Goal: Transaction & Acquisition: Purchase product/service

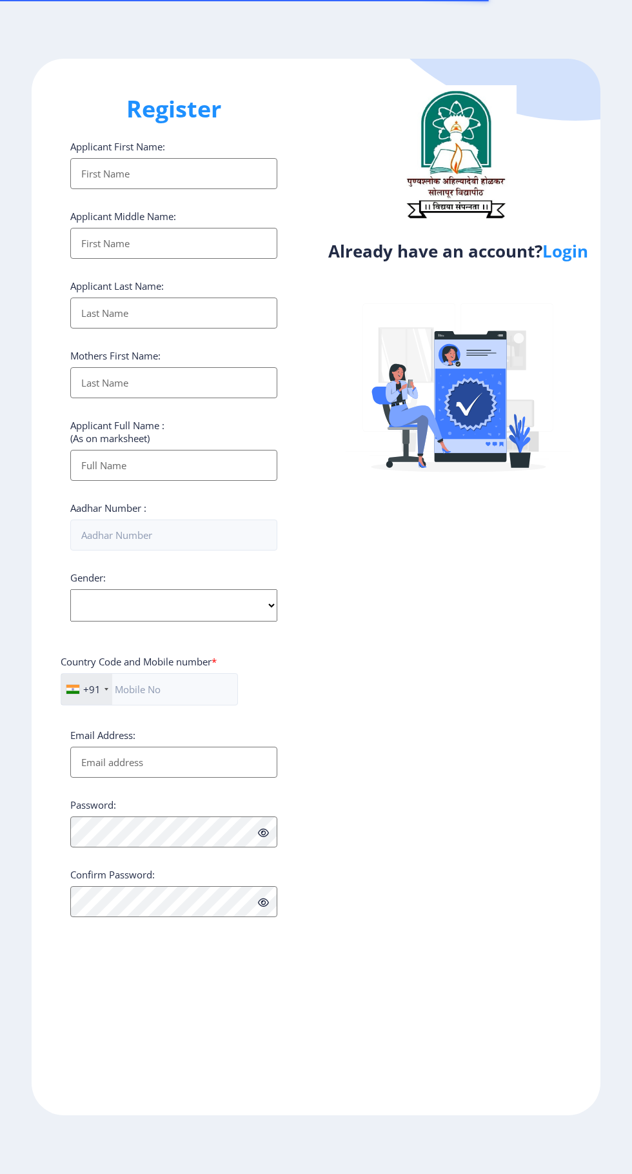
select select
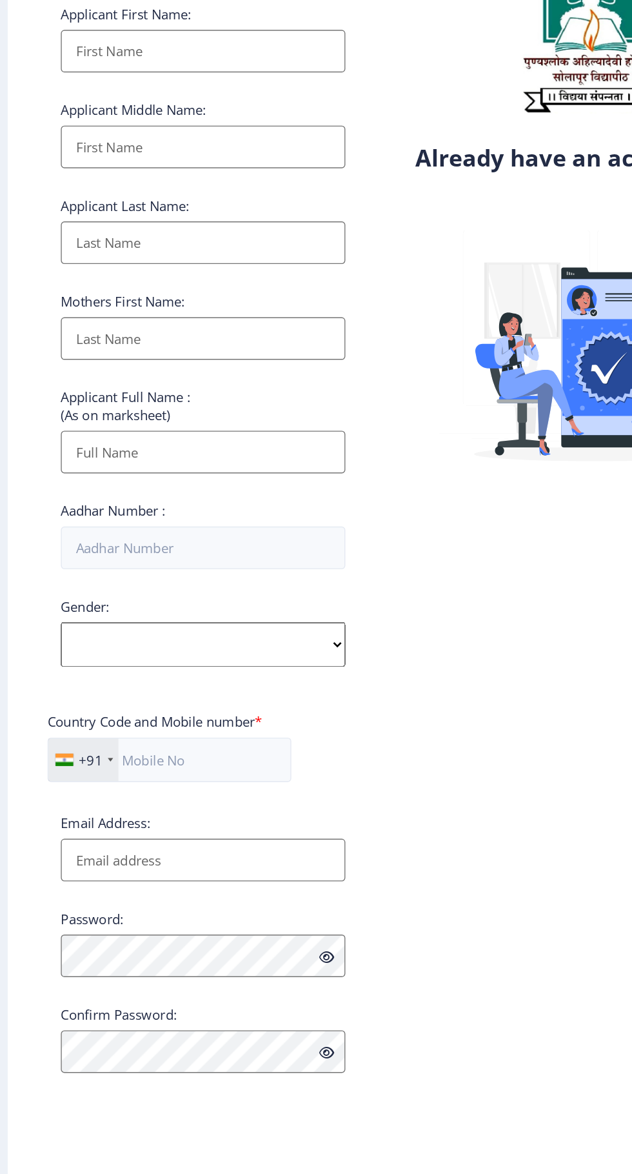
click at [110, 174] on input "Applicant First Name:" at bounding box center [173, 173] width 207 height 31
type input "MANGESH"
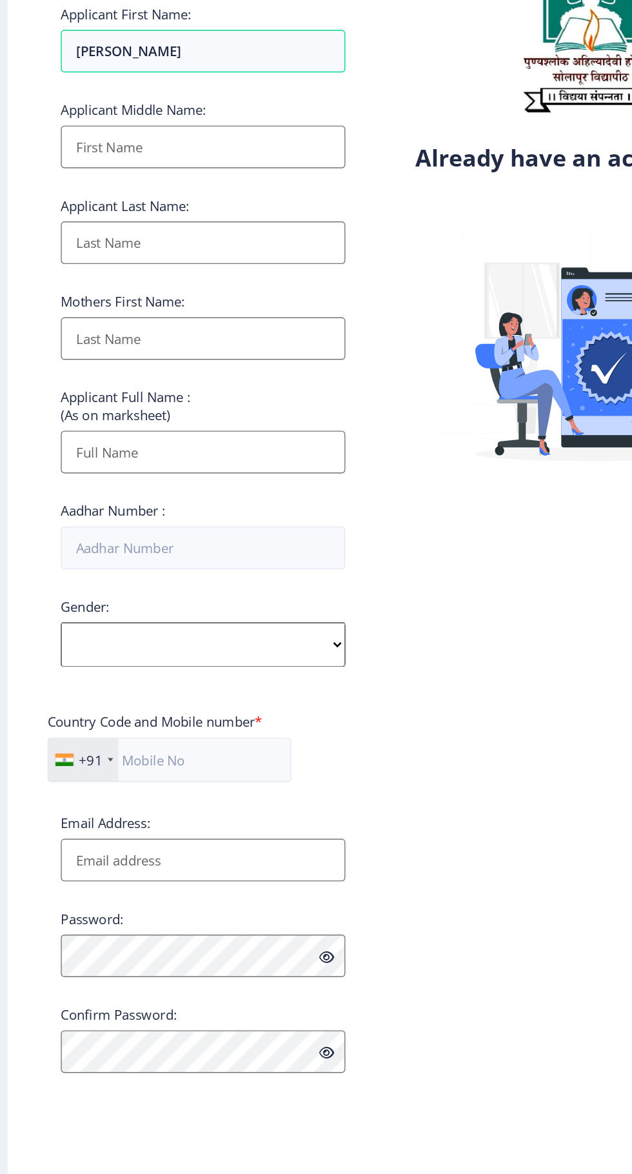
click at [114, 252] on input "Applicant First Name:" at bounding box center [173, 243] width 207 height 31
type input "RRAMKRUSHNA"
click at [96, 319] on input "Applicant First Name:" at bounding box center [173, 312] width 207 height 31
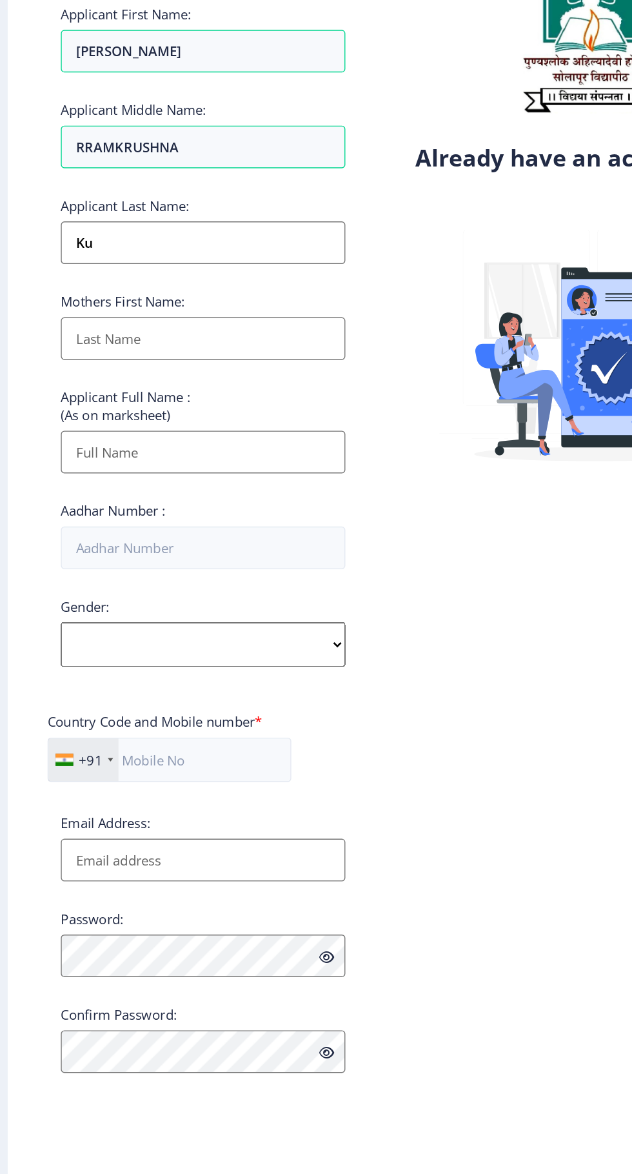
type input "K"
type input "KULKARNI"
click at [92, 389] on input "Applicant First Name:" at bounding box center [173, 382] width 207 height 31
type input "H"
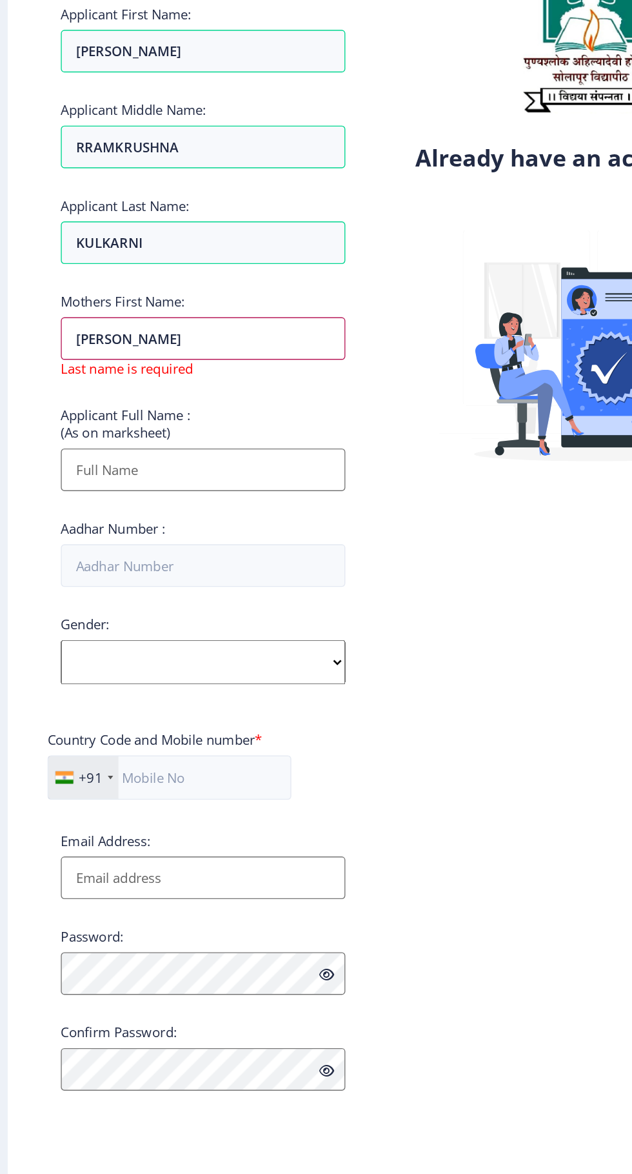
type input "[PERSON_NAME]"
click at [106, 478] on input "Applicant First Name:" at bounding box center [173, 478] width 207 height 31
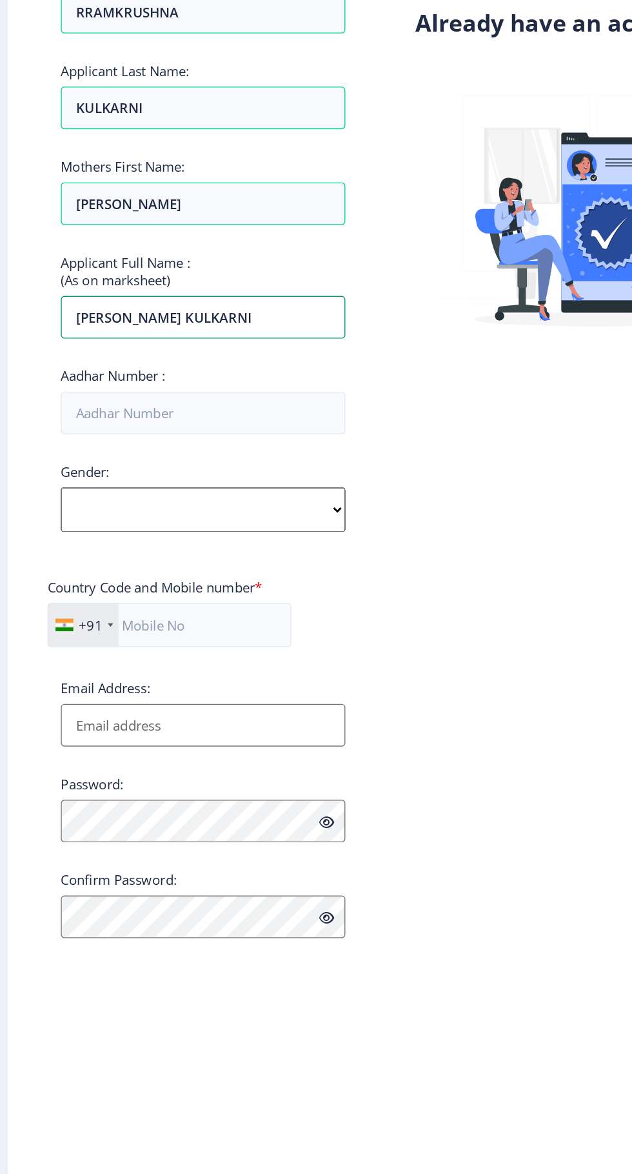
type input "[PERSON_NAME] KULKARNI"
click at [99, 540] on input "Aadhar Number :" at bounding box center [173, 534] width 207 height 31
type input "930023543044"
click at [102, 613] on select "Select Gender Male Female Other" at bounding box center [173, 605] width 207 height 32
select select "Male"
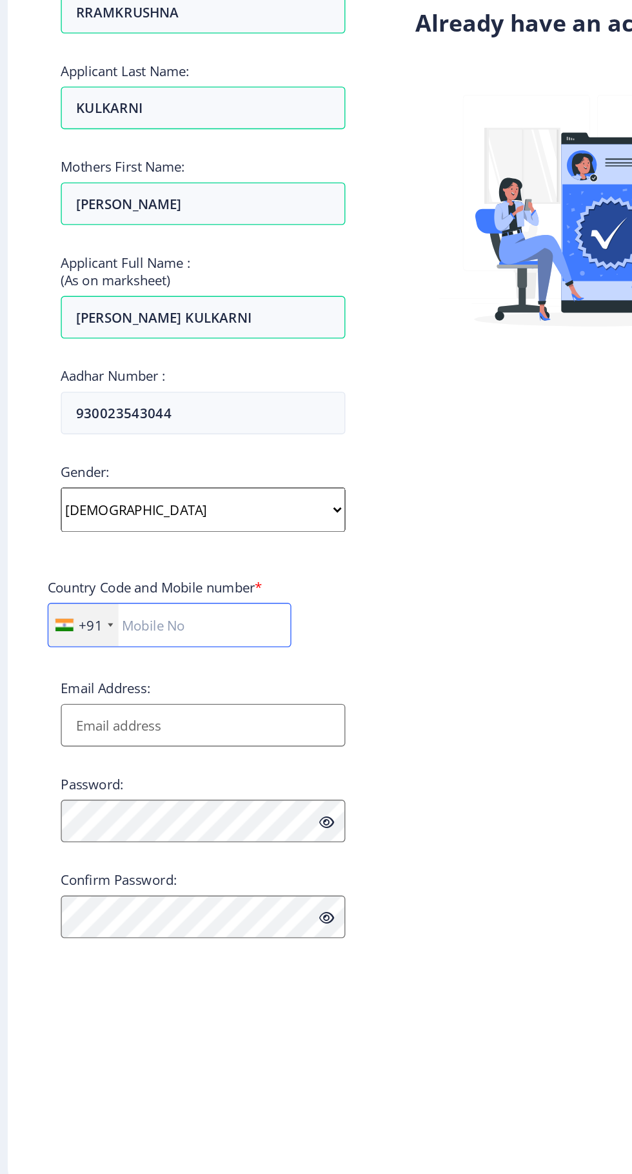
click at [146, 699] on input "text" at bounding box center [149, 689] width 177 height 32
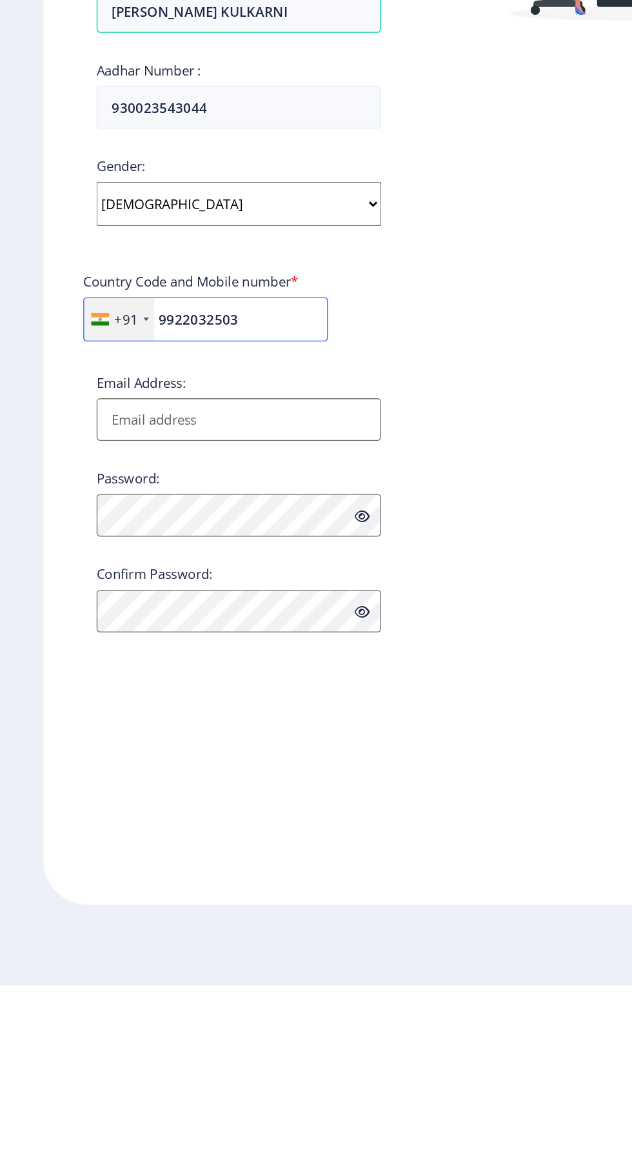
type input "9922032503"
click at [102, 765] on input "Email Address:" at bounding box center [173, 761] width 207 height 31
type input "m.r.kulkarni12@gmail.com"
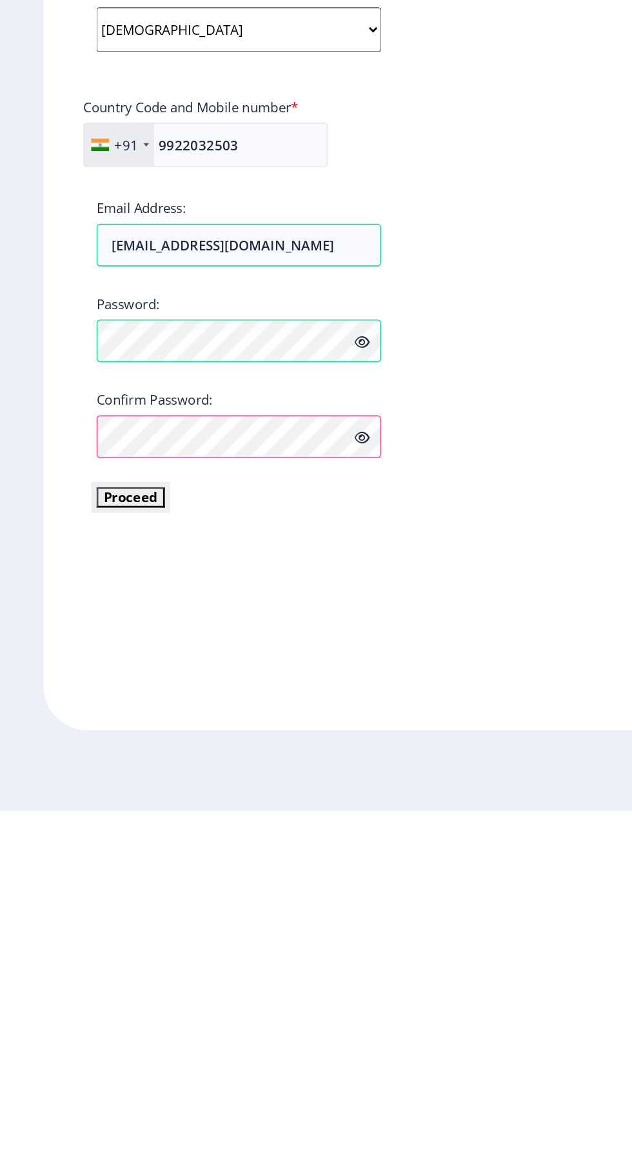
click at [94, 952] on button "Proceed" at bounding box center [95, 945] width 50 height 15
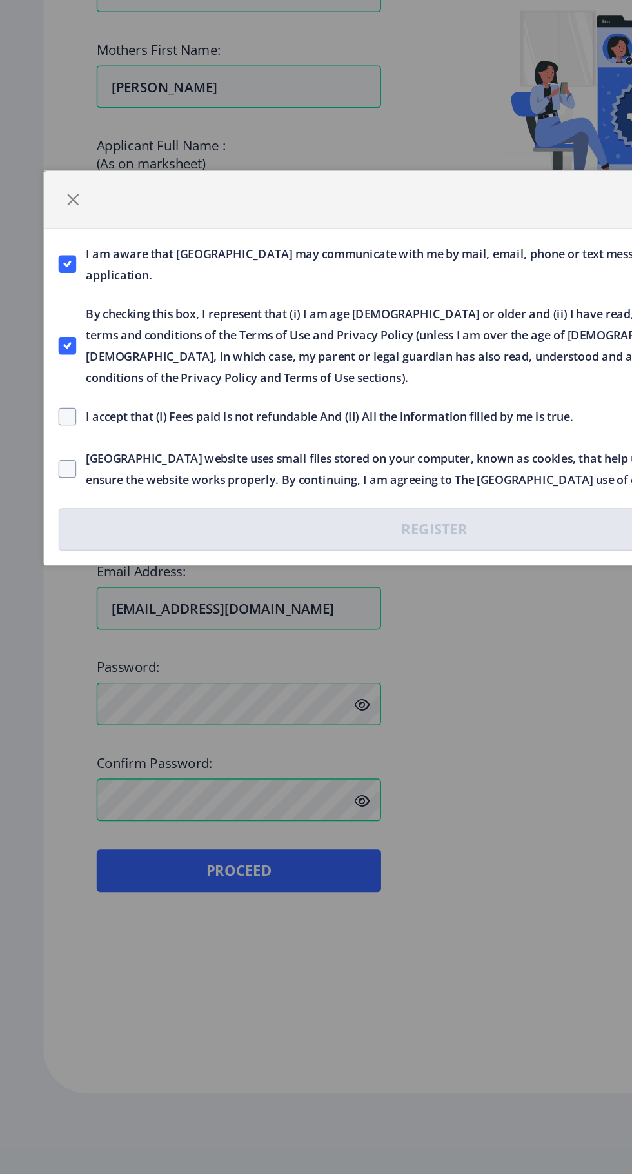
click at [52, 623] on span at bounding box center [49, 622] width 13 height 13
click at [43, 623] on input "I accept that (I) Fees paid is not refundable And (II) All the information fill…" at bounding box center [43, 622] width 1 height 1
checkbox input "true"
click at [50, 665] on span at bounding box center [49, 660] width 13 height 13
click at [43, 661] on input "Solapur University website uses small files stored on your computer, known as c…" at bounding box center [43, 660] width 1 height 1
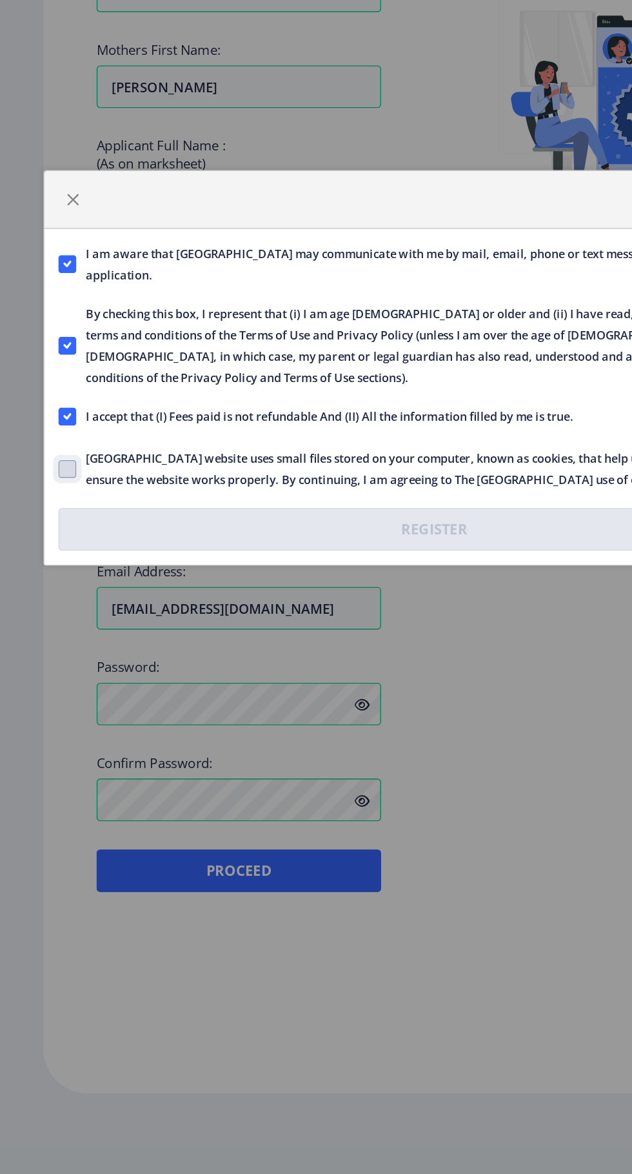
checkbox input "true"
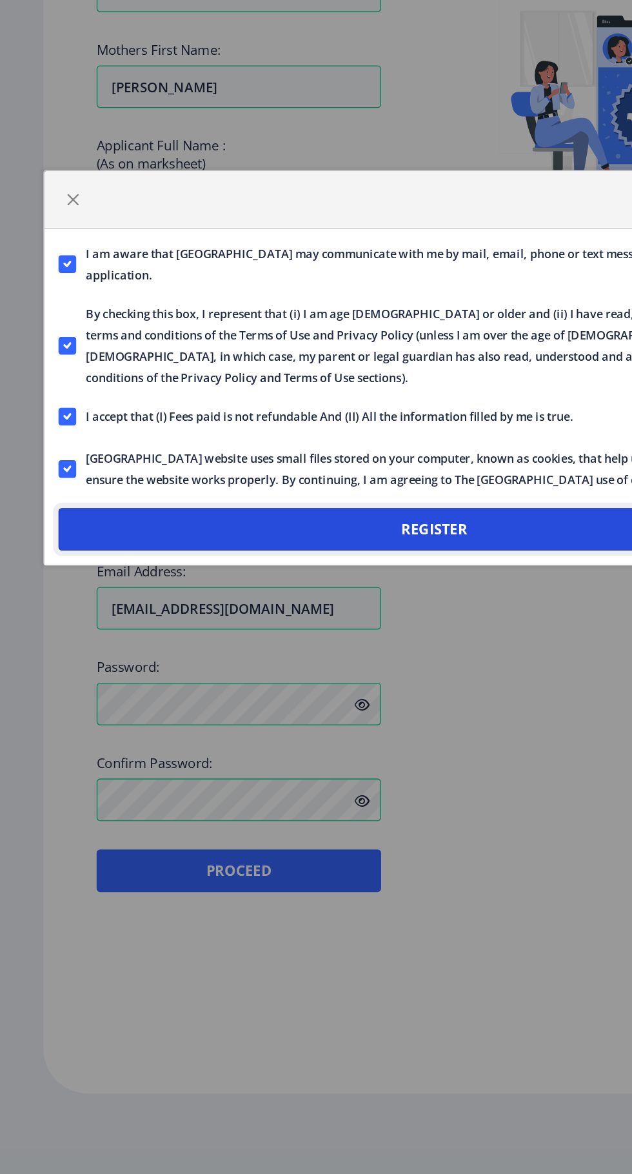
click at [108, 705] on button "Register" at bounding box center [316, 704] width 547 height 31
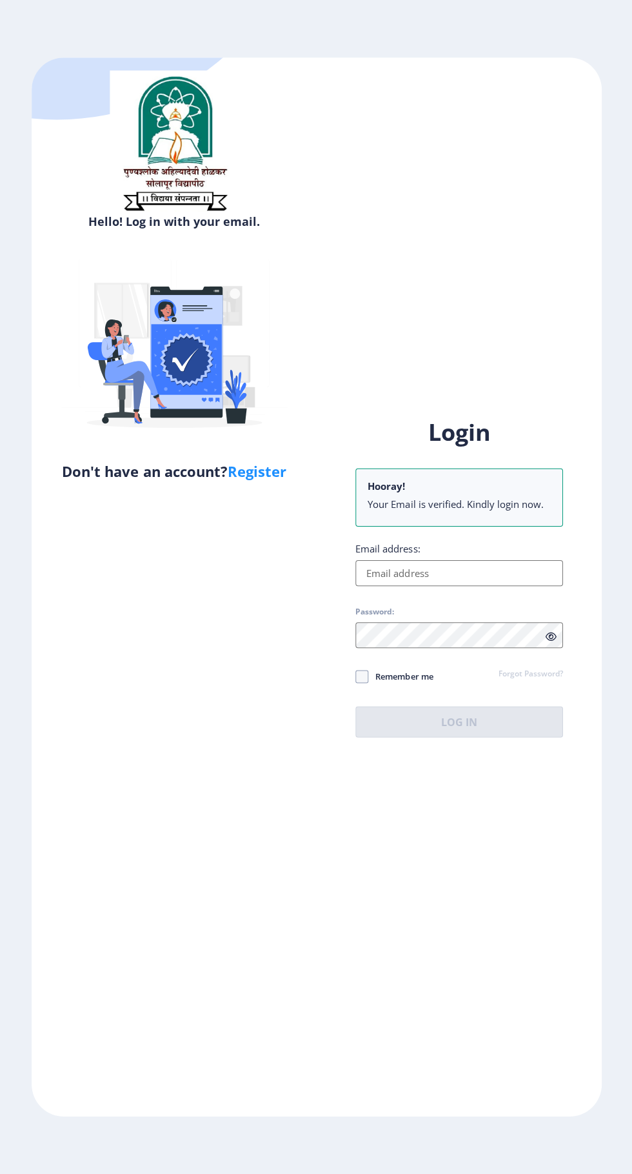
click at [248, 479] on link "Register" at bounding box center [256, 470] width 59 height 19
select select
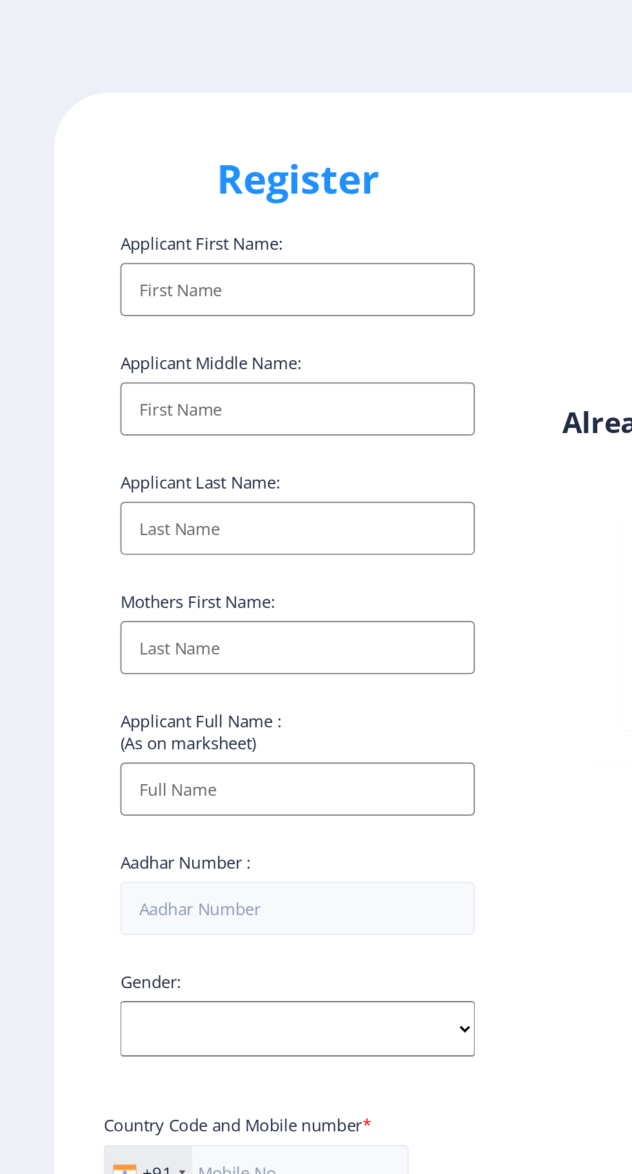
click at [105, 172] on input "Applicant First Name:" at bounding box center [173, 173] width 207 height 31
type input "[PERSON_NAME]"
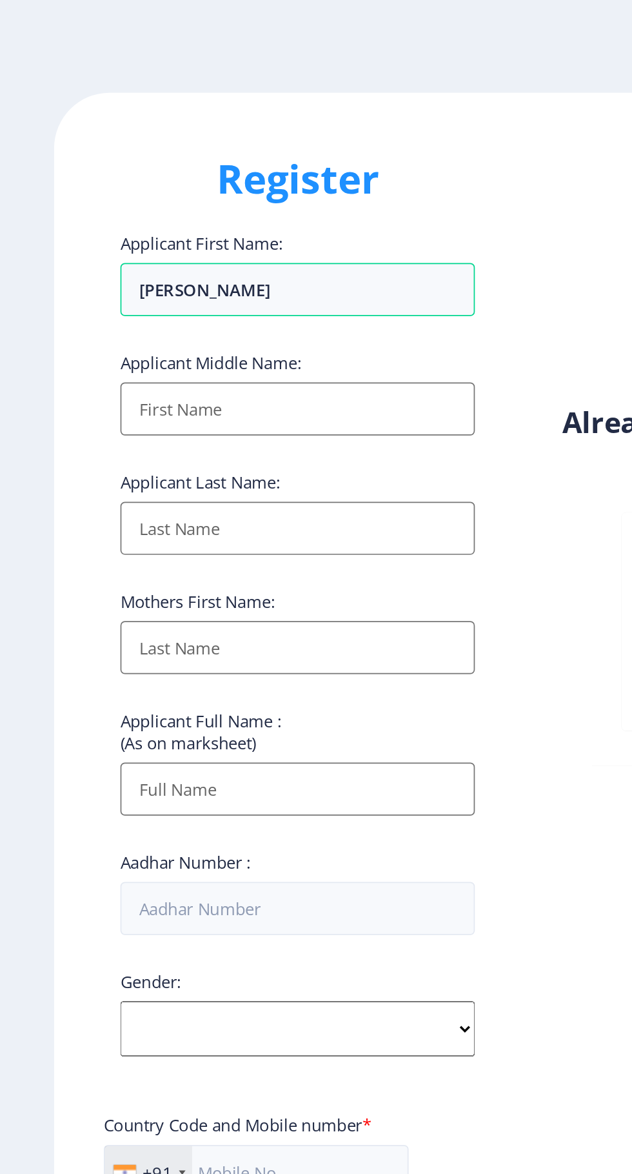
click at [103, 243] on input "Applicant First Name:" at bounding box center [173, 243] width 207 height 31
type input "RAMKRUSHANA"
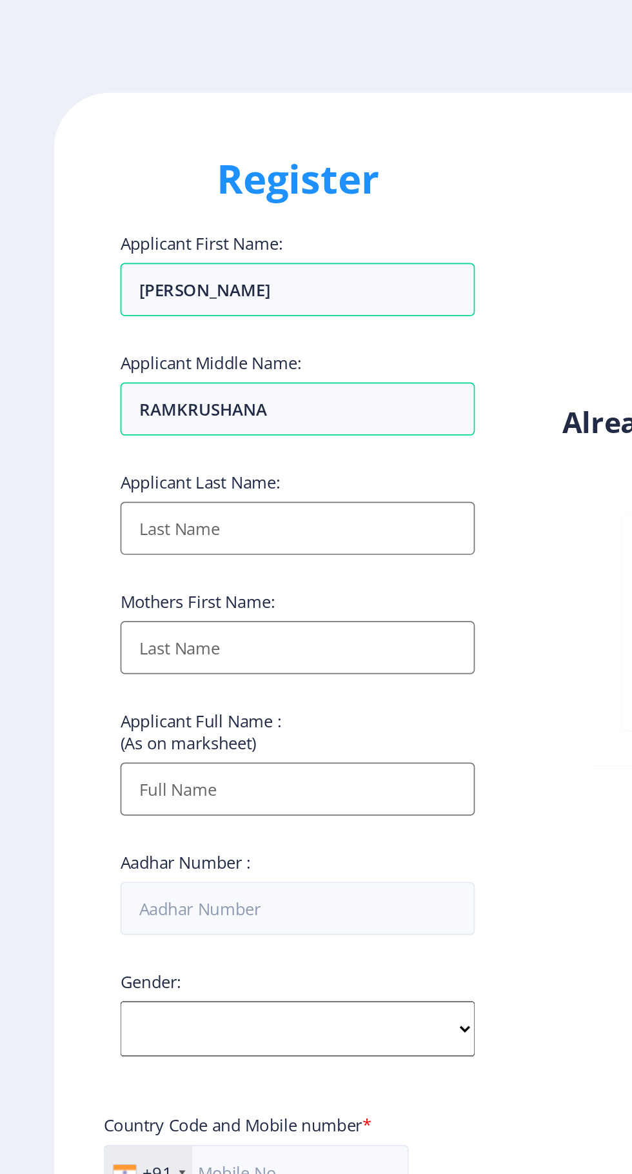
click at [99, 313] on input "Applicant First Name:" at bounding box center [173, 312] width 207 height 31
type input "K"
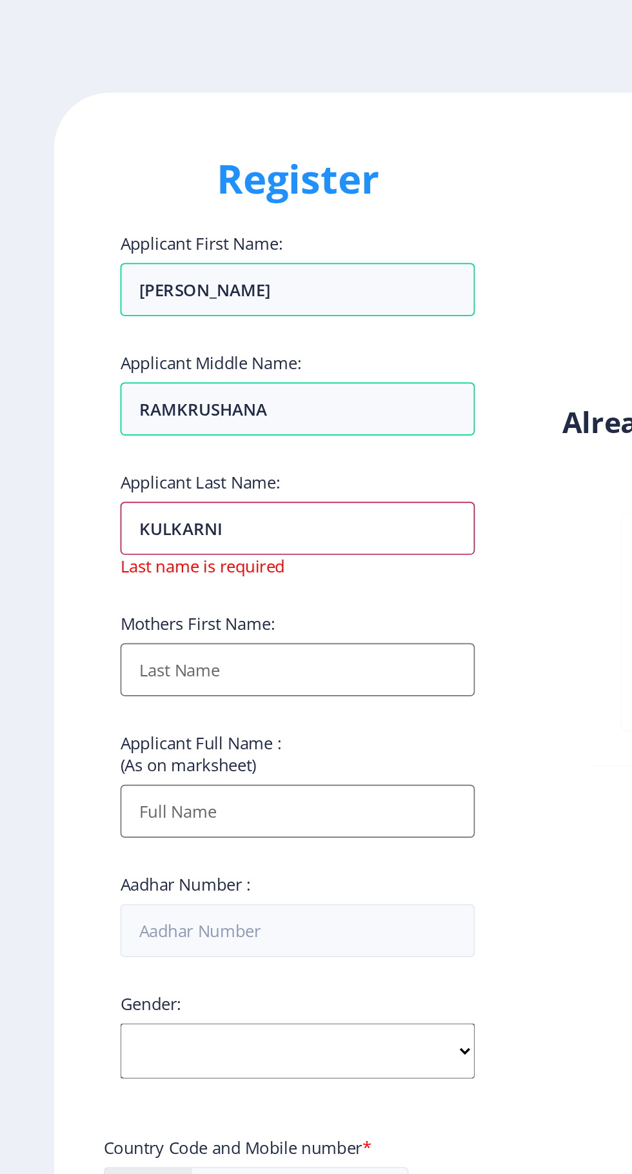
type input "KULKARNI"
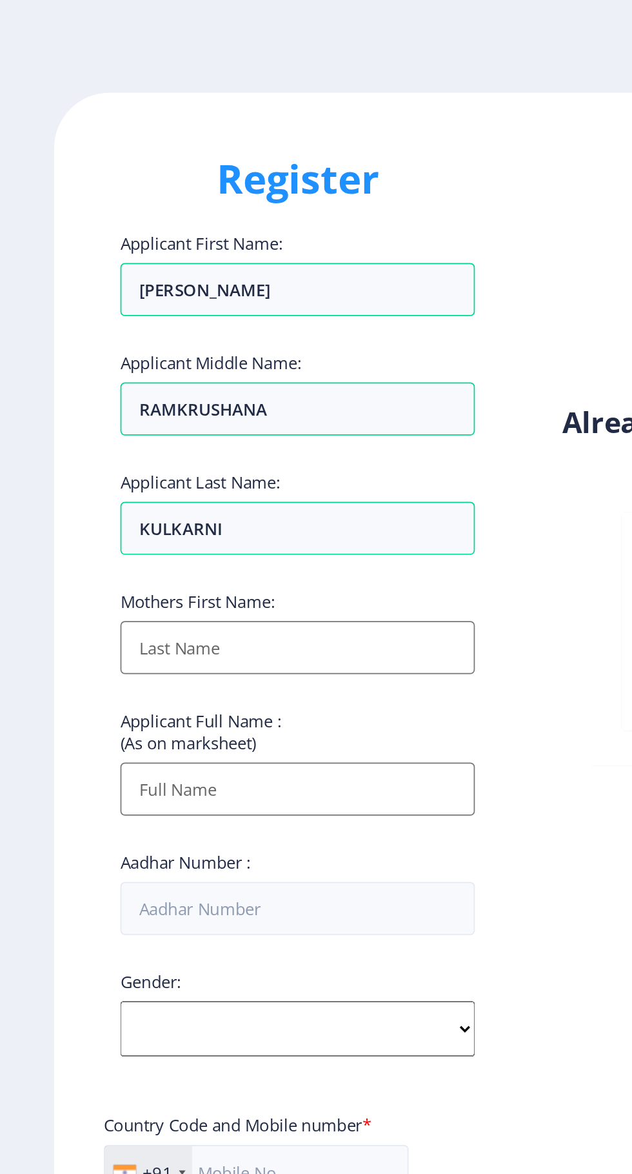
click at [206, 387] on input "Applicant First Name:" at bounding box center [173, 382] width 207 height 31
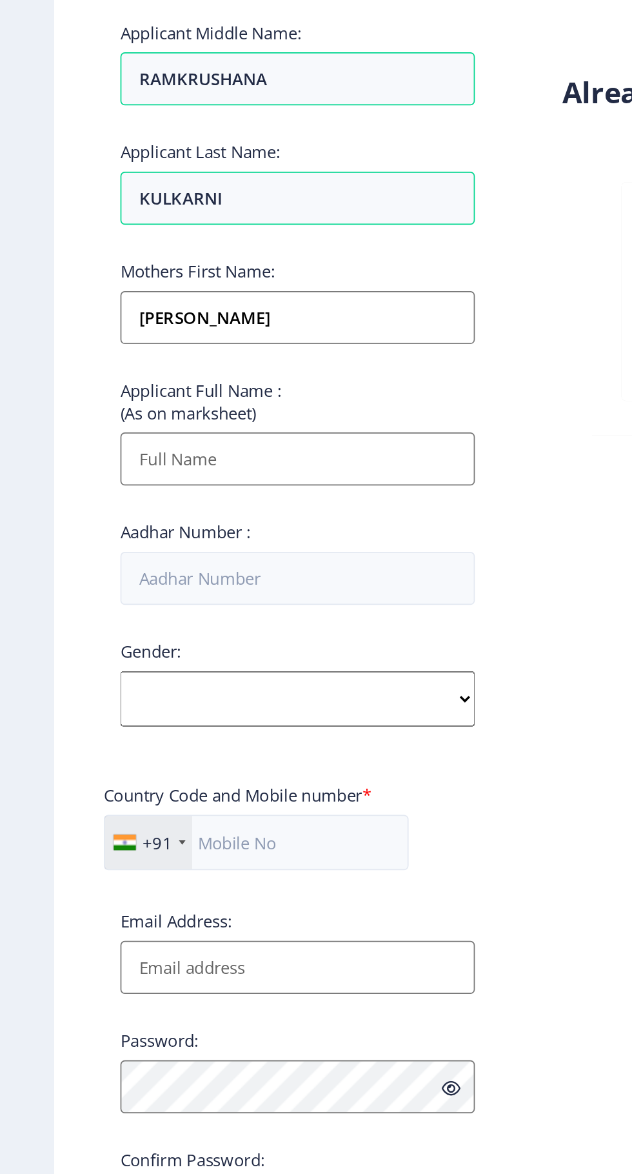
type input "[PERSON_NAME]"
click at [206, 466] on input "Applicant First Name:" at bounding box center [173, 465] width 207 height 31
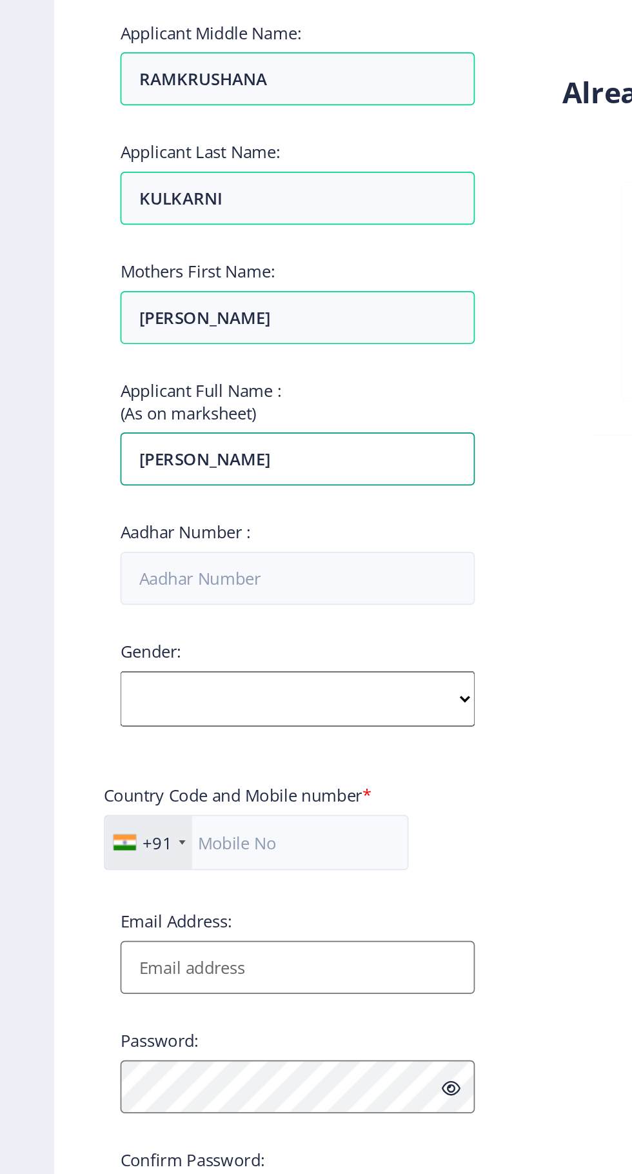
click at [209, 466] on input "MANGESH" at bounding box center [173, 465] width 207 height 31
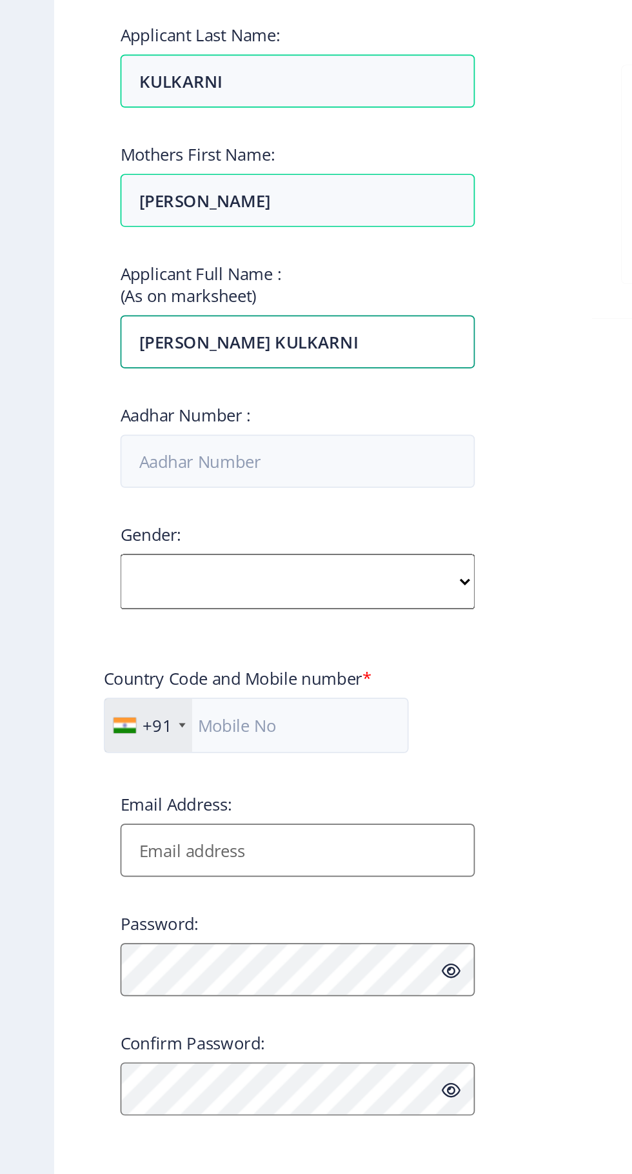
type input "[PERSON_NAME] KULKARNI"
click at [234, 543] on input "Aadhar Number :" at bounding box center [173, 534] width 207 height 31
type input "930023543044"
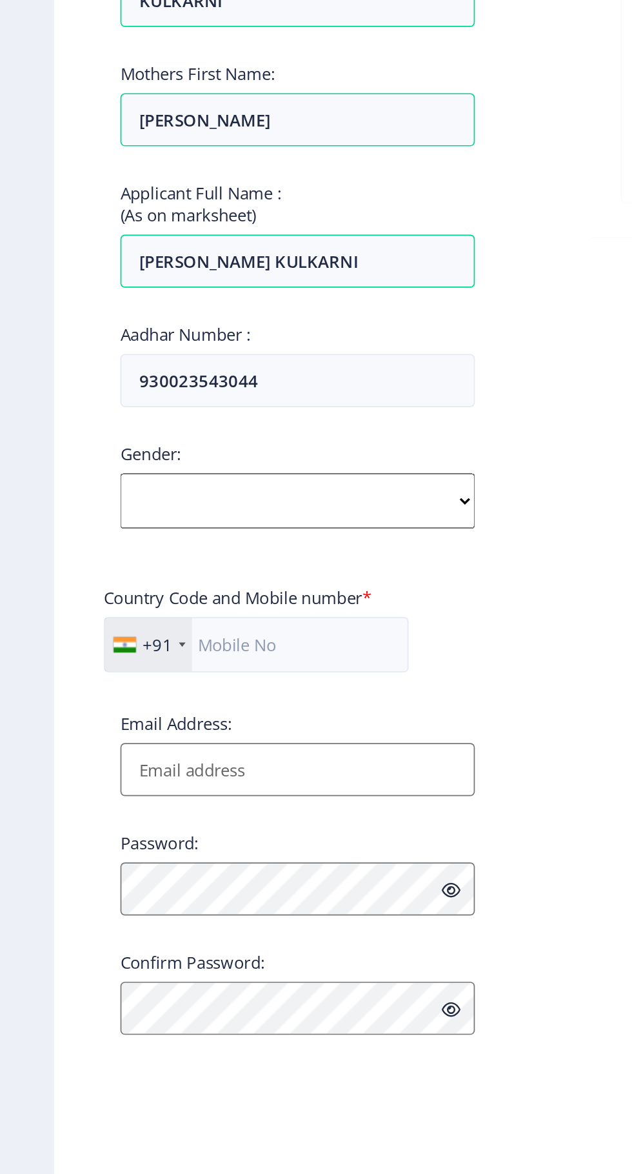
click at [243, 609] on select "Select Gender Male Female Other" at bounding box center [173, 605] width 207 height 32
select select "Male"
click at [177, 689] on input "text" at bounding box center [150, 689] width 178 height 32
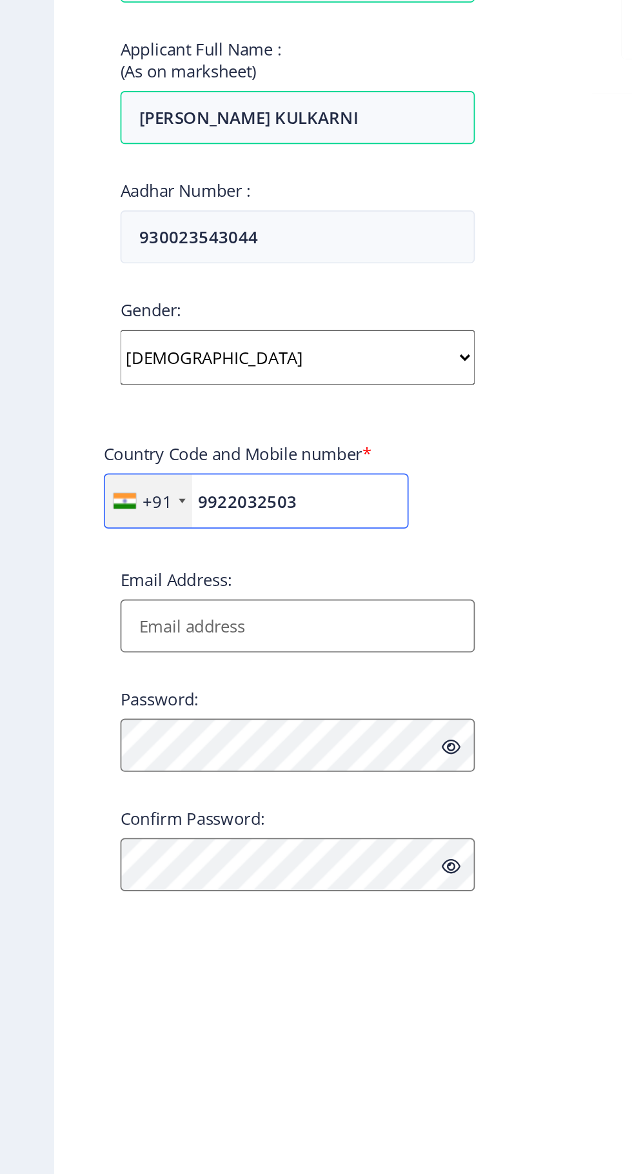
type input "9922032503"
click at [207, 767] on input "Email Address:" at bounding box center [173, 761] width 207 height 31
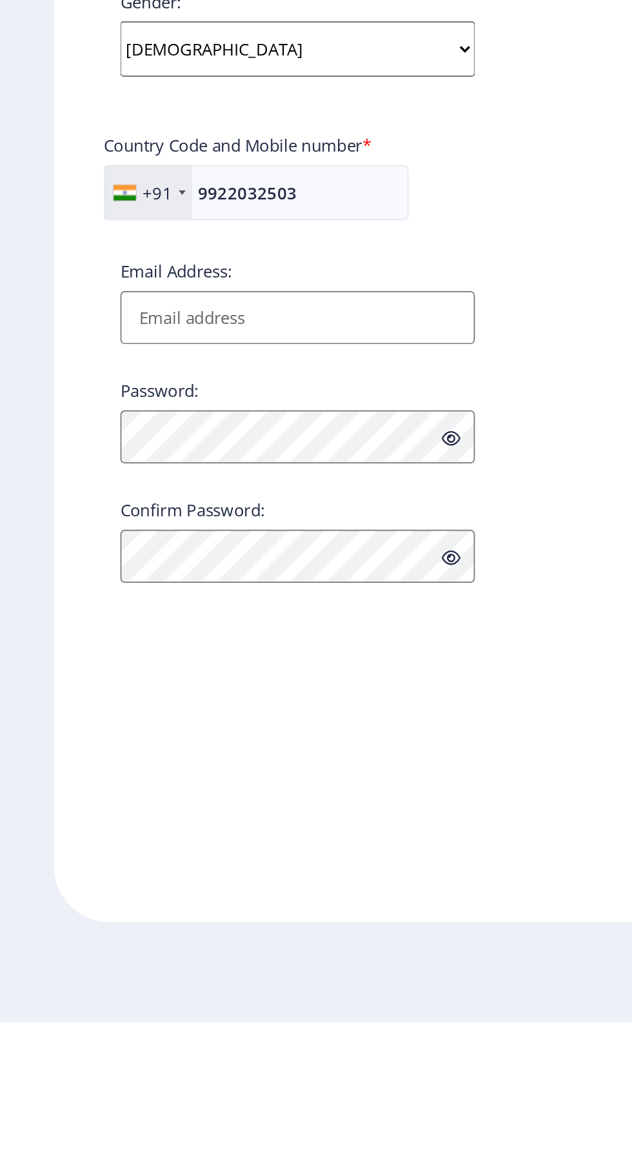
type input "m.r.kulkarni12@gmail.com"
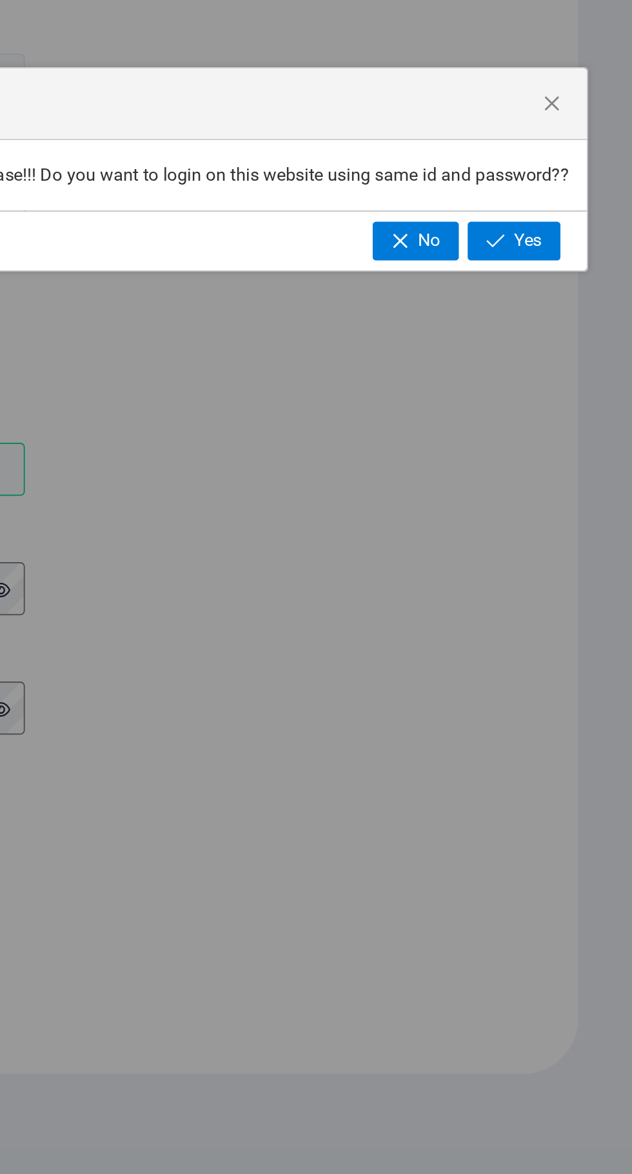
click at [570, 630] on span "Yes" at bounding box center [571, 629] width 16 height 12
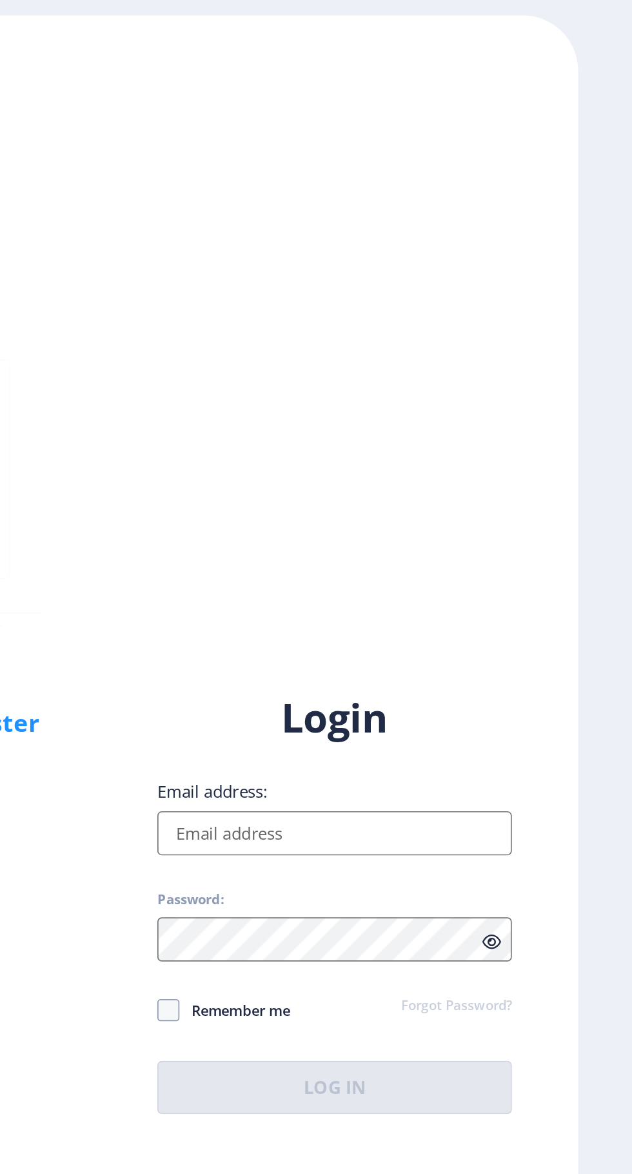
click at [471, 549] on input "Email address:" at bounding box center [458, 536] width 207 height 26
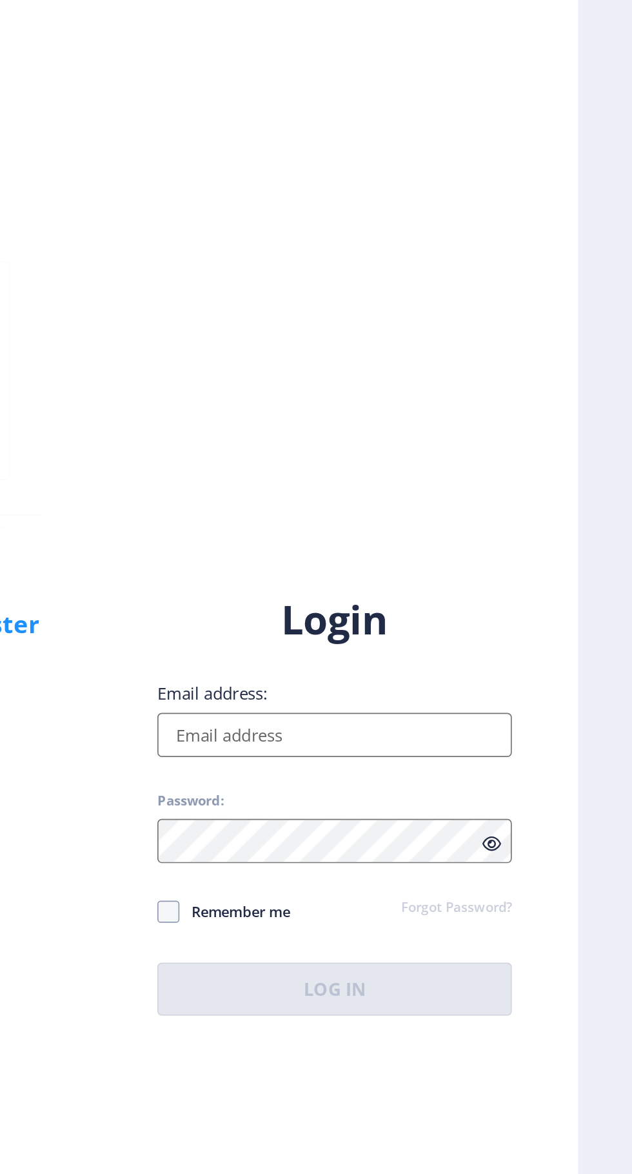
click at [466, 549] on input "Email address:" at bounding box center [458, 536] width 207 height 26
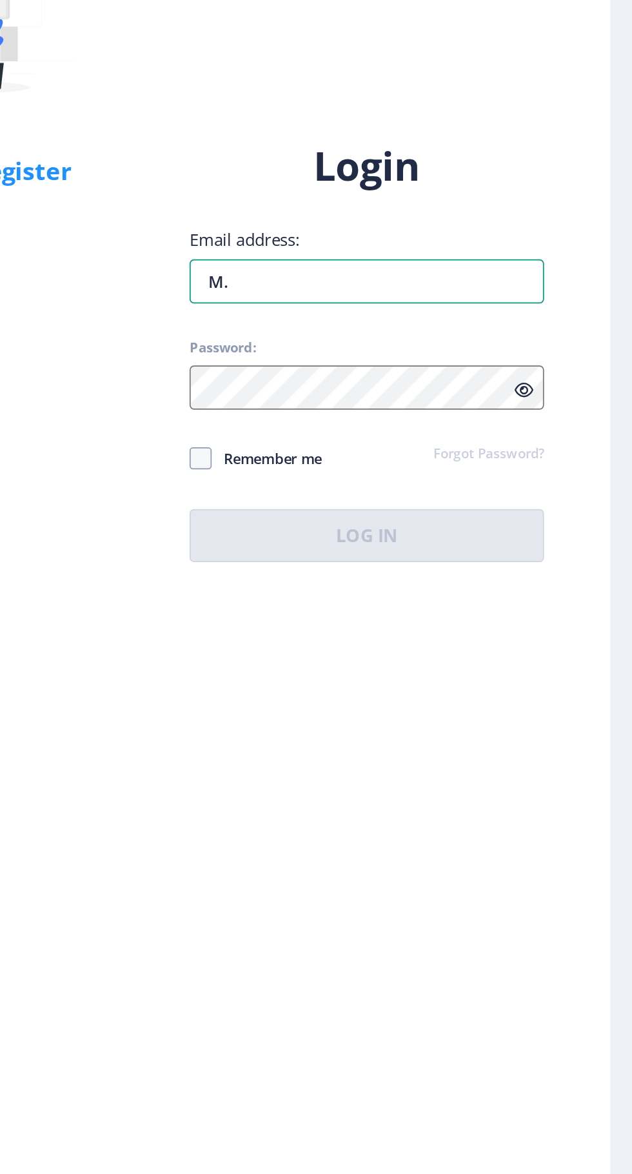
type input "m.r.kulkarni12@gmail.com"
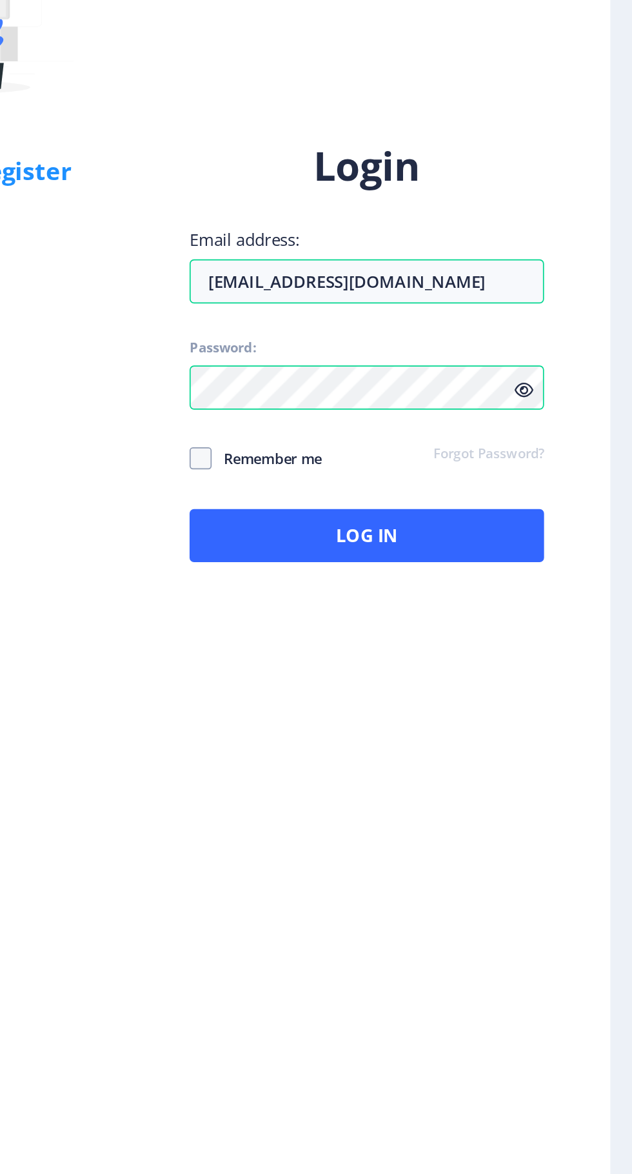
click at [359, 646] on span at bounding box center [361, 639] width 13 height 13
click at [355, 639] on input "Remember me" at bounding box center [355, 639] width 1 height 1
checkbox input "true"
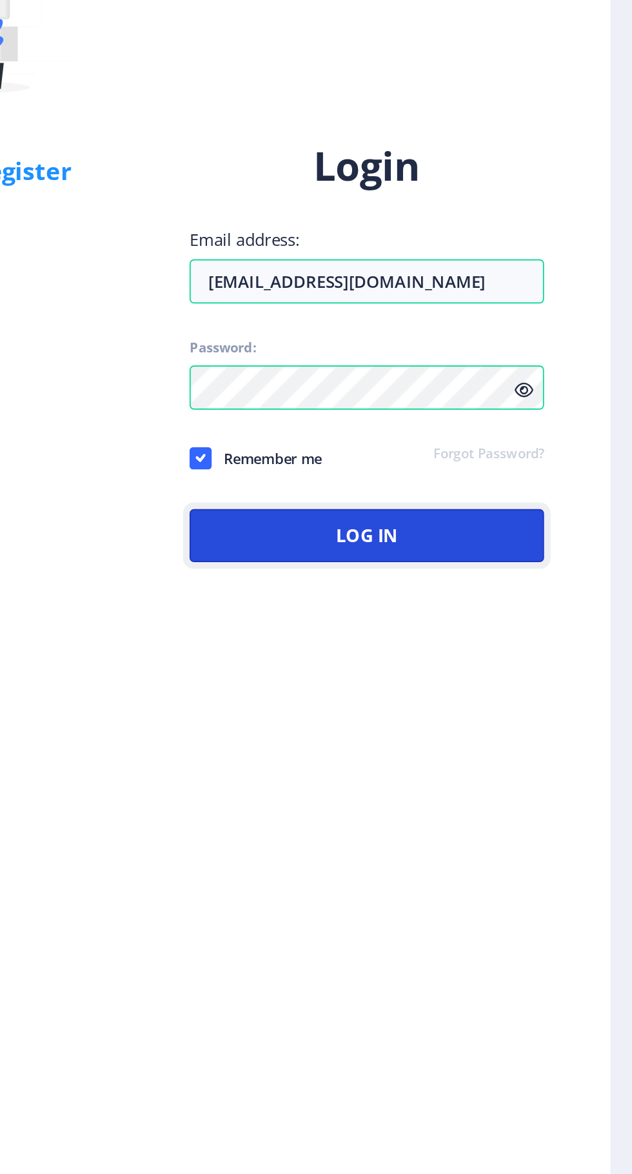
click at [487, 700] on button "Log In" at bounding box center [458, 684] width 207 height 31
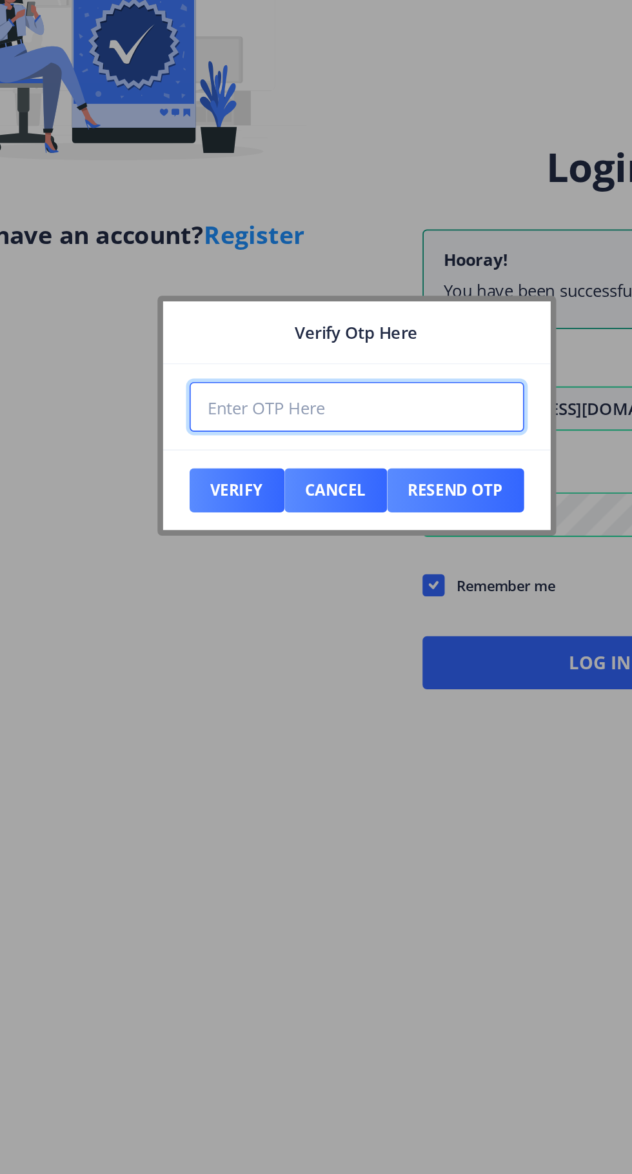
type input "2"
type input "146074"
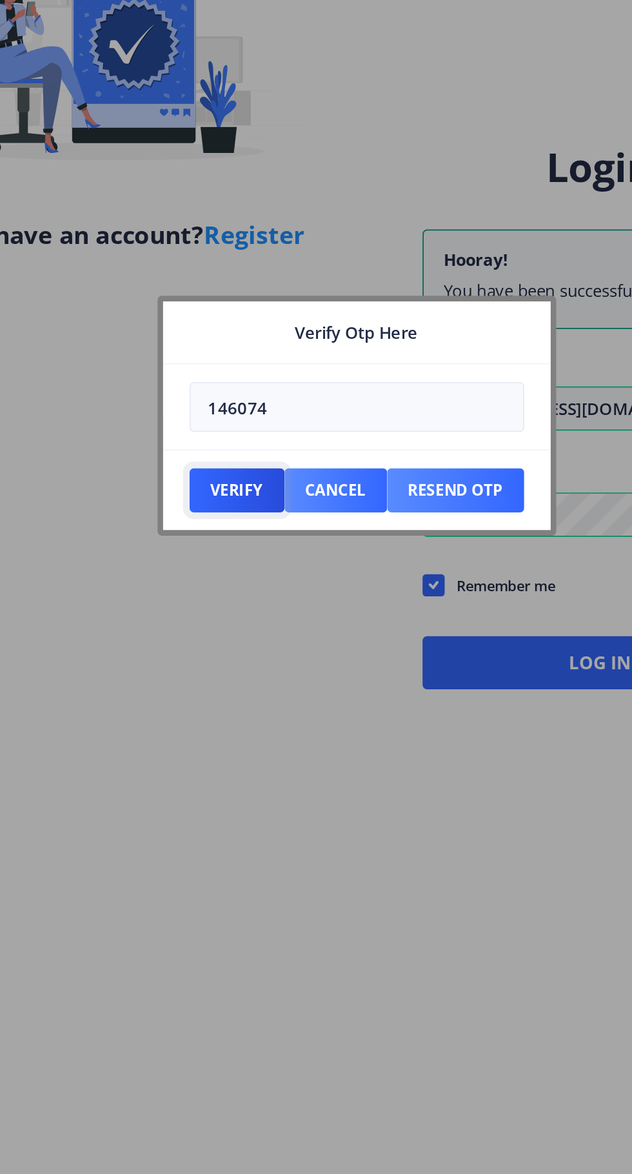
click at [246, 623] on button "Verify" at bounding box center [246, 621] width 55 height 26
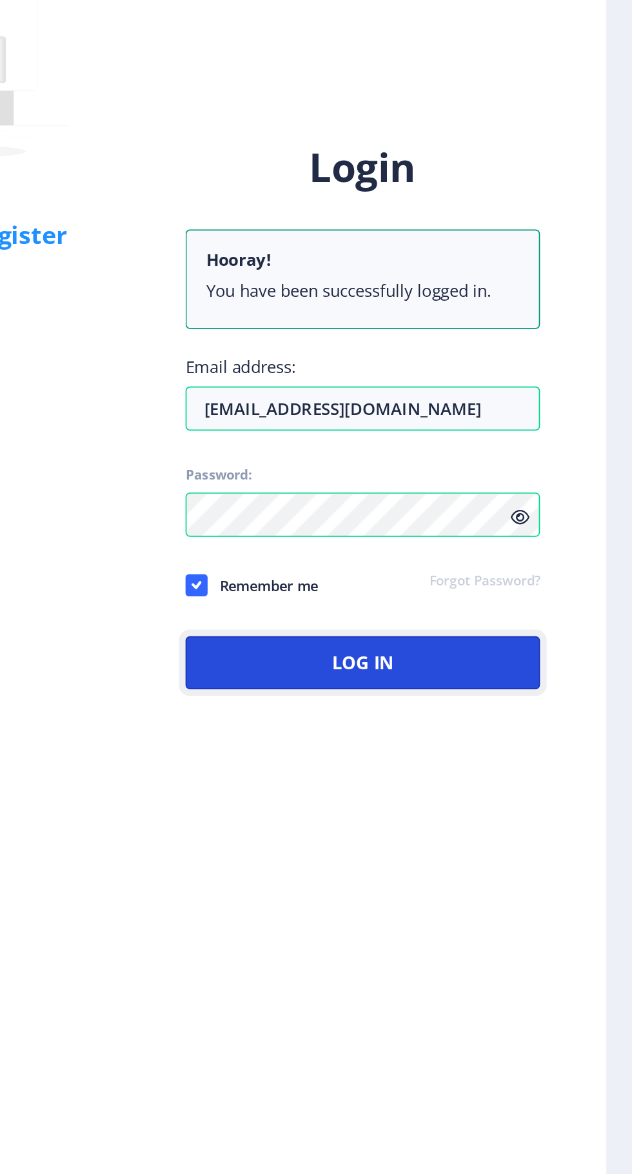
click at [498, 737] on button "Log In" at bounding box center [458, 721] width 207 height 31
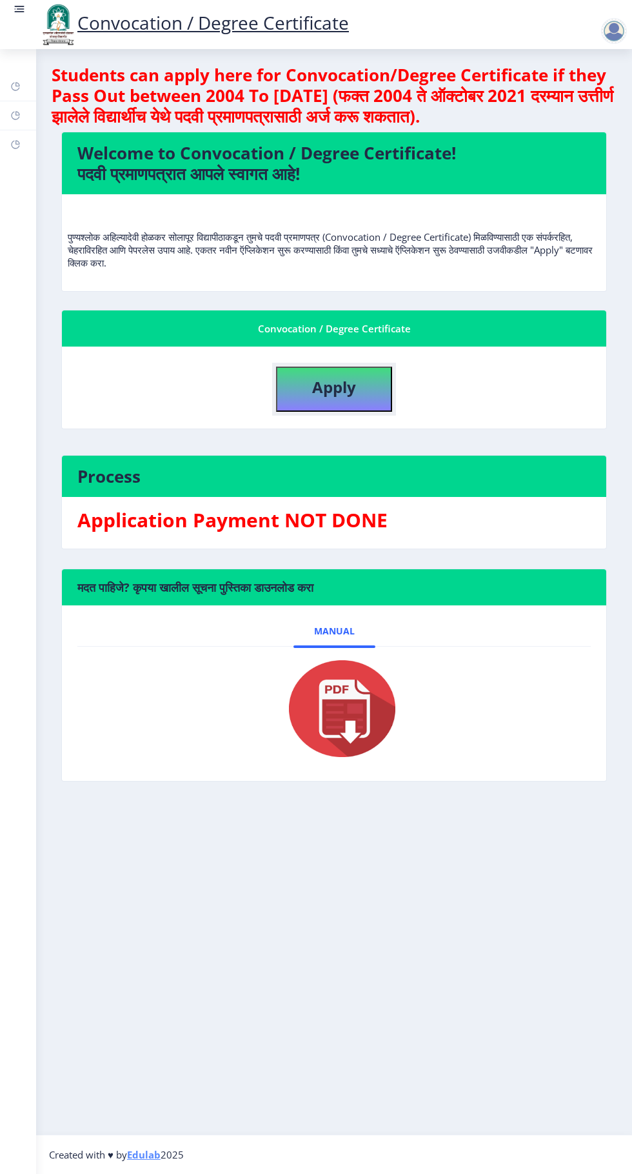
click at [342, 394] on b "Apply" at bounding box center [334, 386] width 44 height 21
select select
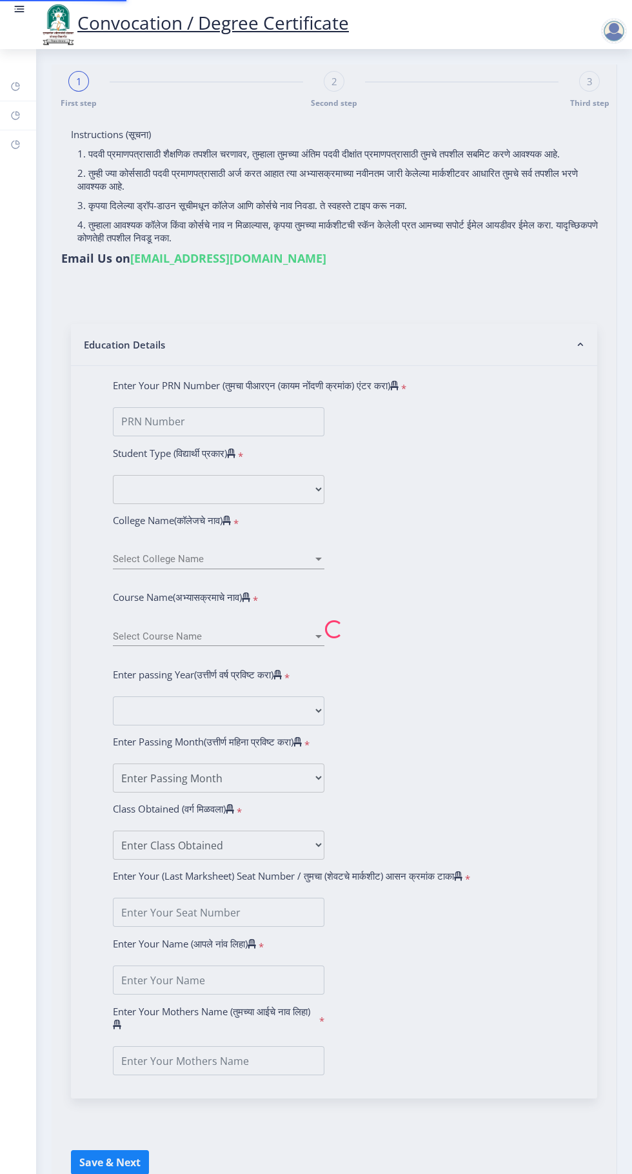
type input "[PERSON_NAME] KULKARNI"
type input "[PERSON_NAME]"
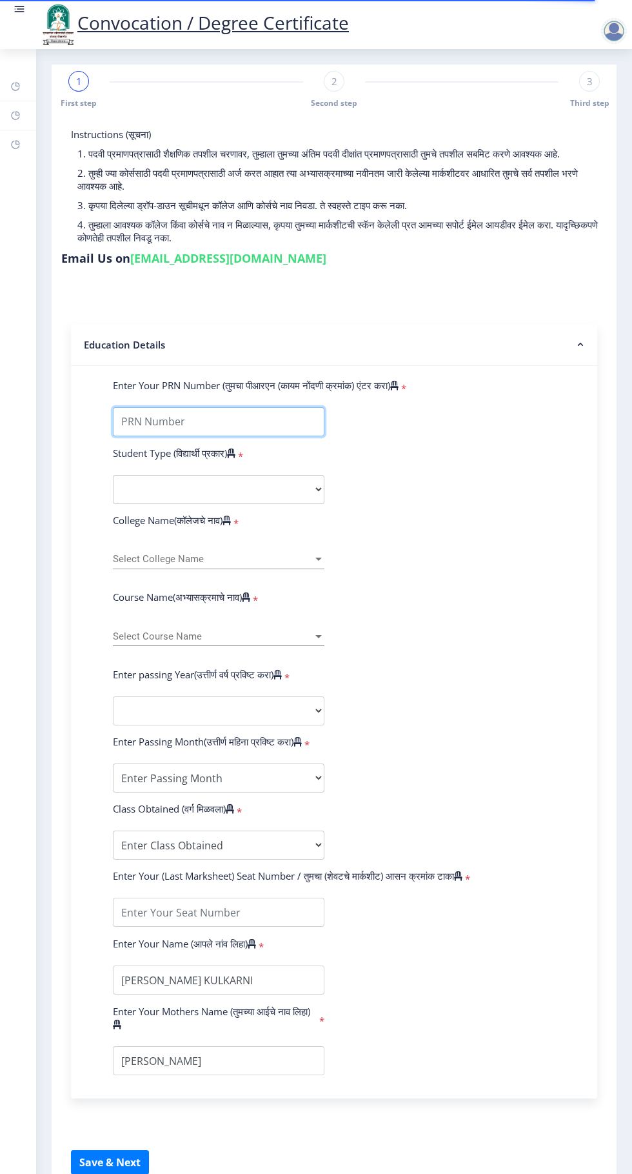
click at [248, 421] on input "Enter Your PRN Number (तुमचा पीआरएन (कायम नोंदणी क्रमांक) एंटर करा)" at bounding box center [219, 421] width 212 height 29
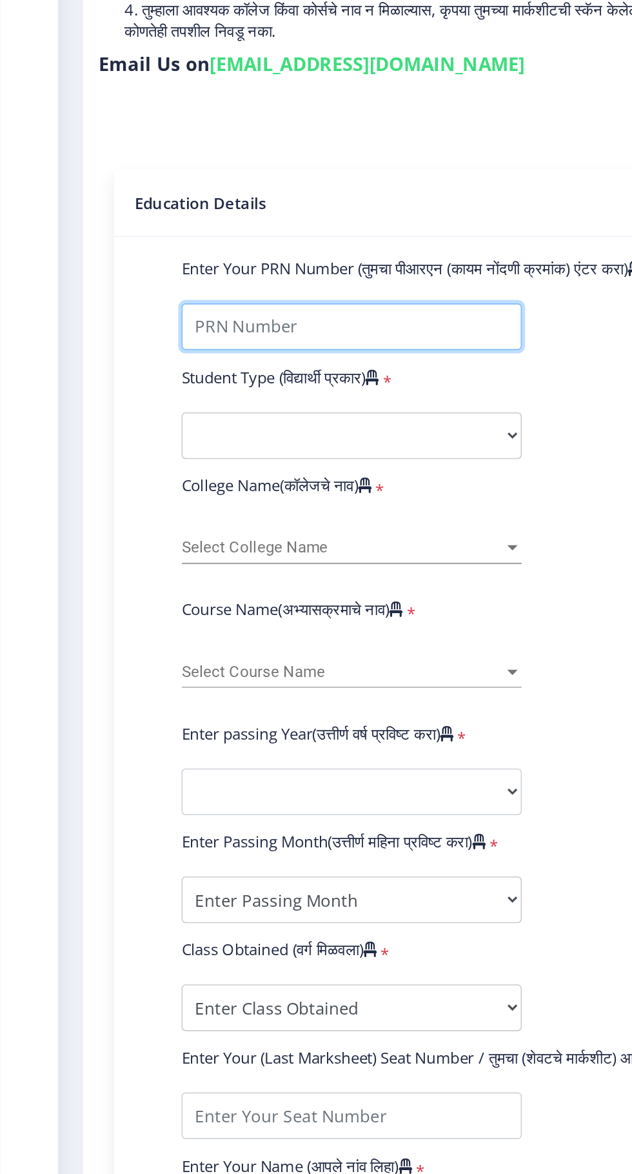
type input "2011032500086491"
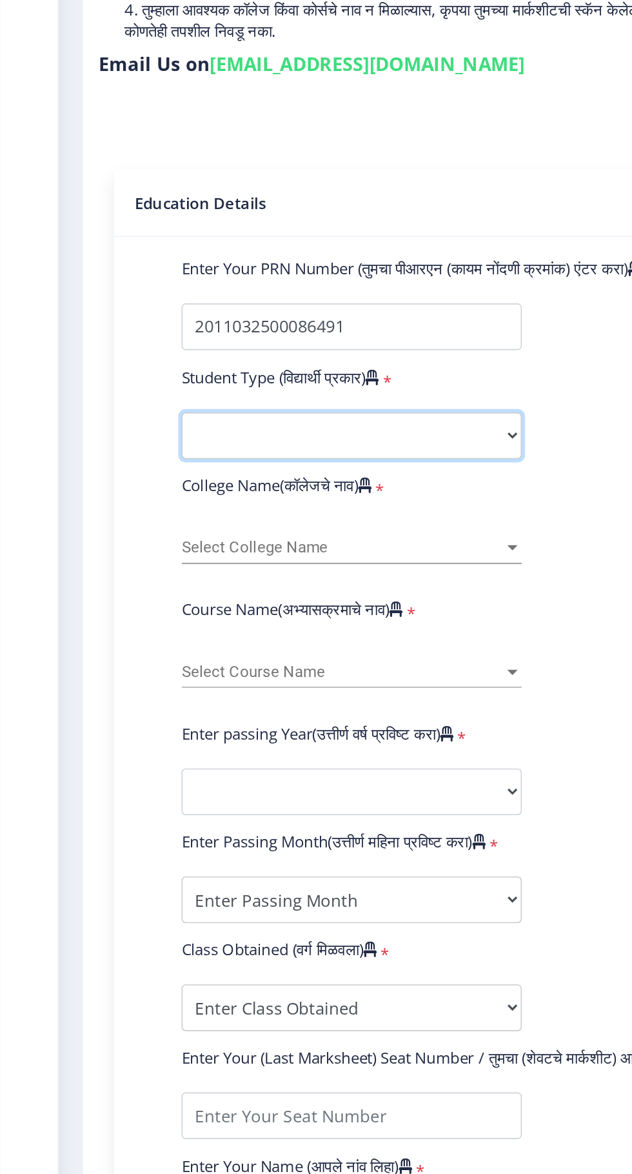
click at [261, 491] on select "Select Student Type Regular External" at bounding box center [219, 489] width 212 height 29
select select "Regular"
click at [277, 557] on span "Select College Name" at bounding box center [213, 559] width 200 height 11
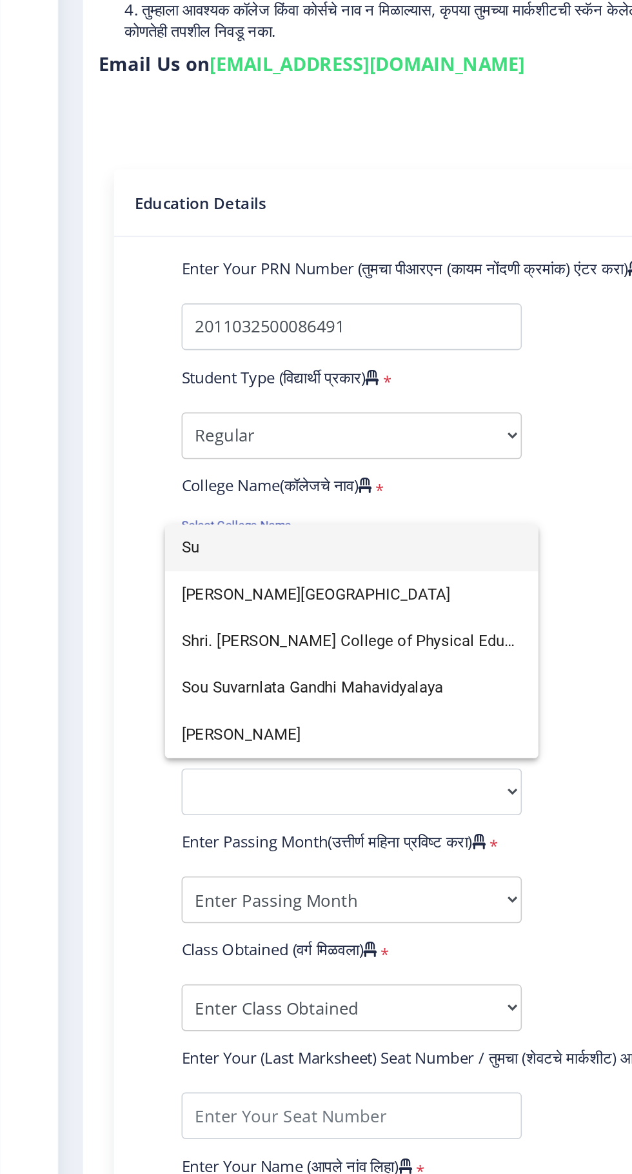
type input "S"
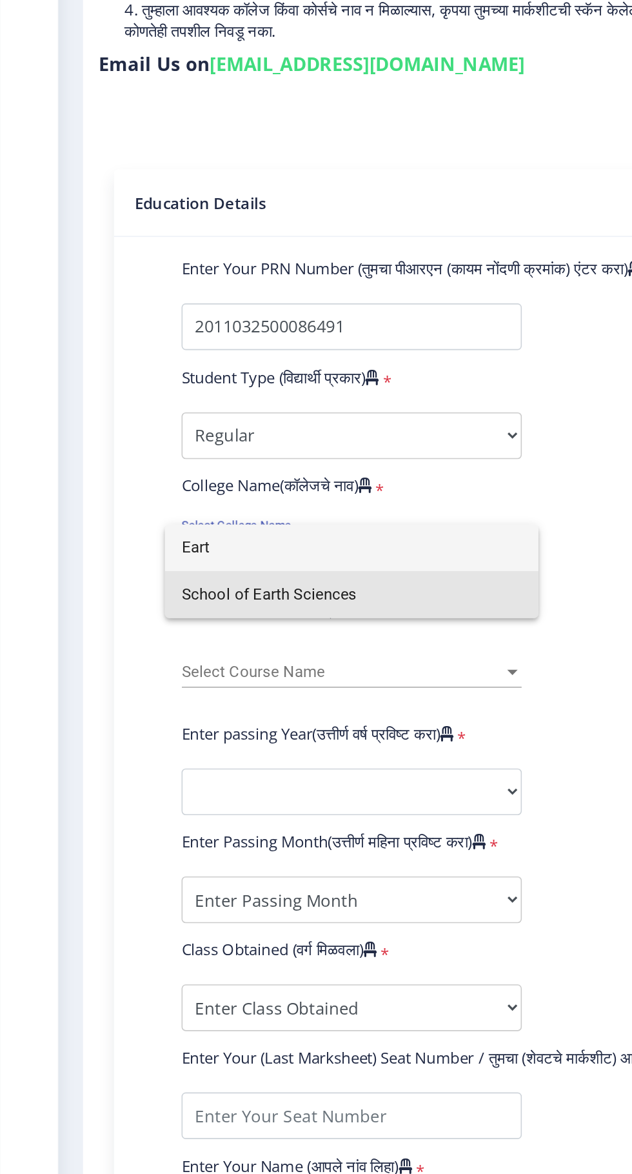
type input "Eart"
click at [245, 592] on span "School of Earth Sciences" at bounding box center [219, 588] width 212 height 29
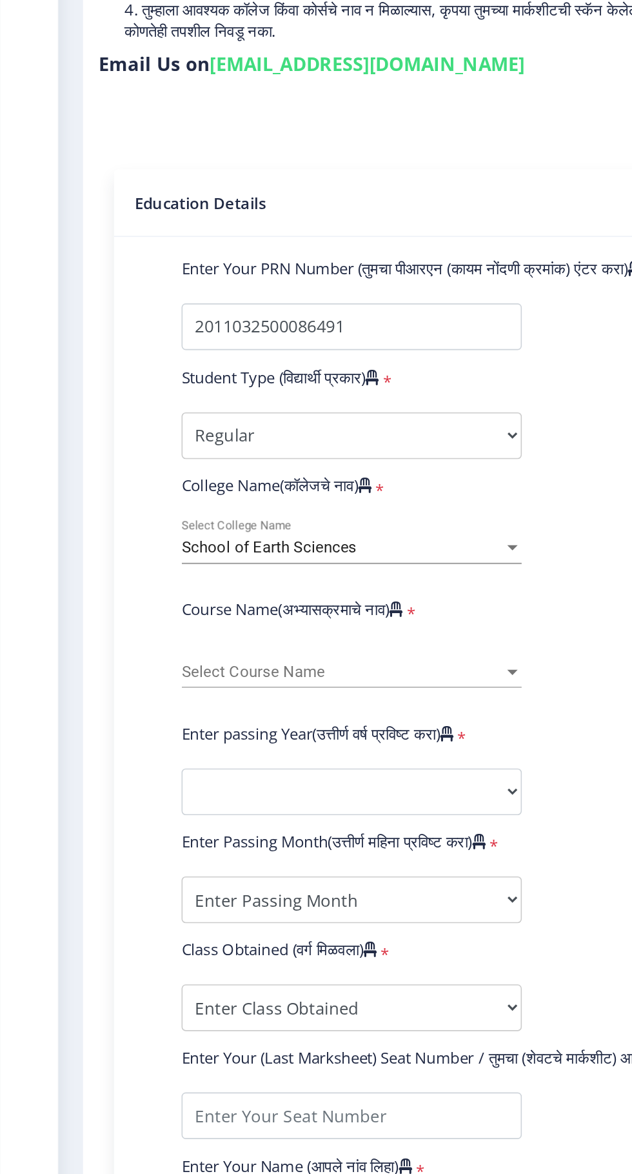
click at [214, 634] on span "Select Course Name" at bounding box center [213, 636] width 200 height 11
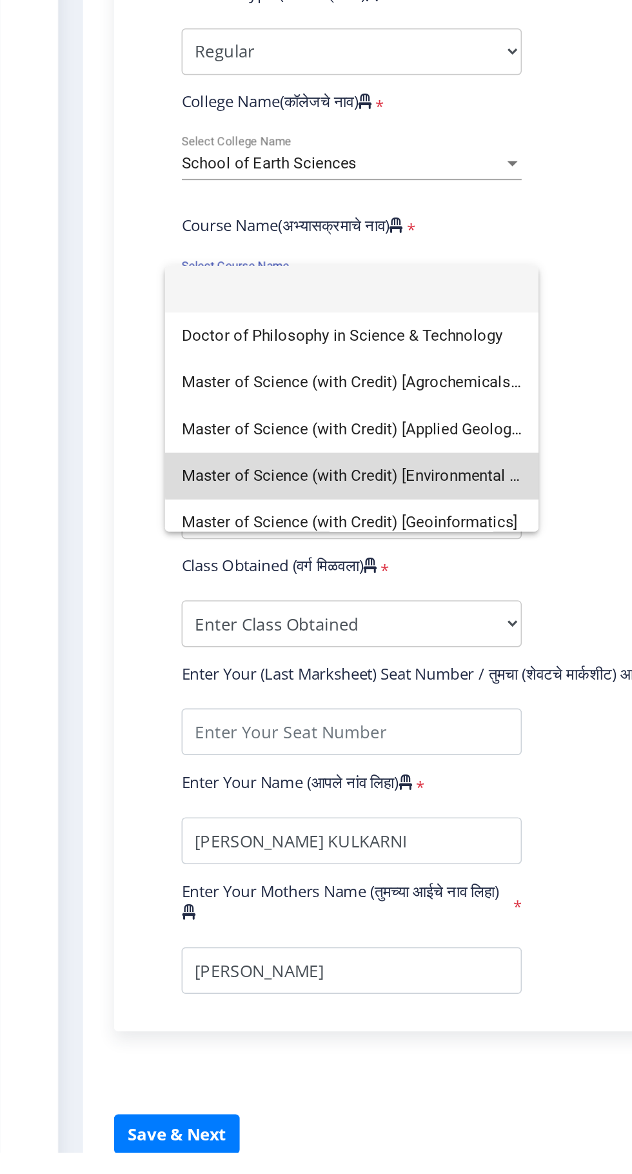
click at [291, 750] on span "Master of Science (with Credit) [Environmental Science]" at bounding box center [219, 753] width 212 height 29
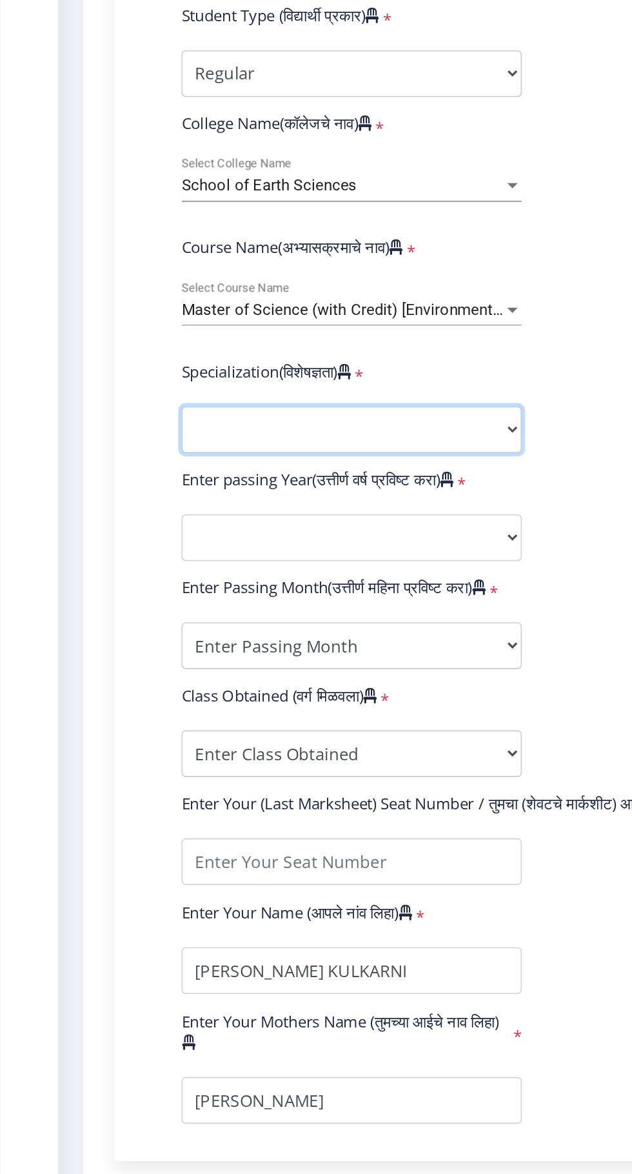
click at [288, 719] on select "Specialization Physics (Material Science) Mathematics Microbiology Organic Chem…" at bounding box center [219, 710] width 212 height 29
select select "Environmental Science"
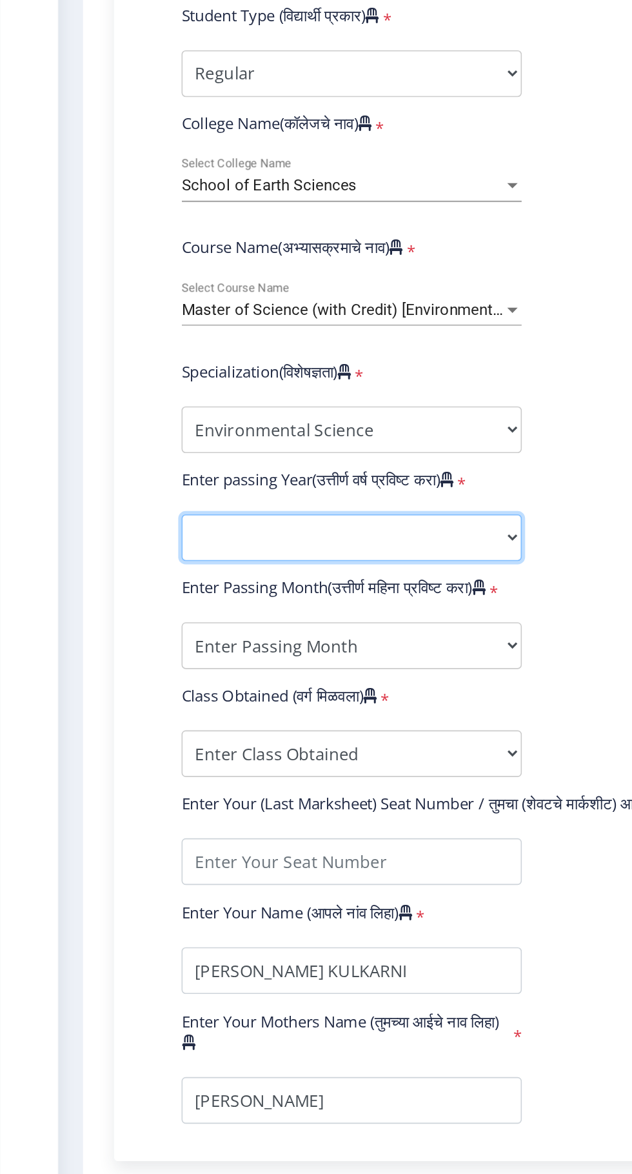
click at [282, 778] on select "2025 2024 2023 2022 2021 2020 2019 2018 2017 2016 2015 2014 2013 2012 2011 2010…" at bounding box center [219, 777] width 212 height 29
select select "2021"
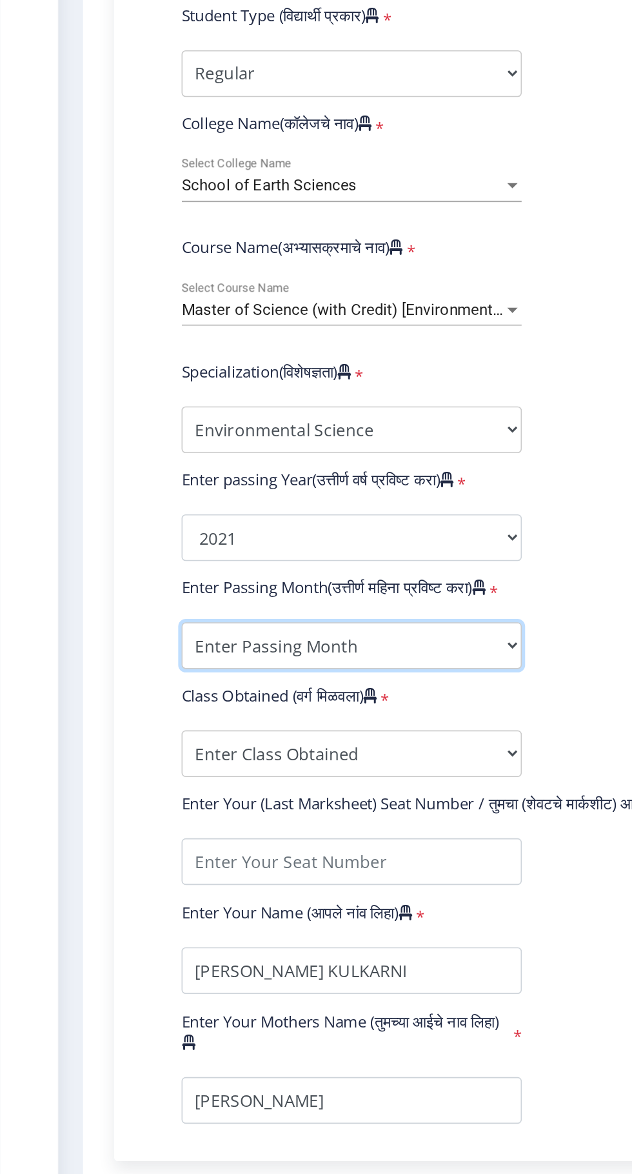
click at [153, 847] on select "Enter Passing Month March April May October November December" at bounding box center [219, 844] width 212 height 29
select select "March"
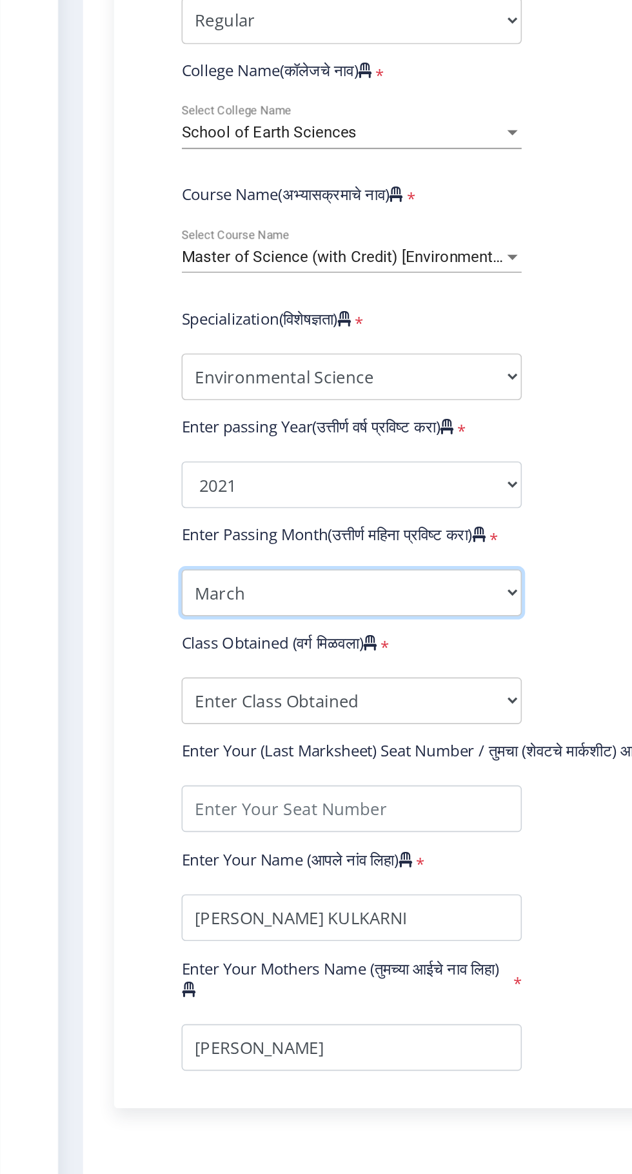
scroll to position [33, 0]
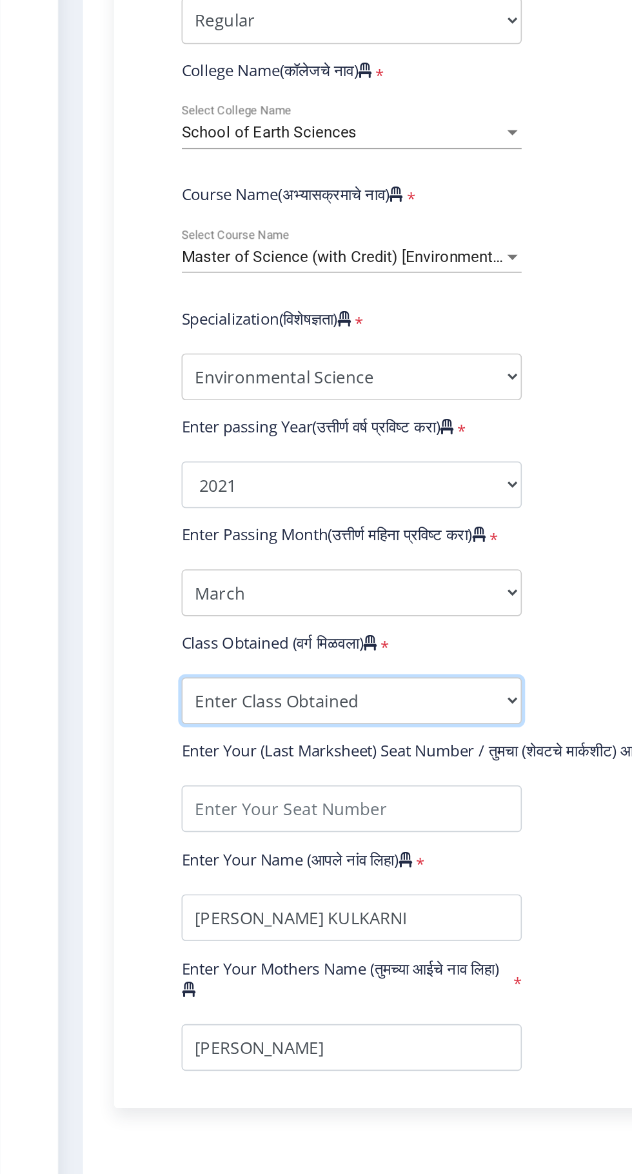
click at [261, 886] on select "Enter Class Obtained FIRST CLASS WITH DISTINCTION FIRST CLASS HIGHER SECOND CLA…" at bounding box center [219, 878] width 212 height 29
select select "Grade A"
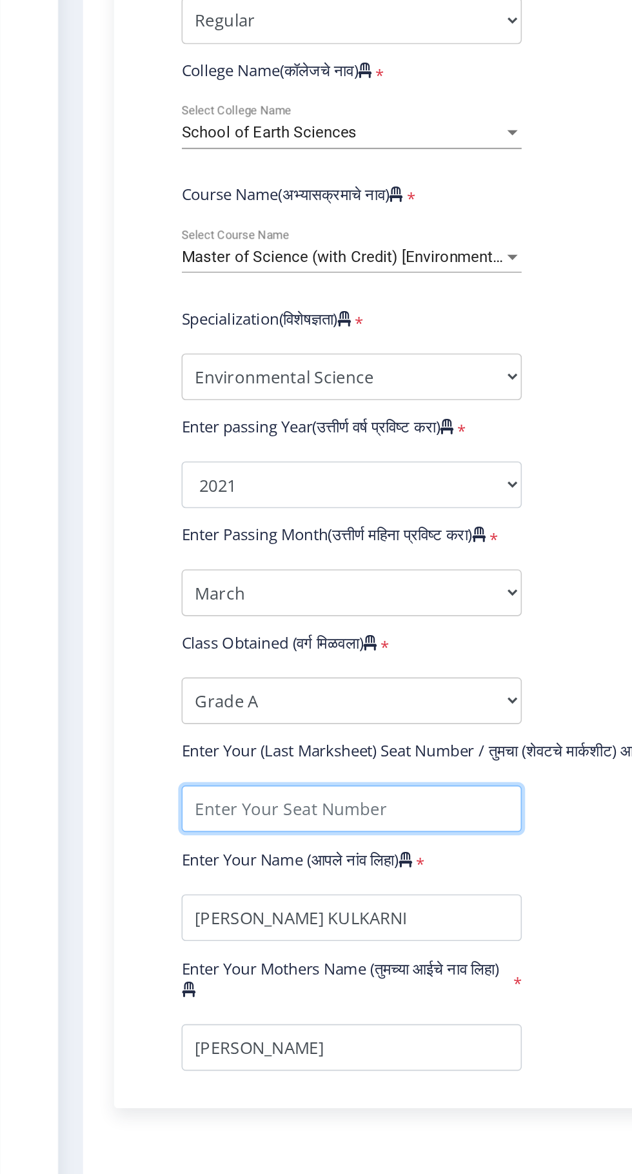
click at [264, 952] on input "textarea" at bounding box center [219, 946] width 212 height 29
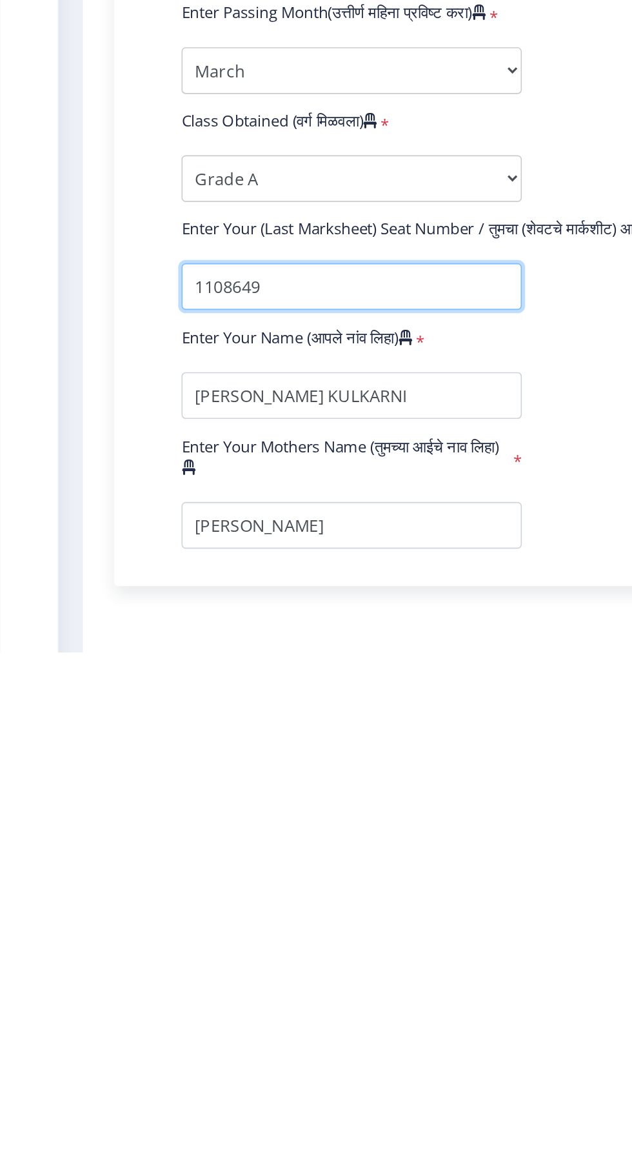
type input "1108649"
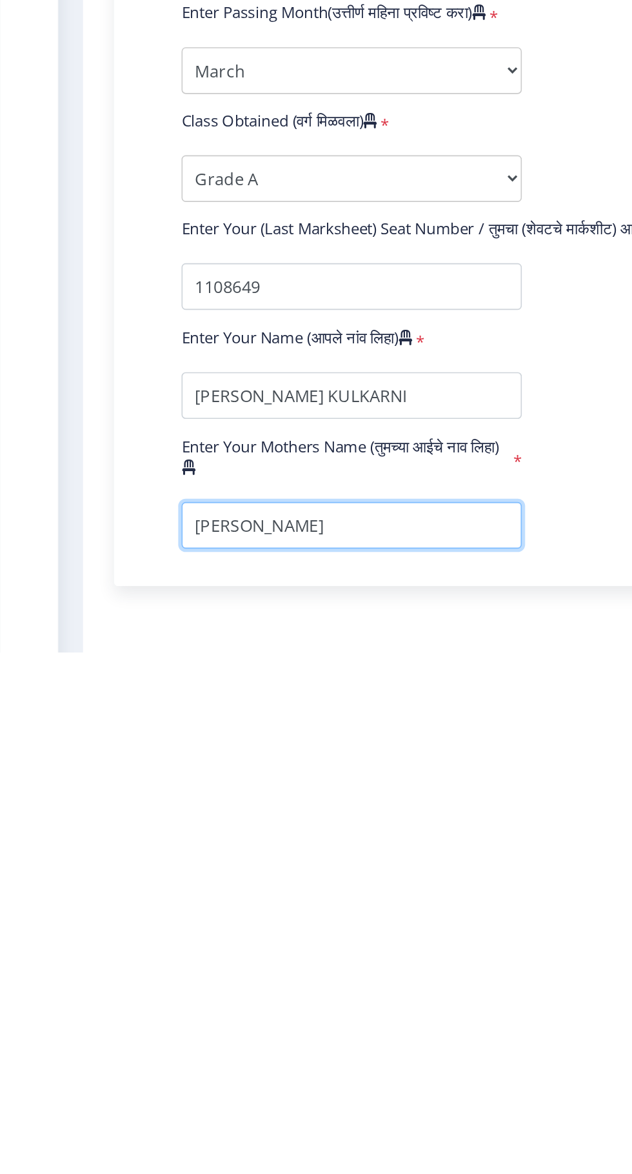
click at [134, 1099] on input "textarea" at bounding box center [219, 1094] width 212 height 29
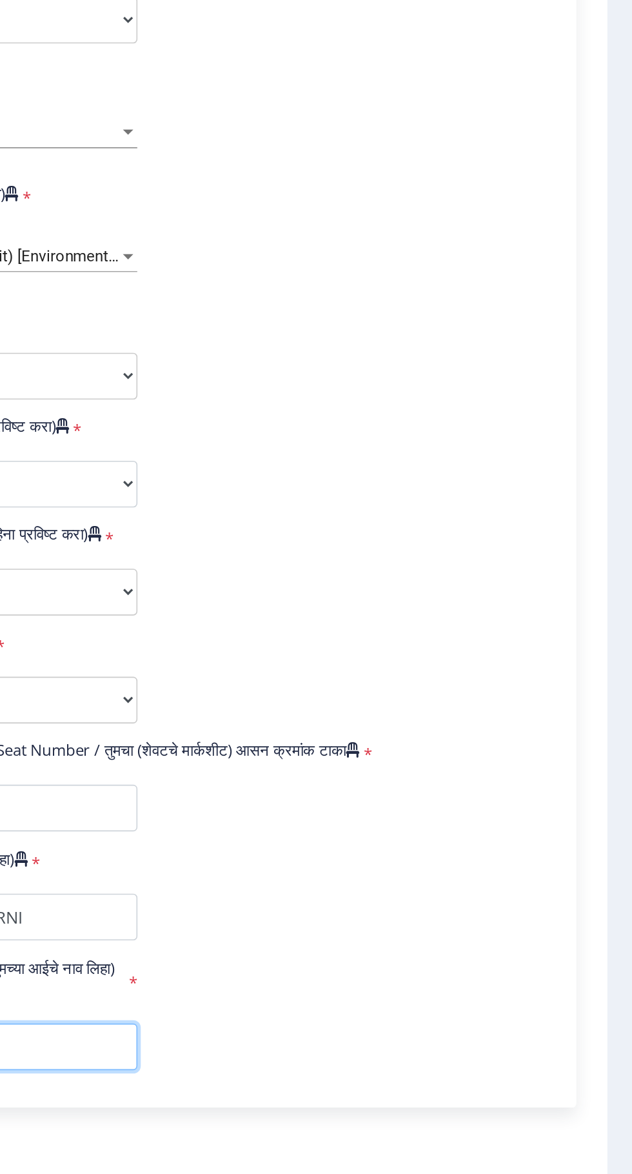
scroll to position [0, 0]
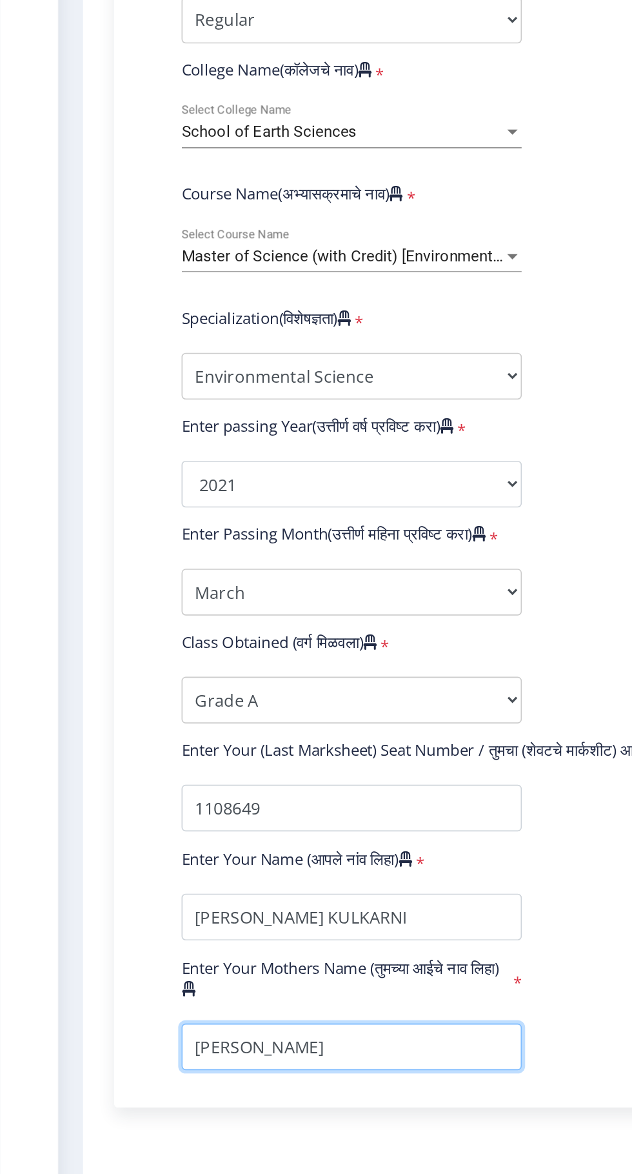
click at [232, 1096] on input "textarea" at bounding box center [219, 1094] width 212 height 29
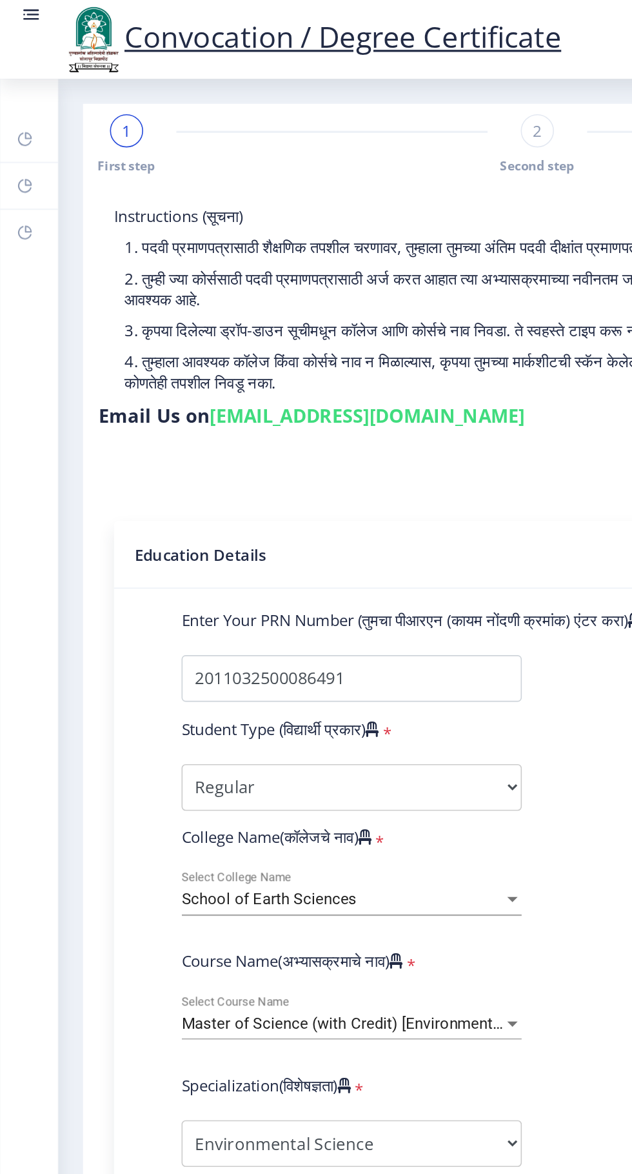
click at [332, 83] on span "2" at bounding box center [335, 81] width 6 height 13
select select "Regular"
select select "Environmental Science"
select select "2021"
select select "March"
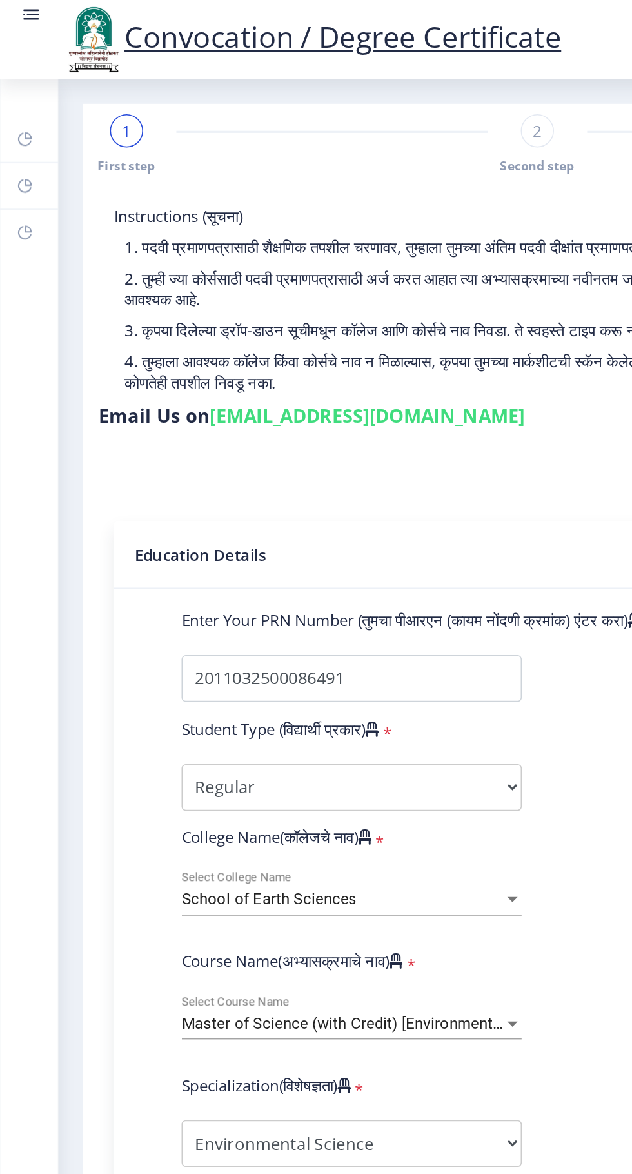
select select "Grade A"
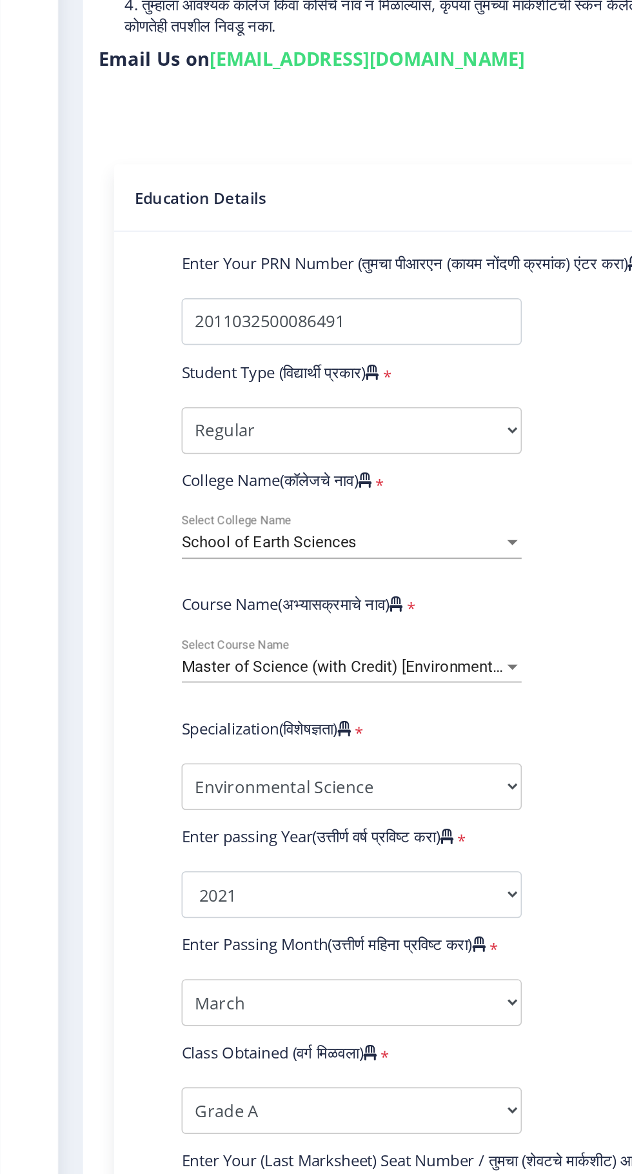
scroll to position [33, 0]
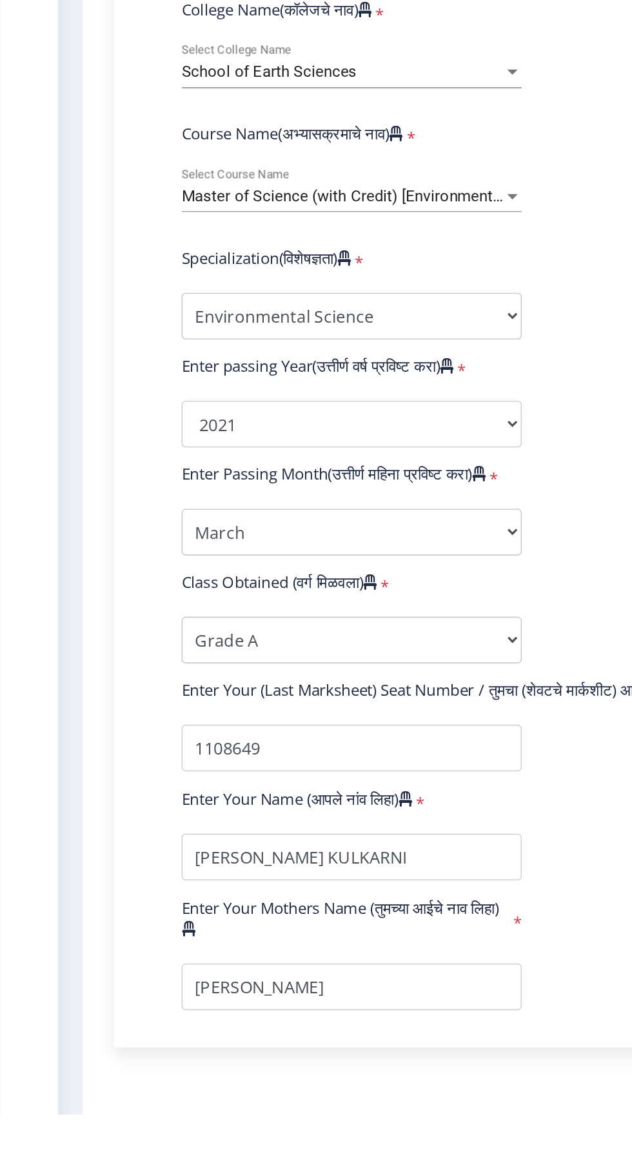
click at [123, 1173] on button "Save & Next" at bounding box center [110, 1196] width 78 height 25
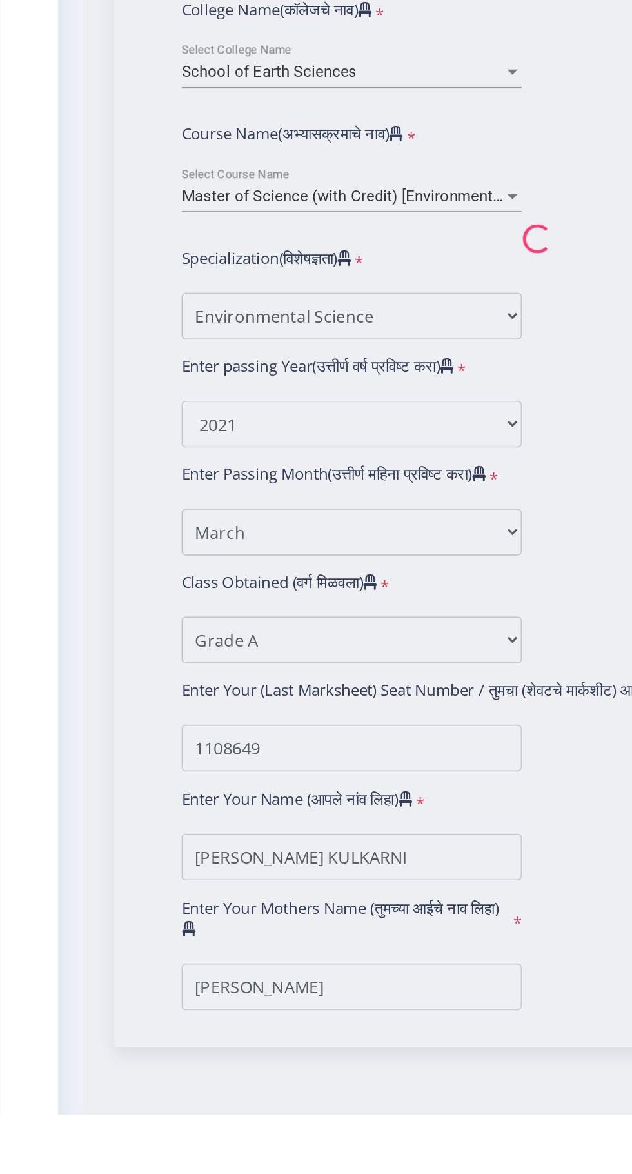
select select
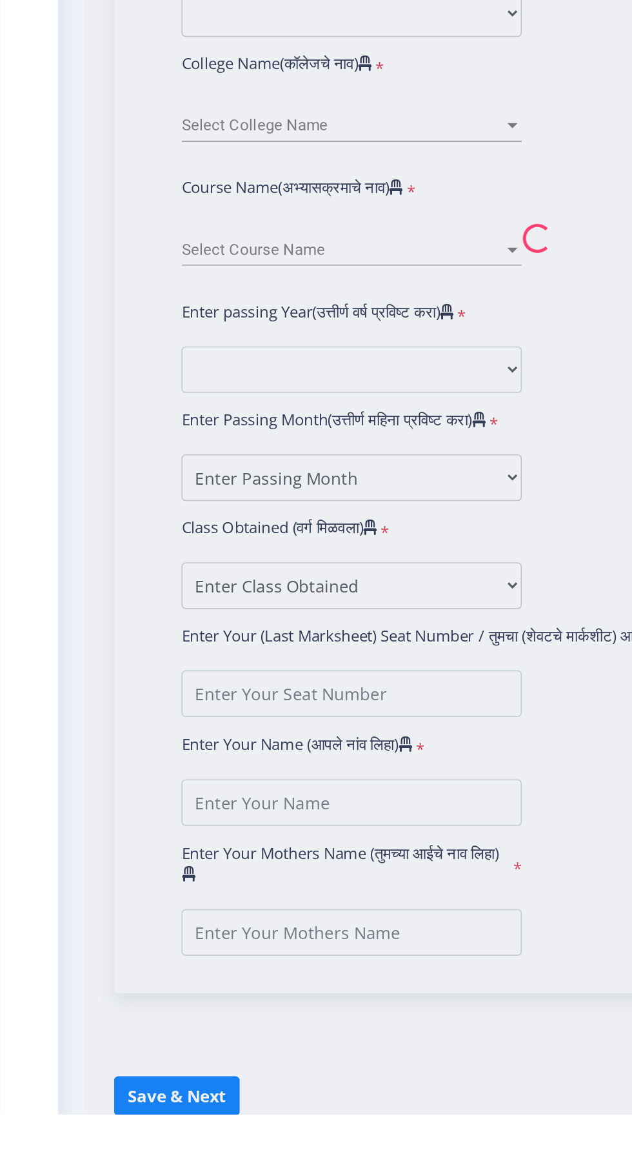
type input "MANGESH RAMKRUSHNA KULKARNI"
type input "JAYSHRI"
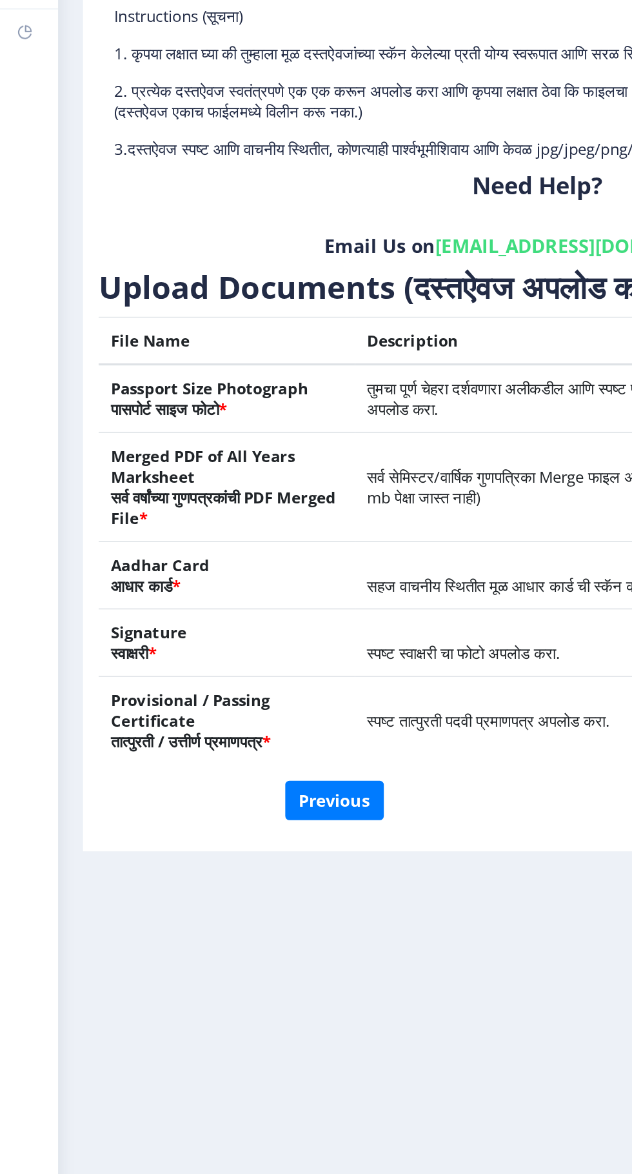
scroll to position [37, 0]
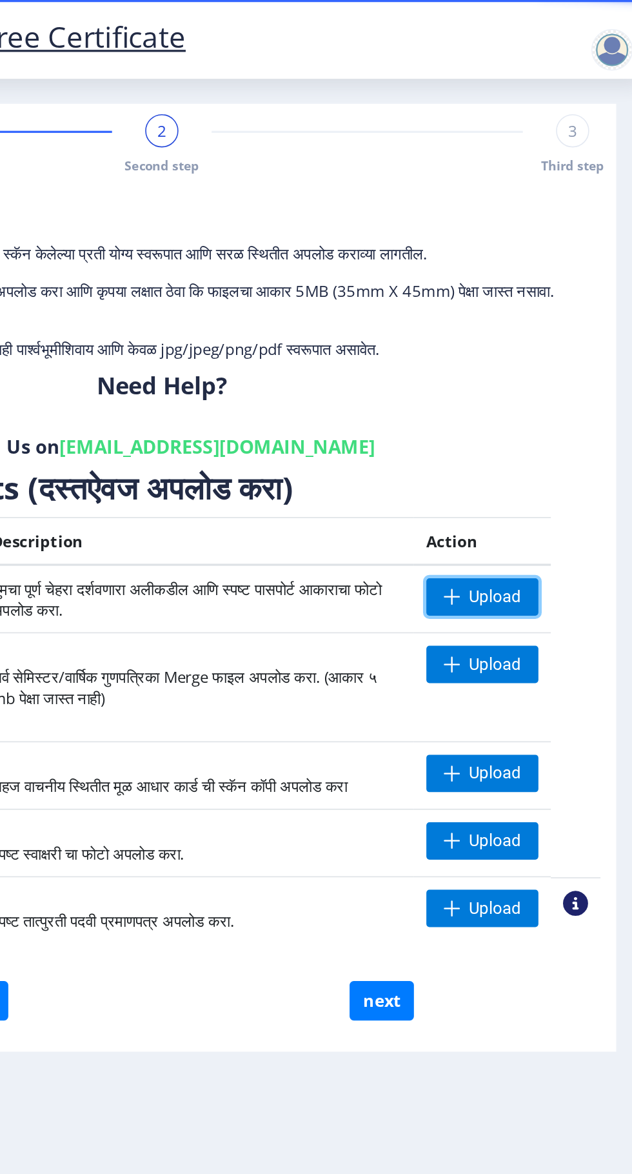
click at [548, 359] on span "Upload" at bounding box center [534, 370] width 70 height 23
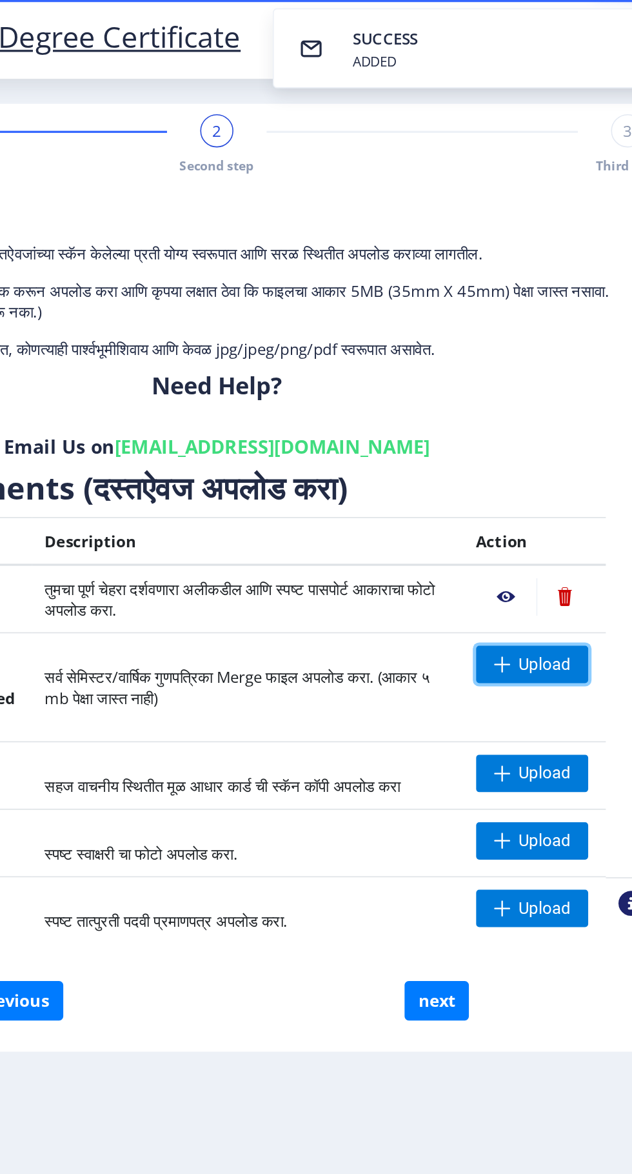
click at [538, 401] on span "Upload" at bounding box center [530, 412] width 70 height 23
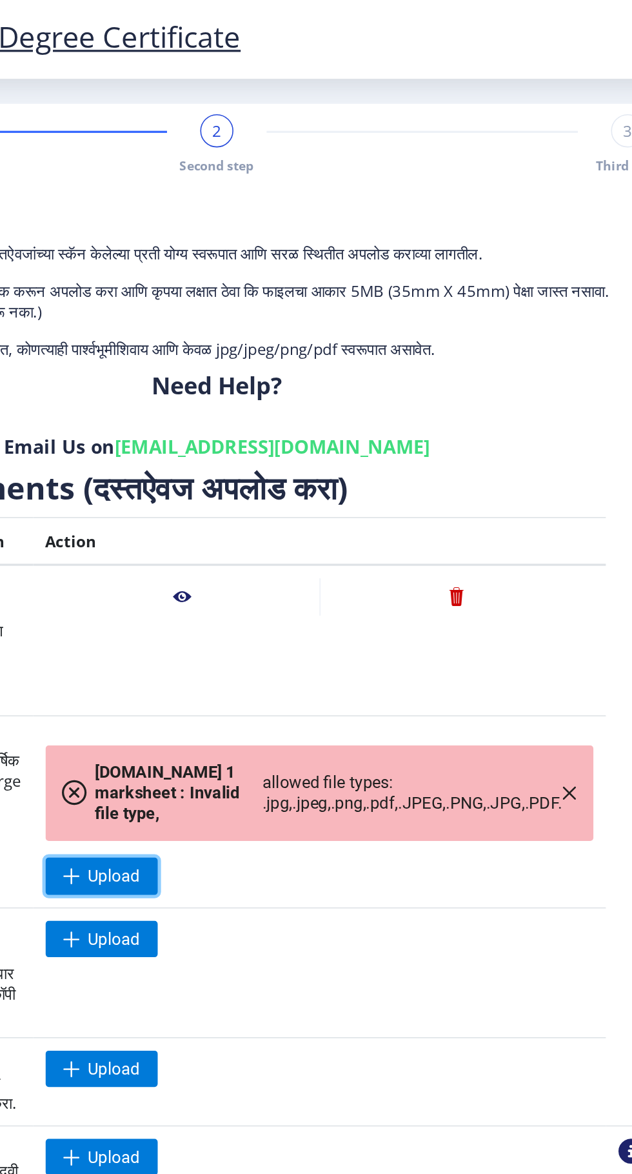
click at [283, 538] on span "Upload" at bounding box center [270, 544] width 32 height 13
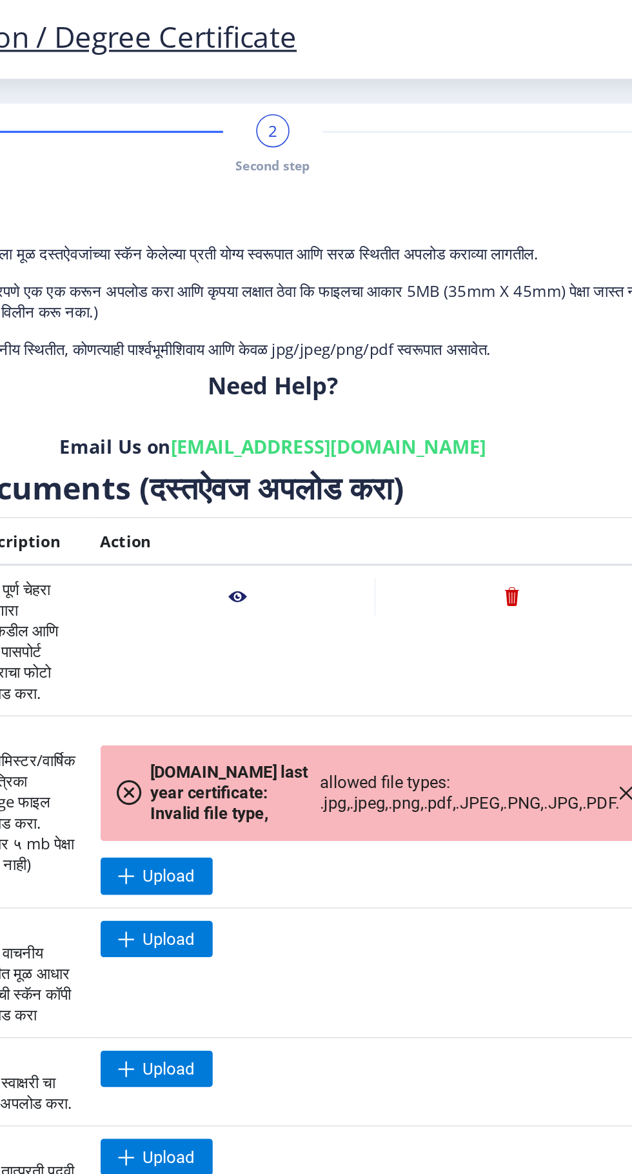
click at [253, 485] on span at bounding box center [244, 492] width 15 height 15
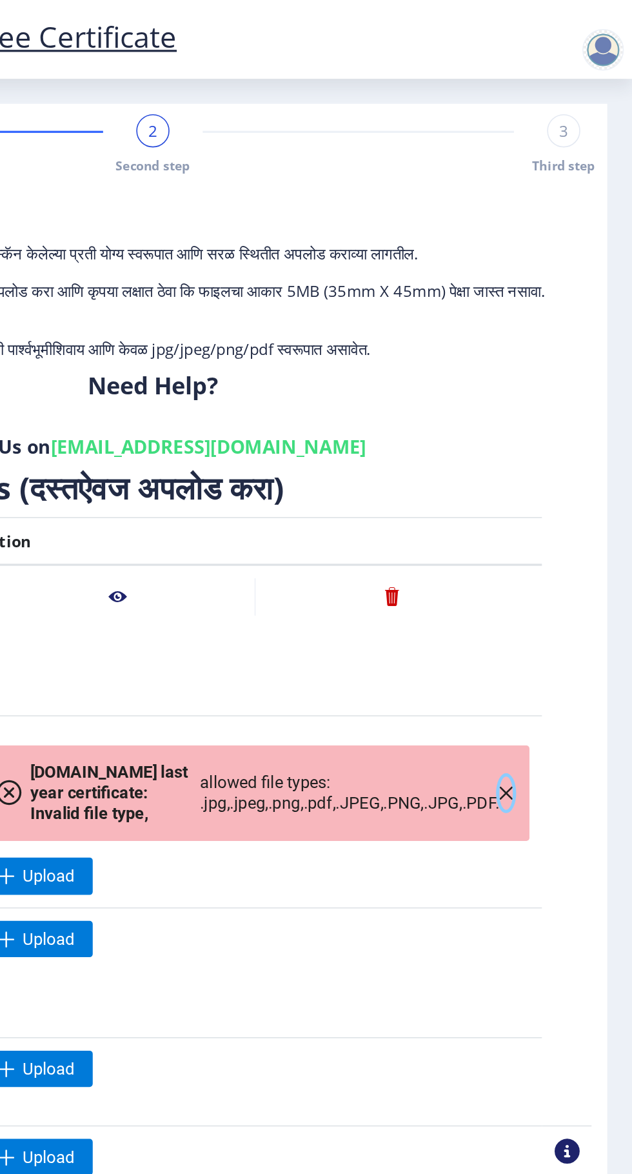
click at [554, 488] on icon "button" at bounding box center [554, 493] width 10 height 10
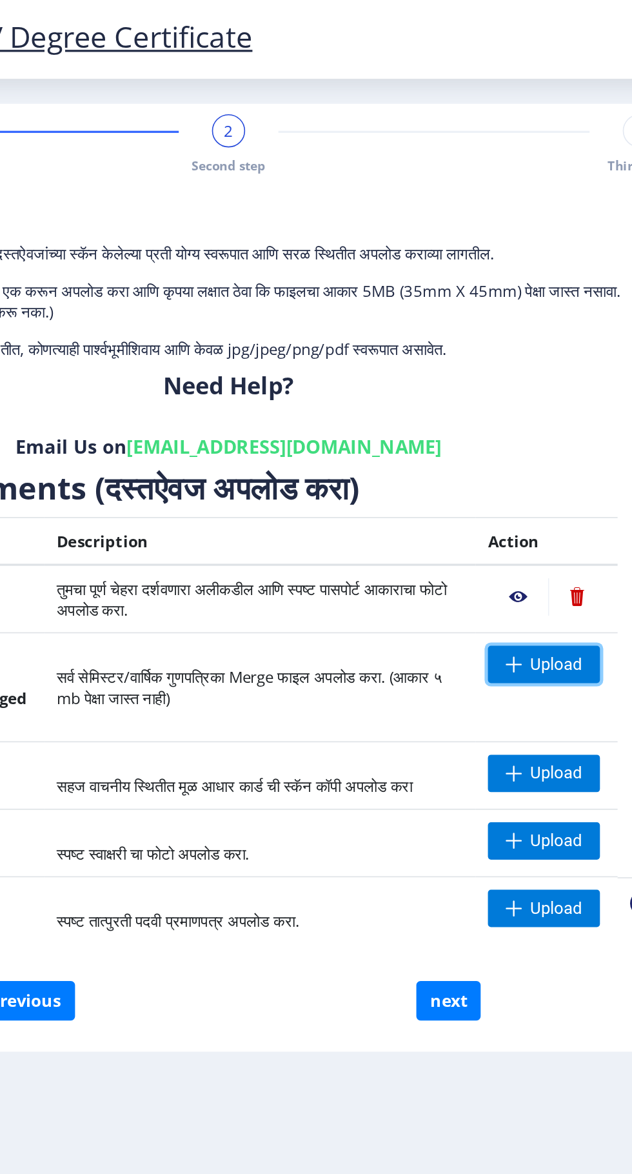
click at [534, 406] on span "Upload" at bounding box center [538, 412] width 32 height 13
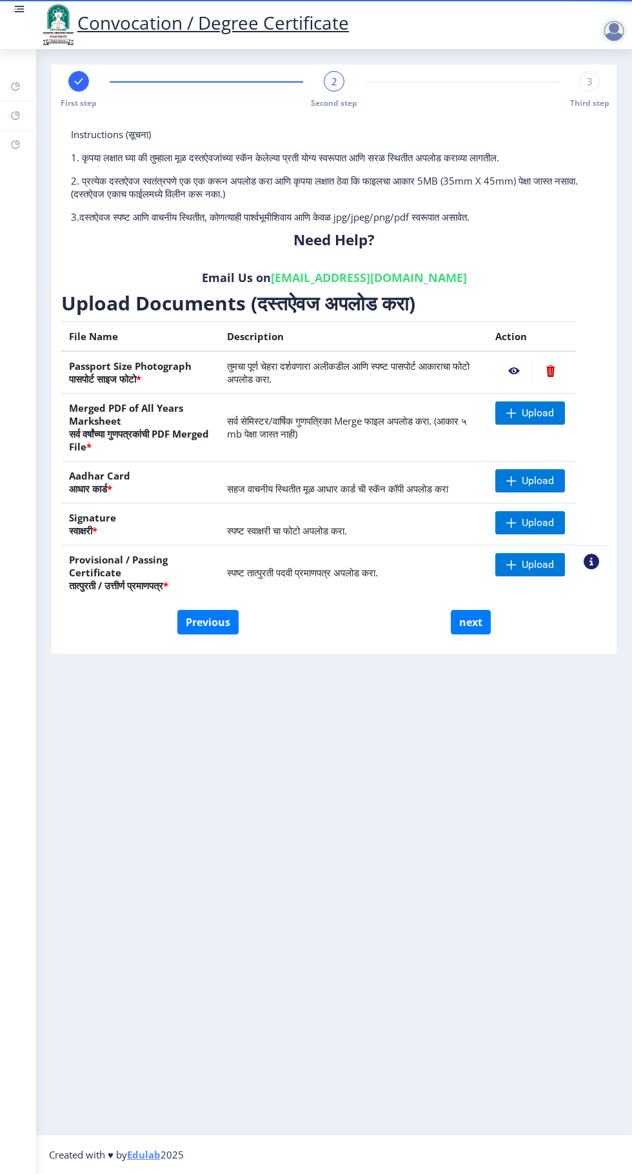
scroll to position [37, 0]
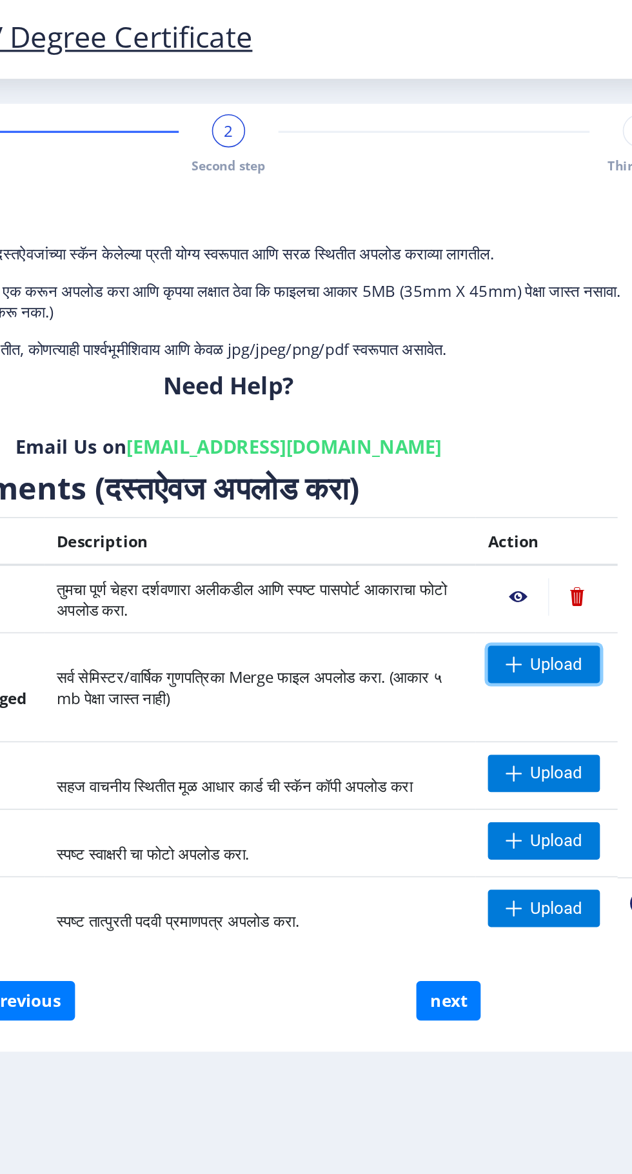
click at [540, 406] on span "Upload" at bounding box center [538, 412] width 32 height 13
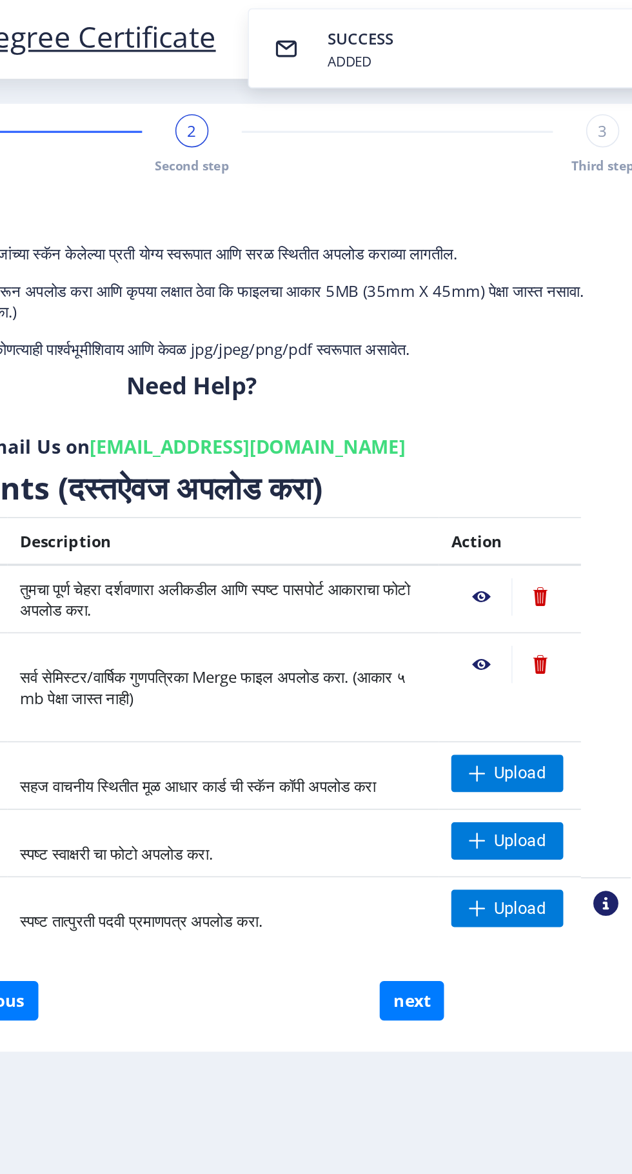
click at [333, 414] on span "सर्व सेमिस्टर/वार्षिक गुणपत्रिका Merge फाइल अपलोड करा. (आकार ५ mb पेक्षा जास्त …" at bounding box center [347, 427] width 240 height 26
click at [558, 401] on nb-action at bounding box center [550, 412] width 35 height 23
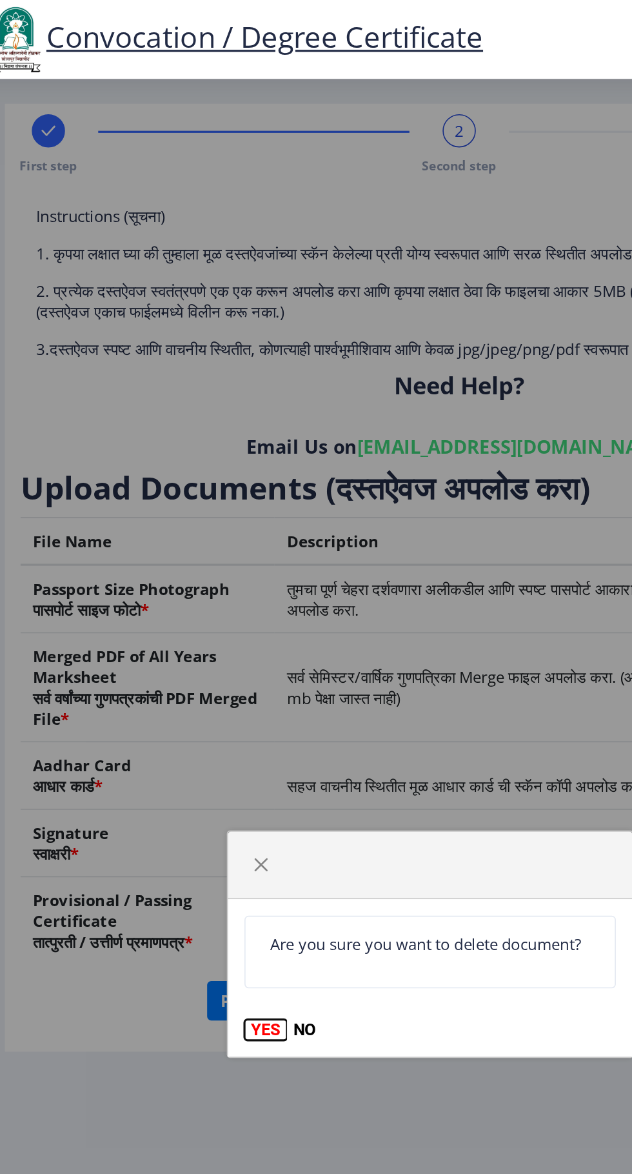
click at [210, 644] on button "YES" at bounding box center [214, 640] width 26 height 13
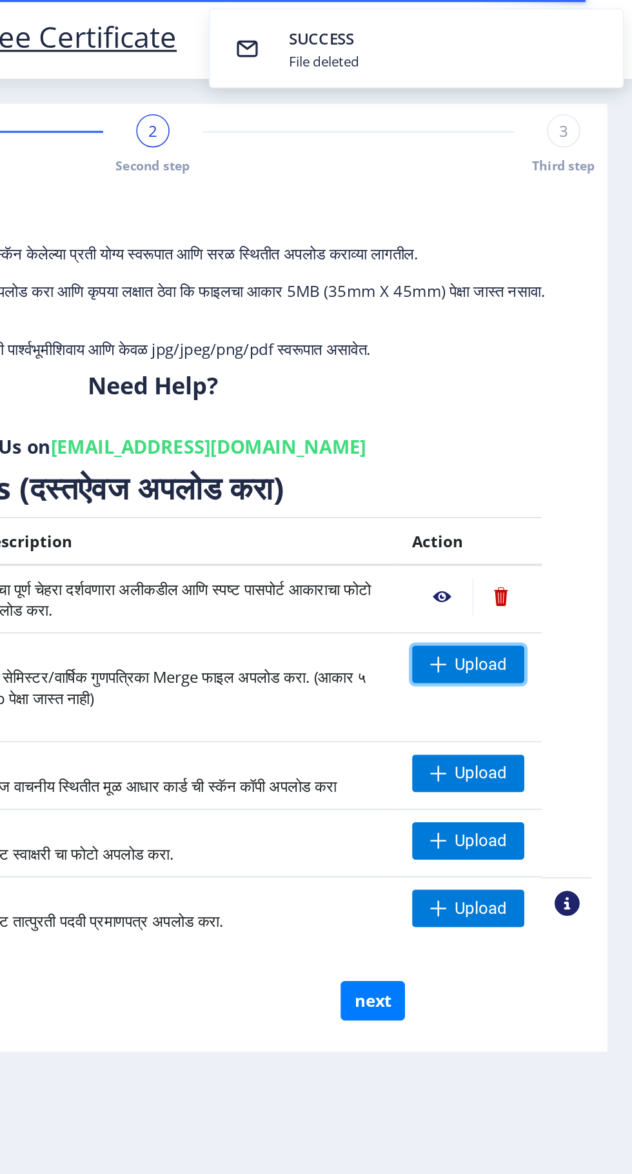
click at [523, 406] on span "Upload" at bounding box center [538, 412] width 32 height 13
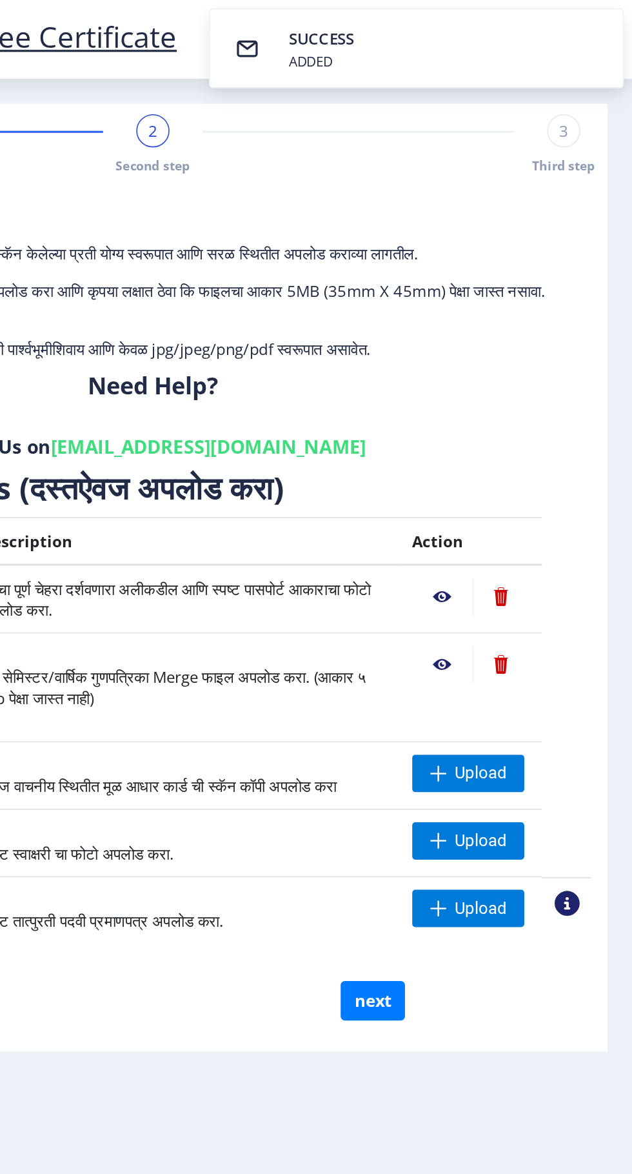
click at [519, 401] on nb-action at bounding box center [513, 412] width 37 height 23
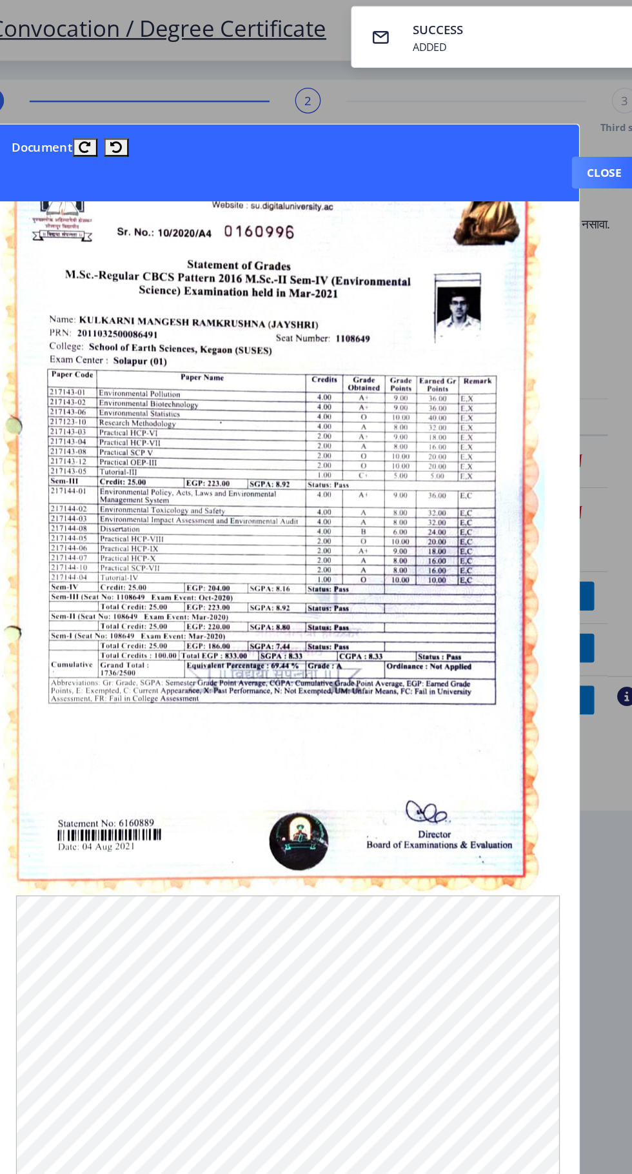
scroll to position [12, 15]
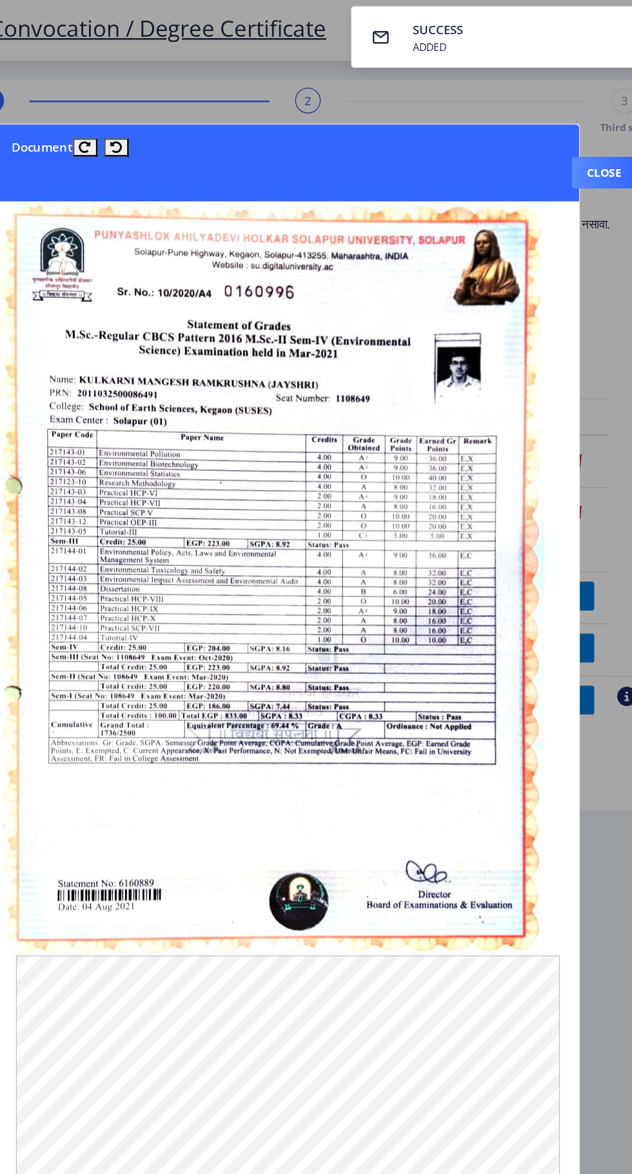
click at [131, 430] on img at bounding box center [304, 465] width 442 height 609
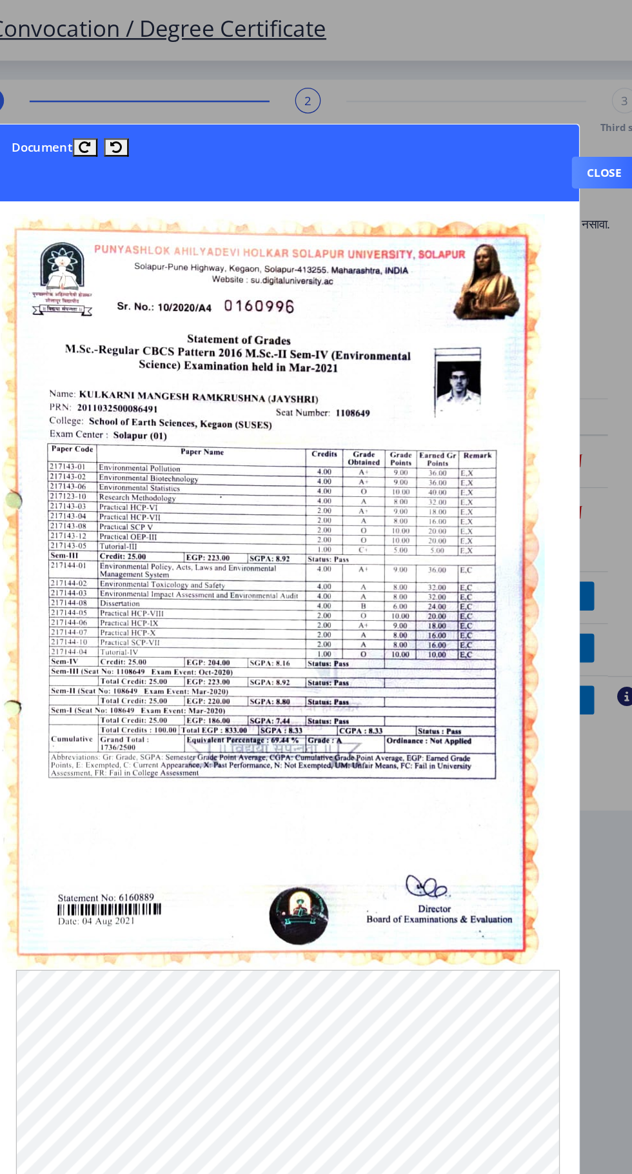
scroll to position [37, 0]
click at [563, 126] on button "Close" at bounding box center [573, 139] width 53 height 26
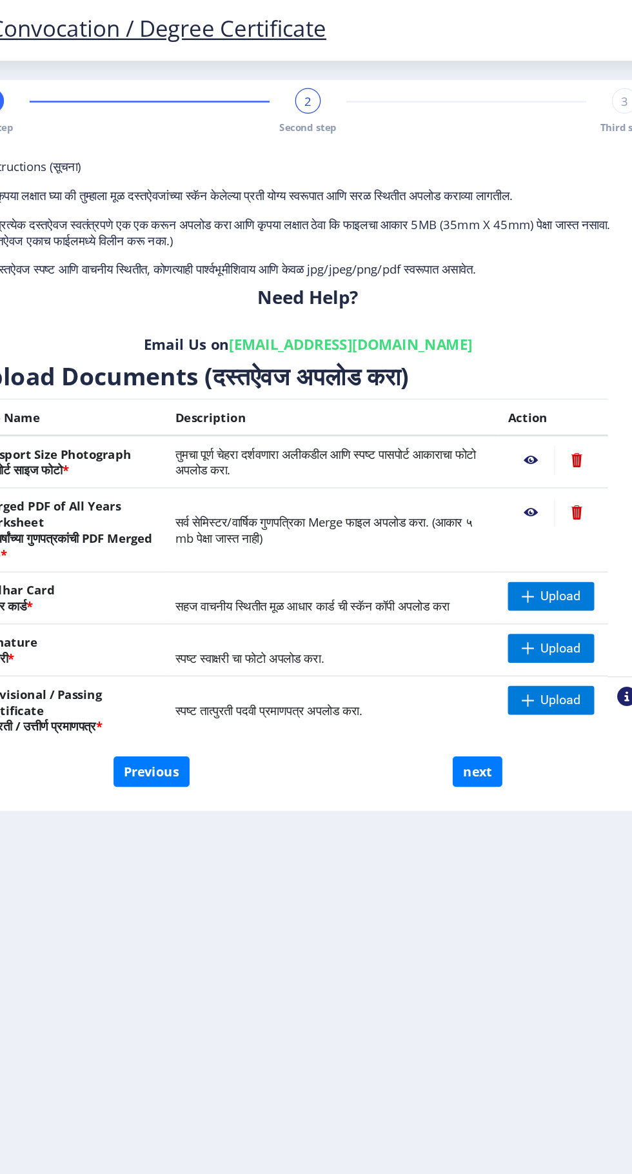
click at [514, 401] on nb-action at bounding box center [513, 412] width 37 height 23
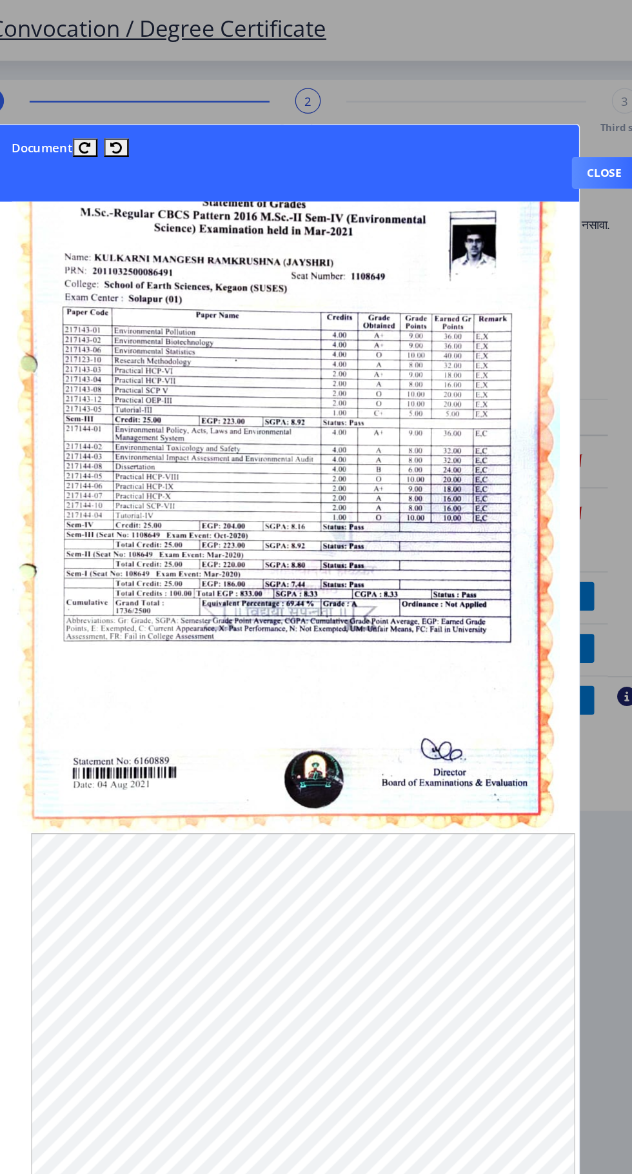
scroll to position [128, 0]
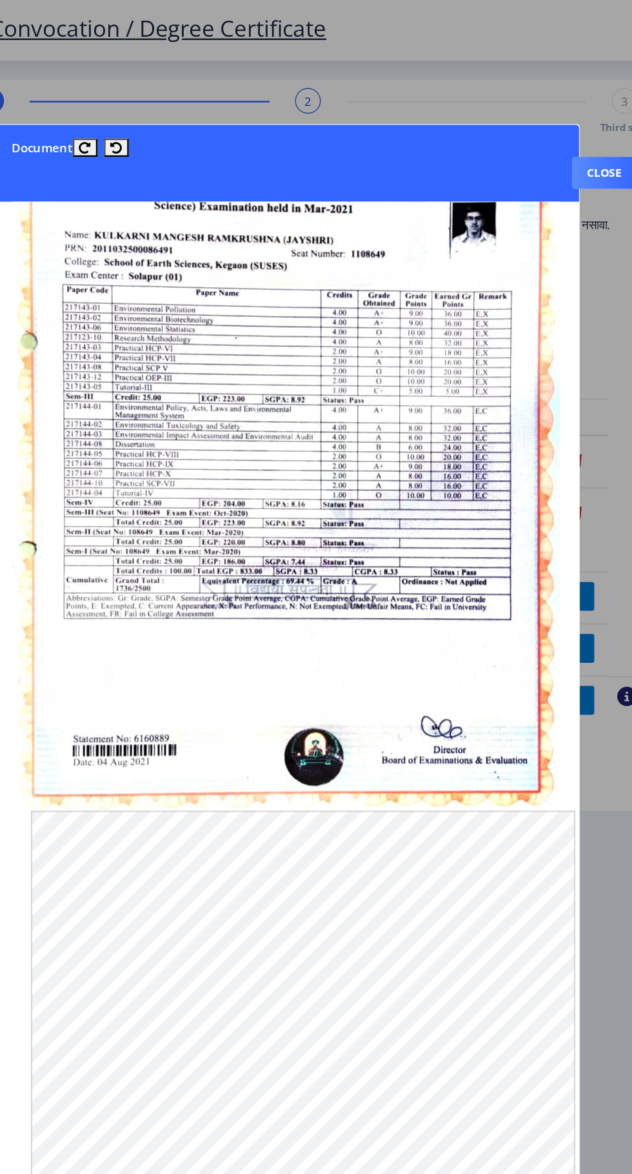
click at [172, 101] on nb-card-header "Document Close" at bounding box center [316, 132] width 473 height 62
click at [564, 126] on button "Close" at bounding box center [573, 139] width 53 height 26
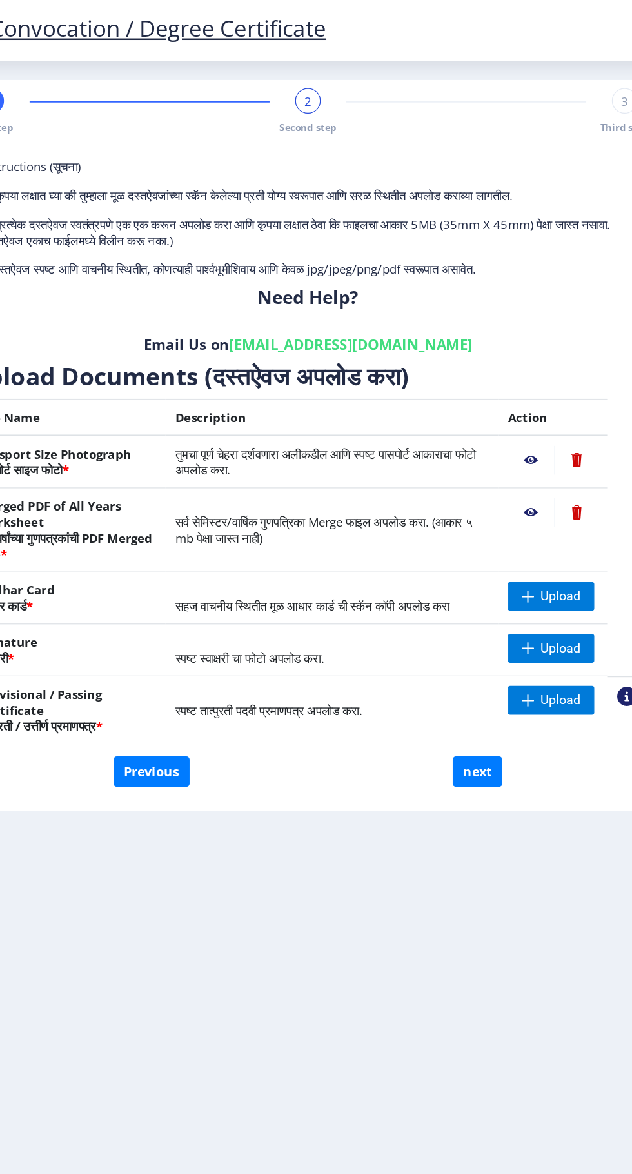
click at [551, 401] on nb-action at bounding box center [550, 412] width 35 height 23
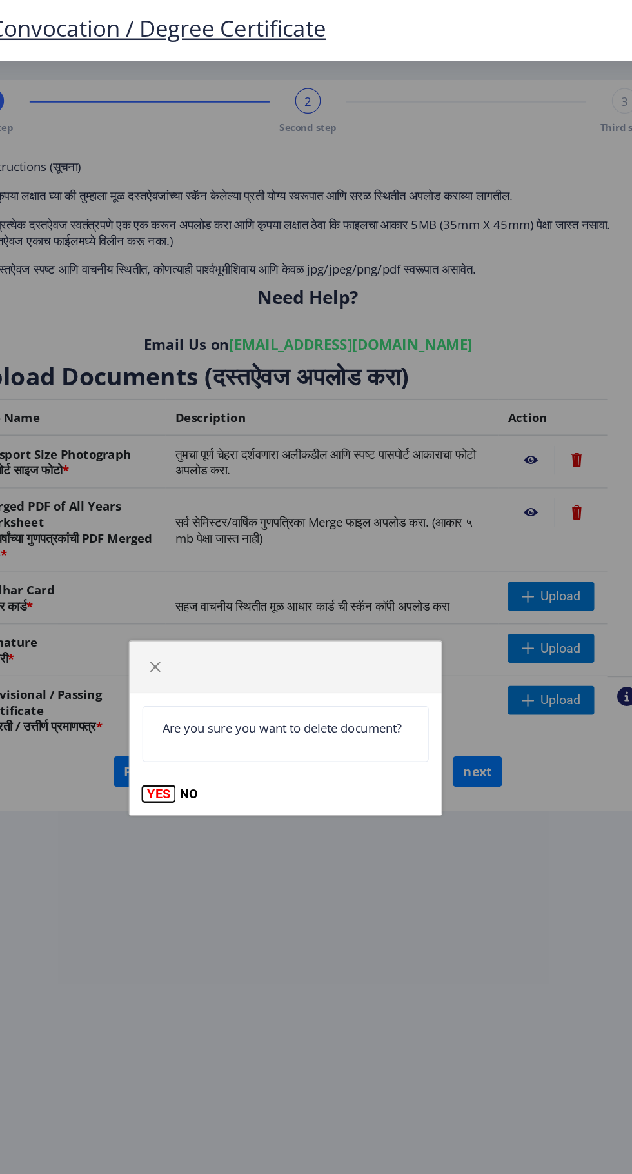
click at [206, 640] on button "YES" at bounding box center [214, 640] width 26 height 13
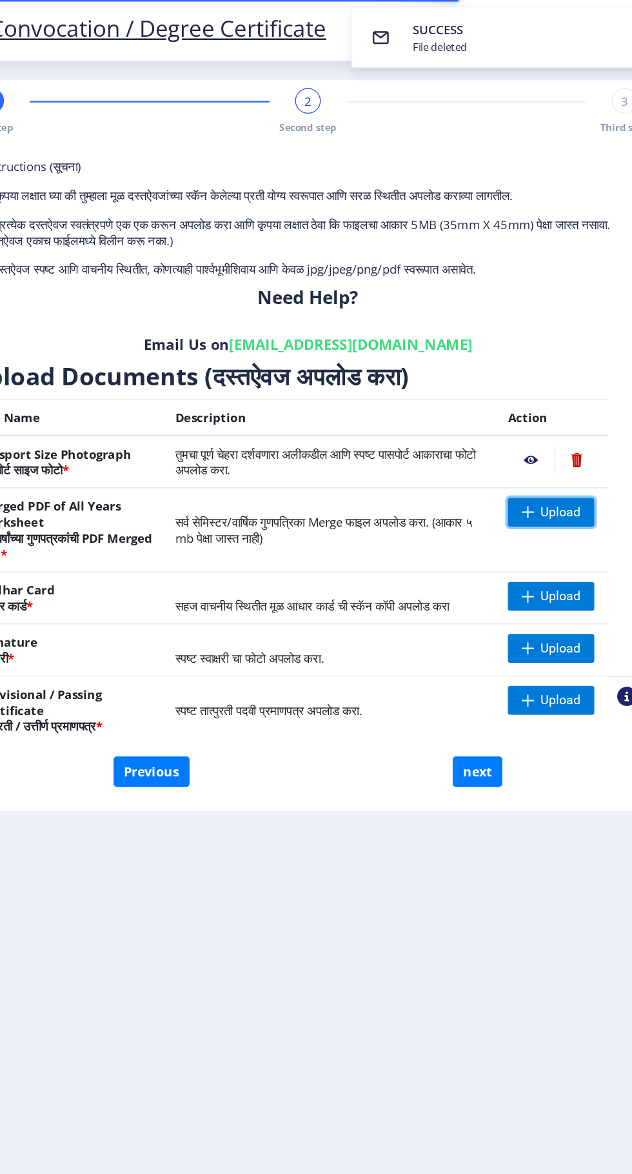
click at [537, 406] on span "Upload" at bounding box center [538, 412] width 32 height 13
click at [543, 406] on span "Upload" at bounding box center [538, 412] width 32 height 13
click at [545, 406] on span "Upload" at bounding box center [538, 412] width 32 height 13
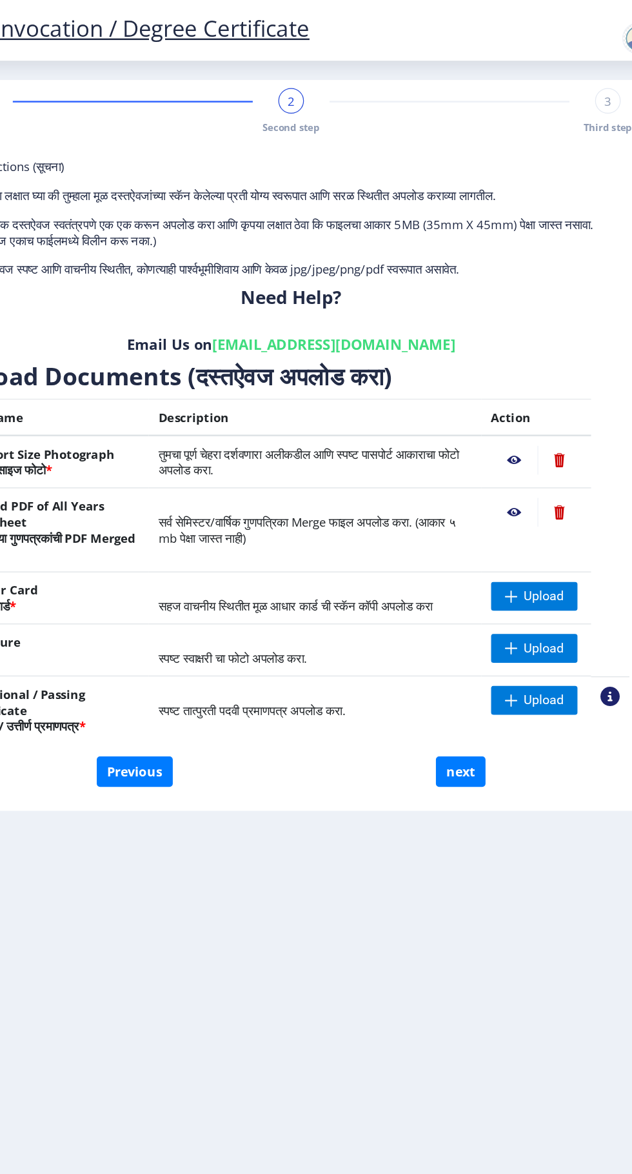
click at [563, 401] on nb-action at bounding box center [550, 412] width 35 height 23
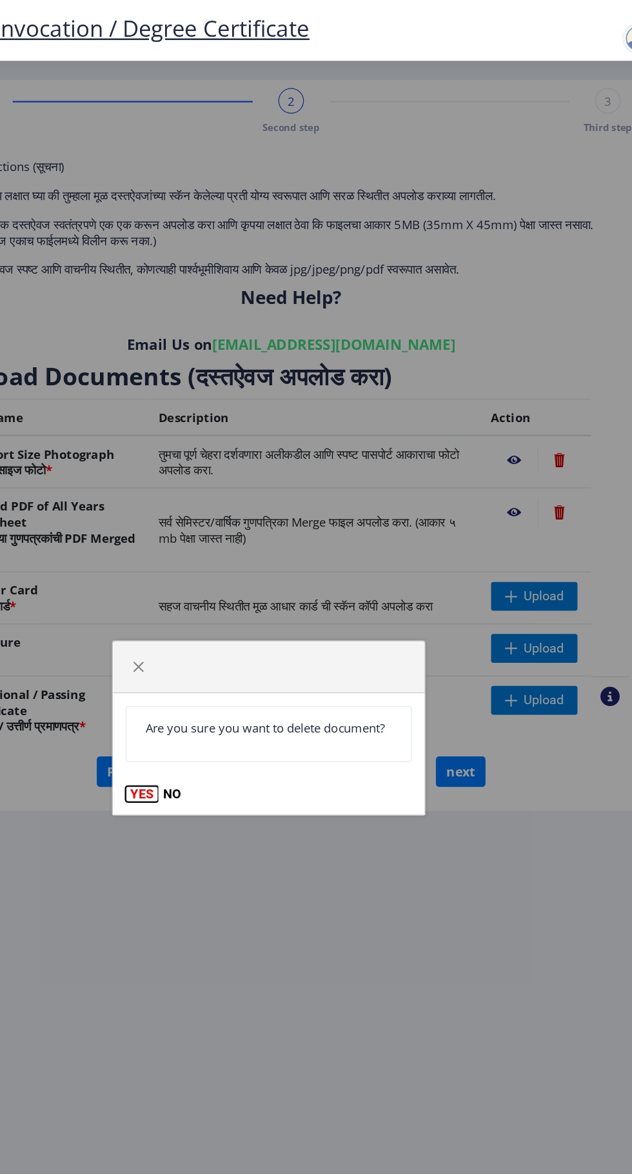
click at [210, 646] on button "YES" at bounding box center [214, 640] width 26 height 13
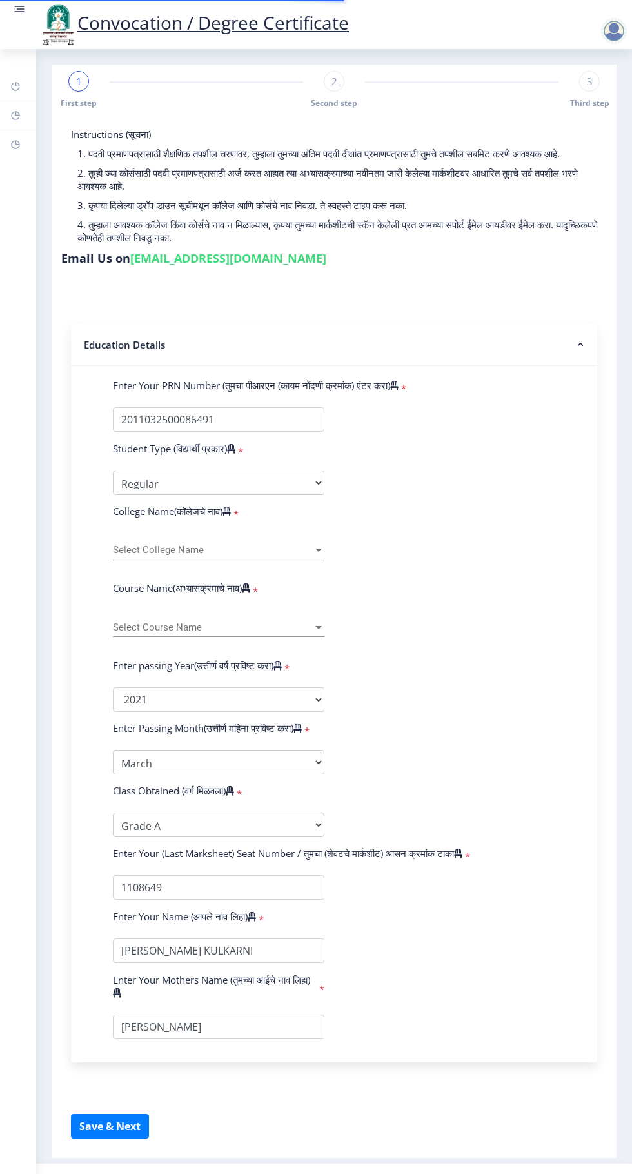
scroll to position [37, 0]
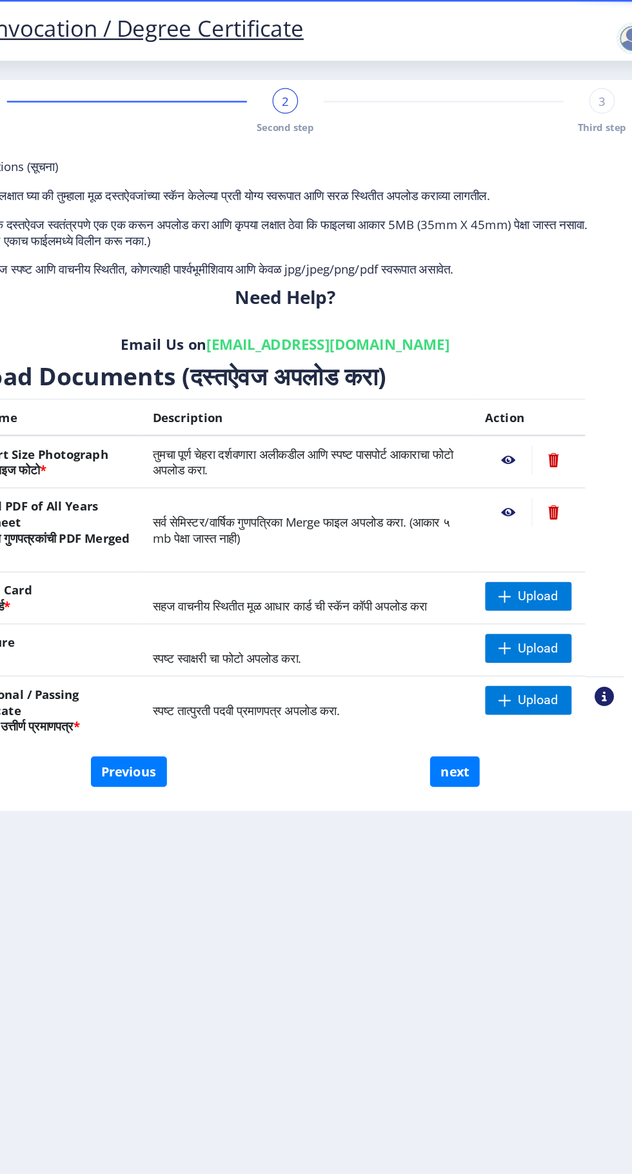
click at [551, 401] on nb-action at bounding box center [550, 412] width 35 height 23
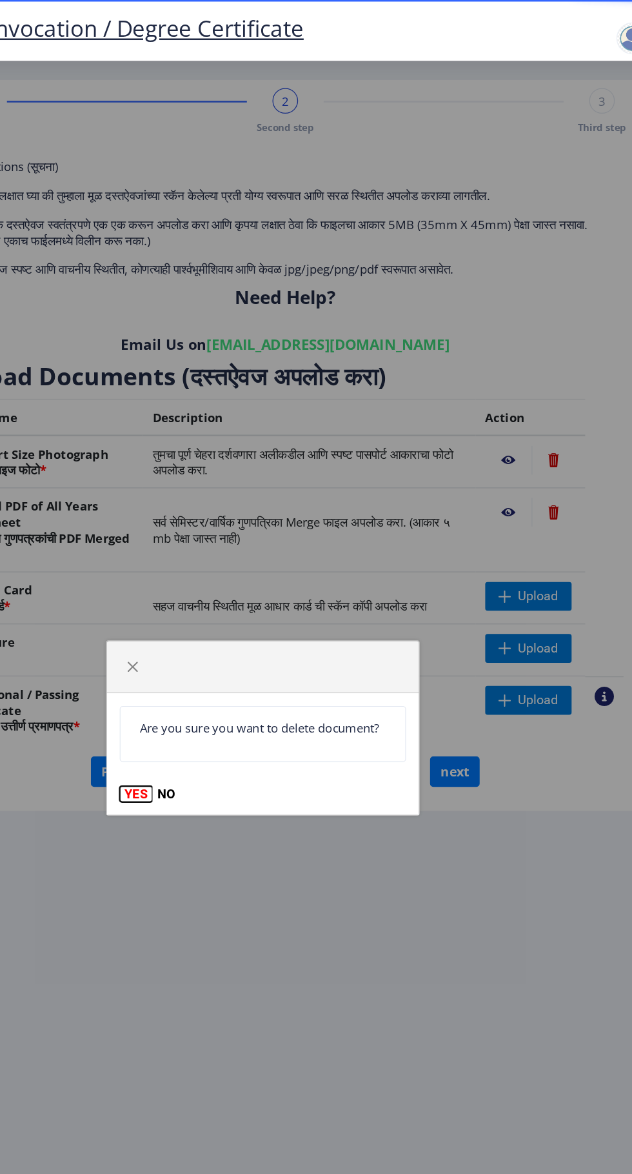
click at [206, 645] on button "YES" at bounding box center [214, 640] width 26 height 13
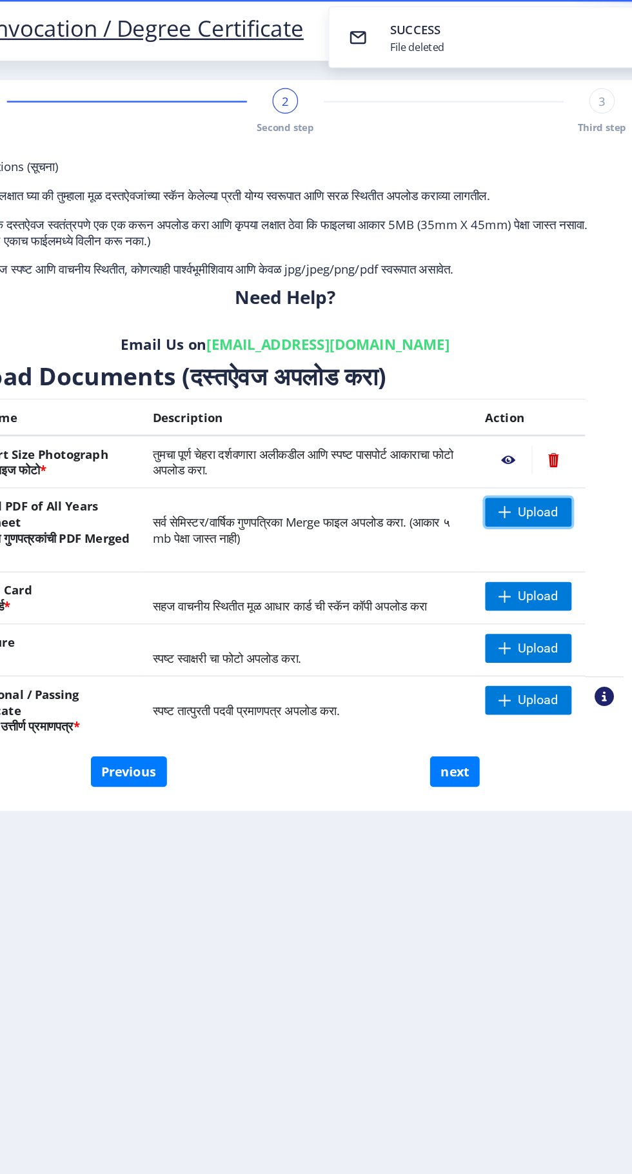
click at [535, 406] on span "Upload" at bounding box center [538, 412] width 32 height 13
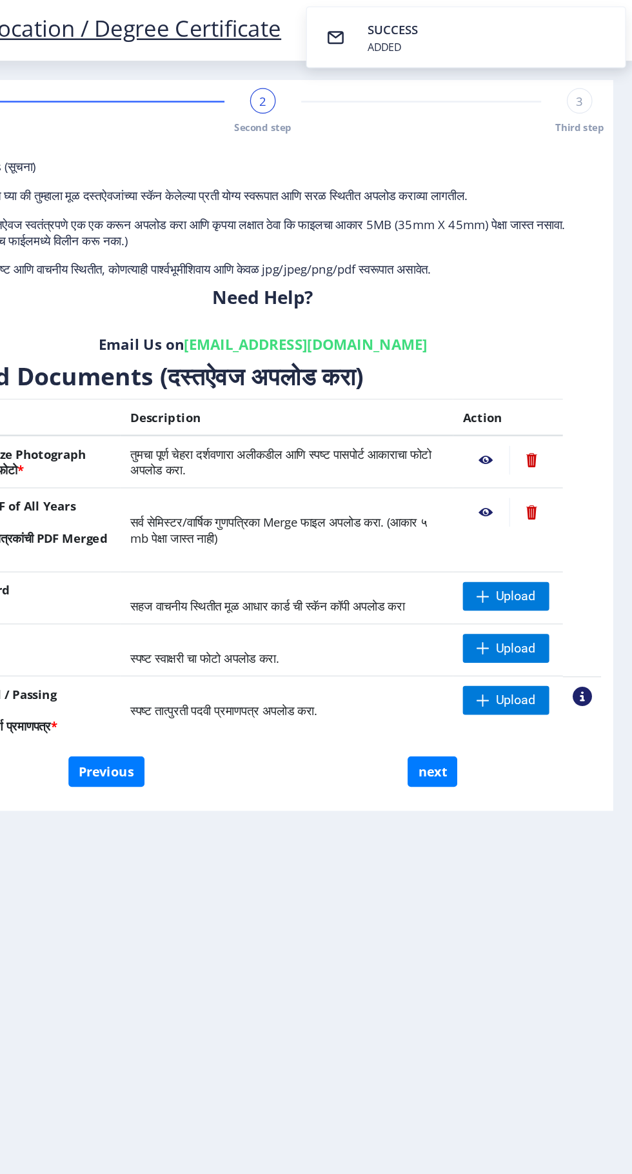
click at [551, 401] on nb-action at bounding box center [550, 412] width 35 height 23
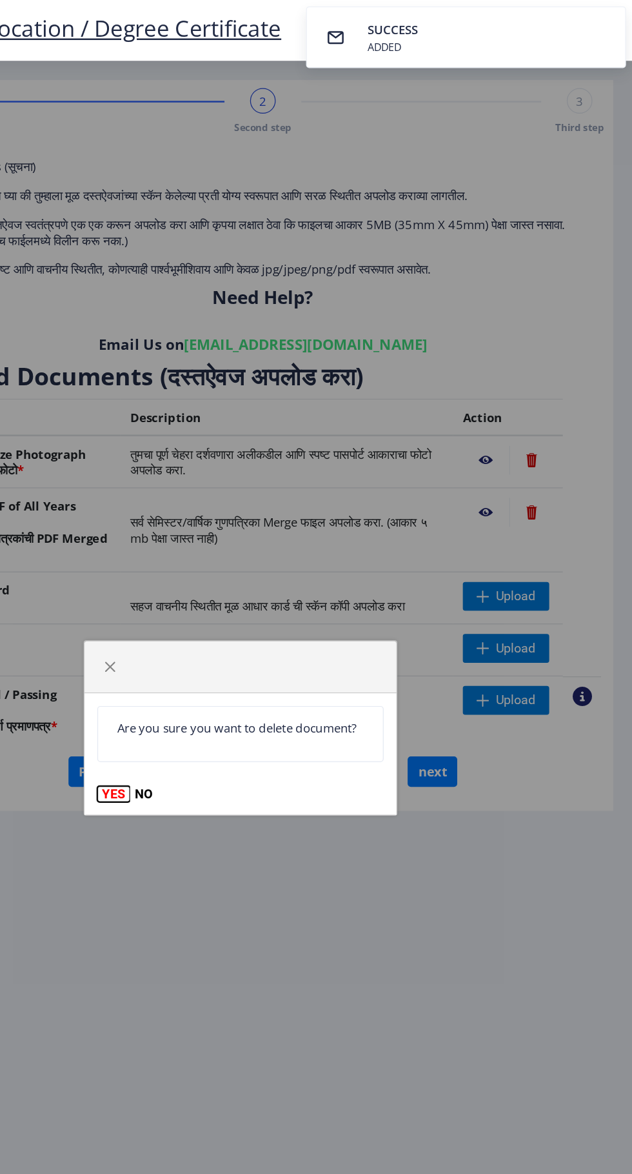
click at [212, 645] on button "YES" at bounding box center [214, 640] width 26 height 13
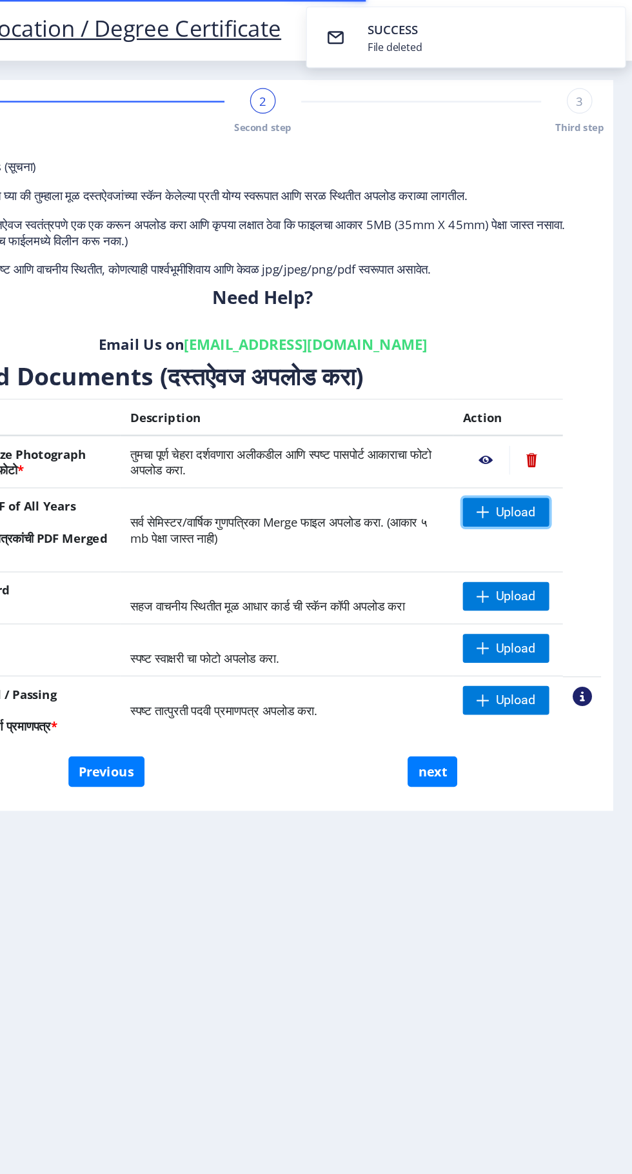
click at [527, 406] on span "Upload" at bounding box center [538, 412] width 32 height 13
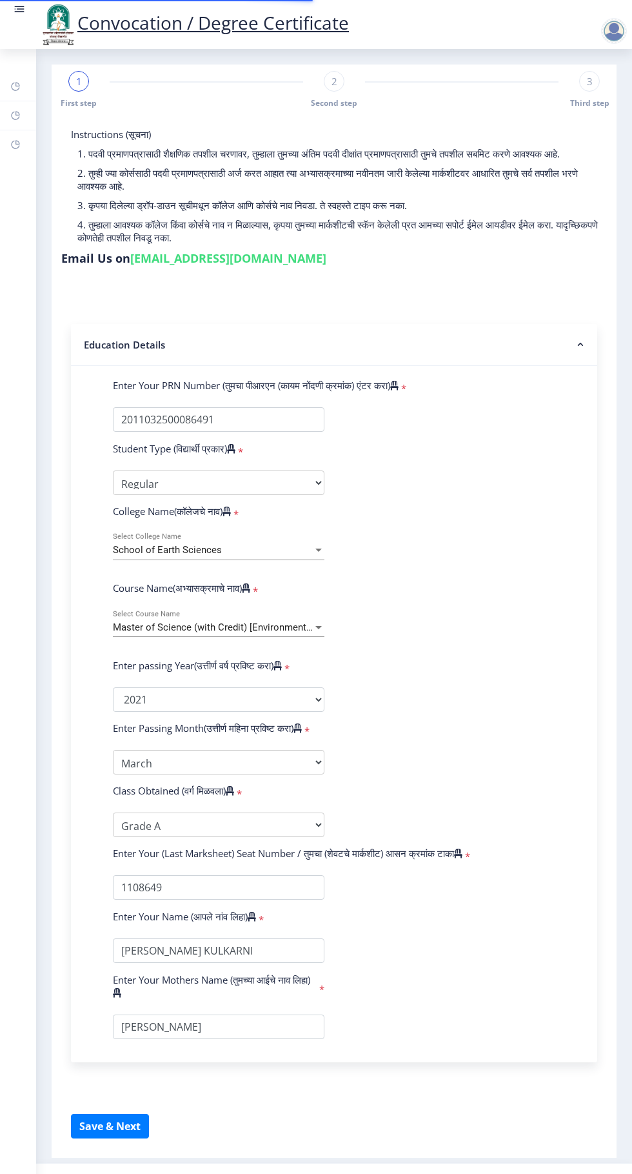
scroll to position [37, 0]
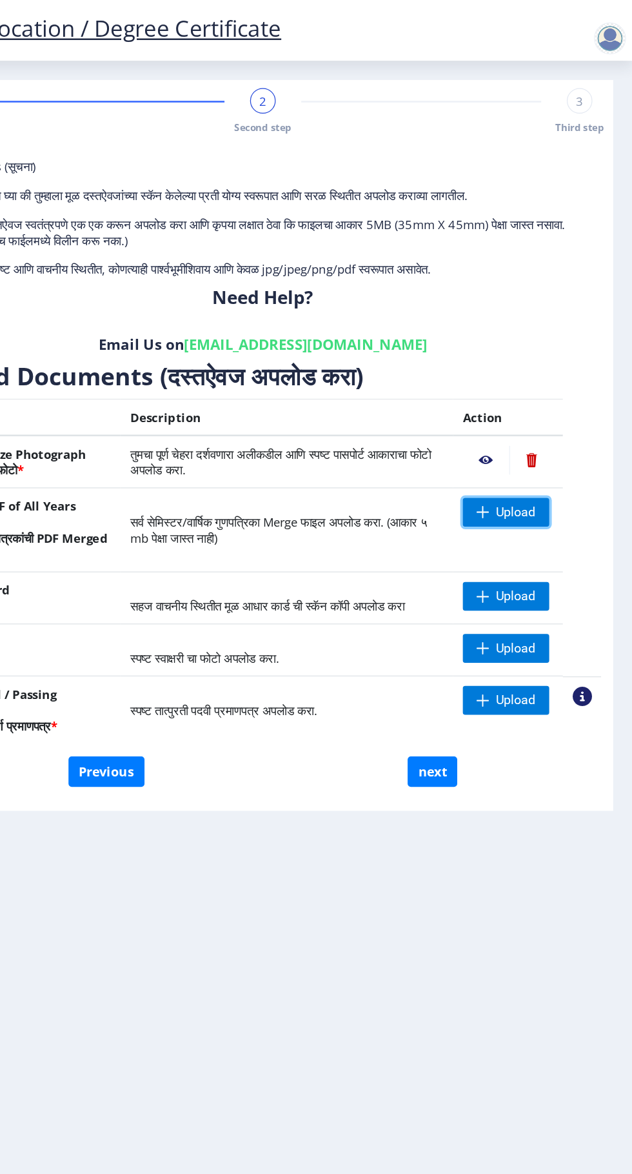
click at [537, 406] on span "Upload" at bounding box center [538, 412] width 32 height 13
click at [514, 401] on nb-action at bounding box center [513, 412] width 37 height 23
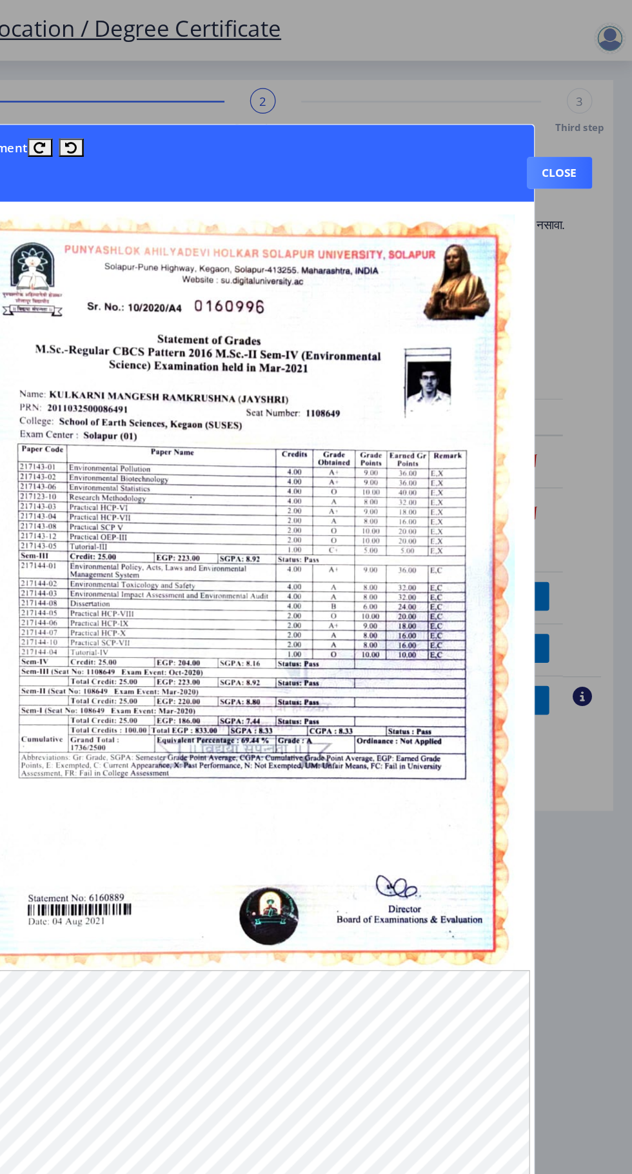
scroll to position [128, 0]
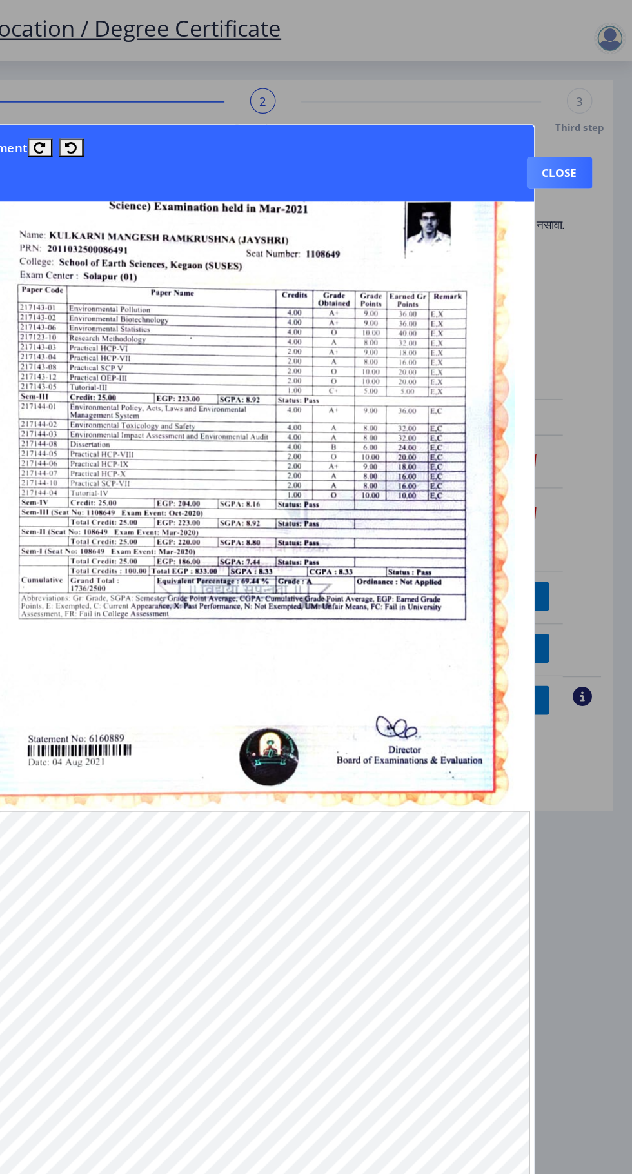
click at [585, 126] on button "Close" at bounding box center [573, 139] width 53 height 26
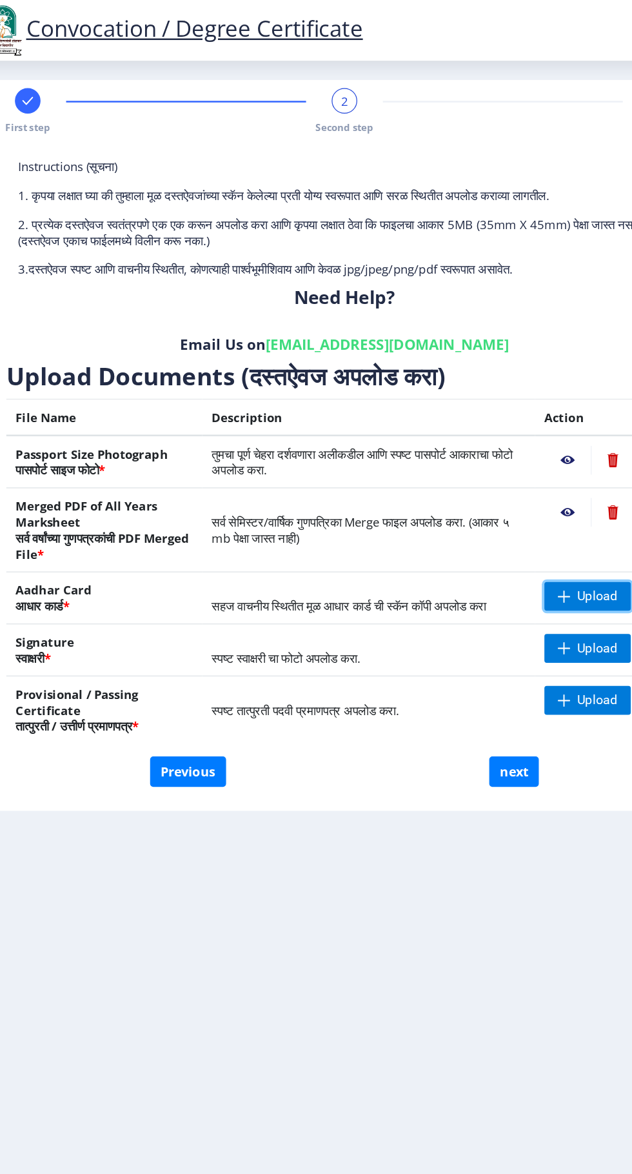
click at [526, 490] on span "Upload" at bounding box center [530, 480] width 70 height 23
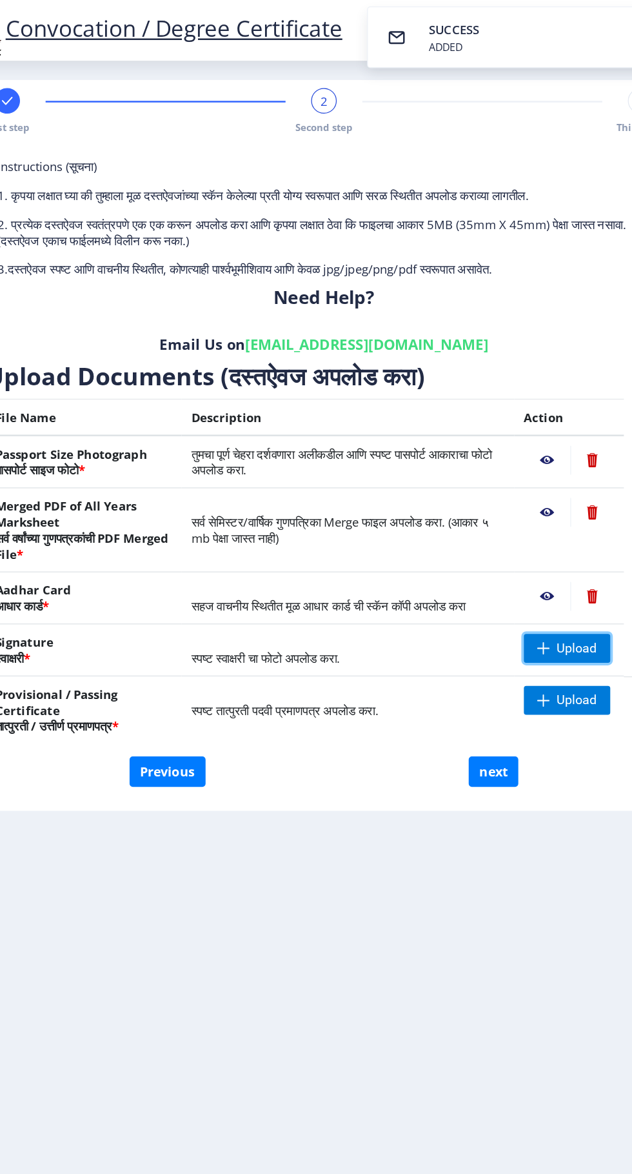
click at [534, 528] on span "Upload" at bounding box center [538, 522] width 32 height 13
click at [536, 524] on span "Upload" at bounding box center [538, 522] width 32 height 13
click at [534, 525] on span "Upload" at bounding box center [538, 522] width 32 height 13
click at [534, 528] on span "Upload" at bounding box center [538, 522] width 32 height 13
click at [535, 569] on span "Upload" at bounding box center [538, 564] width 32 height 13
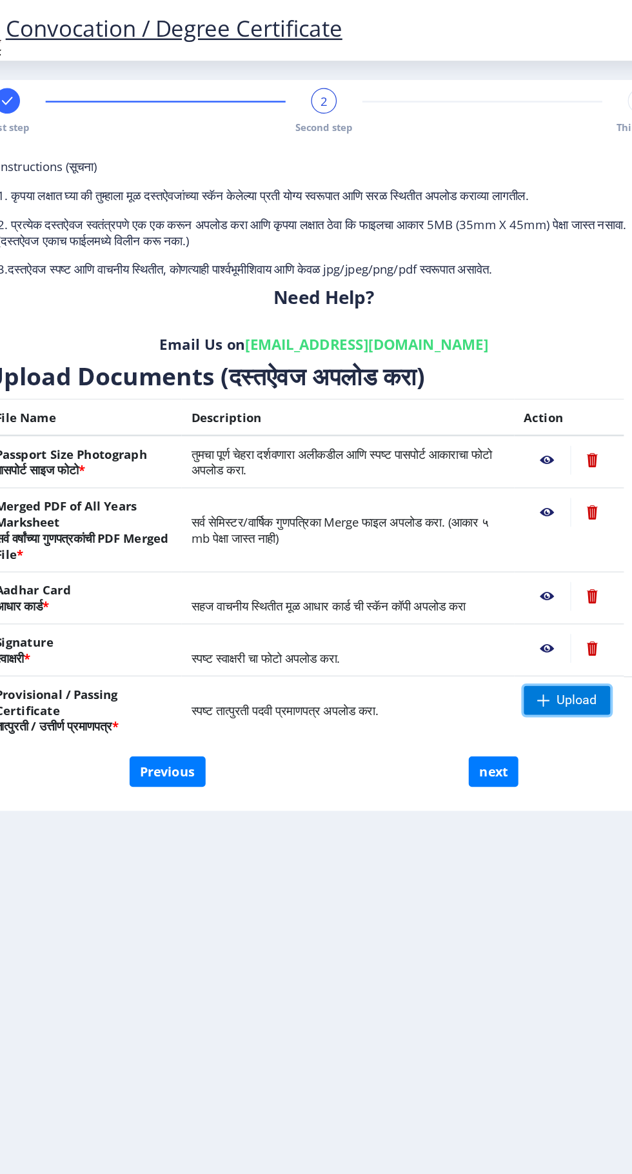
click at [525, 559] on span "Upload" at bounding box center [538, 564] width 32 height 13
click at [510, 570] on nb-action at bounding box center [513, 564] width 37 height 23
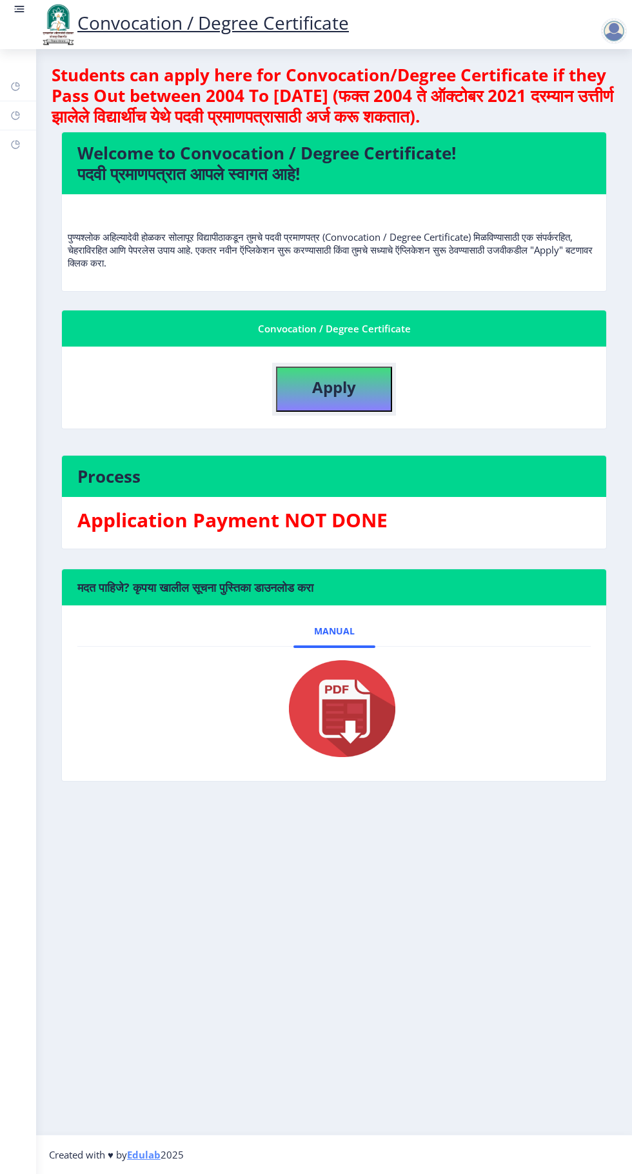
click at [328, 399] on button "Apply" at bounding box center [334, 388] width 116 height 45
select select
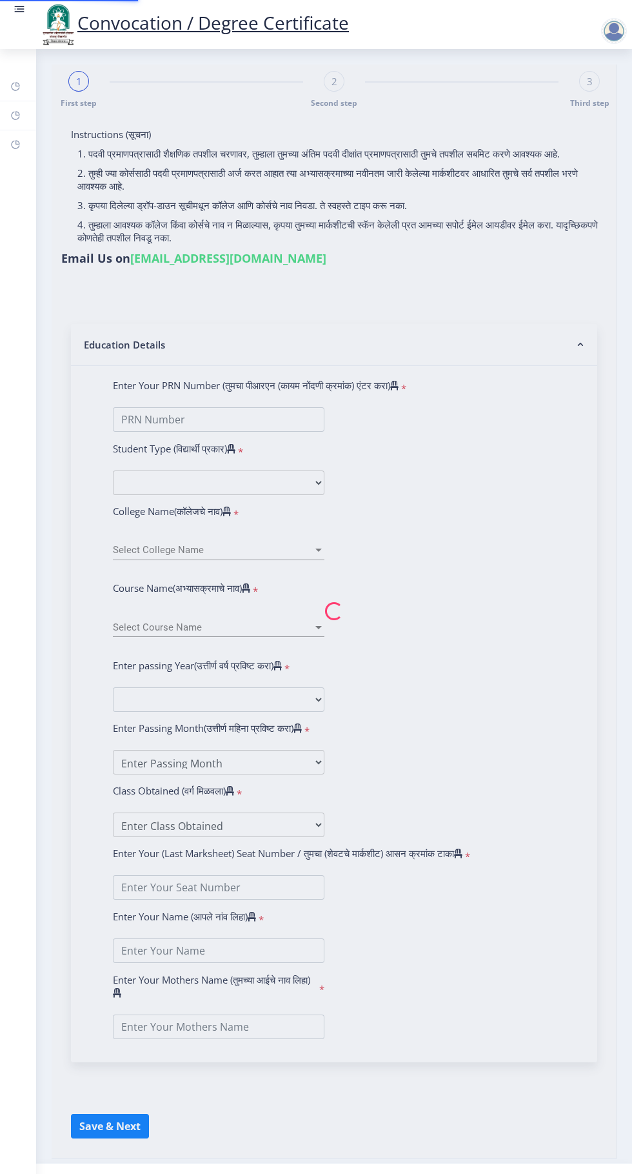
type input "[PERSON_NAME] KULKARNI"
type input "JAYSHRI"
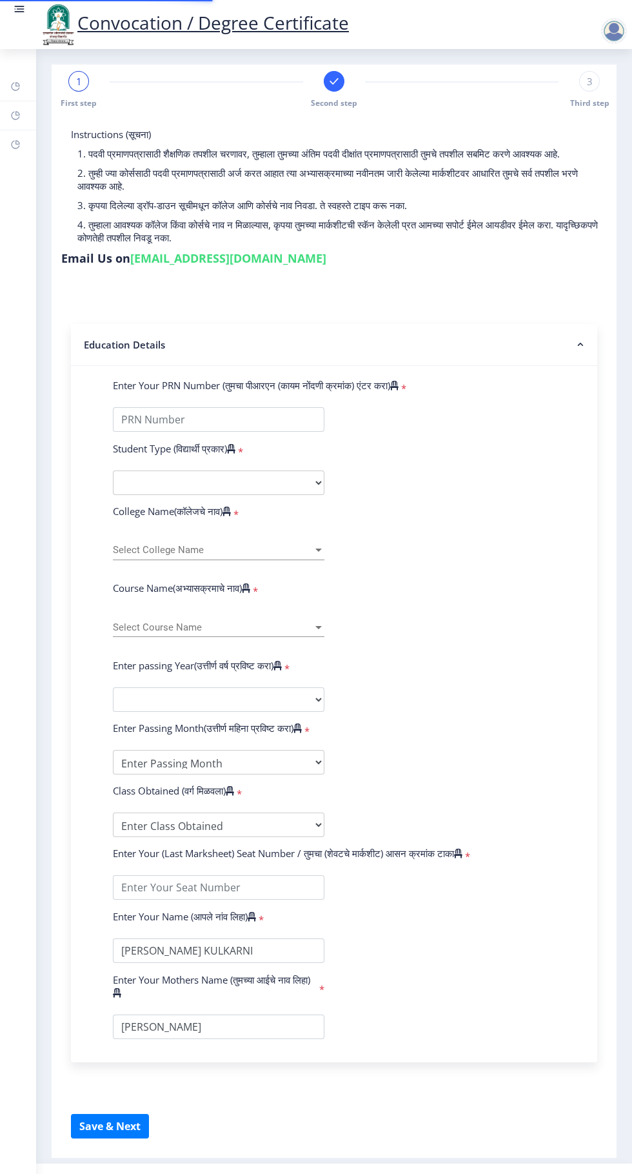
select select
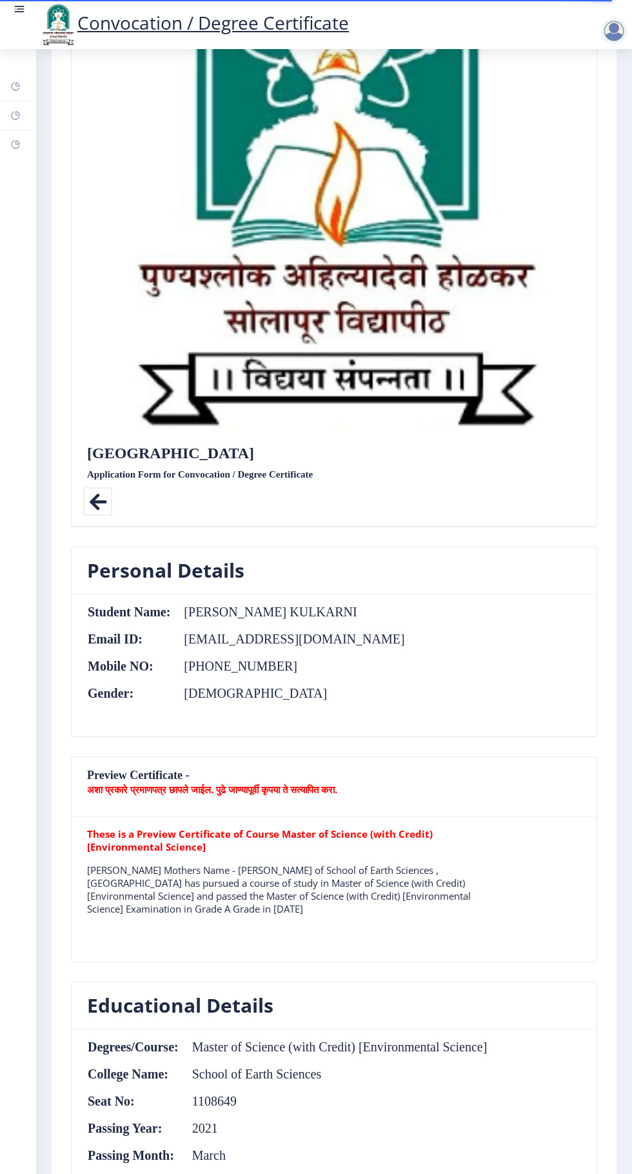
scroll to position [274, 0]
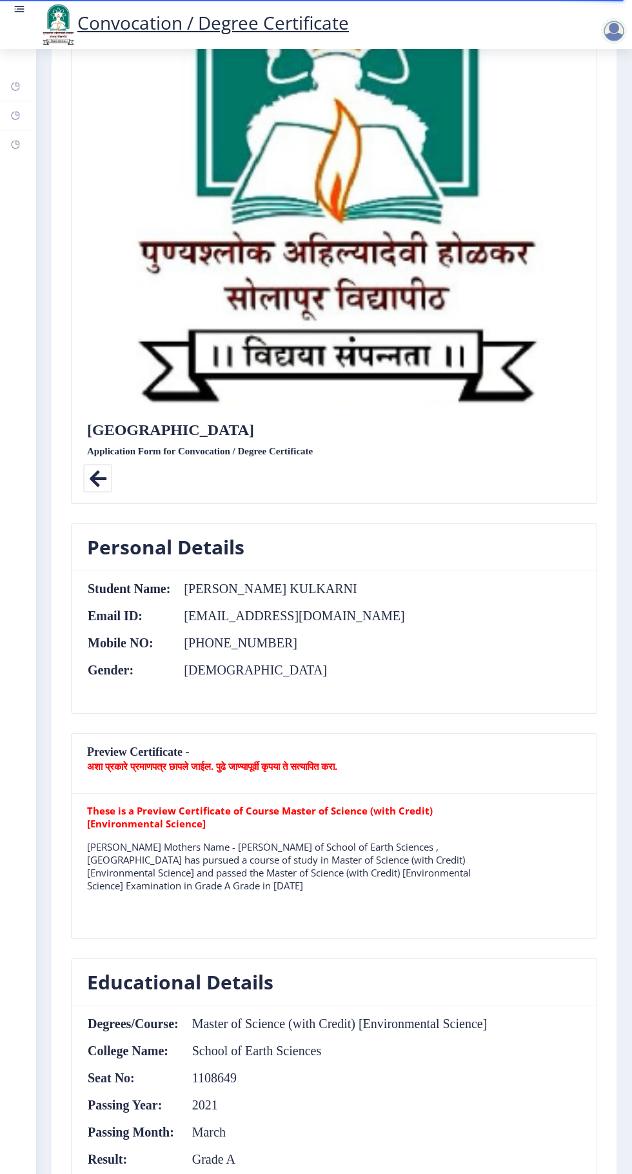
click at [308, 765] on b "अशा प्रकारे प्रमाणपत्र छापले जाईल. पुढे जाण्यापूर्वी कृपया ते सत्यापित करा." at bounding box center [212, 765] width 250 height 13
click at [300, 829] on tr "These is a Preview Certificate of Course Master of Science (with Credit) [Envir…" at bounding box center [284, 853] width 395 height 98
click at [265, 768] on nb-card-header "Preview Certificate - अशा प्रकारे प्रमाणपत्र छापले जाईल. पुढे जाण्यापूर्वी कृपय…" at bounding box center [334, 764] width 525 height 60
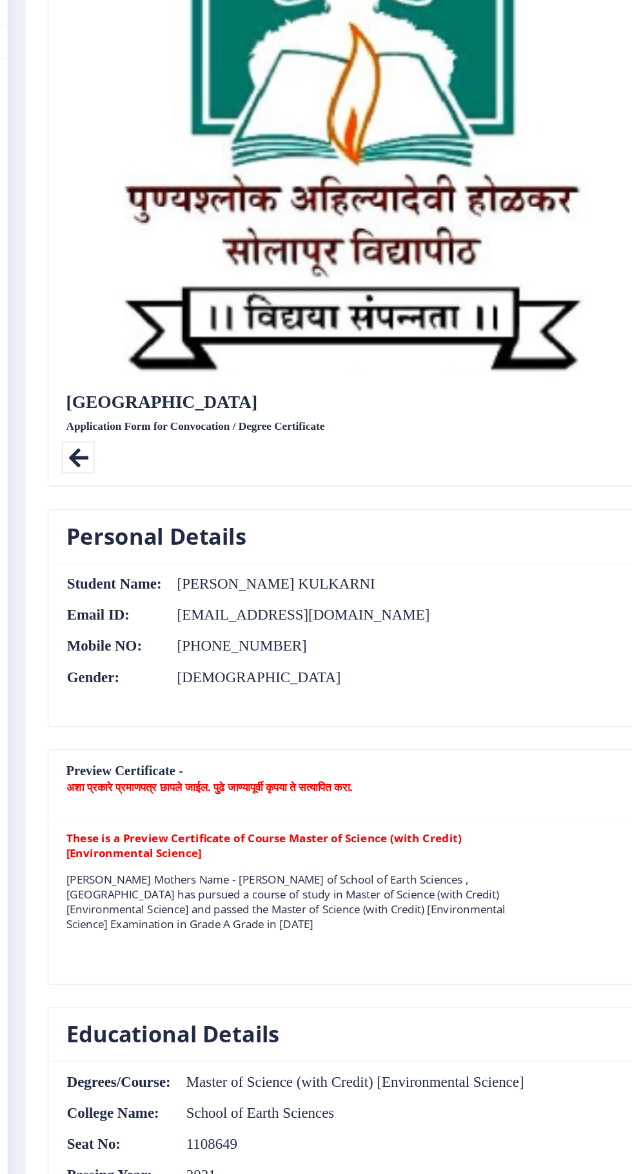
click at [315, 743] on nb-card-header "Preview Certificate - अशा प्रकारे प्रमाणपत्र छापले जाईल. पुढे जाण्यापूर्वी कृपय…" at bounding box center [334, 764] width 525 height 60
click at [273, 763] on b "अशा प्रकारे प्रमाणपत्र छापले जाईल. पुढे जाण्यापूर्वी कृपया ते सत्यापित करा." at bounding box center [212, 765] width 250 height 13
click at [276, 763] on b "अशा प्रकारे प्रमाणपत्र छापले जाईल. पुढे जाण्यापूर्वी कृपया ते सत्यापित करा." at bounding box center [212, 765] width 250 height 13
click at [282, 806] on b "These is a Preview Certificate of Course Master of Science (with Credit) [Envir…" at bounding box center [260, 817] width 346 height 26
click at [172, 840] on p "[PERSON_NAME] Mothers Name - [PERSON_NAME] of School of Earth Sciences , [GEOGR…" at bounding box center [284, 866] width 395 height 52
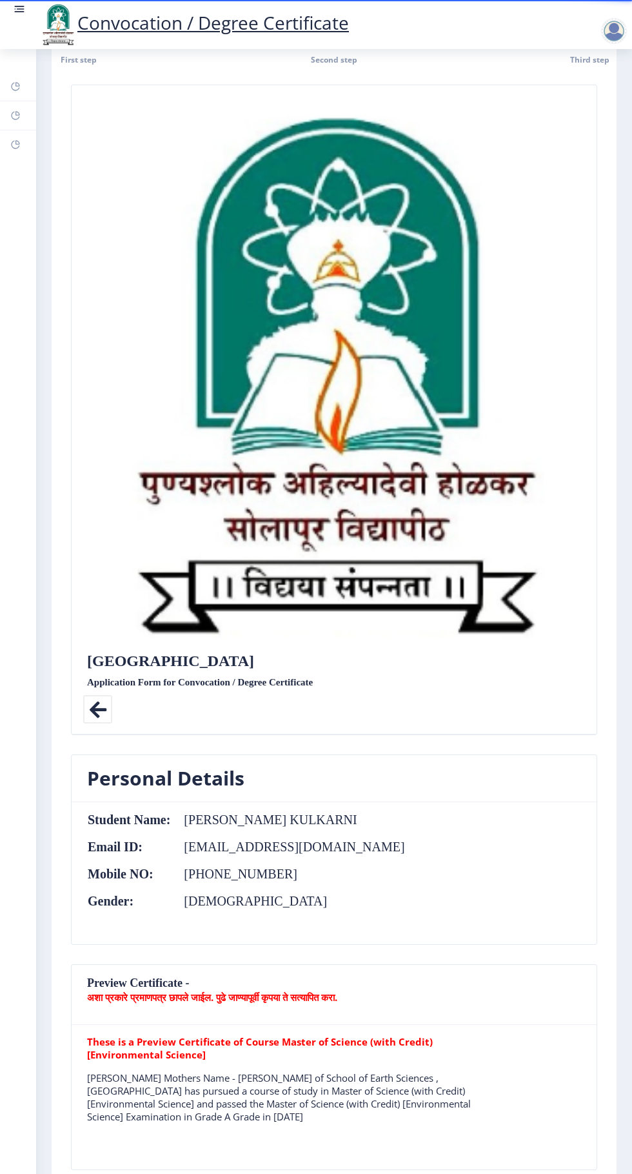
scroll to position [0, 0]
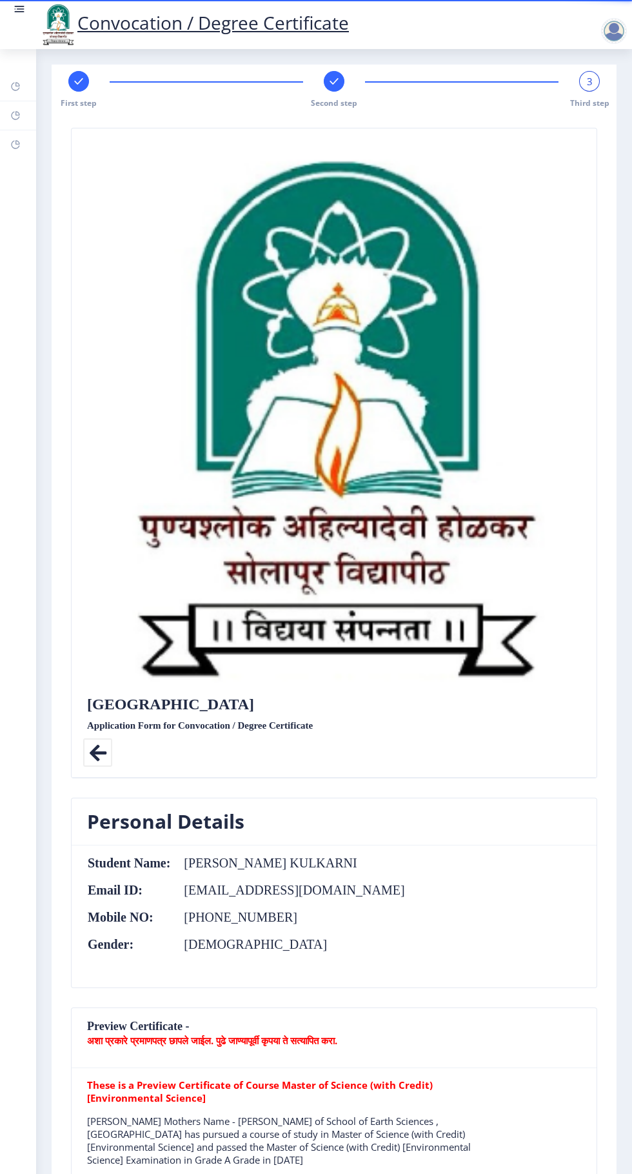
click at [584, 103] on span "Third step" at bounding box center [589, 102] width 39 height 11
click at [583, 86] on div "3" at bounding box center [589, 81] width 21 height 21
click at [332, 81] on rect at bounding box center [334, 81] width 13 height 13
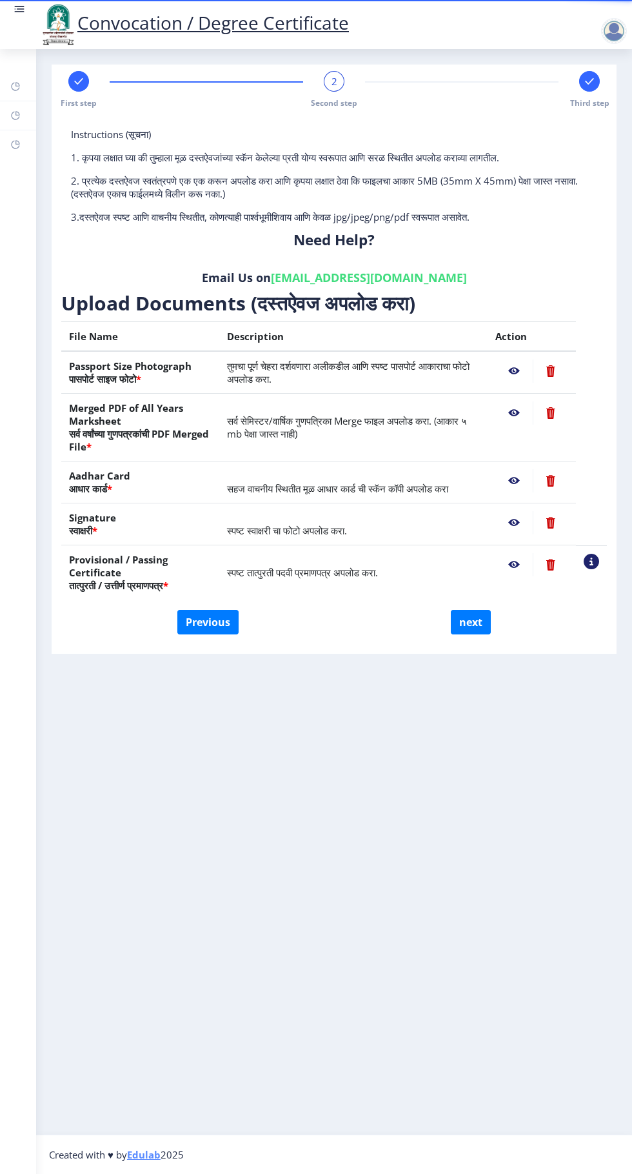
click at [595, 563] on nb-action at bounding box center [591, 561] width 15 height 15
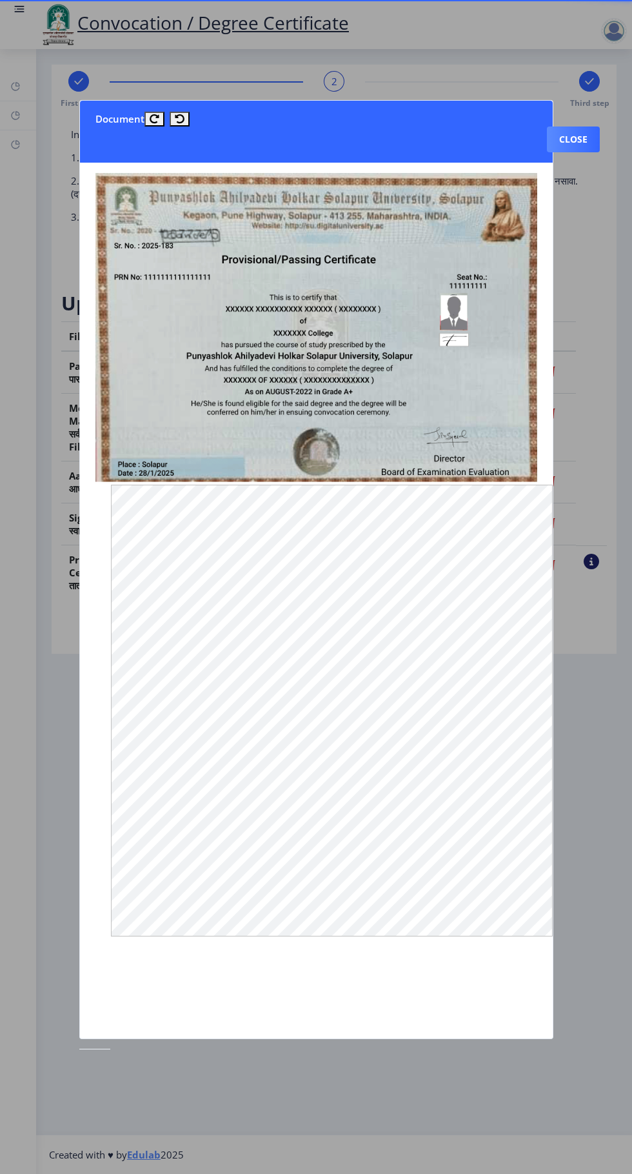
click at [579, 126] on button "Close" at bounding box center [573, 139] width 53 height 26
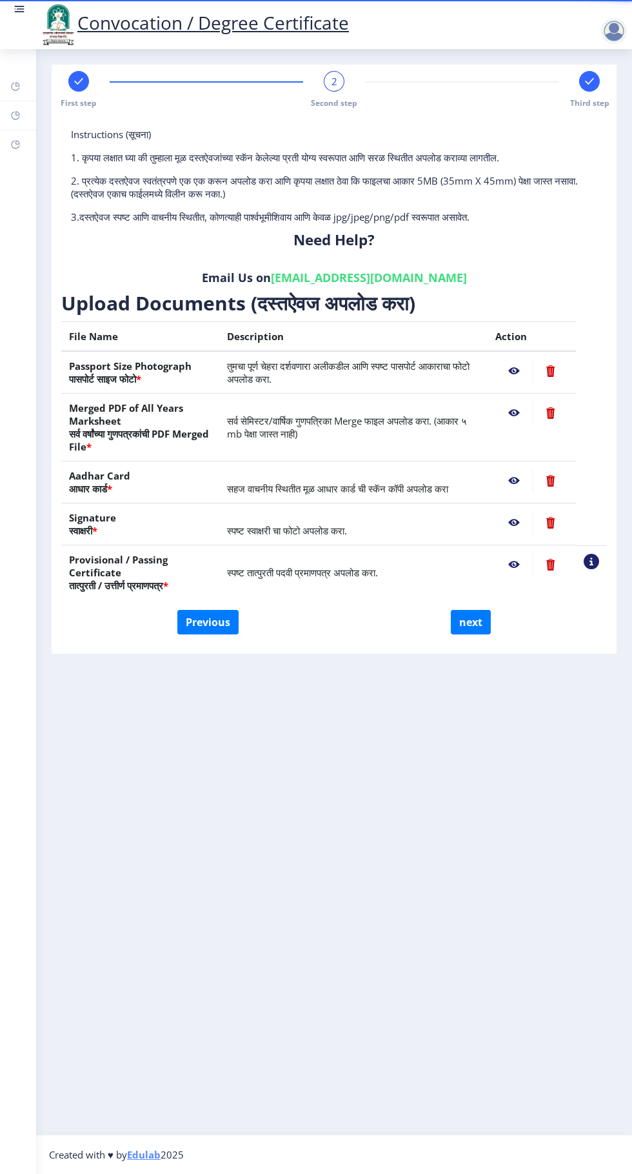
click at [517, 565] on nb-action at bounding box center [513, 564] width 37 height 23
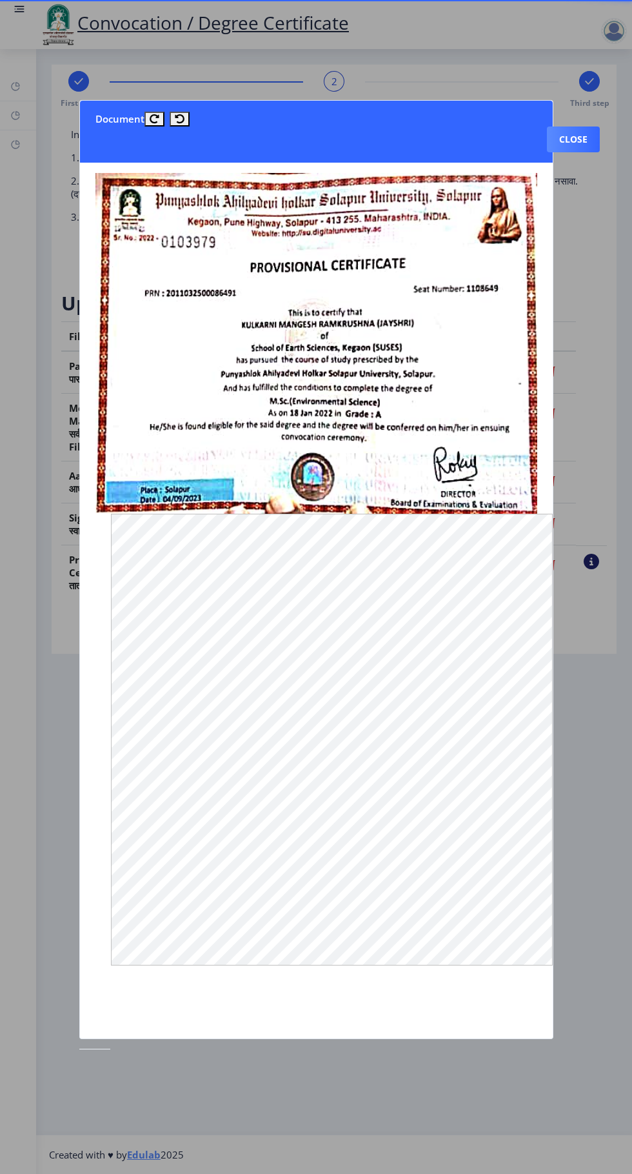
click at [565, 126] on button "Close" at bounding box center [573, 139] width 53 height 26
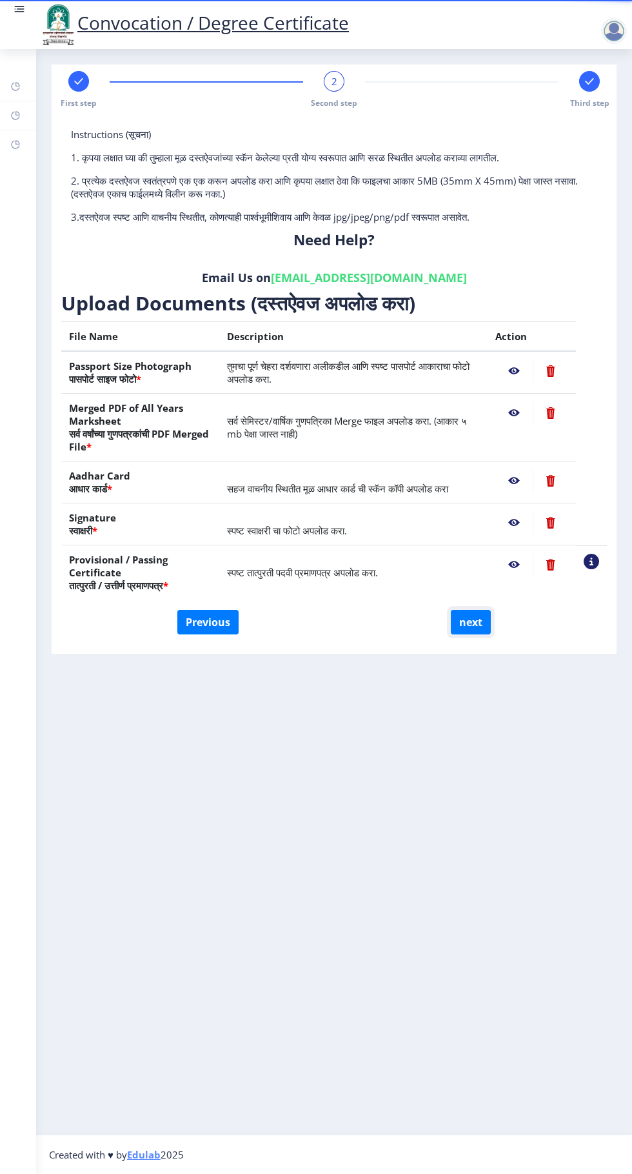
click at [463, 623] on button "next" at bounding box center [471, 622] width 40 height 25
select select
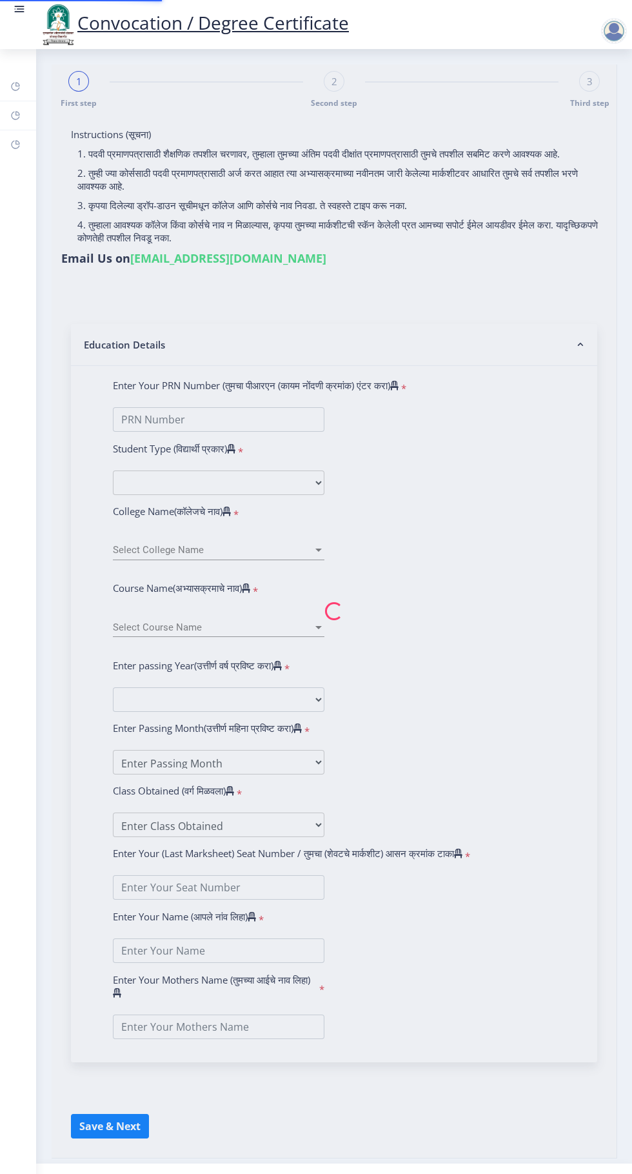
type input "[PERSON_NAME] KULKARNI"
type input "[PERSON_NAME]"
select select
type input "[PERSON_NAME] KULKARNI"
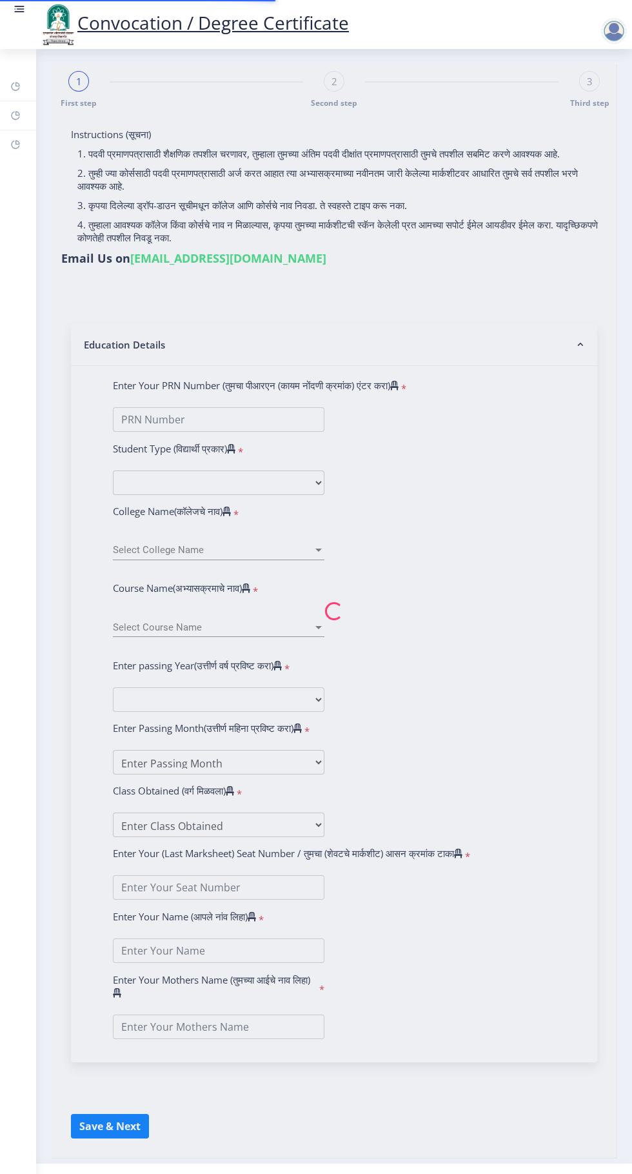
type input "[PERSON_NAME]"
select select
type input "[PERSON_NAME] KULKARNI"
type input "[PERSON_NAME]"
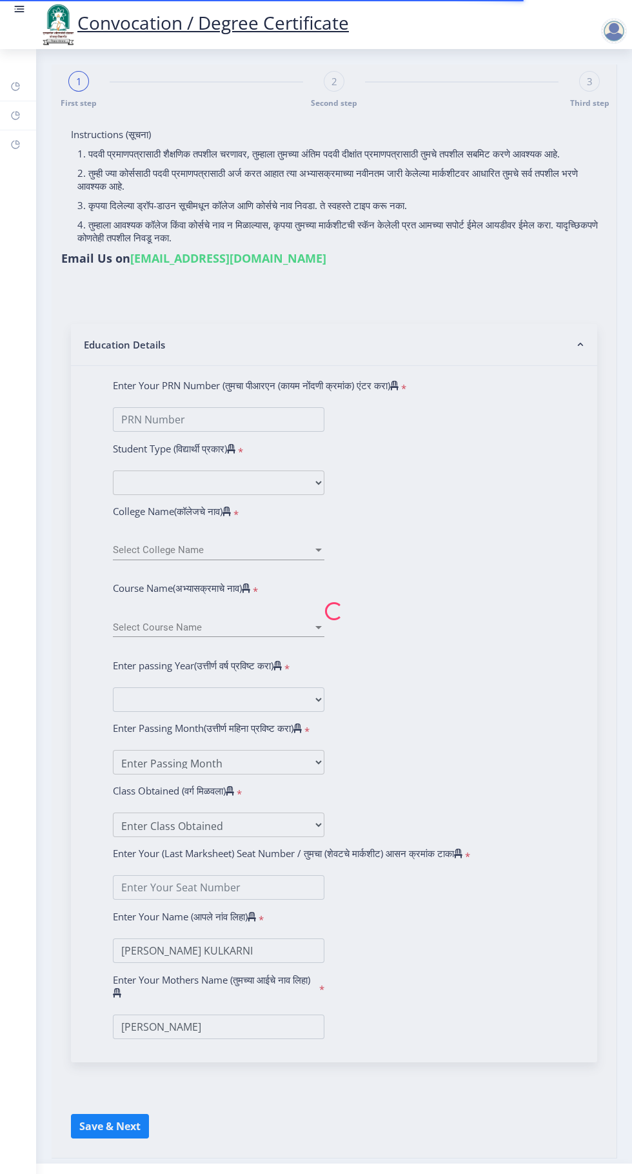
type input "2011032500086491"
select select "Regular"
select select "2021"
select select "March"
select select "Grade A"
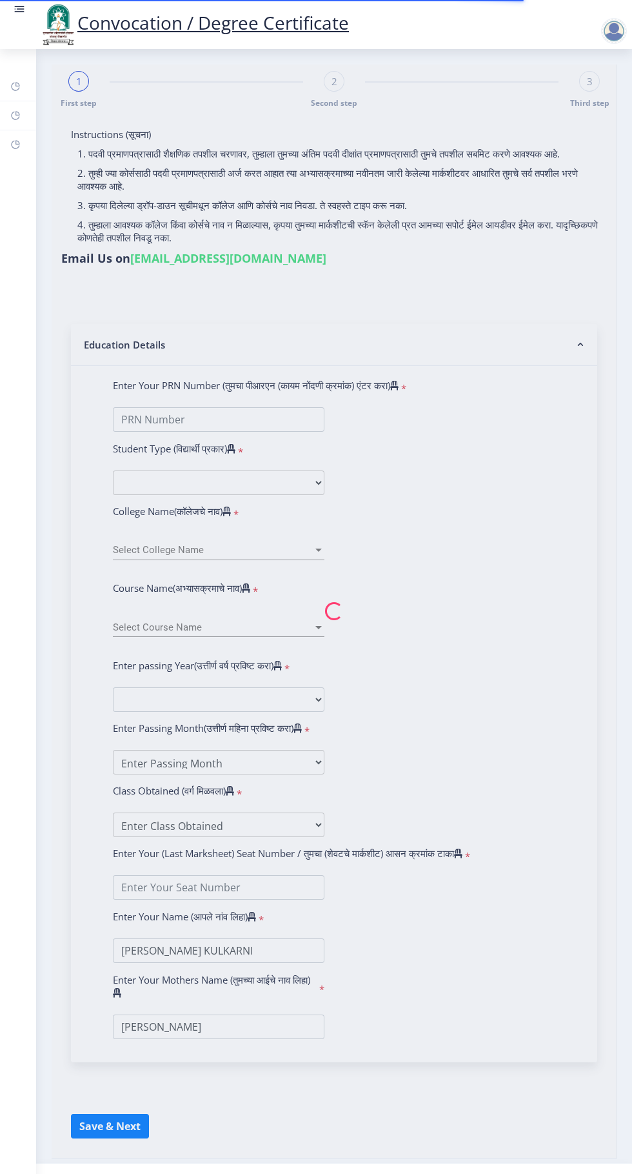
type input "1108649"
select select "Environmental Science"
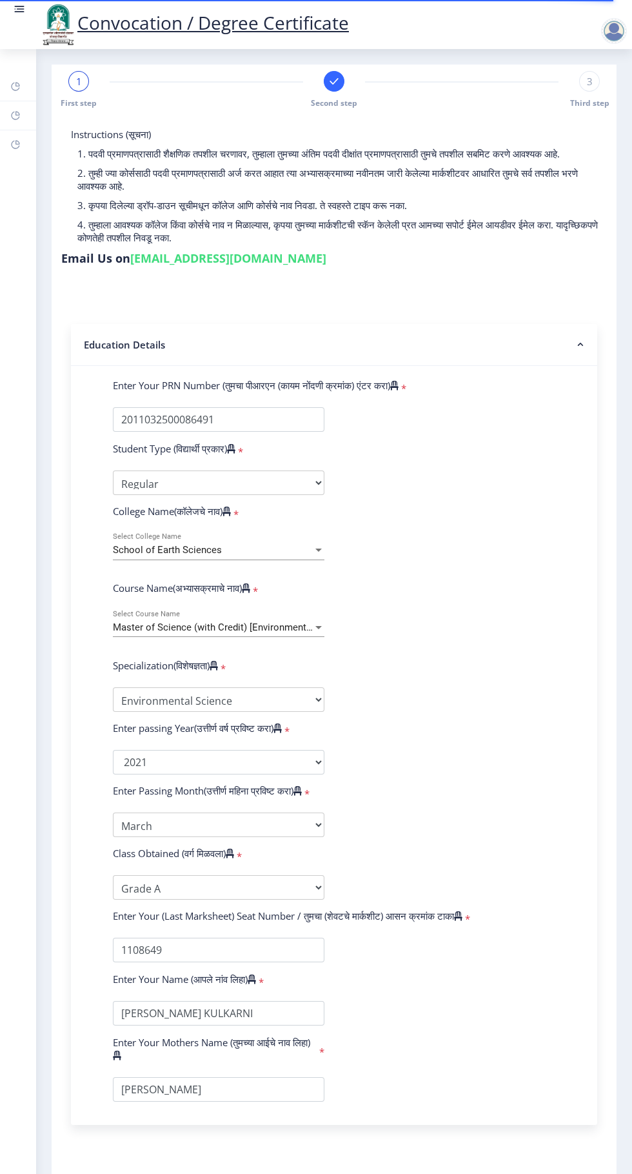
select select
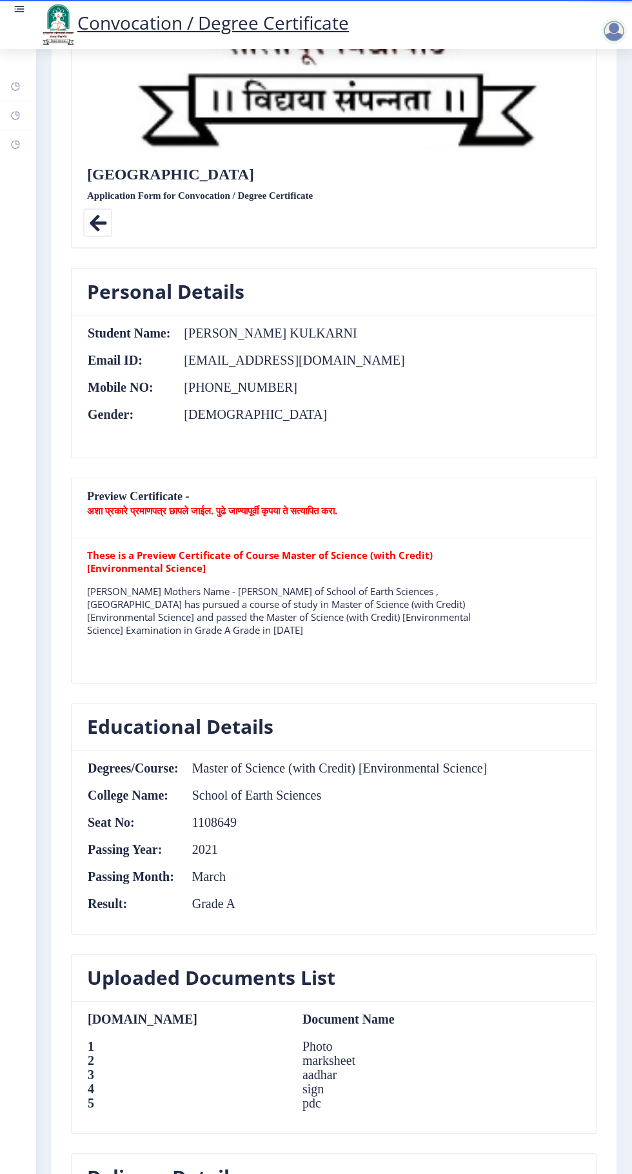
scroll to position [537, 0]
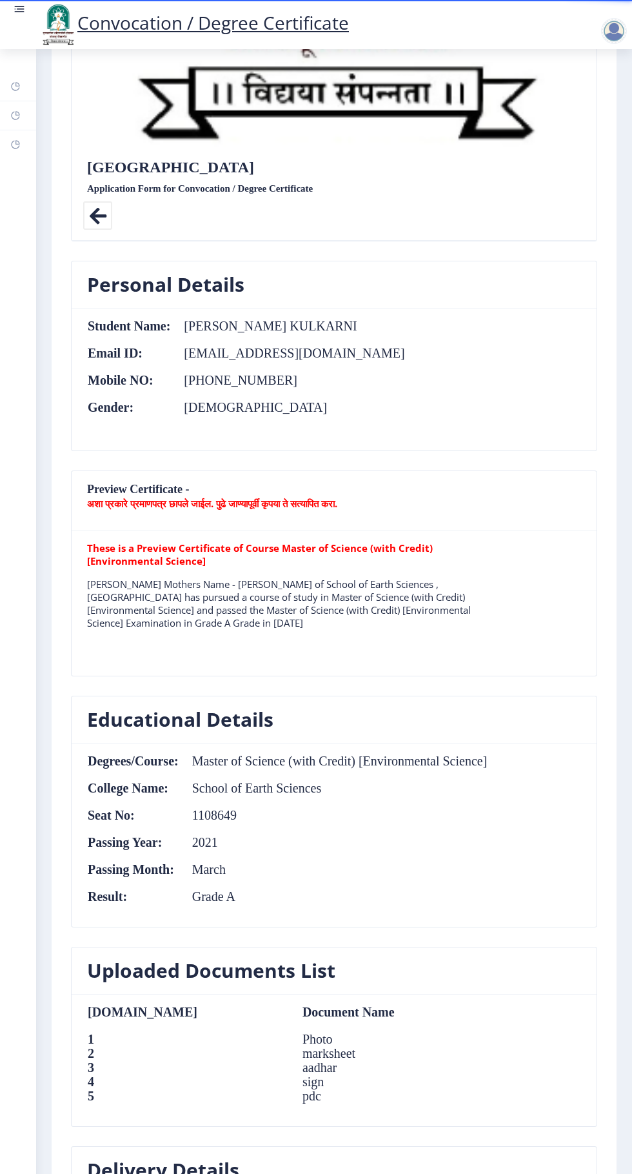
click at [297, 487] on nb-card-header "Preview Certificate - अशा प्रकारे प्रमाणपत्र छापले जाईल. पुढे जाण्यापूर्वी कृपय…" at bounding box center [334, 501] width 525 height 60
click at [292, 497] on b "अशा प्रकारे प्रमाणपत्र छापले जाईल. पुढे जाण्यापूर्वी कृपया ते सत्यापित करा." at bounding box center [212, 503] width 250 height 13
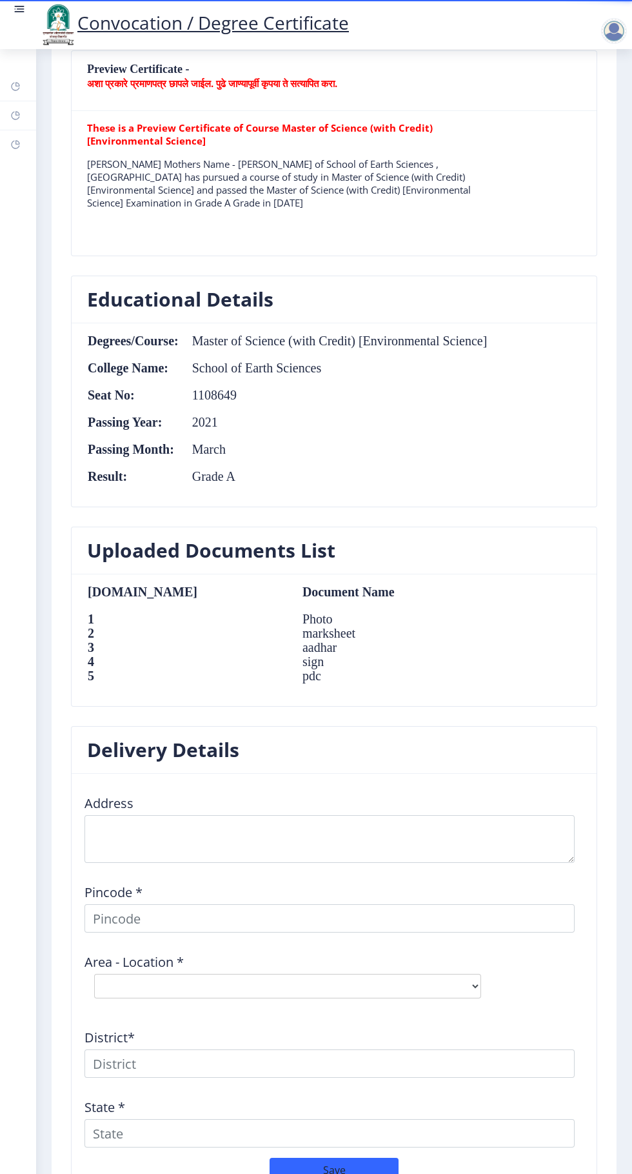
scroll to position [995, 0]
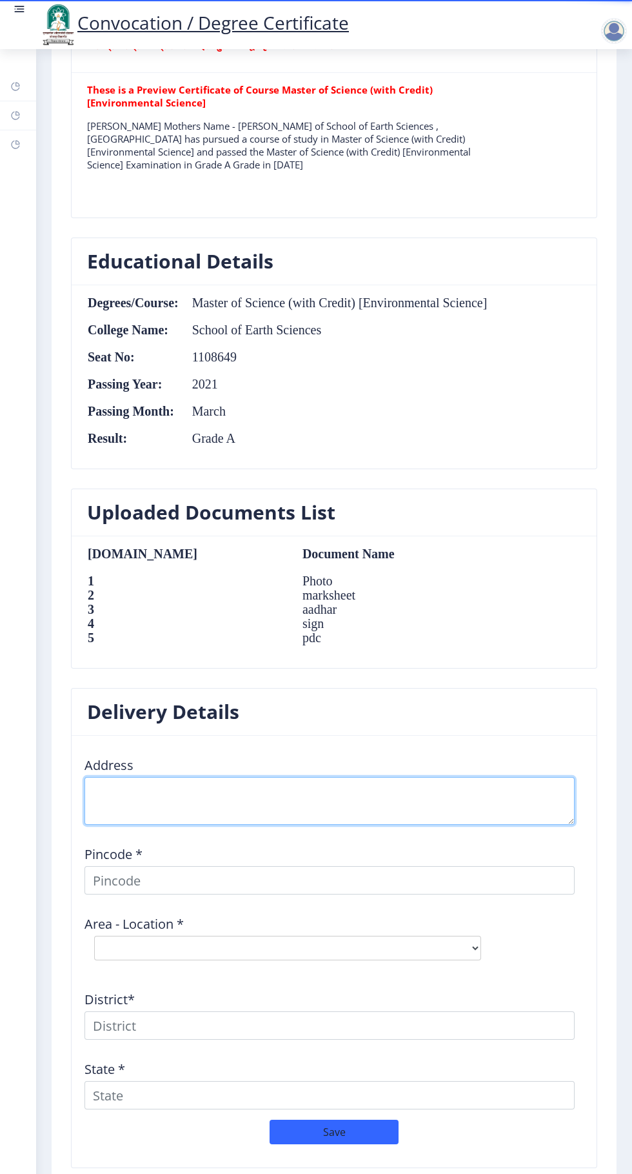
click at [261, 794] on textarea at bounding box center [330, 801] width 490 height 48
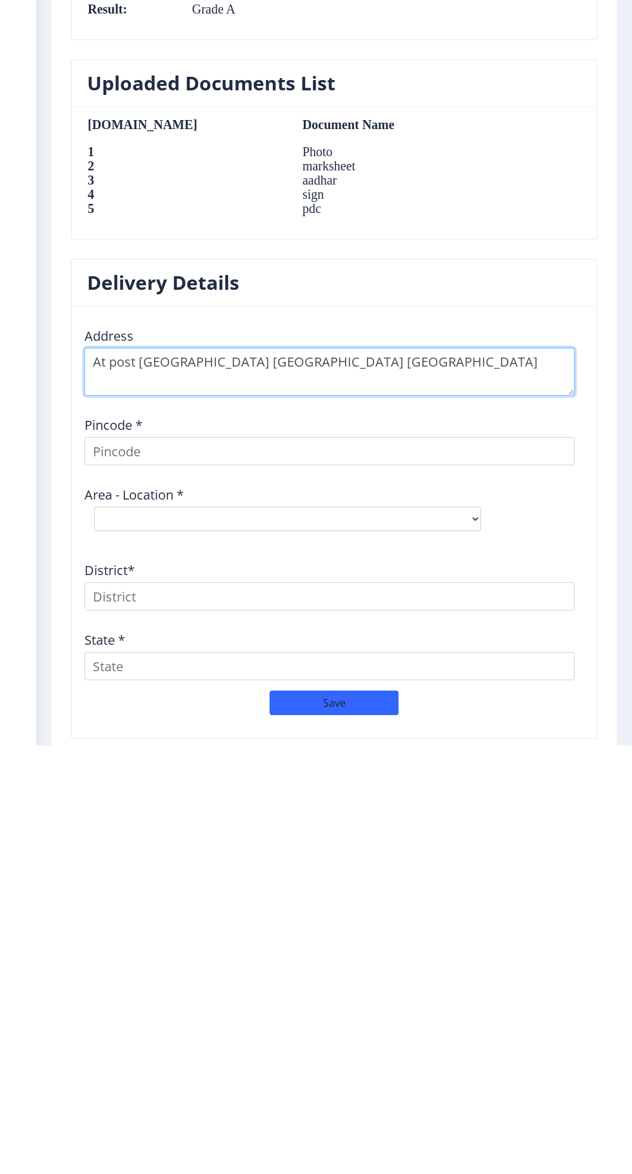
type textarea "At post [GEOGRAPHIC_DATA] [GEOGRAPHIC_DATA] [GEOGRAPHIC_DATA]"
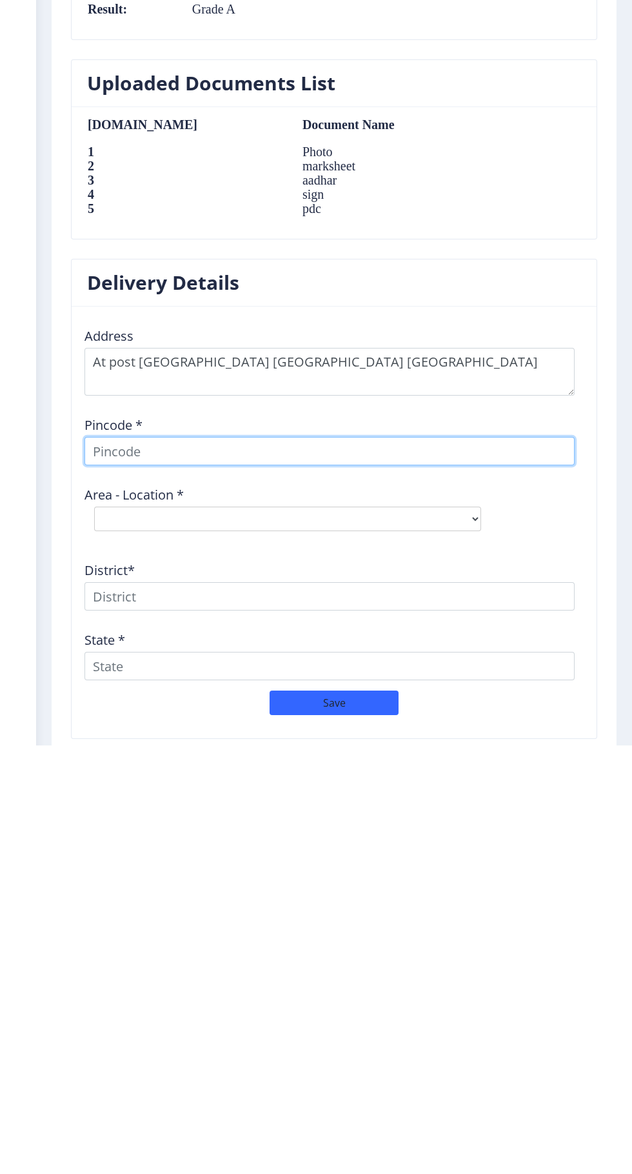
click at [281, 884] on input at bounding box center [330, 880] width 490 height 28
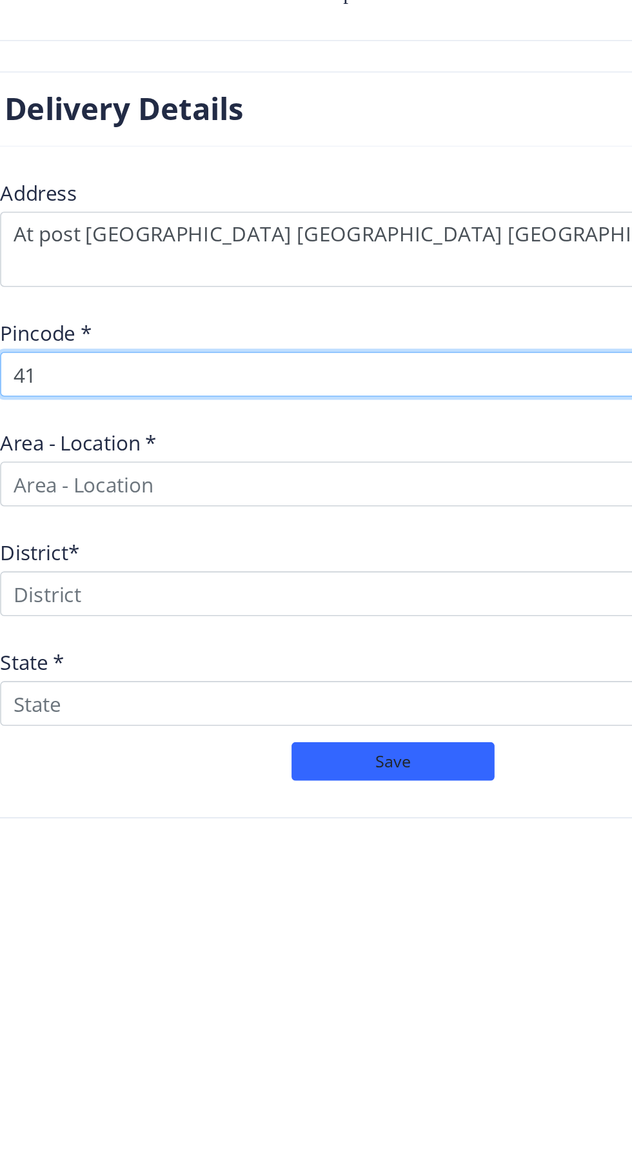
scroll to position [989, 0]
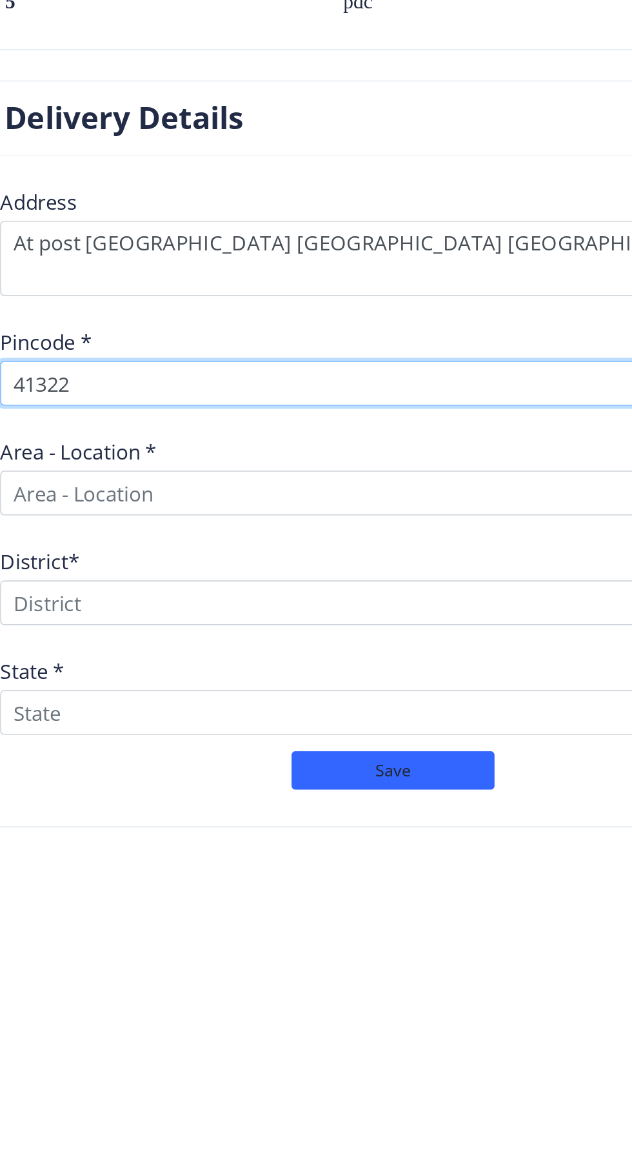
type input "413222"
select select
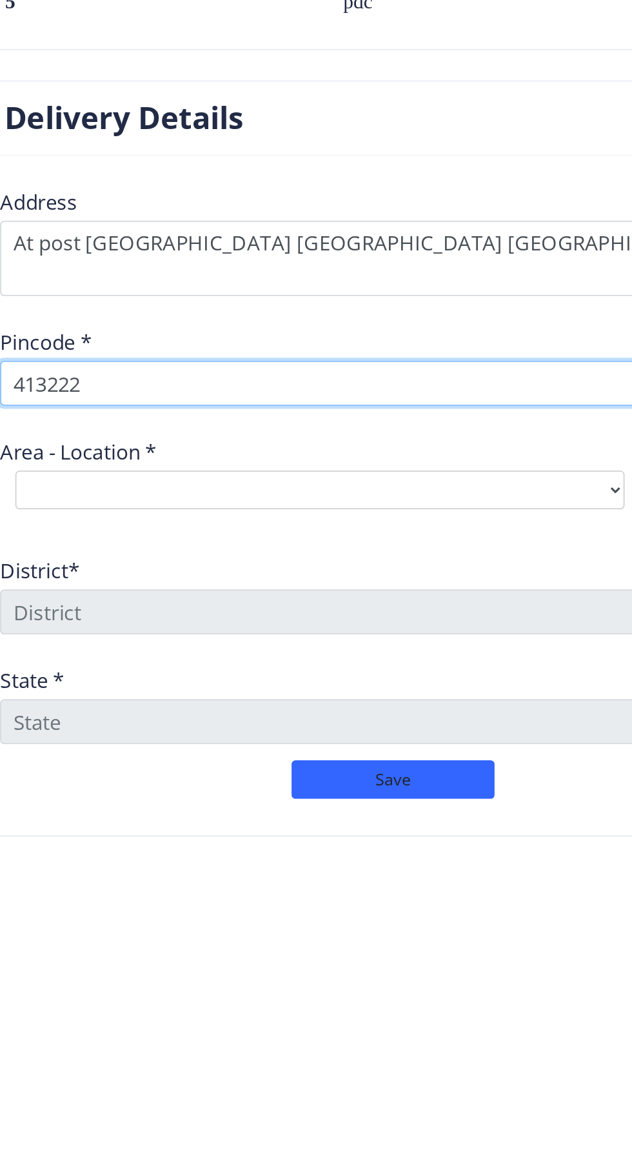
scroll to position [995, 0]
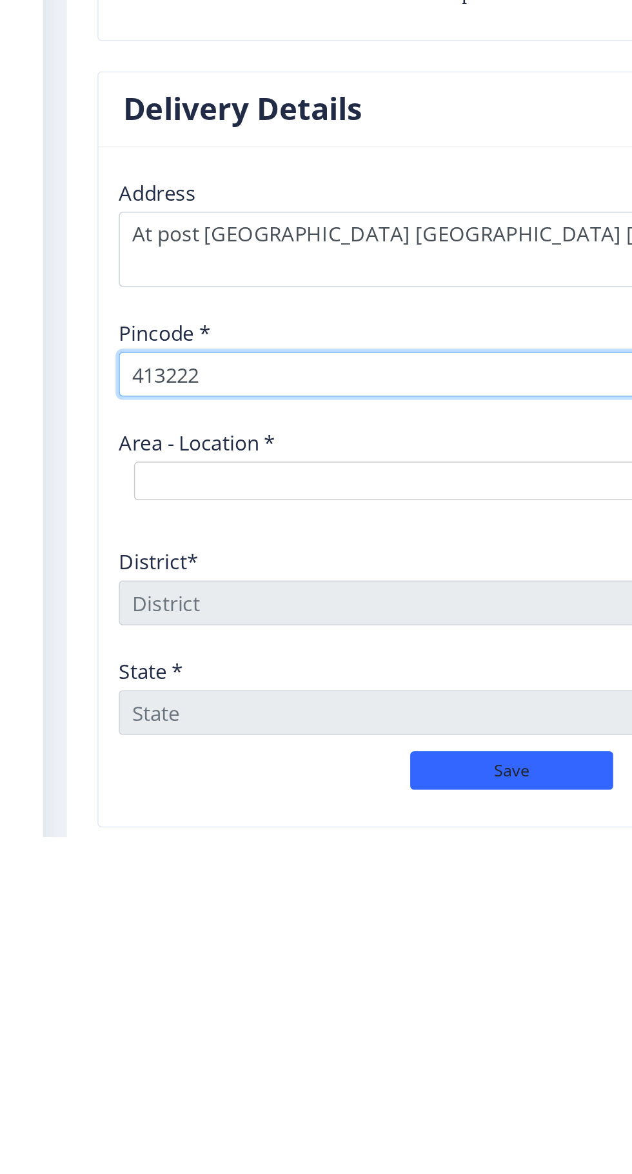
type input "413222"
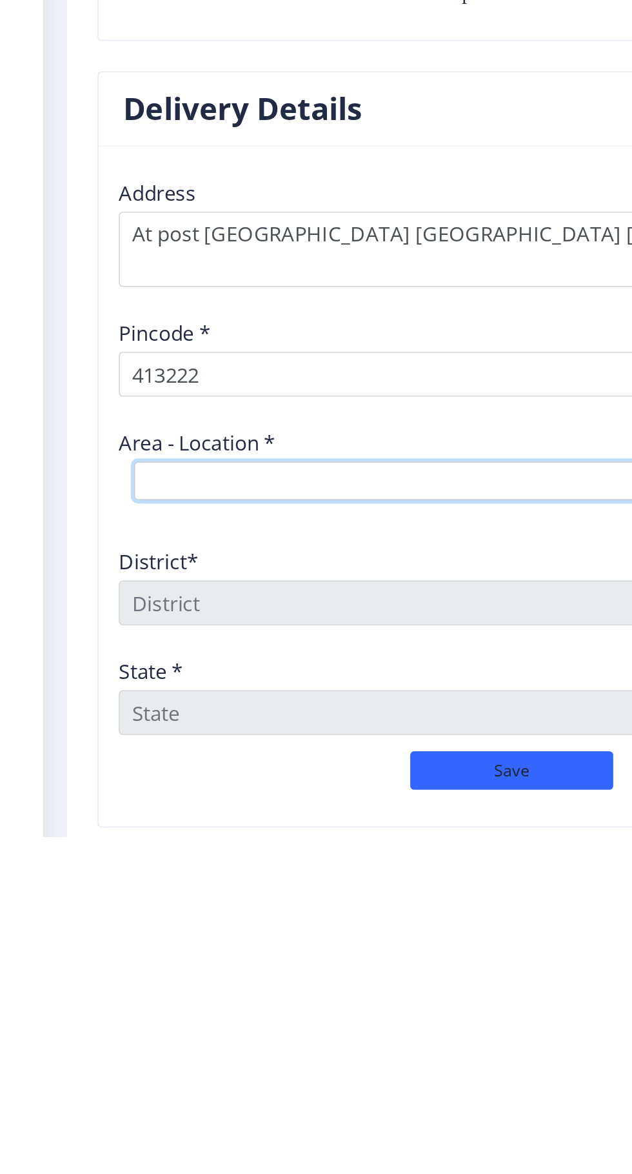
click at [256, 935] on select "Select Area Location Akolekati B.O Darfalbibi B.O Darfalgavadi B.O Kalman B.O K…" at bounding box center [287, 947] width 387 height 25
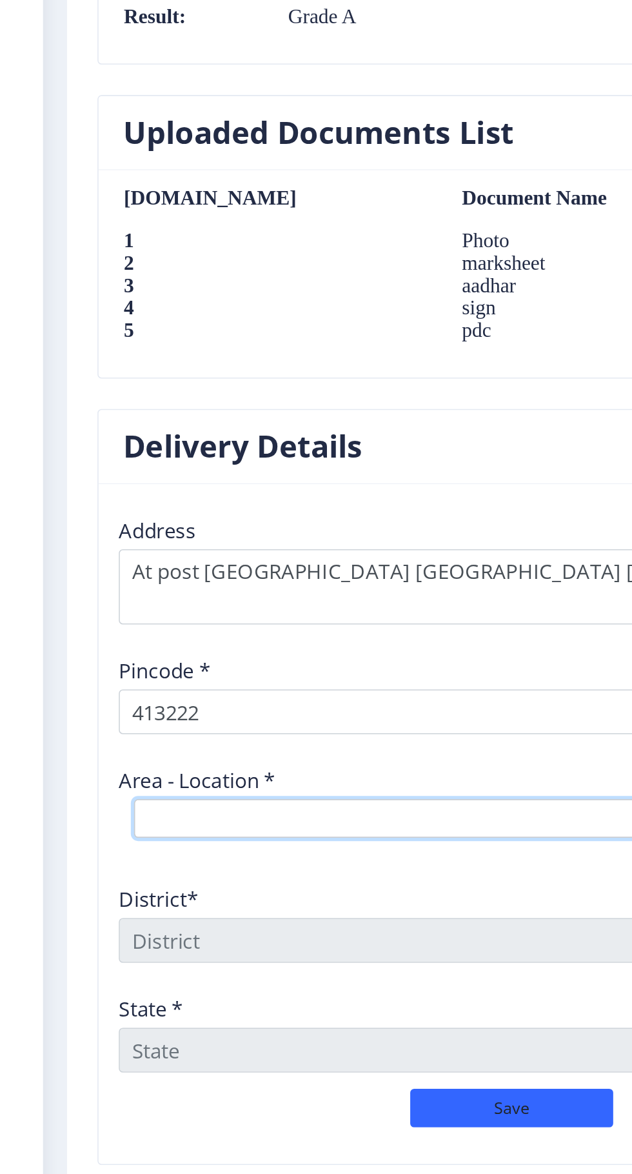
select select "13: Object"
type input "SOLAPUR"
type input "[GEOGRAPHIC_DATA]"
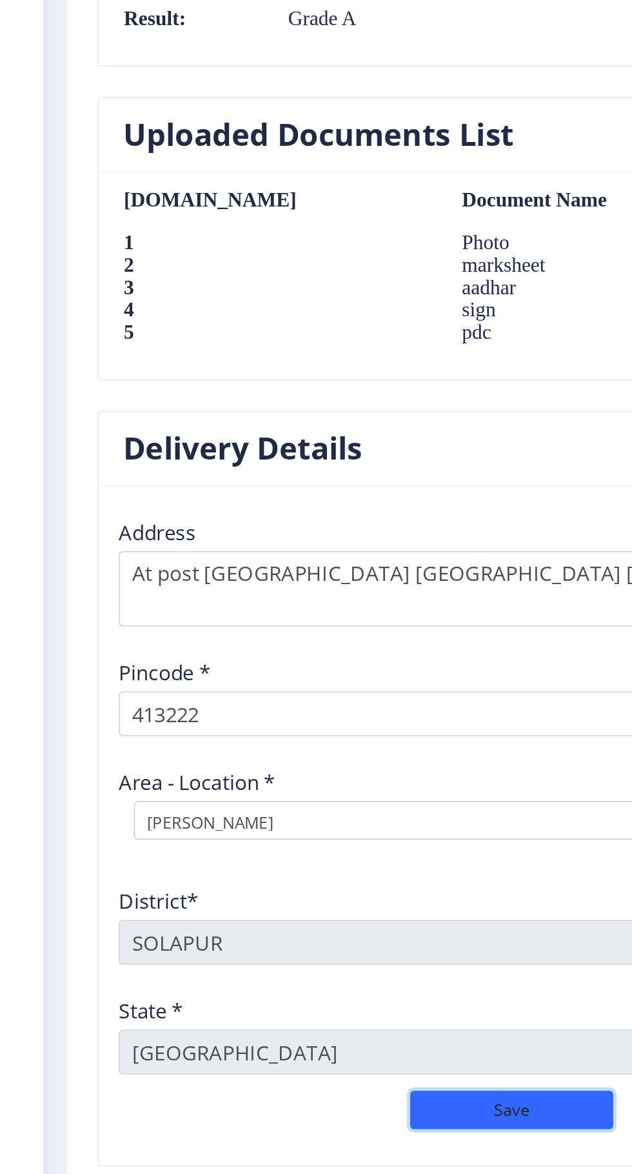
click at [337, 1119] on button "Save" at bounding box center [334, 1131] width 129 height 25
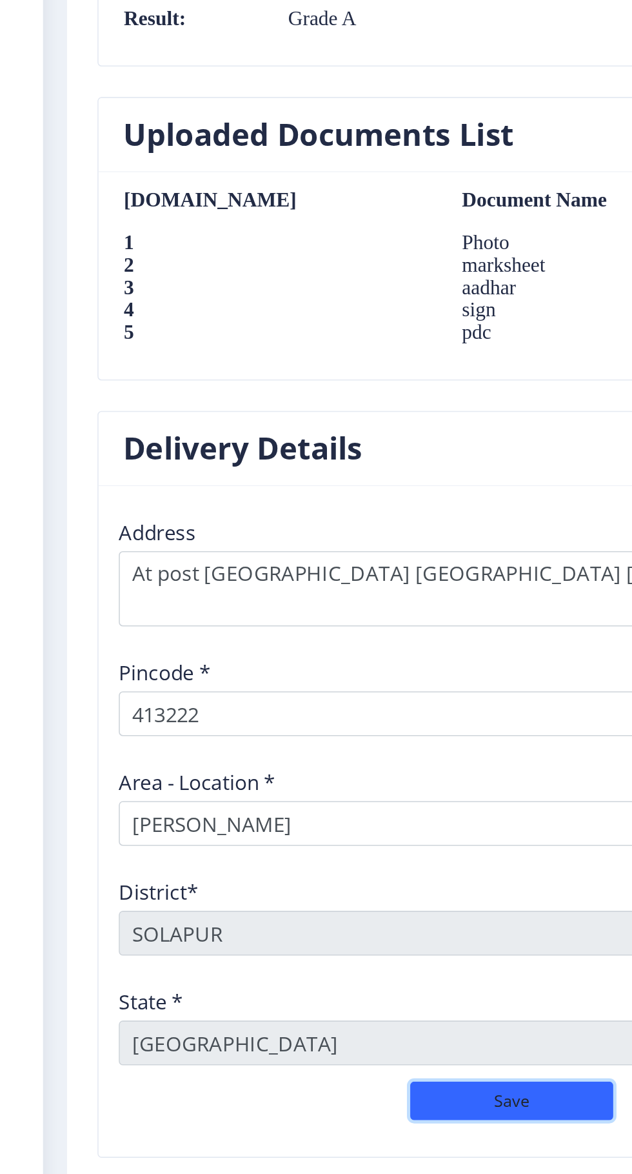
click at [325, 1121] on button "Save" at bounding box center [334, 1126] width 129 height 25
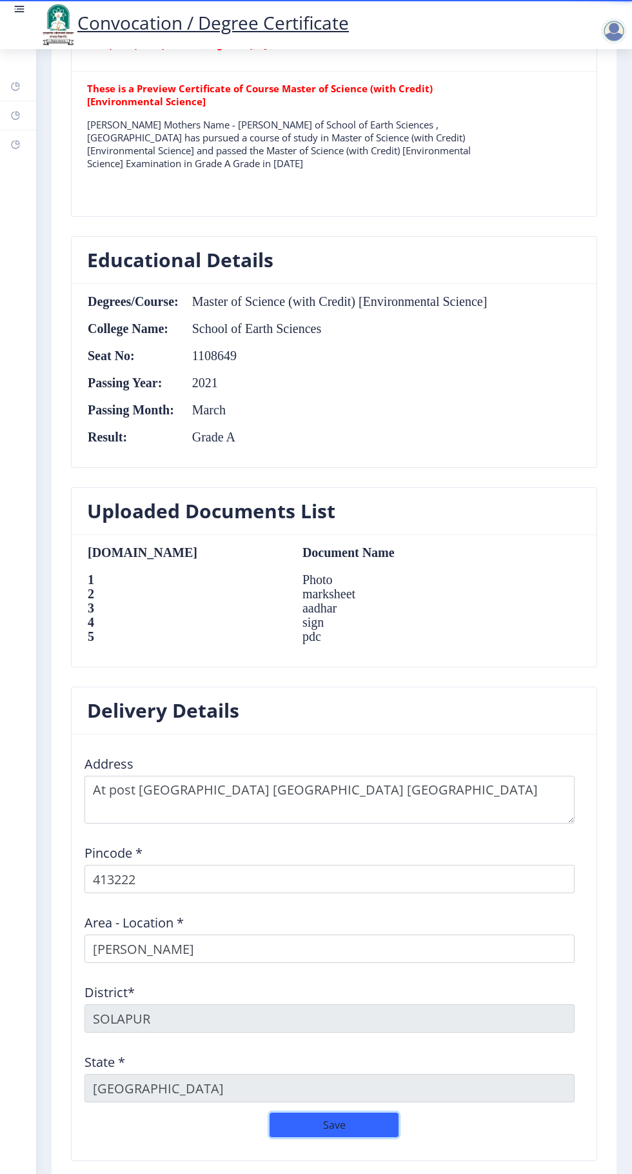
scroll to position [1026, 0]
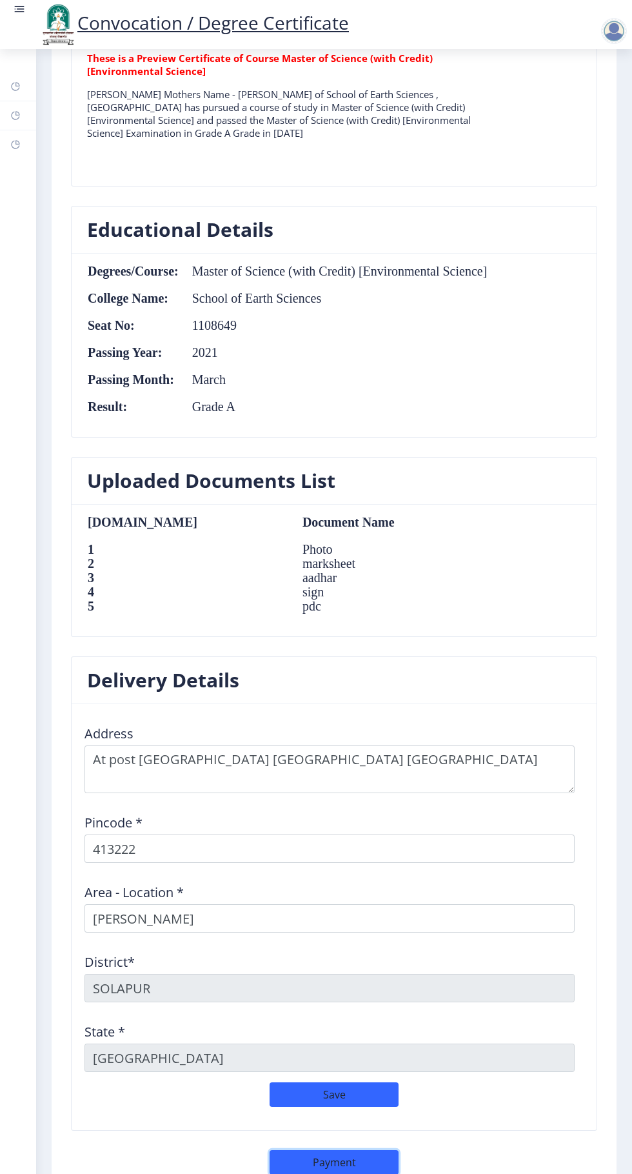
click at [357, 1155] on button "Payment" at bounding box center [334, 1162] width 129 height 25
select select "sealed"
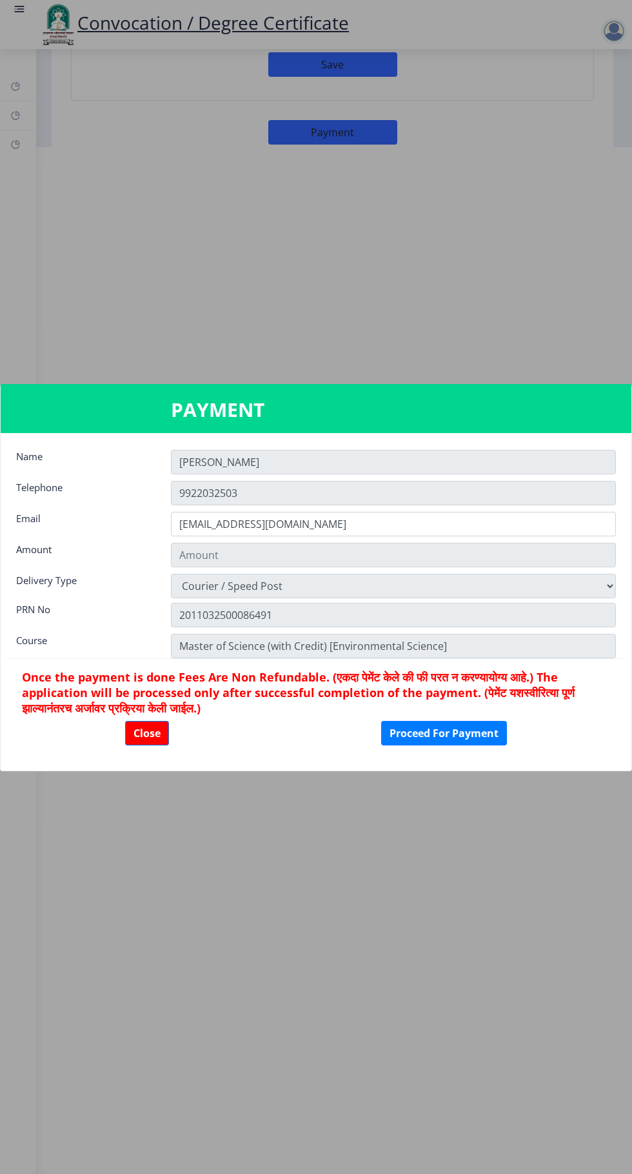
scroll to position [0, 0]
type input "1885"
click at [368, 461] on input "[PERSON_NAME]" at bounding box center [393, 462] width 445 height 25
click at [327, 457] on input "[PERSON_NAME]" at bounding box center [393, 462] width 445 height 25
click at [457, 284] on div at bounding box center [316, 587] width 632 height 1174
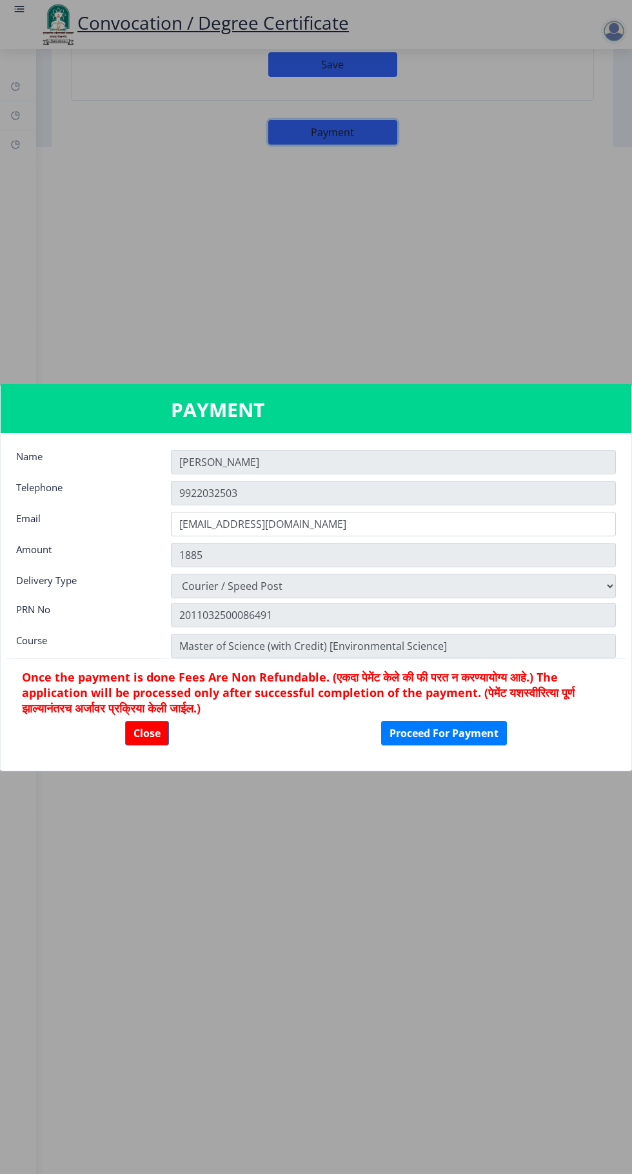
scroll to position [98, 0]
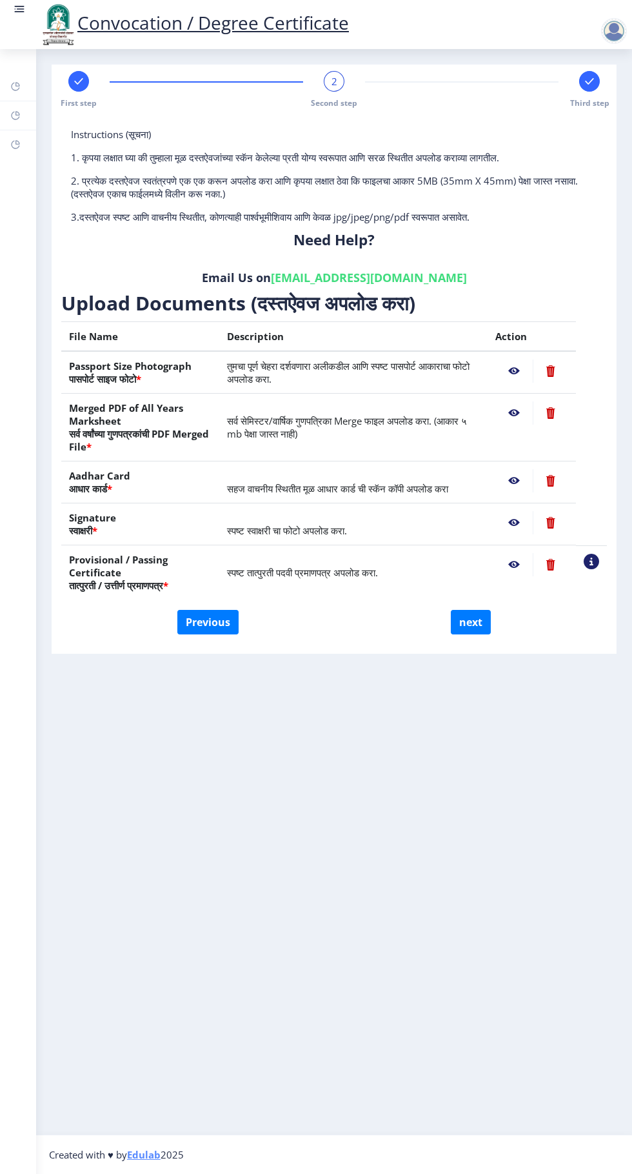
scroll to position [0, 0]
click at [79, 81] on rect at bounding box center [78, 81] width 13 height 13
select select "Regular"
select select "Environmental Science"
select select "2021"
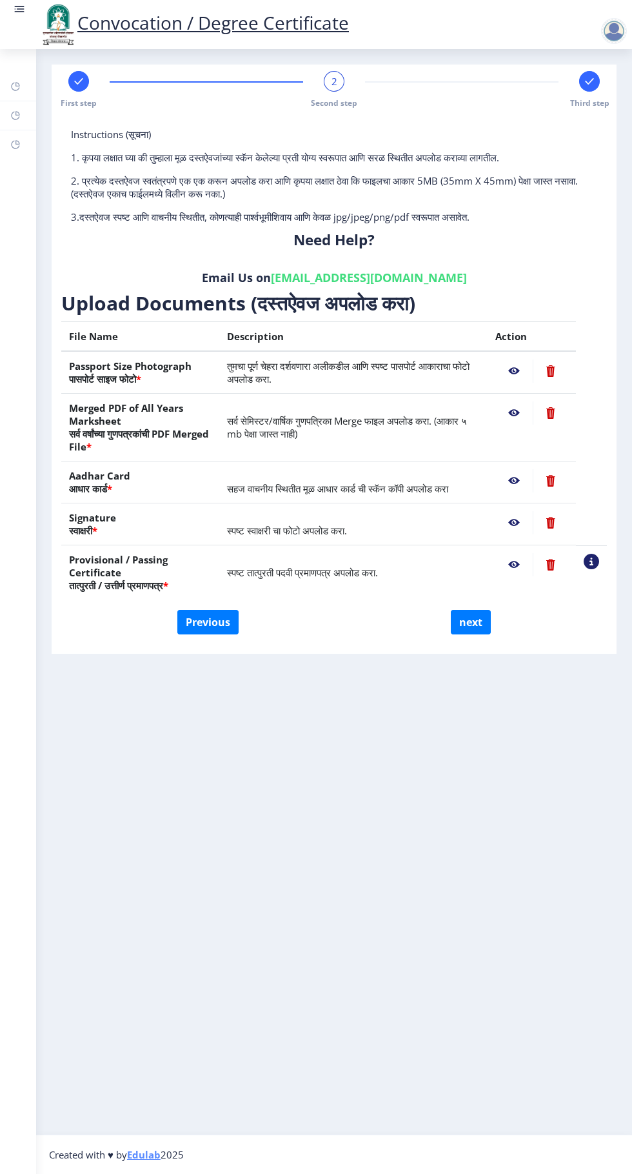
select select "March"
select select "Grade A"
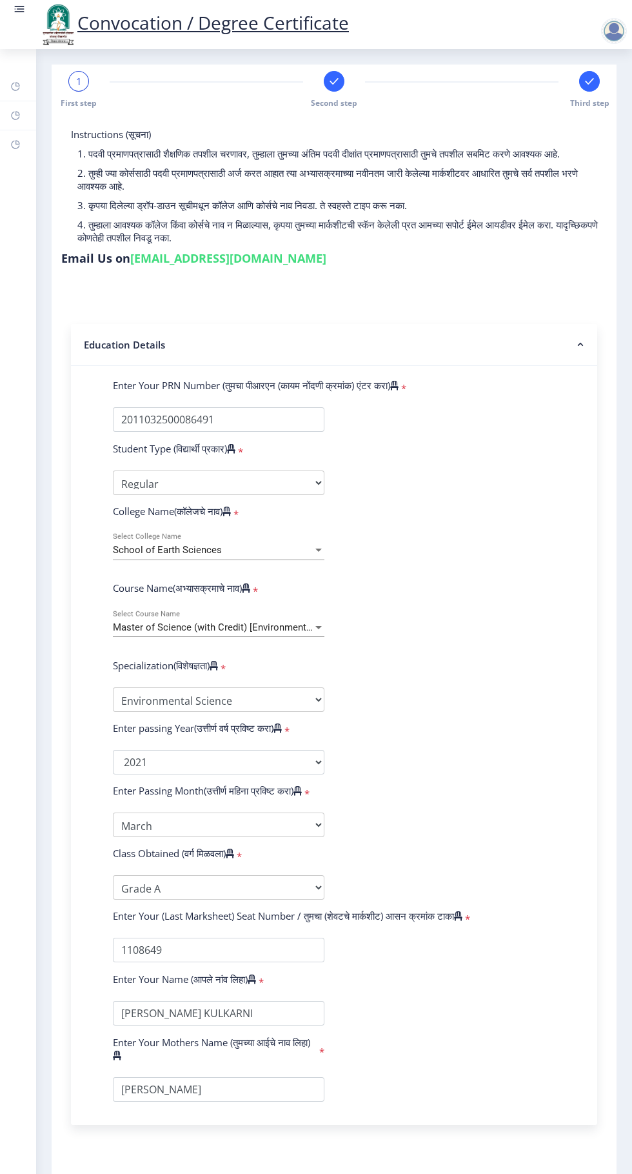
click at [323, 99] on span "Second step" at bounding box center [334, 102] width 46 height 11
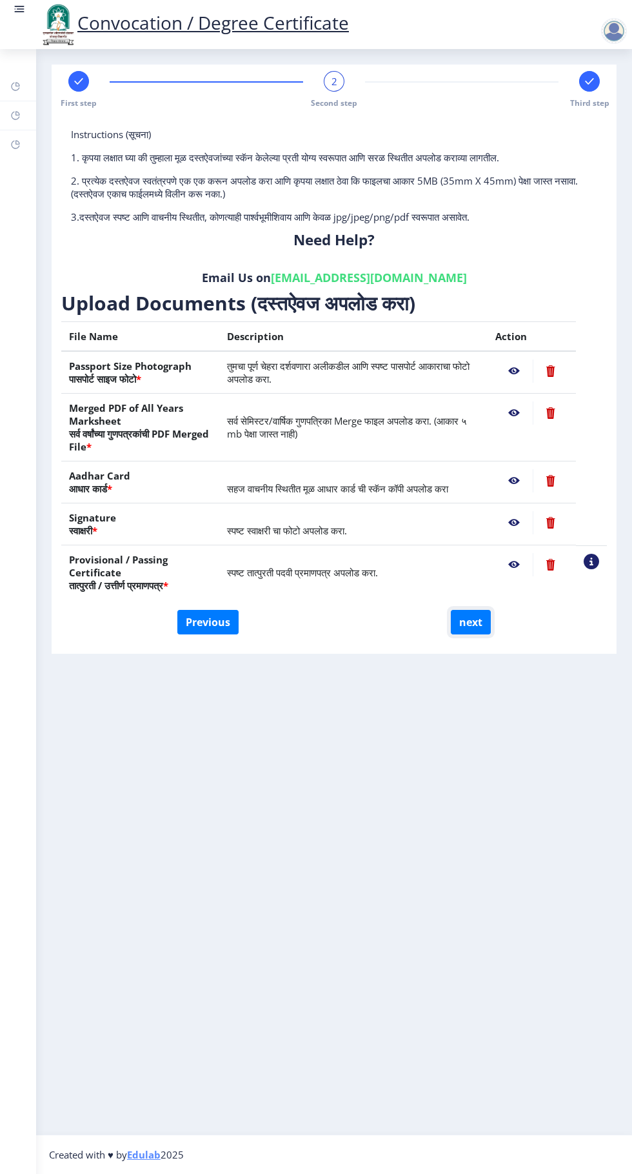
click at [472, 621] on button "next" at bounding box center [471, 622] width 40 height 25
select select
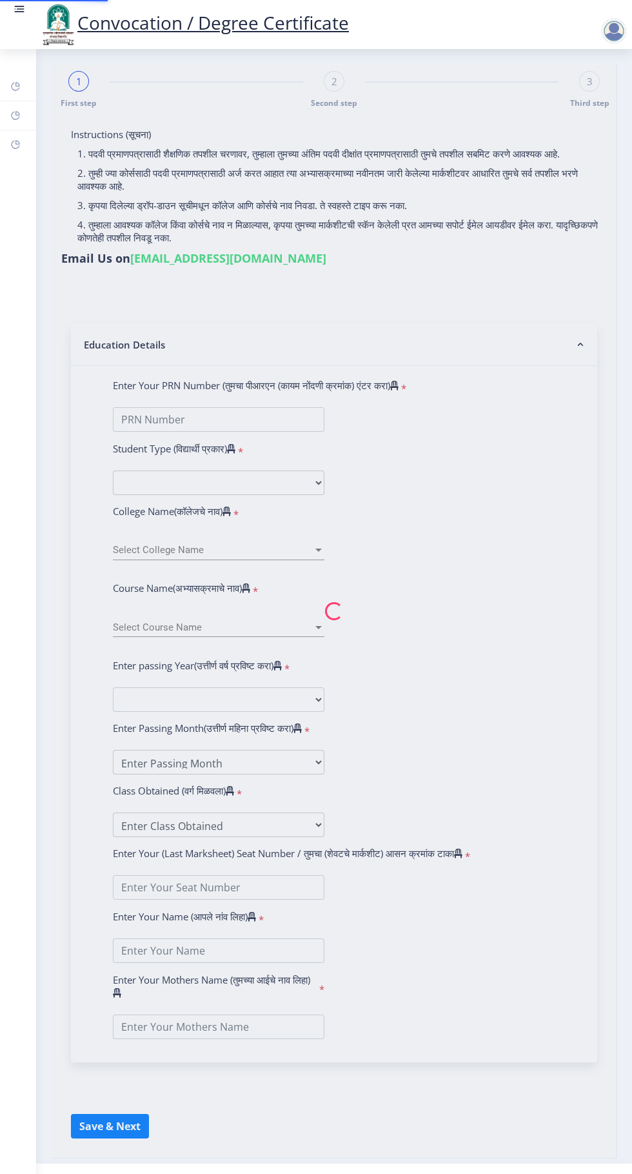
type input "[PERSON_NAME] KULKARNI"
type input "[PERSON_NAME]"
select select
type input "[PERSON_NAME] KULKARNI"
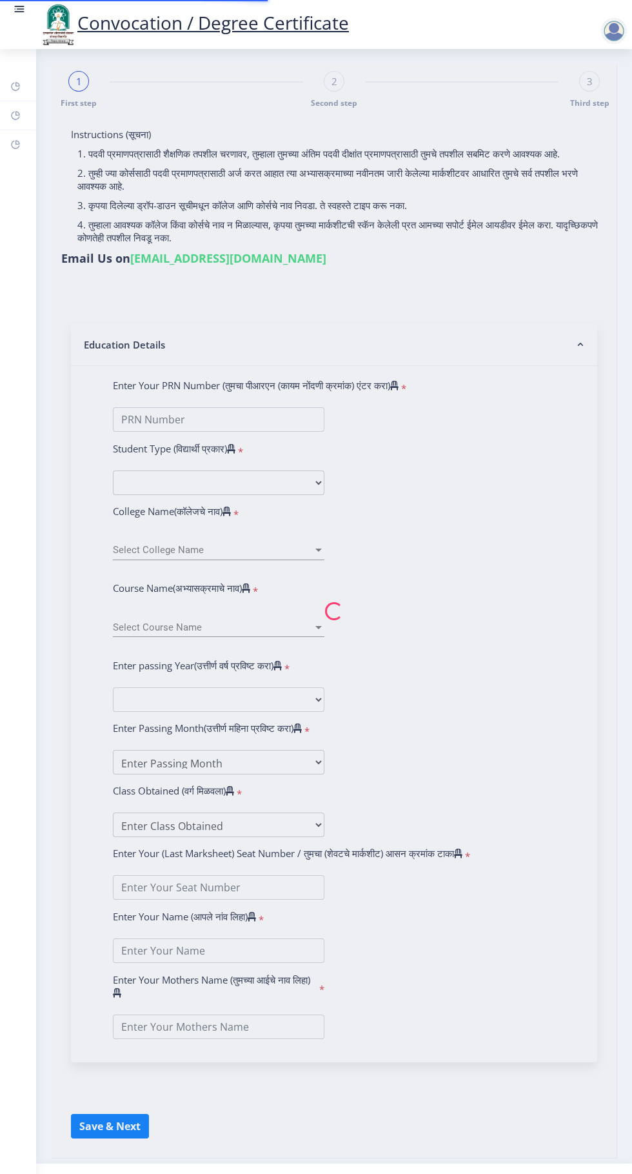
type input "[PERSON_NAME]"
select select
type input "[PERSON_NAME] KULKARNI"
type input "[PERSON_NAME]"
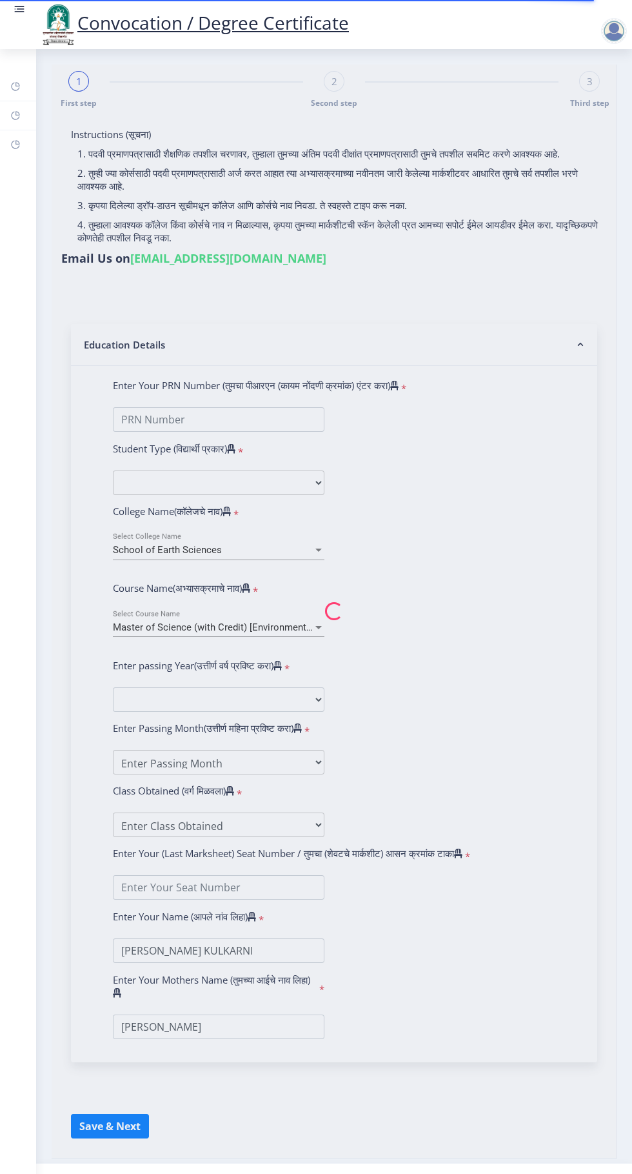
type input "2011032500086491"
select select "Regular"
select select "2021"
select select "March"
select select "Grade A"
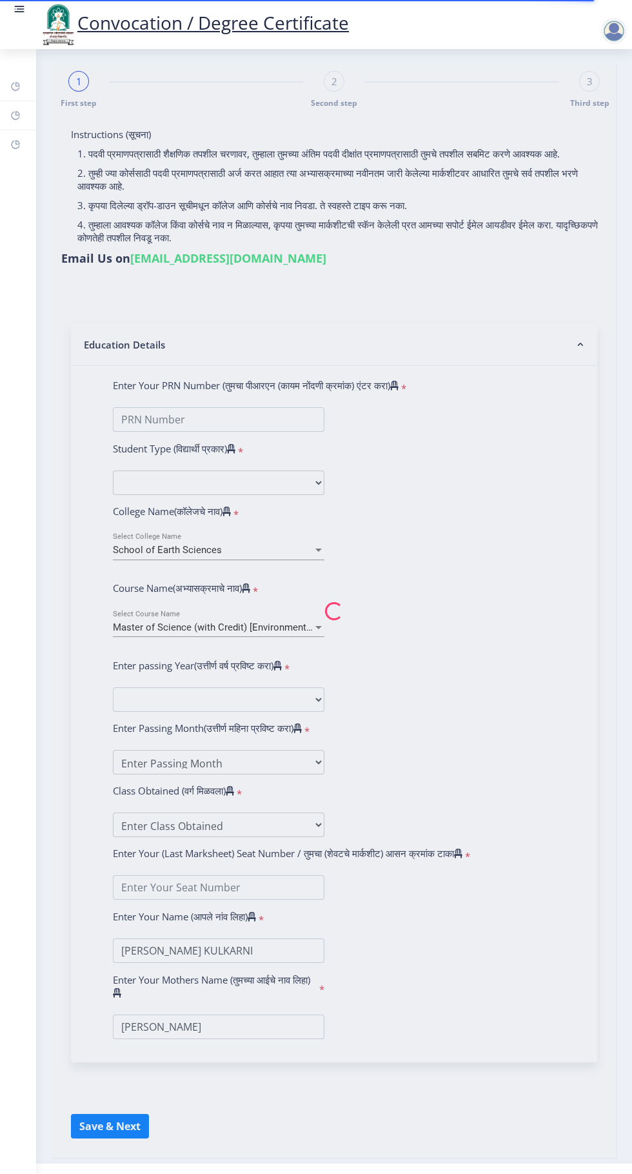
type input "1108649"
select select "Environmental Science"
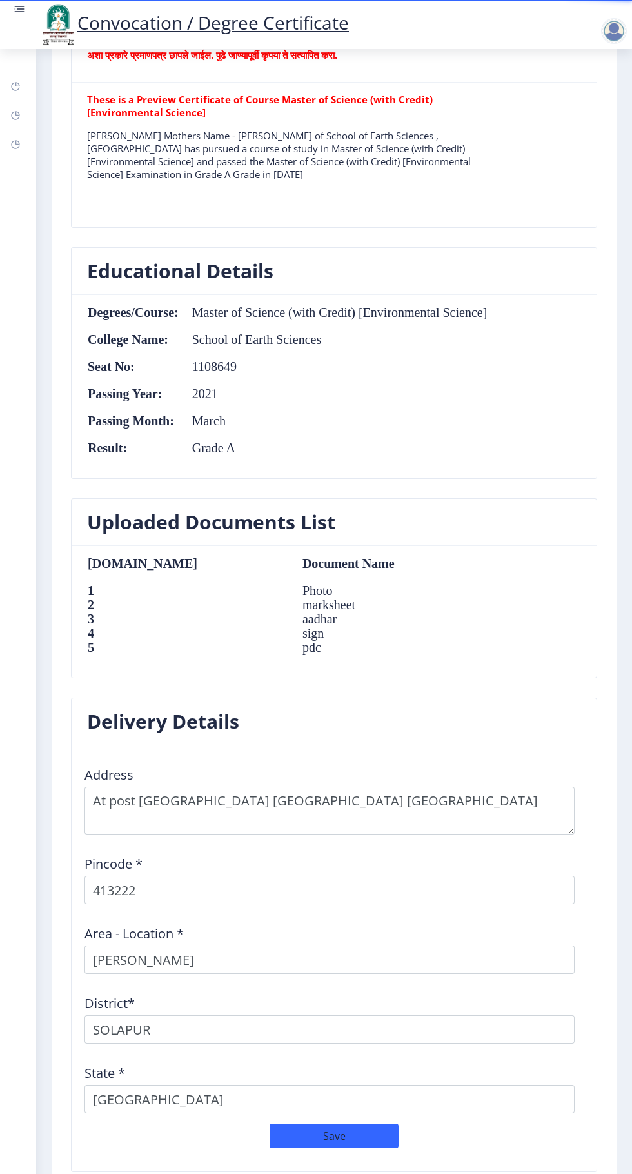
scroll to position [1026, 0]
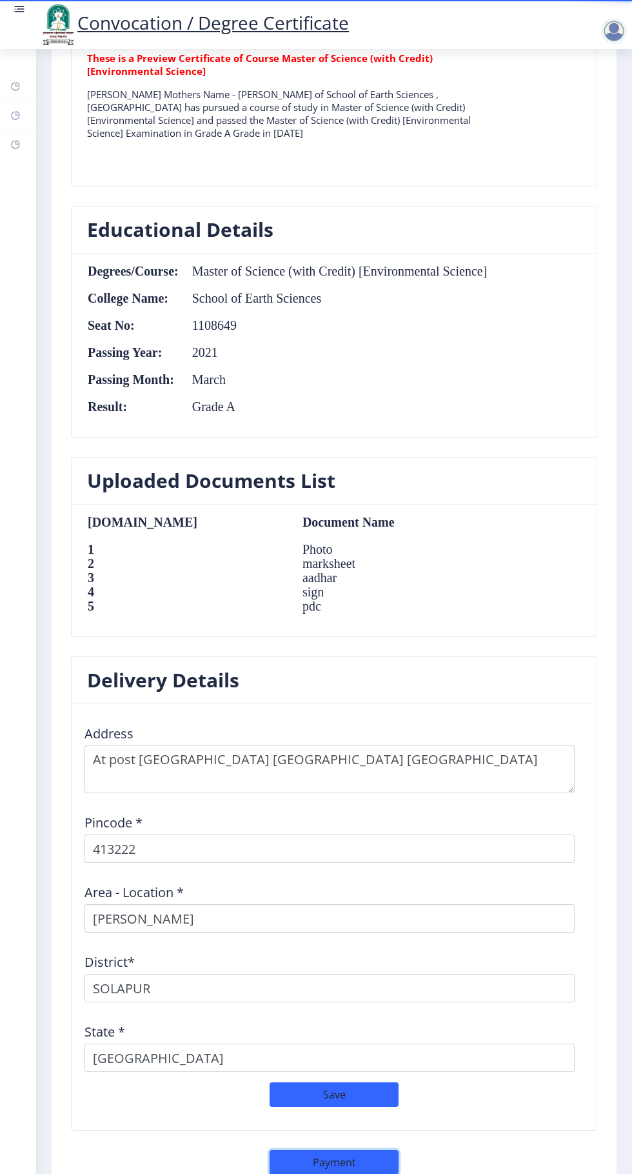
click at [345, 1159] on button "Payment" at bounding box center [334, 1162] width 129 height 25
select select "sealed"
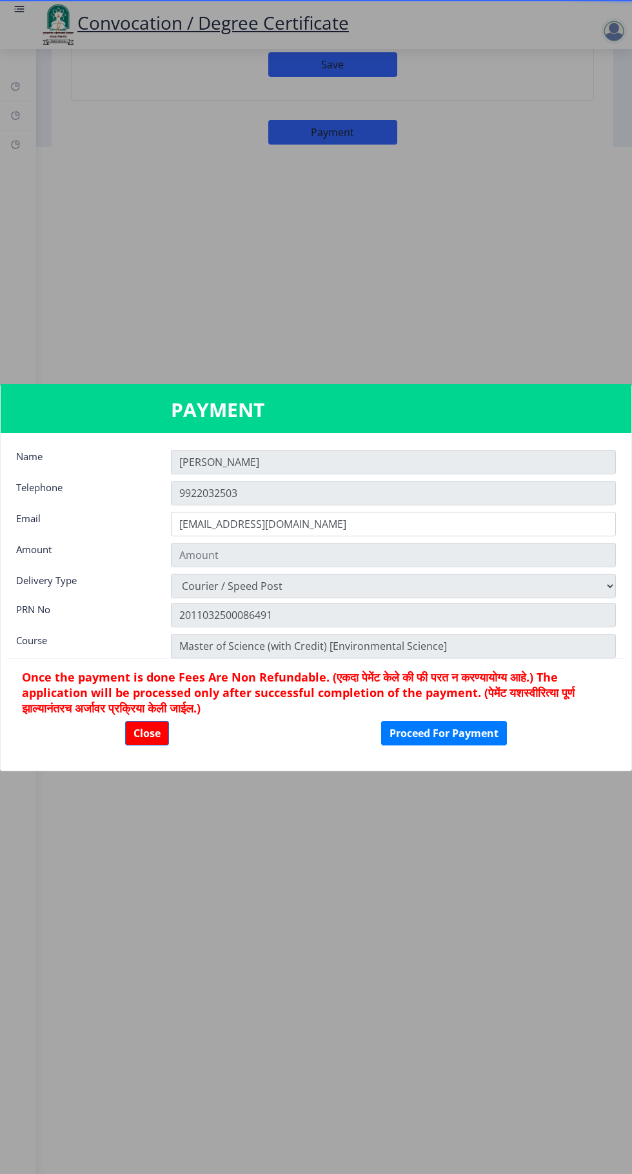
type input "1885"
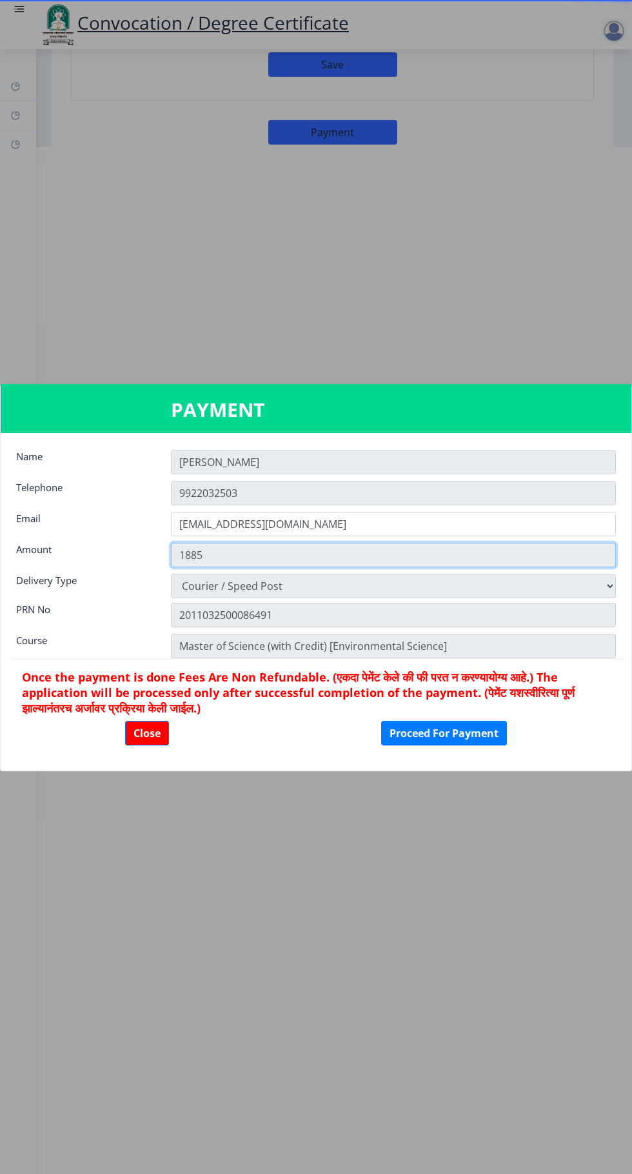
click at [299, 555] on input "1885" at bounding box center [393, 555] width 445 height 25
click at [286, 554] on input "1885" at bounding box center [393, 555] width 445 height 25
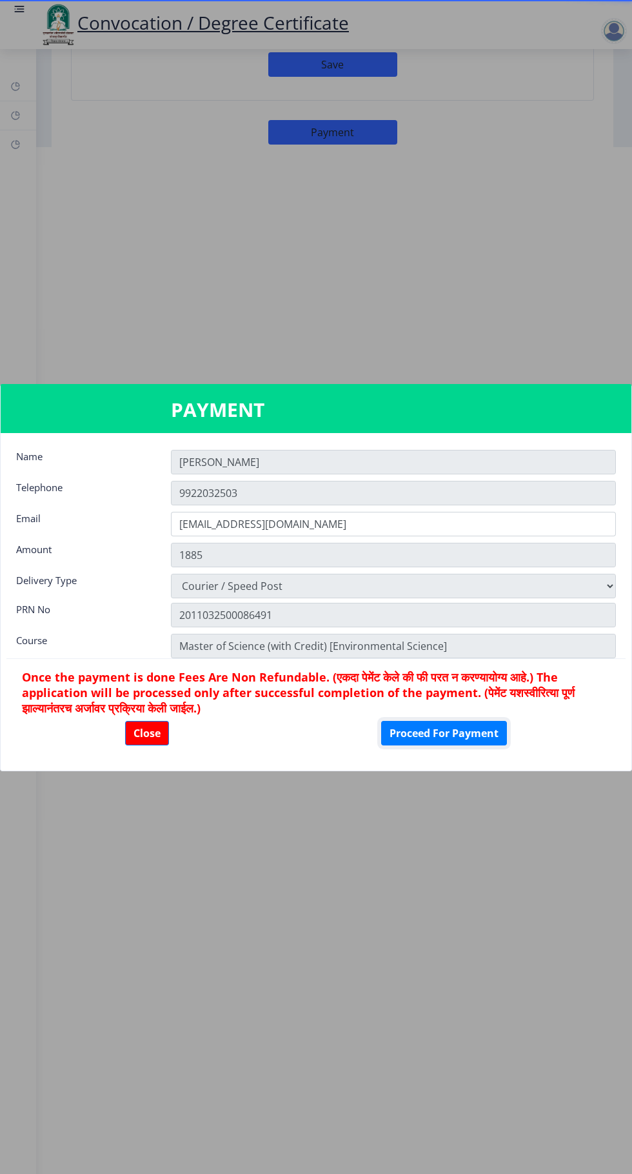
click at [451, 738] on button "Proceed For Payment" at bounding box center [444, 733] width 126 height 25
click at [145, 733] on button "Close" at bounding box center [147, 733] width 44 height 25
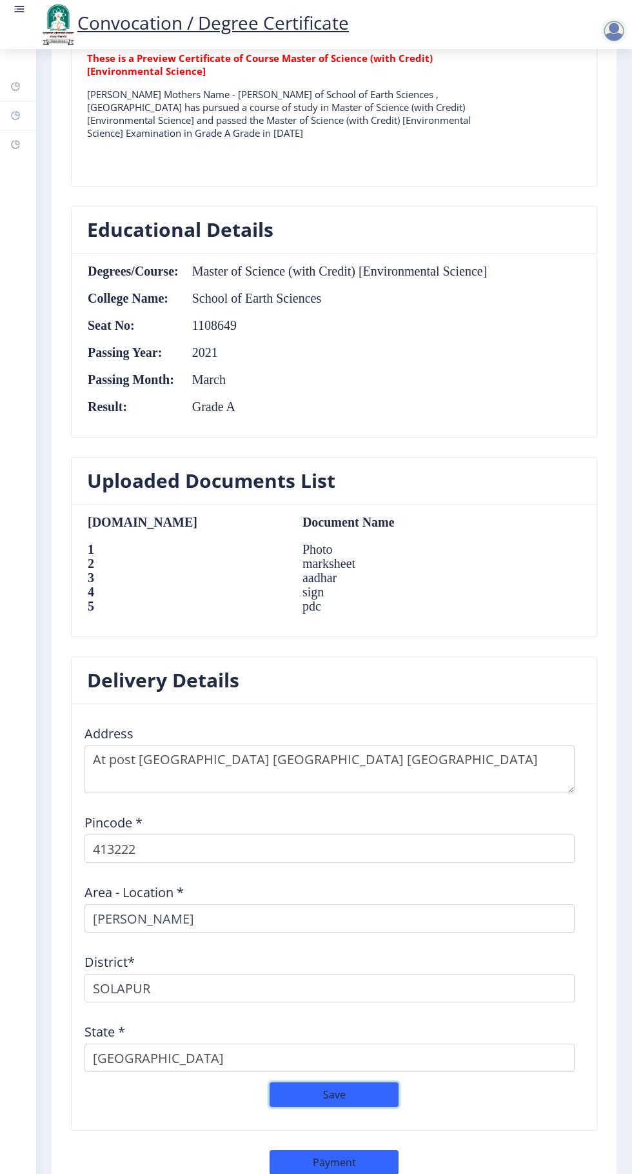
click at [344, 1082] on button "Save" at bounding box center [334, 1094] width 129 height 25
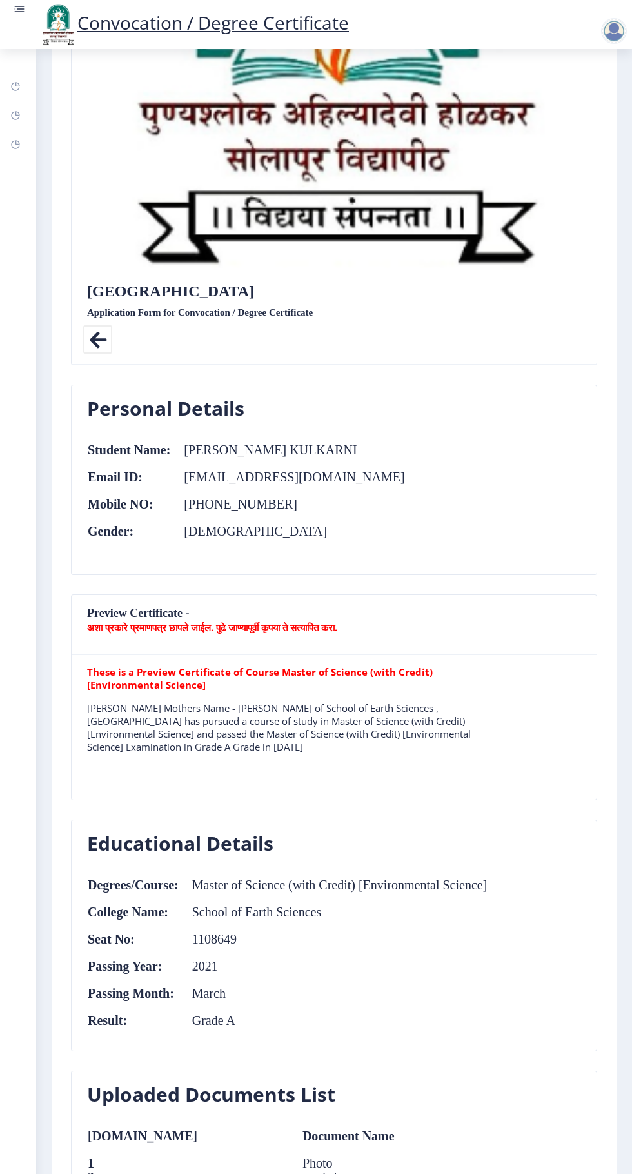
scroll to position [406, 0]
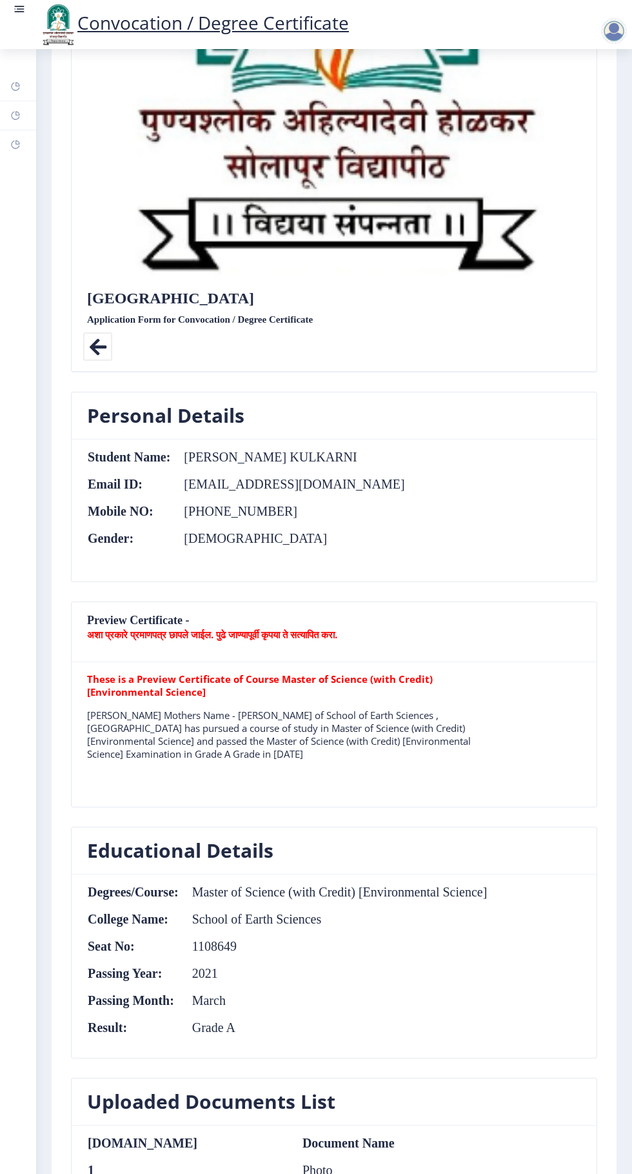
click at [313, 628] on b "अशा प्रकारे प्रमाणपत्र छापले जाईल. पुढे जाण्यापूर्वी कृपया ते सत्यापित करा." at bounding box center [212, 634] width 250 height 13
click at [318, 672] on p "These is a Preview Certificate of Course Master of Science (with Credit) [Envir…" at bounding box center [284, 685] width 395 height 26
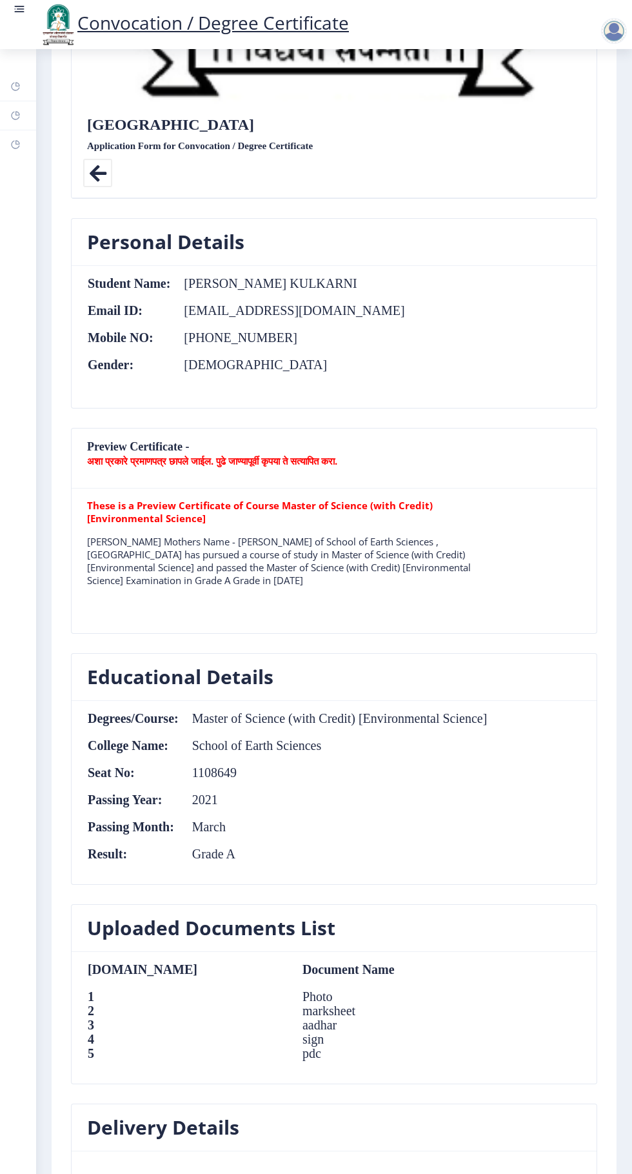
scroll to position [1026, 0]
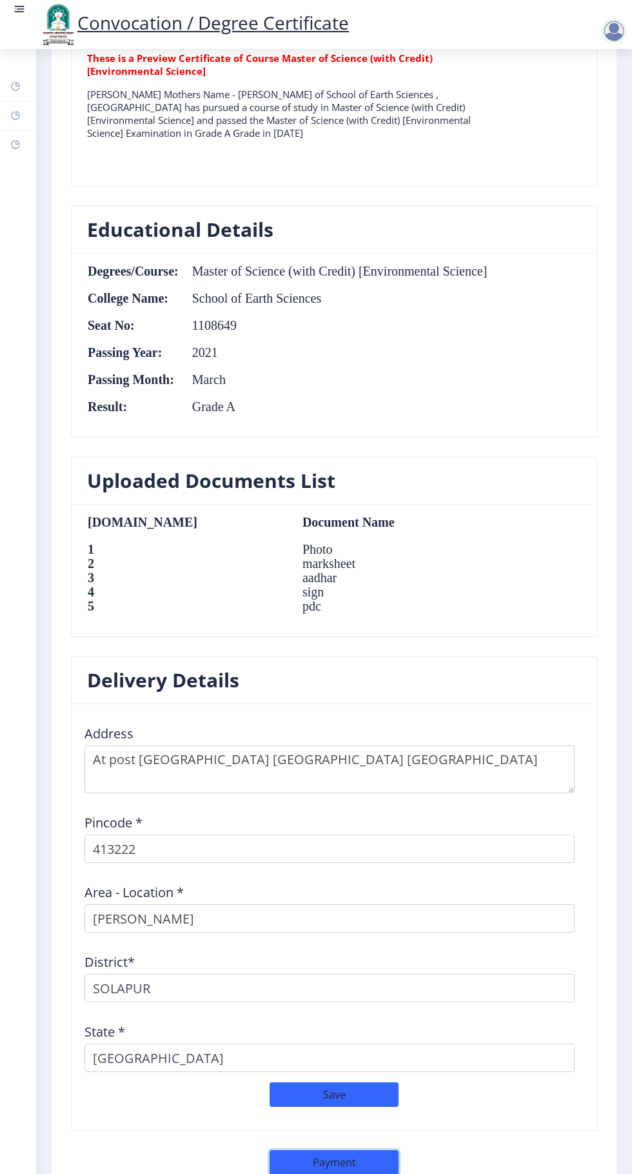
click at [355, 1150] on button "Payment" at bounding box center [334, 1162] width 129 height 25
select select "sealed"
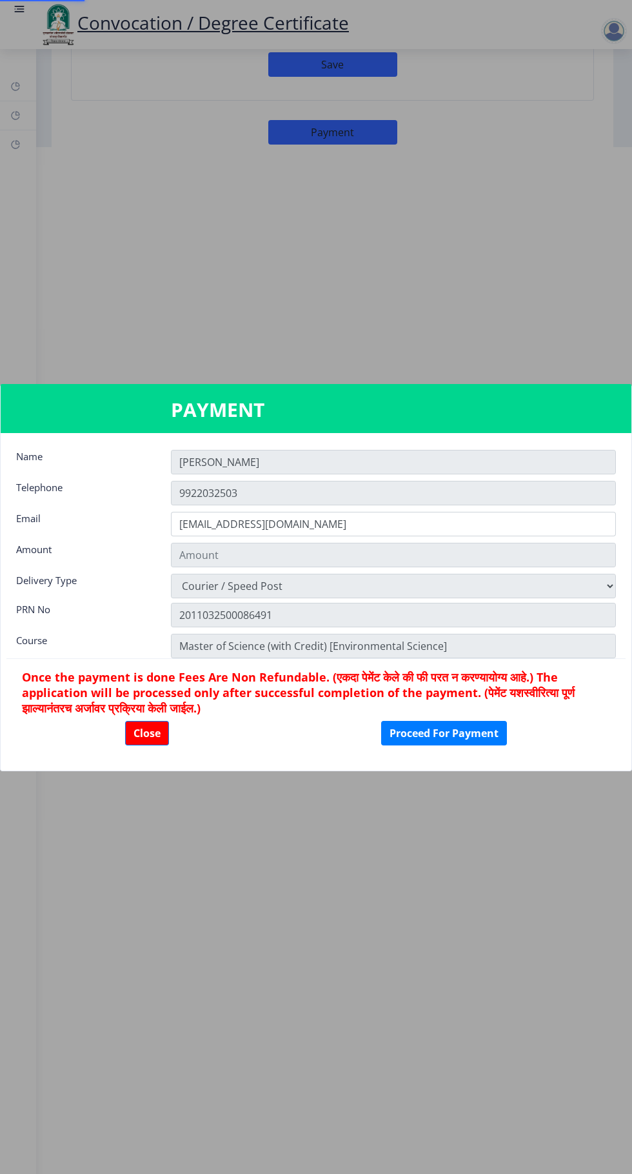
type input "1885"
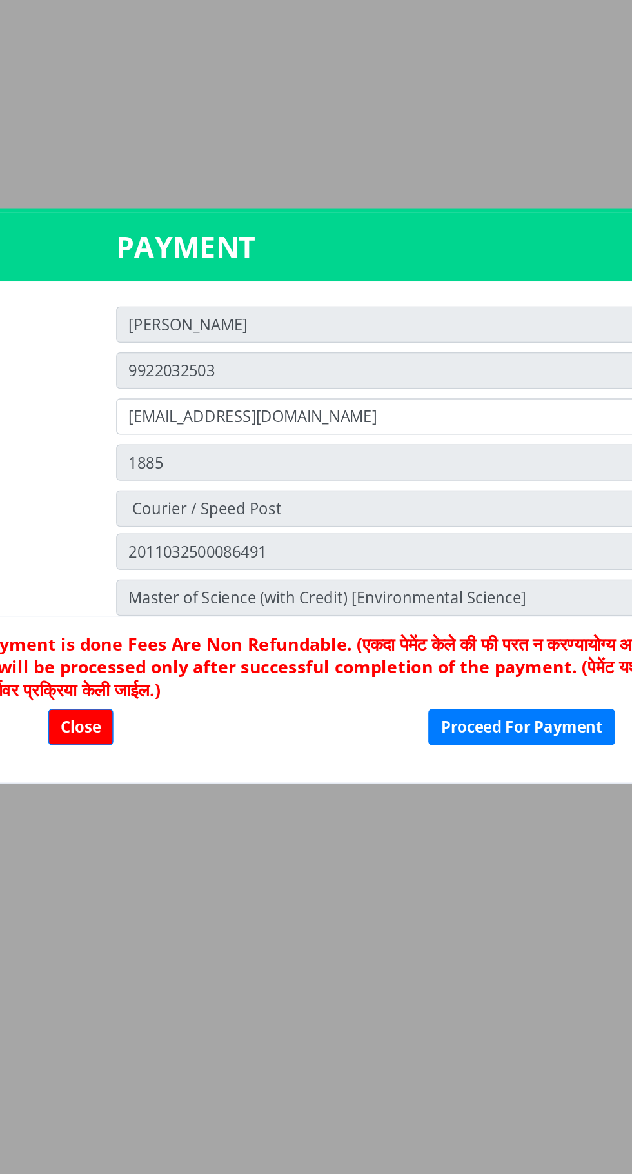
scroll to position [2, 0]
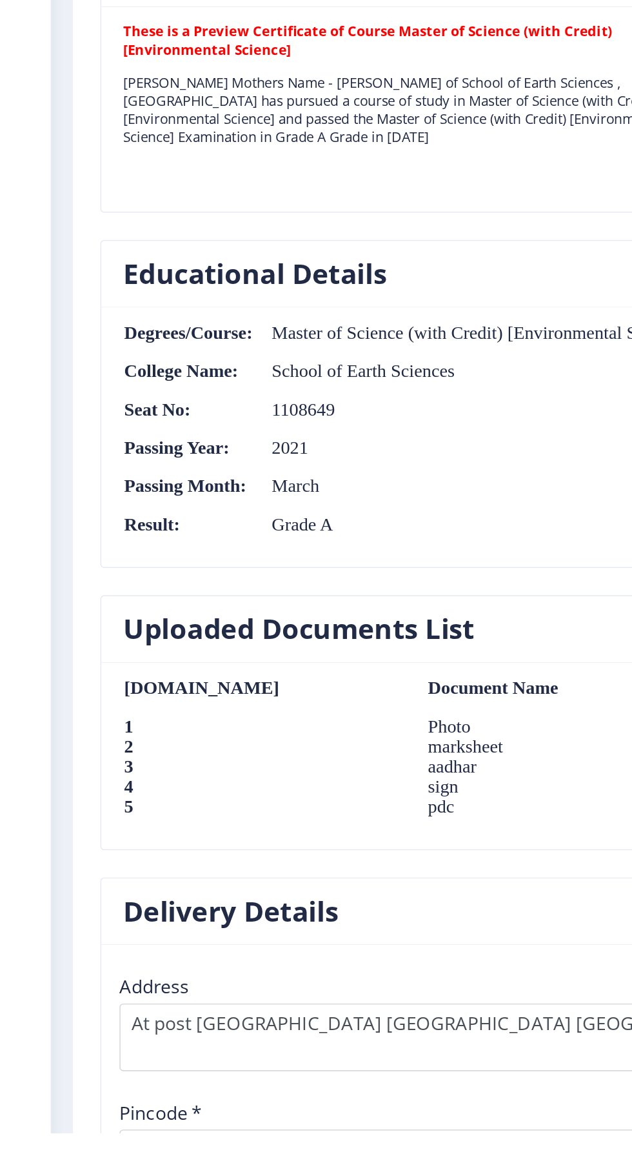
scroll to position [1026, 0]
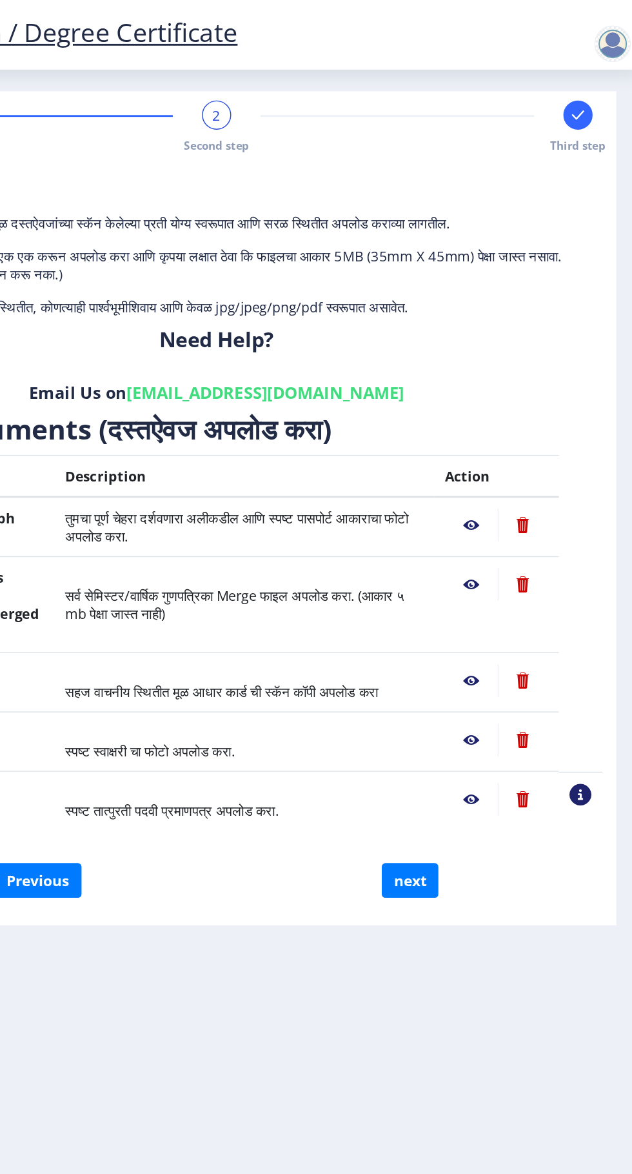
scroll to position [0, 0]
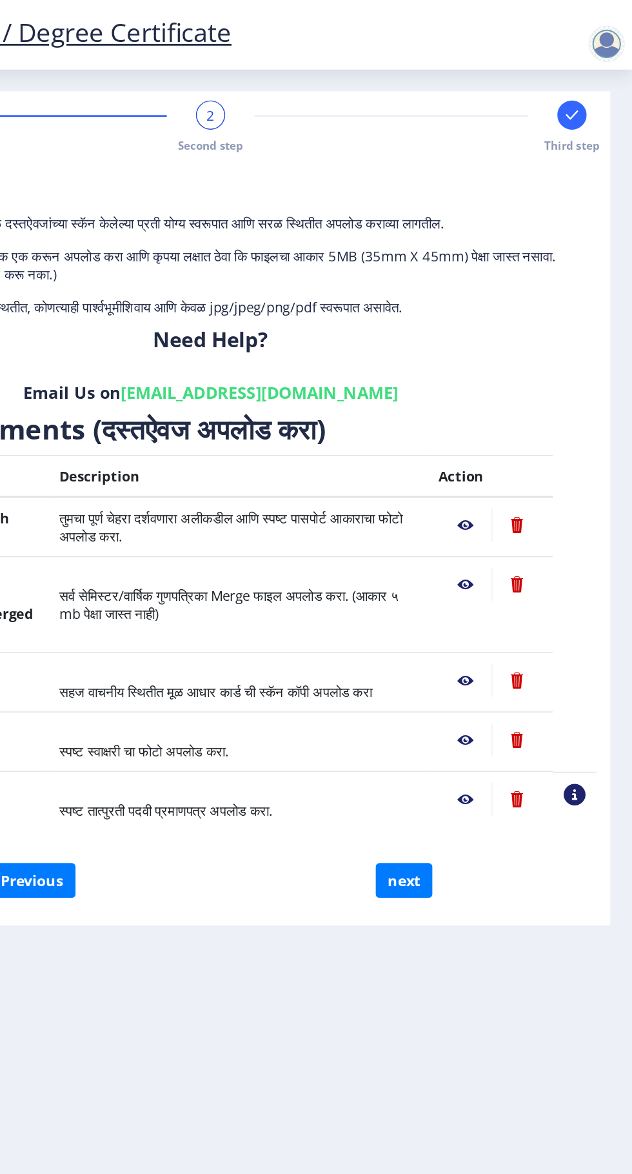
click at [512, 372] on nb-action at bounding box center [513, 370] width 37 height 23
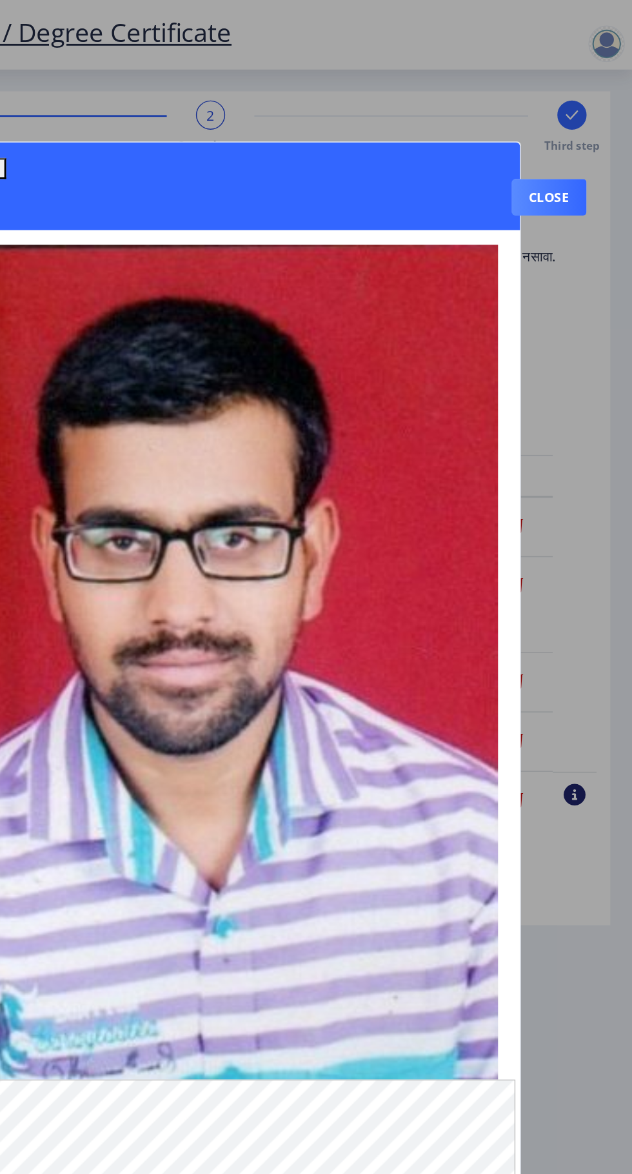
scroll to position [109, 0]
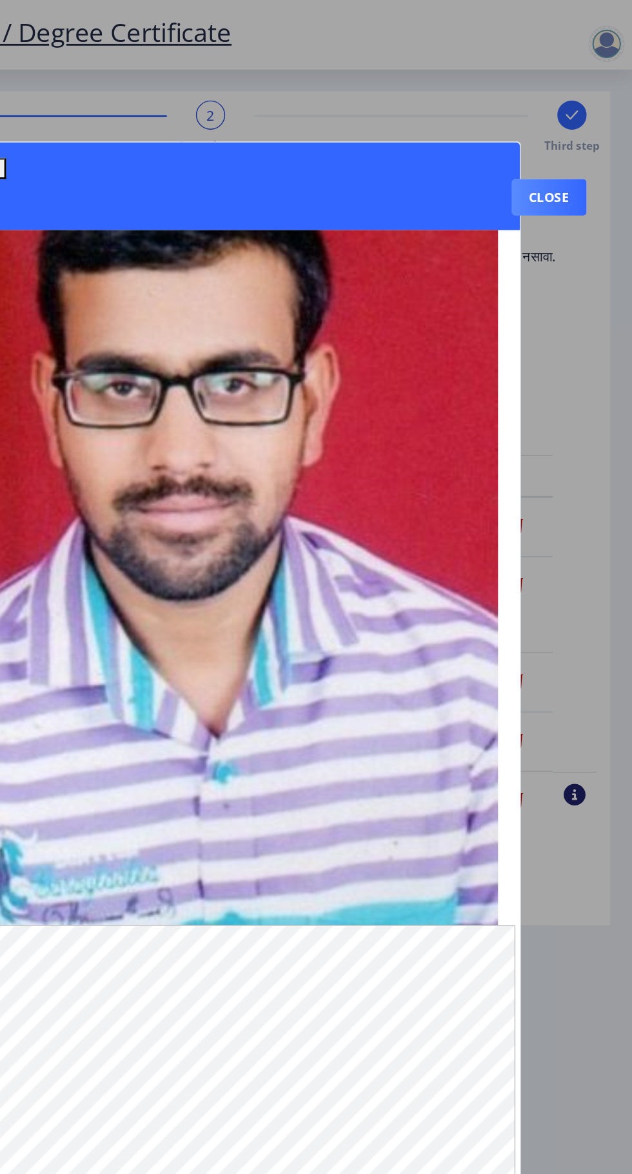
click at [583, 152] on button "Close" at bounding box center [573, 139] width 53 height 26
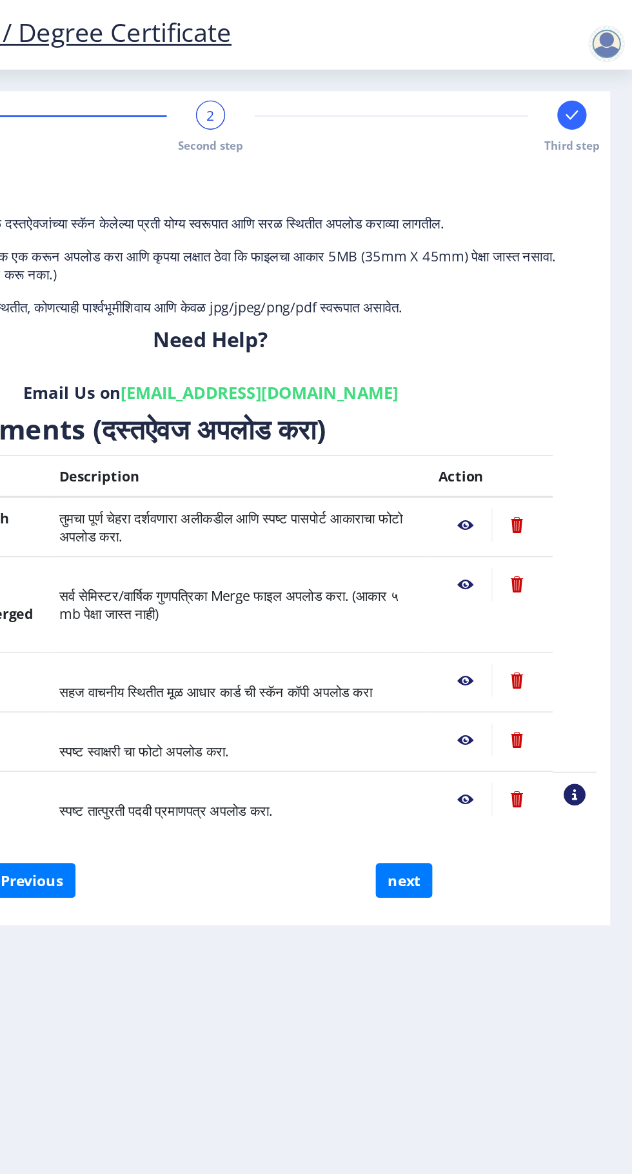
click at [525, 419] on nb-action at bounding box center [513, 412] width 37 height 23
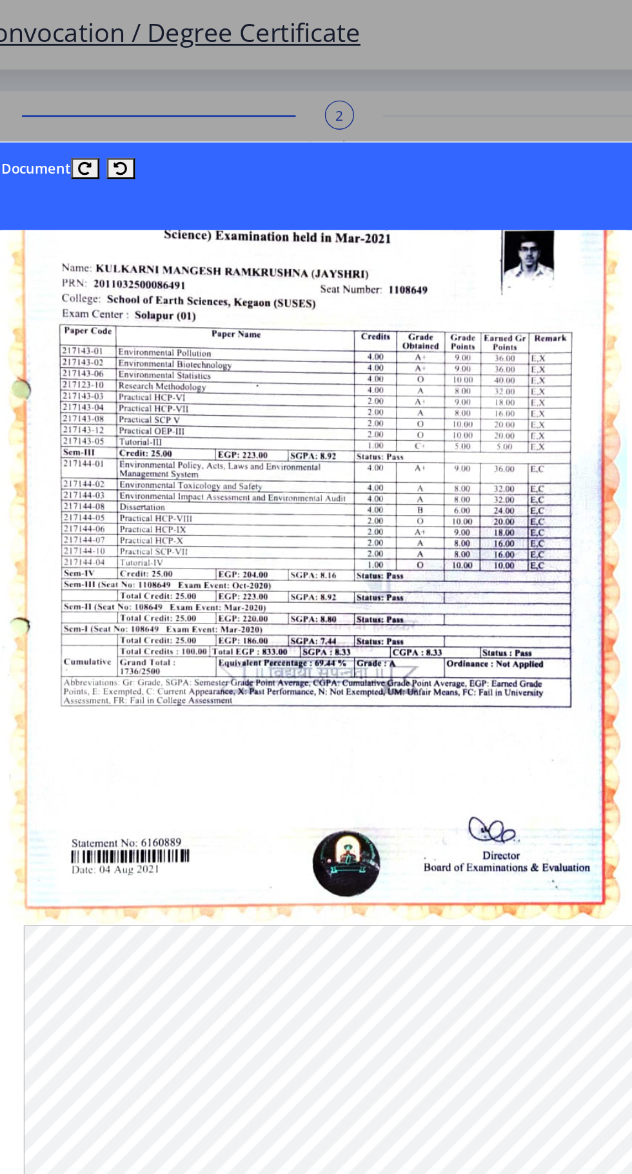
scroll to position [0, 0]
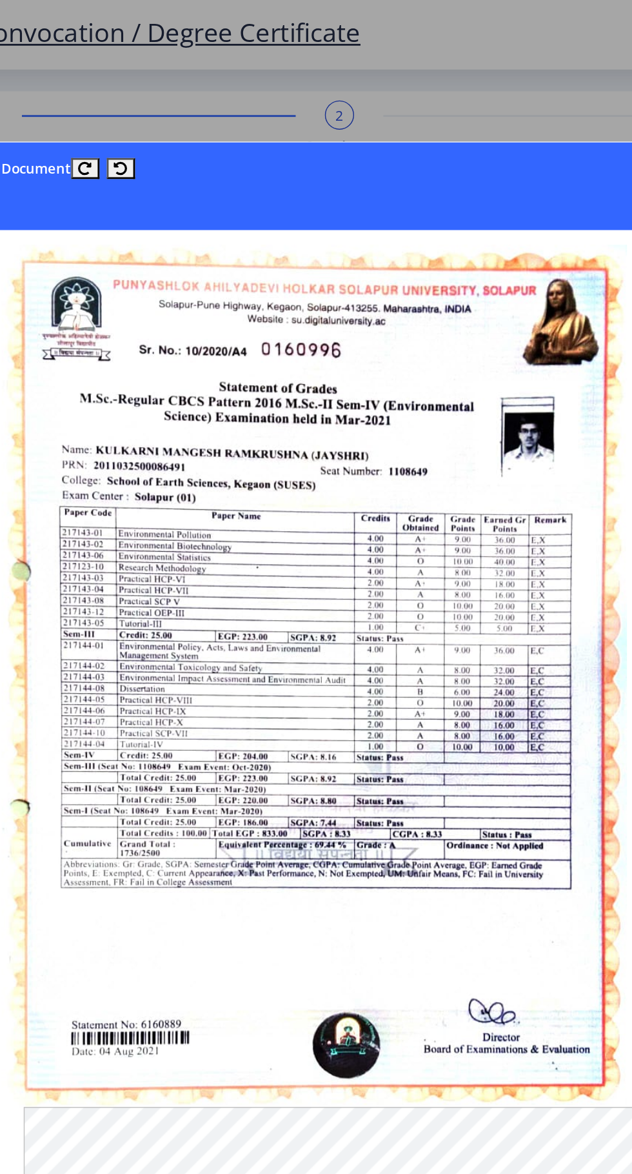
click at [423, 77] on div at bounding box center [316, 587] width 632 height 1174
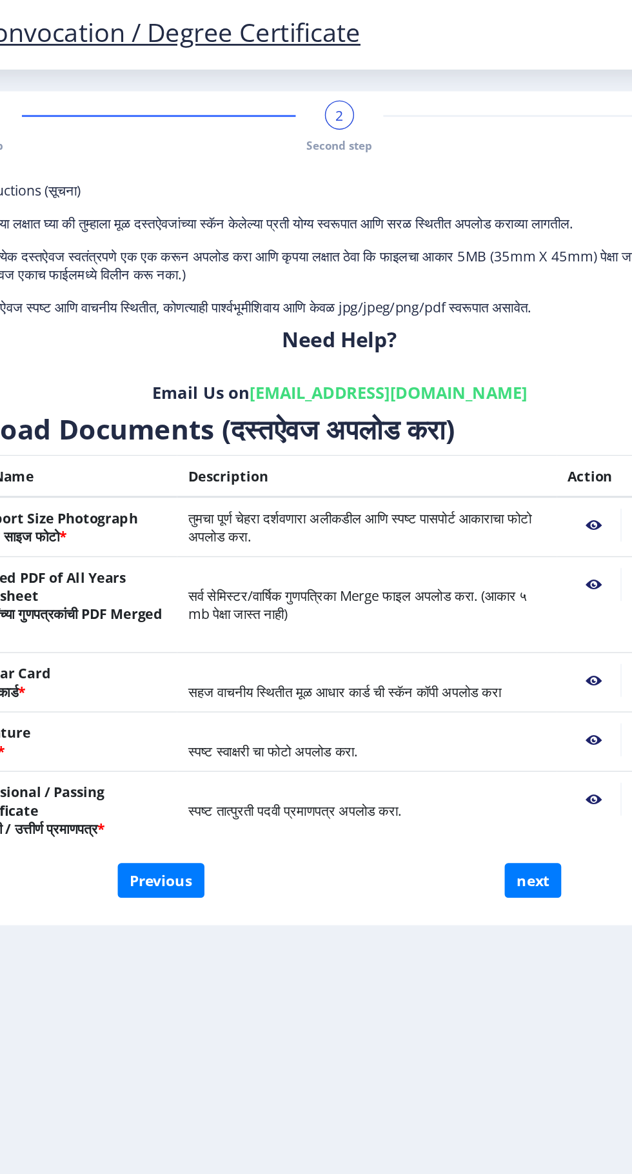
click at [513, 477] on nb-action at bounding box center [513, 480] width 37 height 23
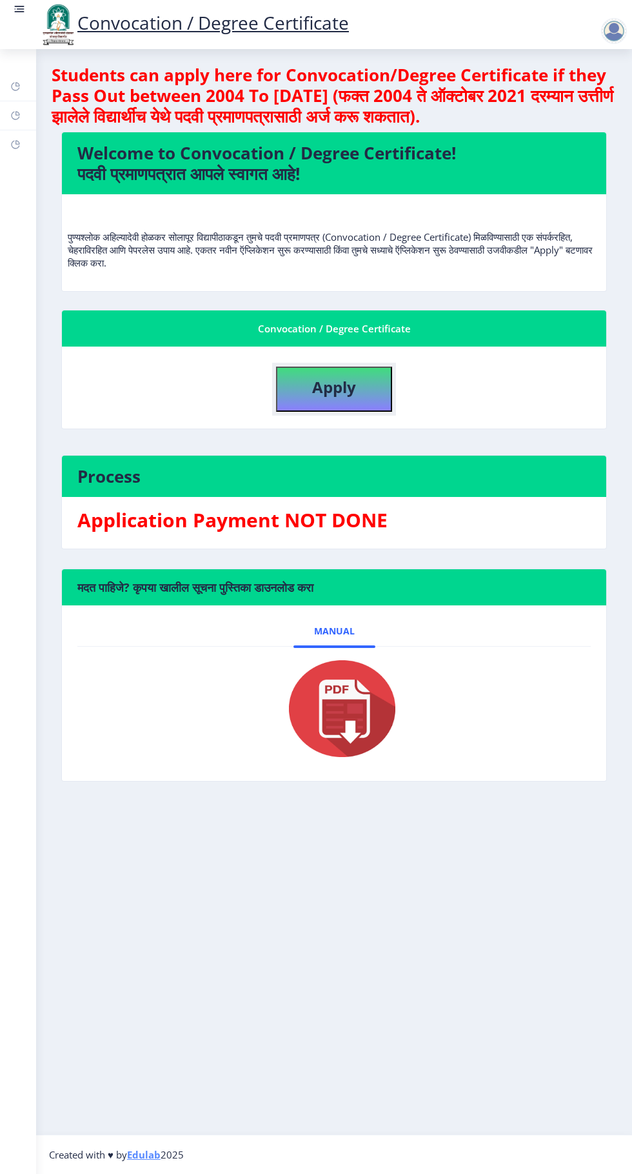
click at [342, 400] on button "Apply" at bounding box center [334, 388] width 116 height 45
select select
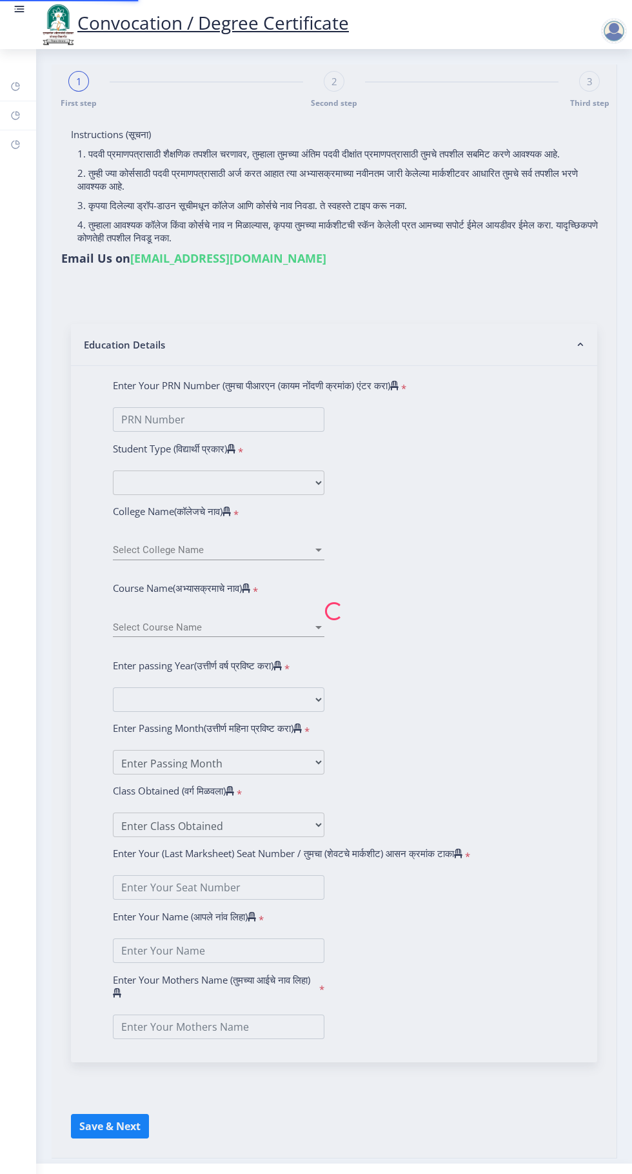
type input "[PERSON_NAME] KULKARNI"
type input "[PERSON_NAME]"
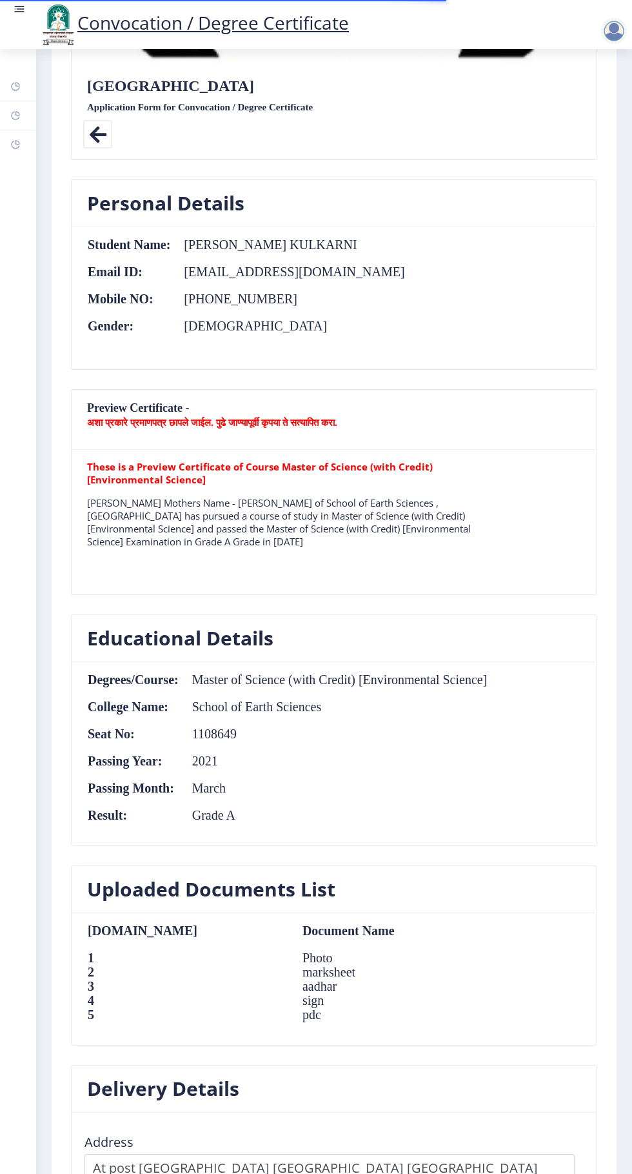
scroll to position [1026, 0]
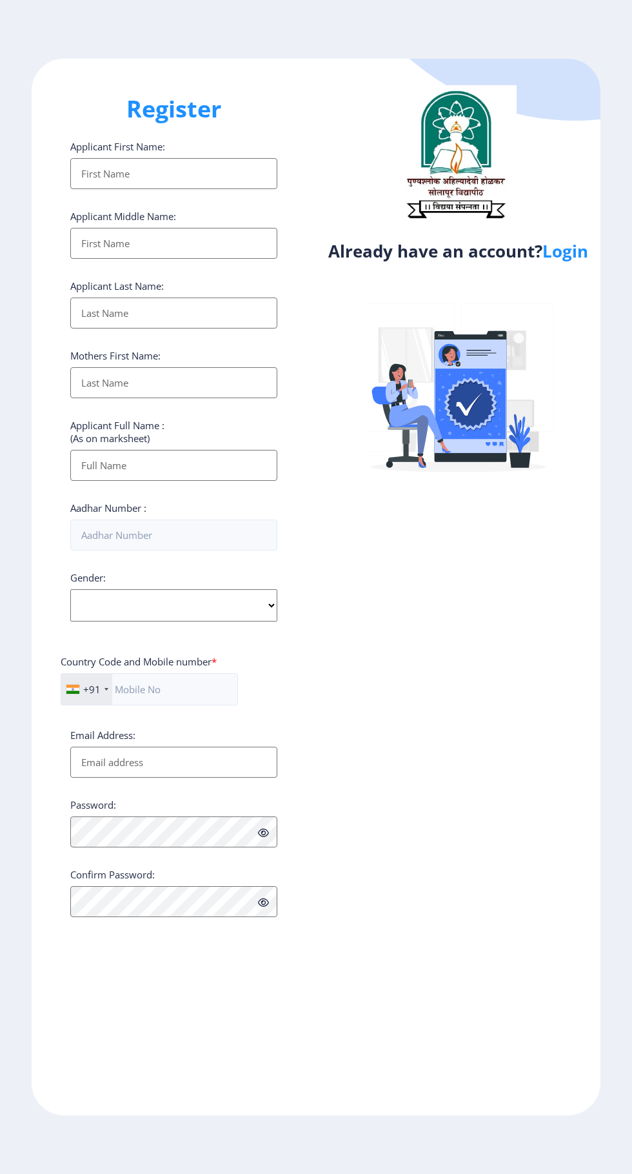
select select
click at [559, 263] on link "Login" at bounding box center [566, 250] width 46 height 23
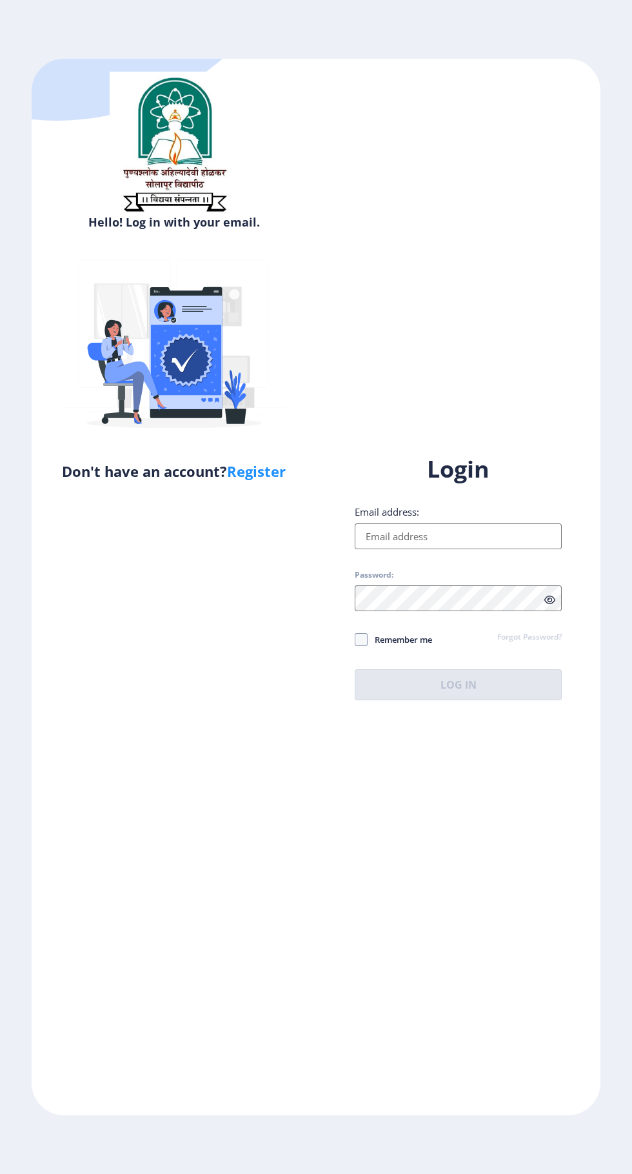
click at [485, 549] on input "Email address:" at bounding box center [458, 536] width 207 height 26
click at [441, 549] on input "Email address:" at bounding box center [458, 536] width 207 height 26
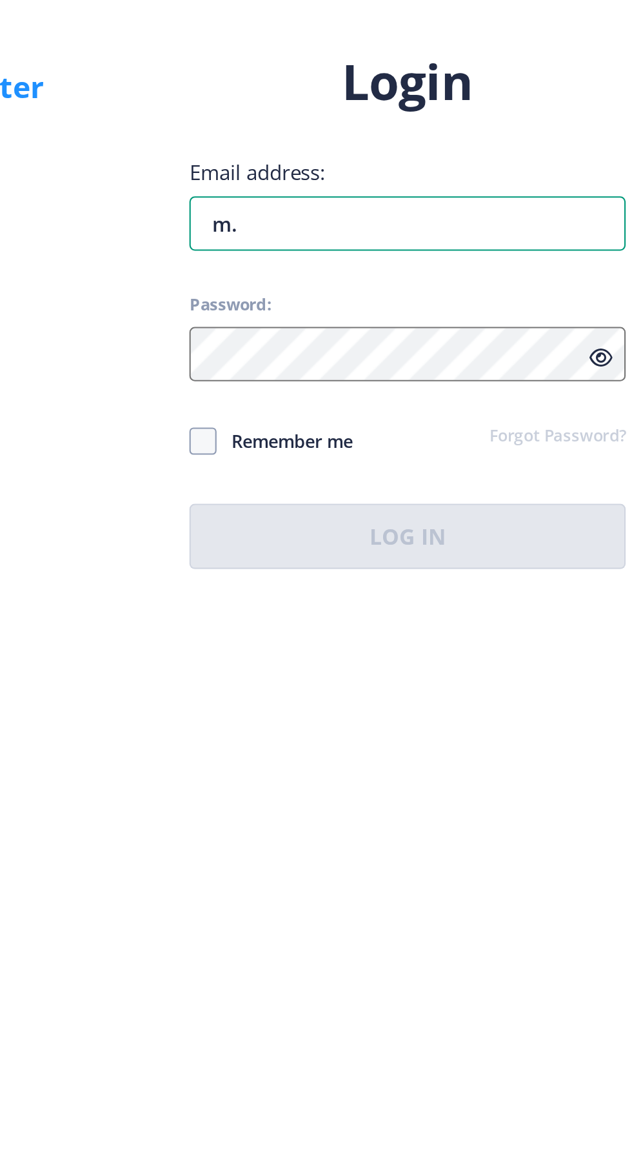
type input "[EMAIL_ADDRESS][DOMAIN_NAME]"
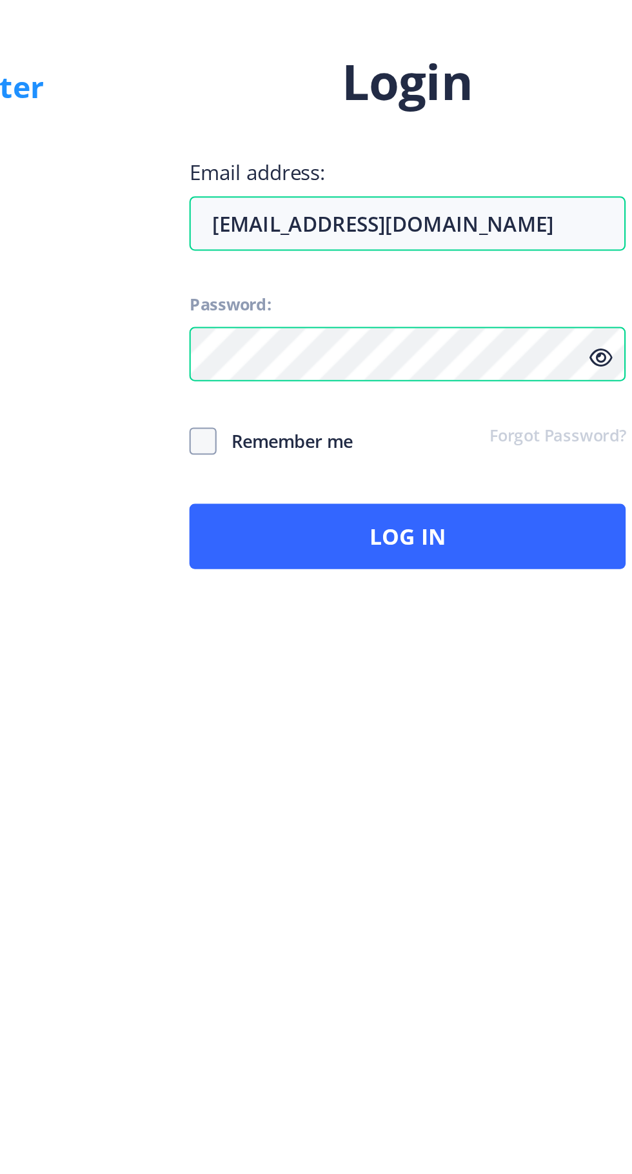
click at [365, 646] on span at bounding box center [361, 639] width 13 height 13
click at [355, 639] on input "Remember me" at bounding box center [355, 639] width 1 height 1
checkbox input "true"
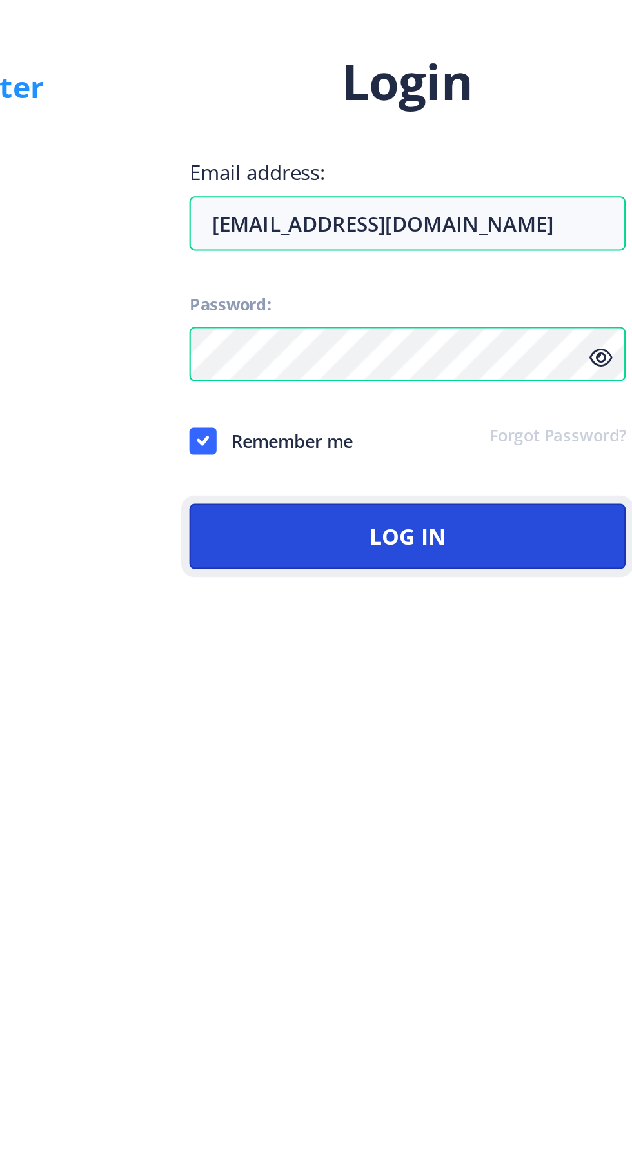
click at [497, 700] on button "Log In" at bounding box center [458, 684] width 207 height 31
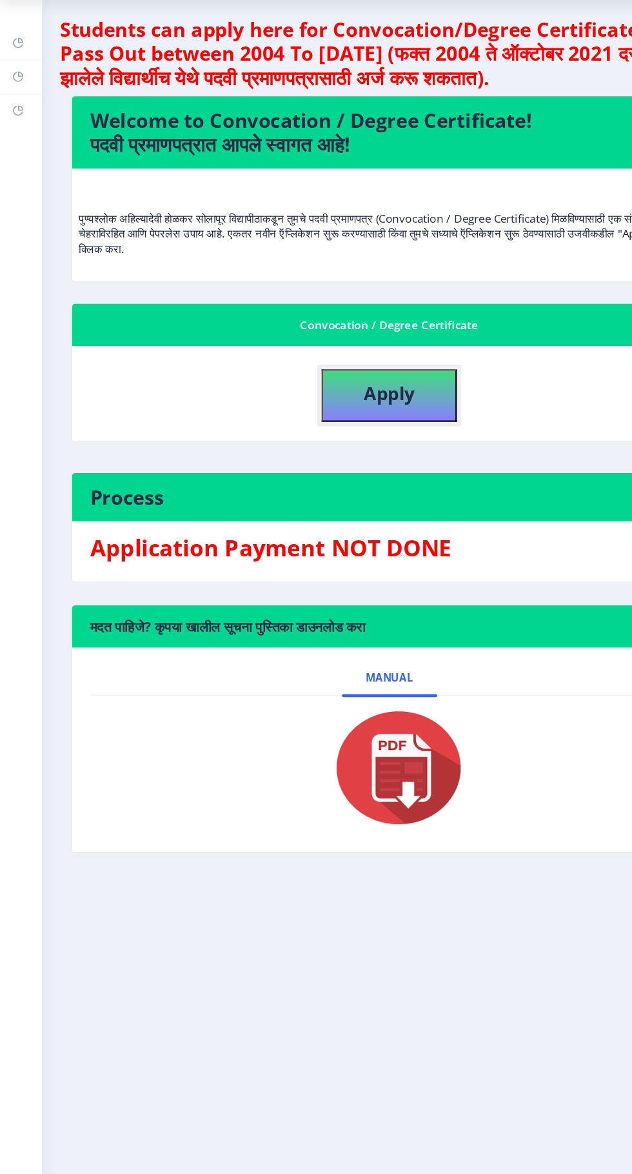
click at [350, 402] on button "Apply" at bounding box center [334, 388] width 116 height 45
select select
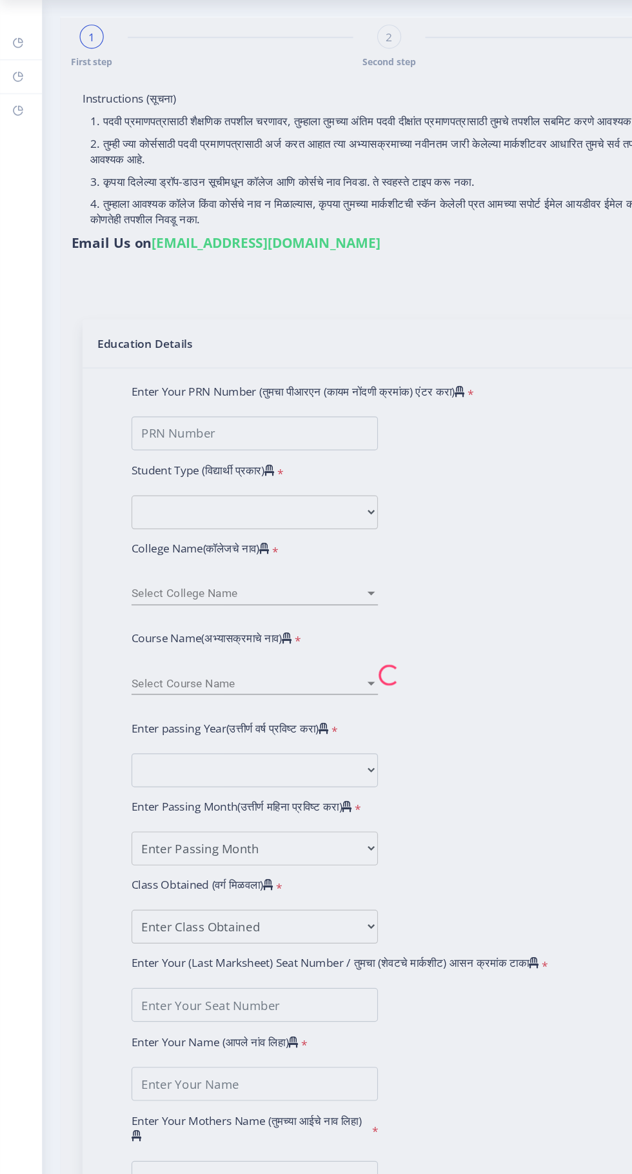
type input "[PERSON_NAME] KULKARNI"
type input "[PERSON_NAME]"
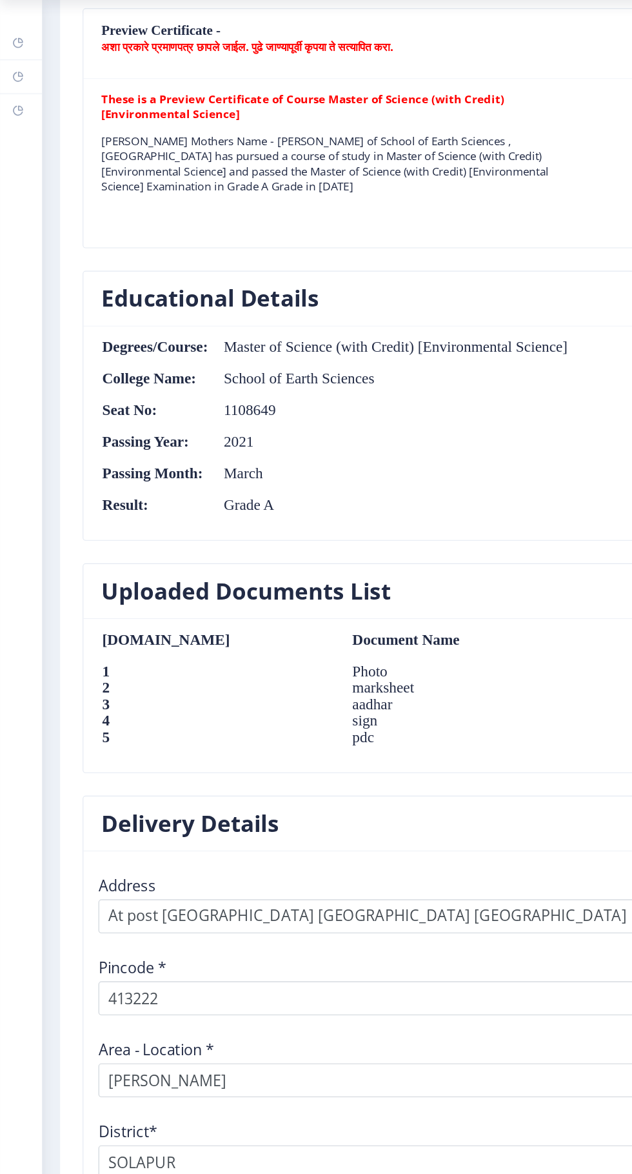
scroll to position [1010, 0]
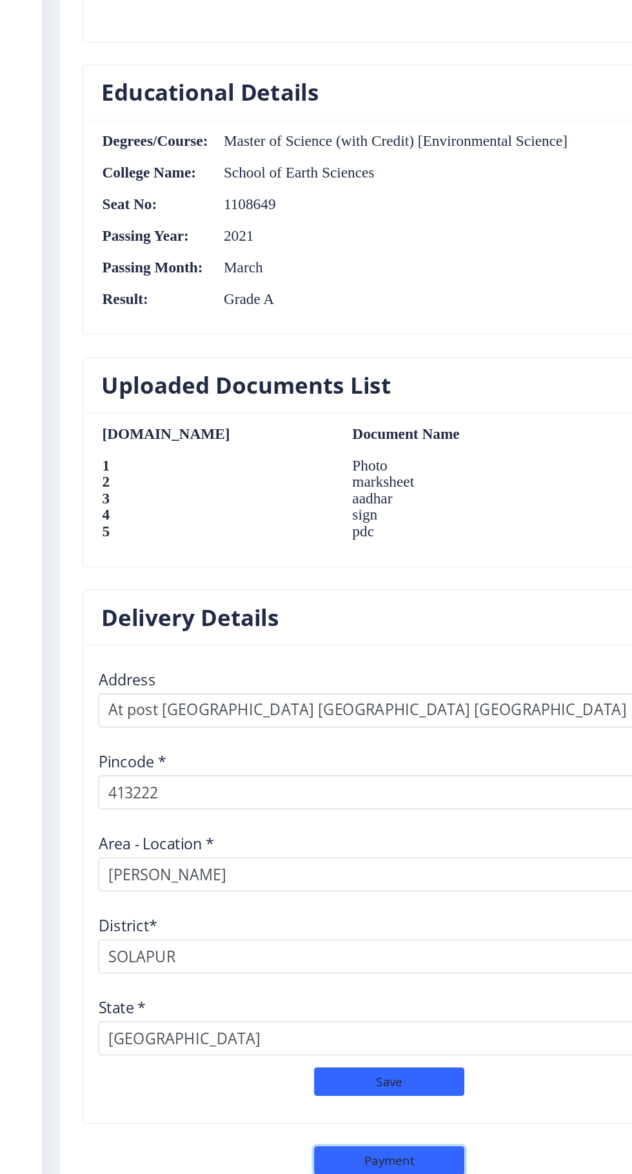
click at [360, 1152] on button "Payment" at bounding box center [334, 1162] width 129 height 25
select select "sealed"
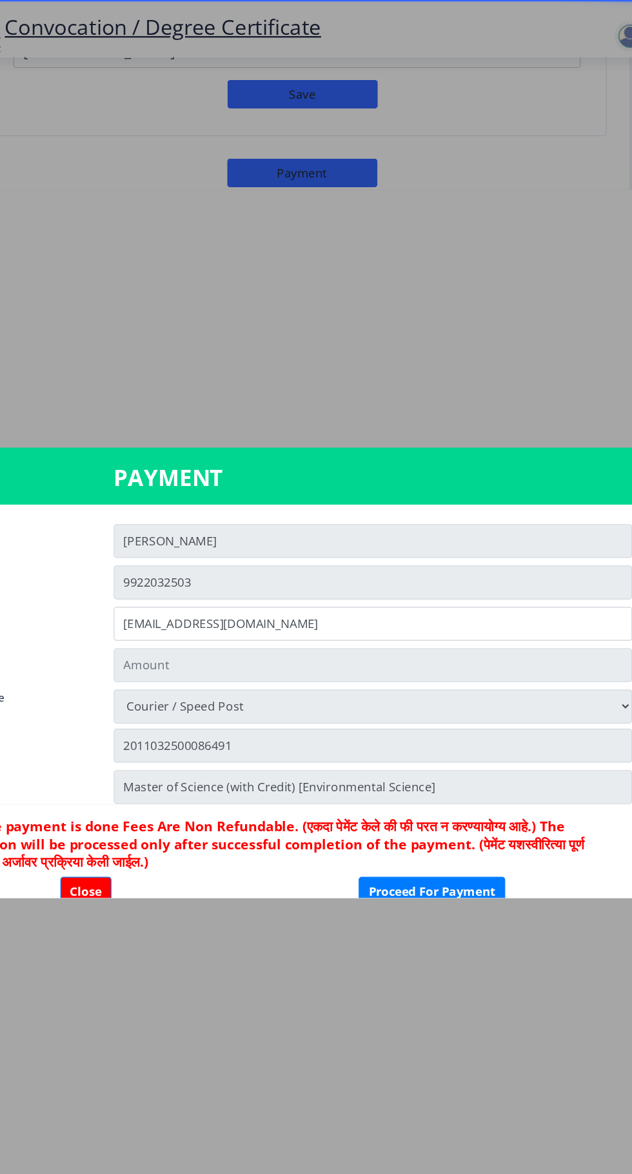
type input "1885"
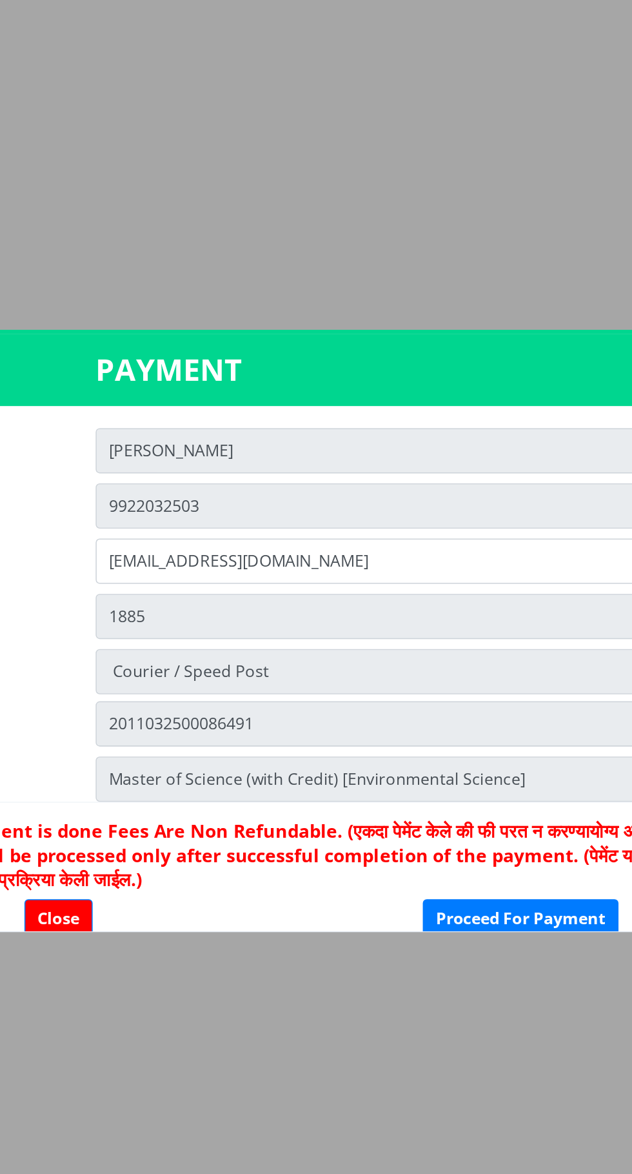
scroll to position [3, 0]
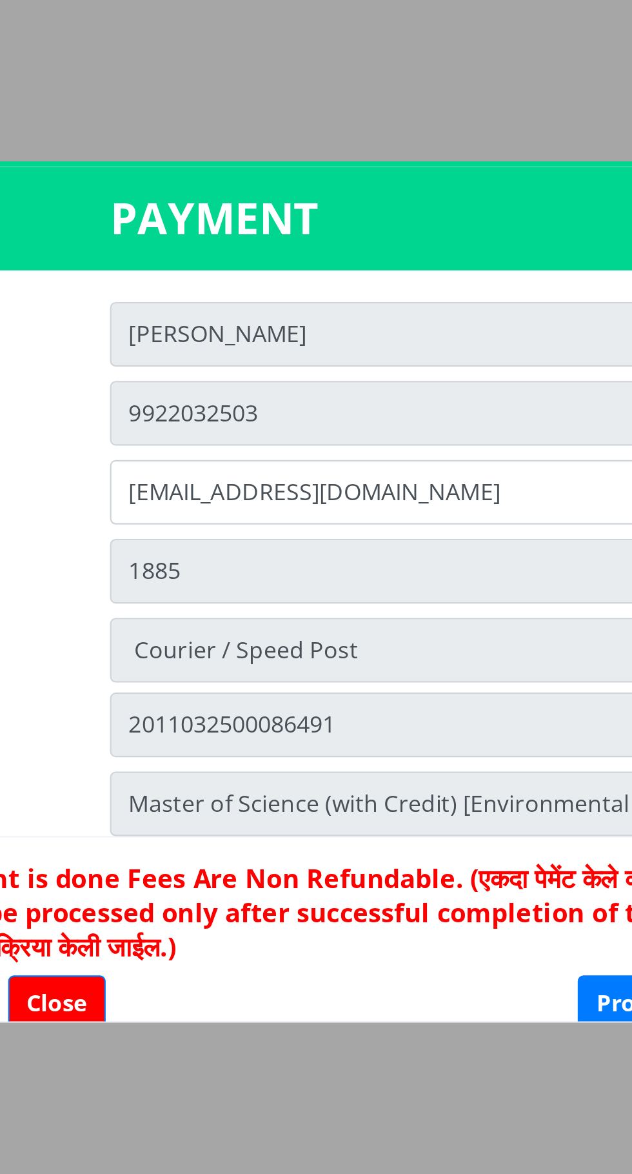
click at [247, 458] on input "MANGESH" at bounding box center [393, 461] width 445 height 29
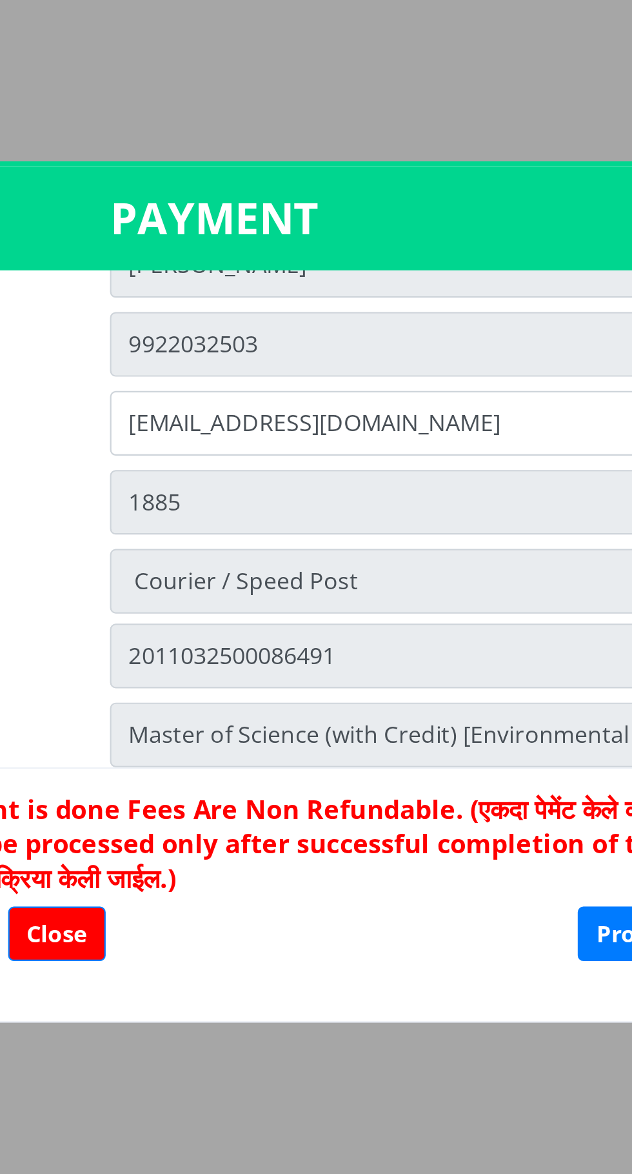
scroll to position [32, 0]
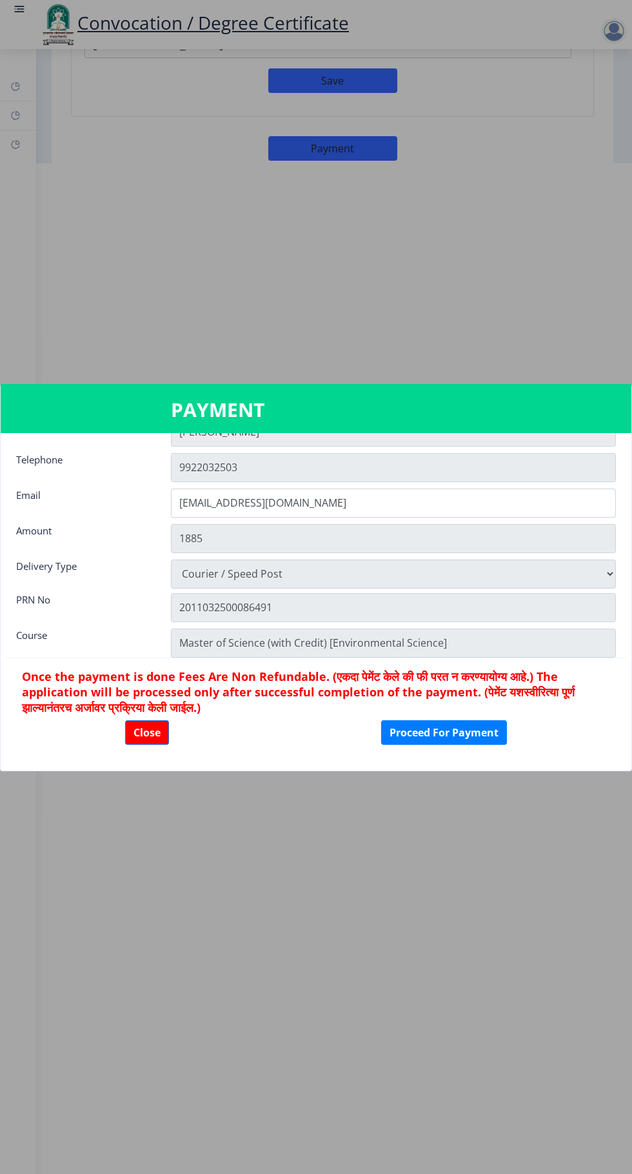
click at [600, 24] on div at bounding box center [316, 587] width 632 height 1174
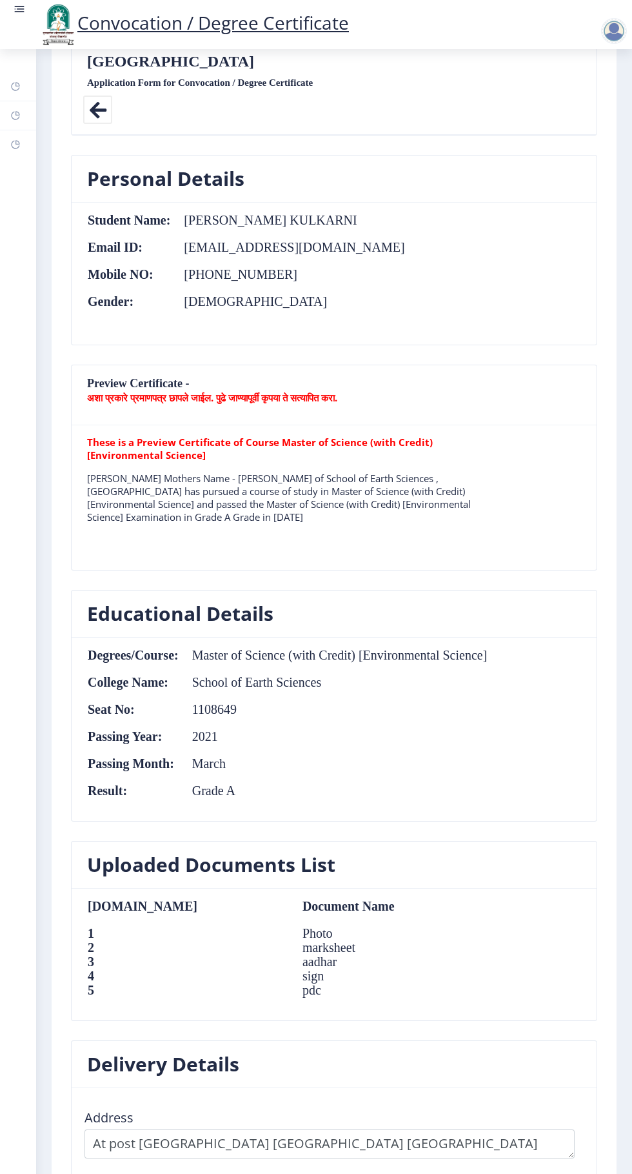
scroll to position [0, 0]
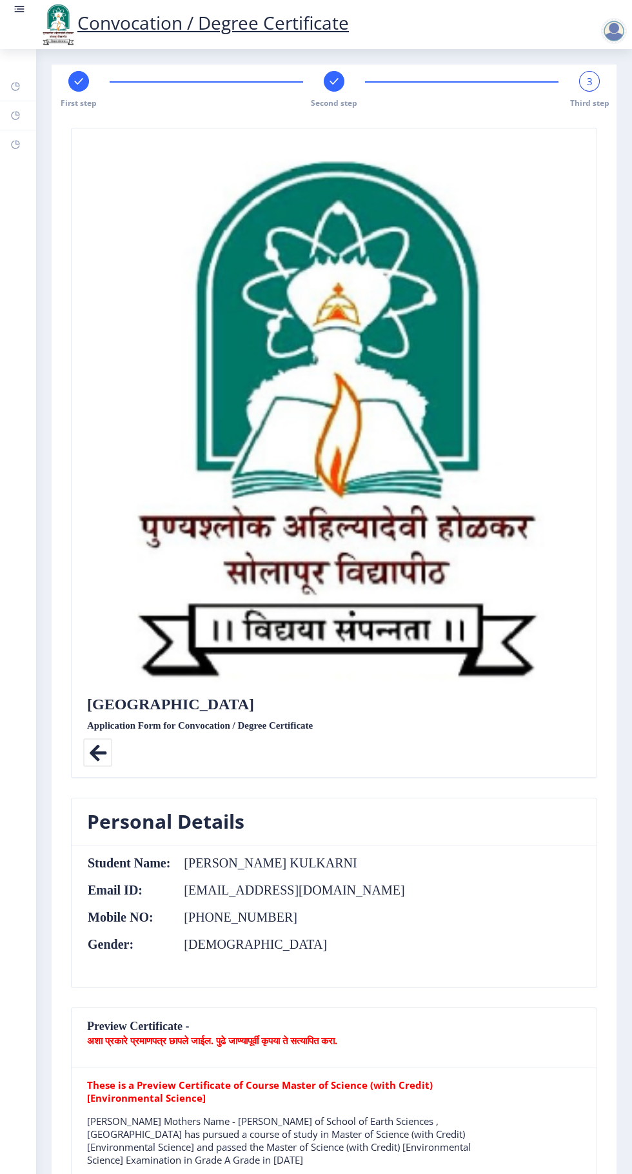
click at [14, 31] on link at bounding box center [19, 25] width 13 height 44
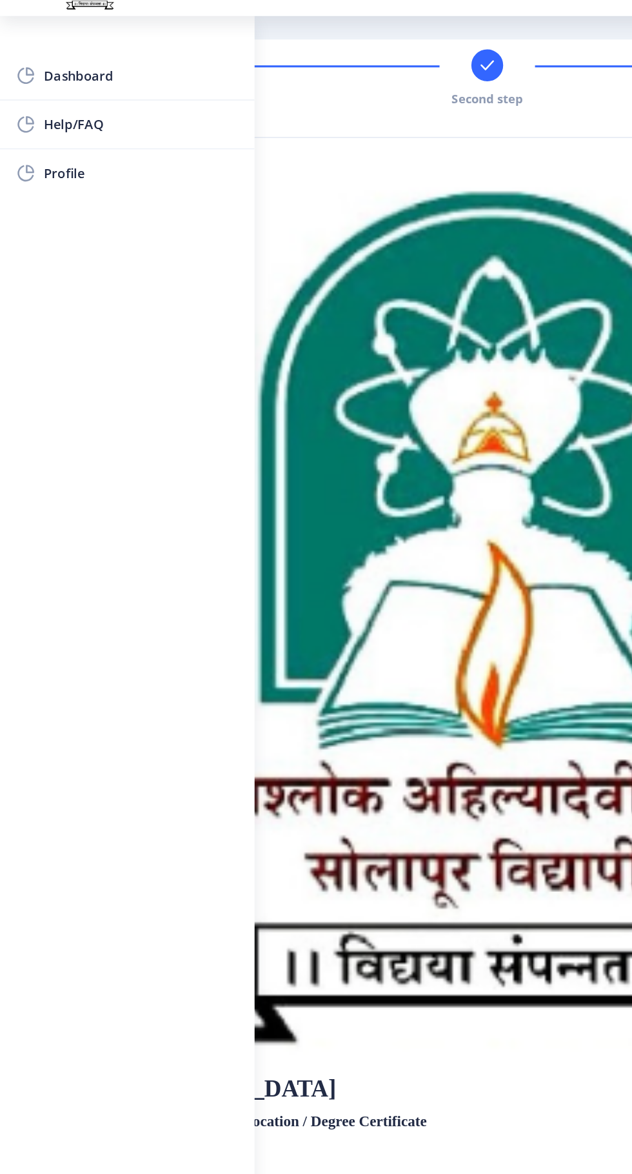
scroll to position [97, 0]
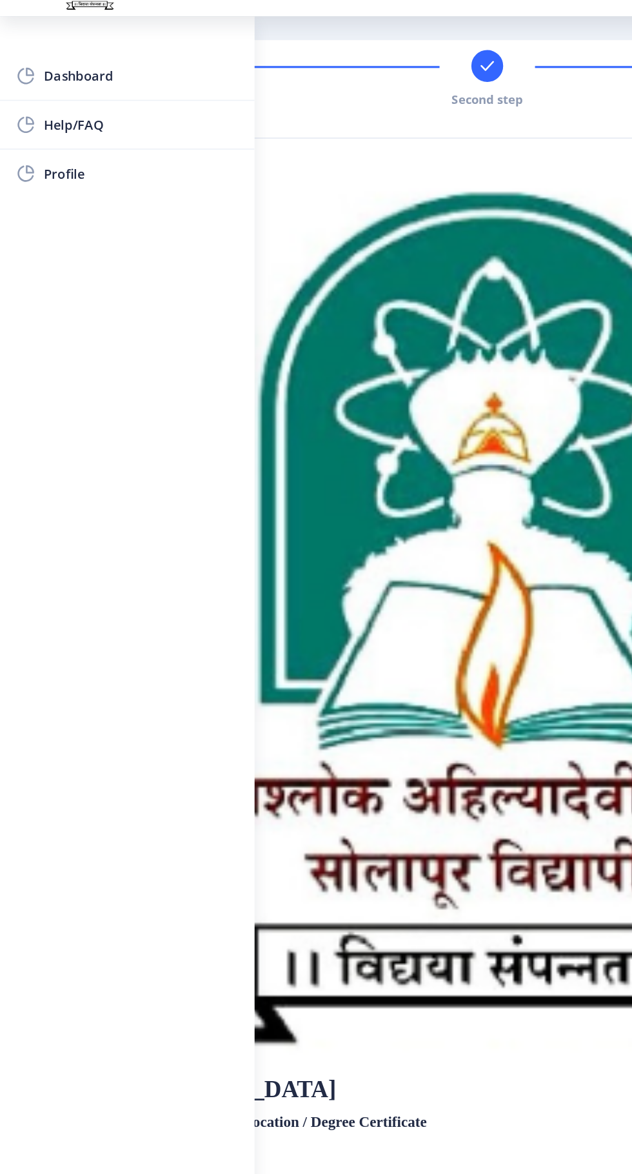
click at [48, 137] on link "Profile" at bounding box center [82, 150] width 165 height 31
select select
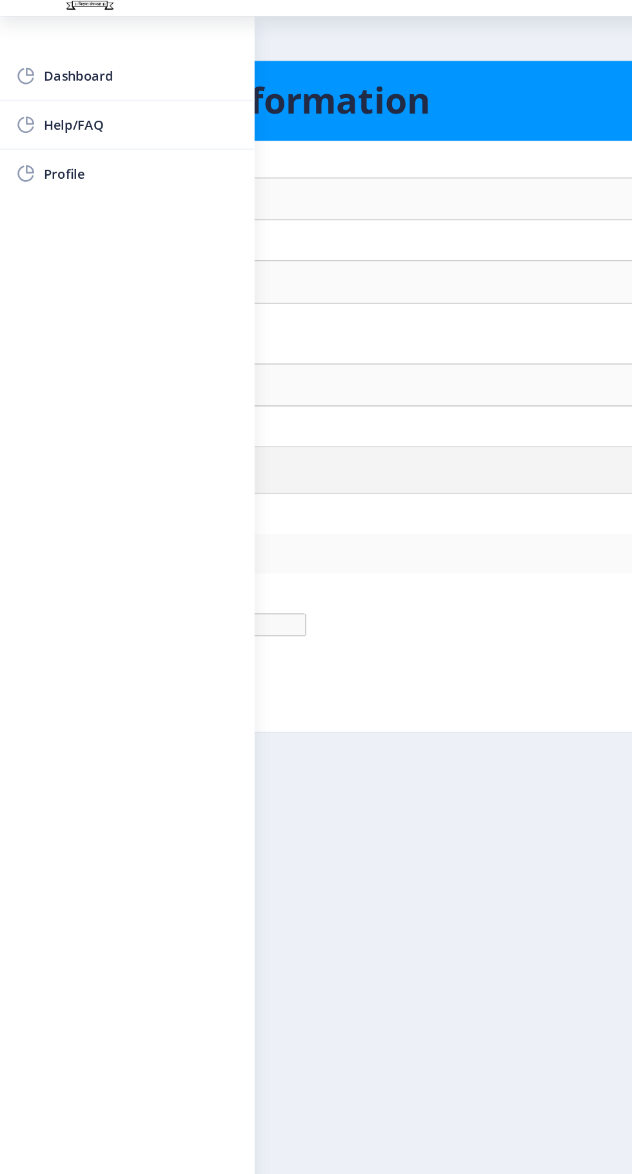
type input "MANGESH"
type input "KULKARNI"
type input "[PERSON_NAME] KULKARNI"
select select "[DEMOGRAPHIC_DATA]"
type input "[EMAIL_ADDRESS][DOMAIN_NAME]"
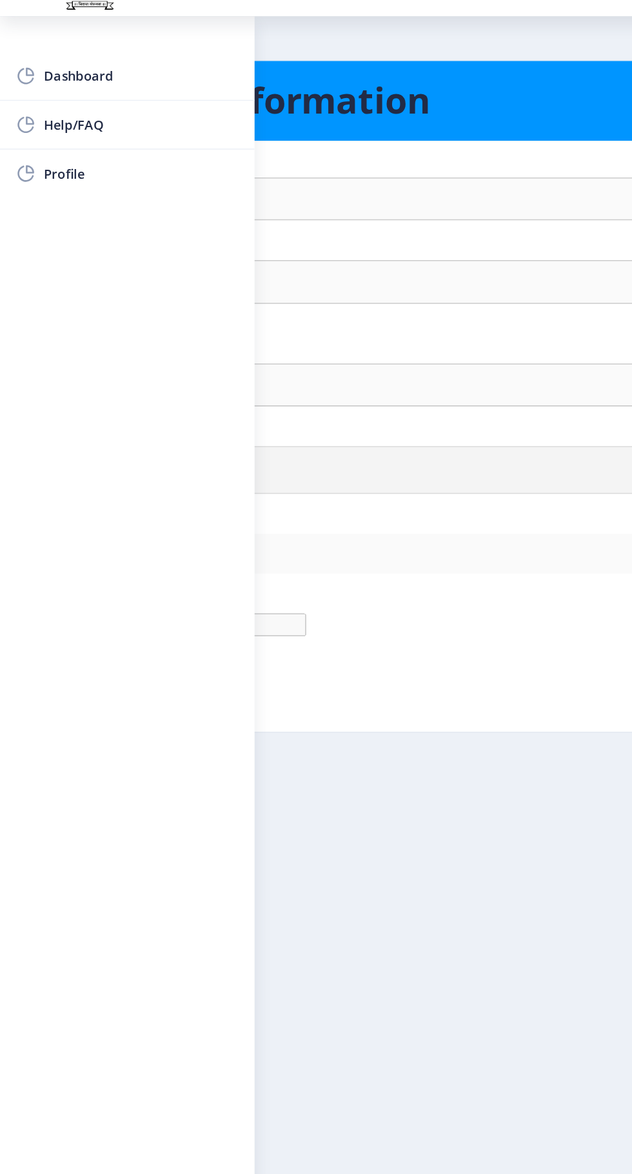
type input "9922032503"
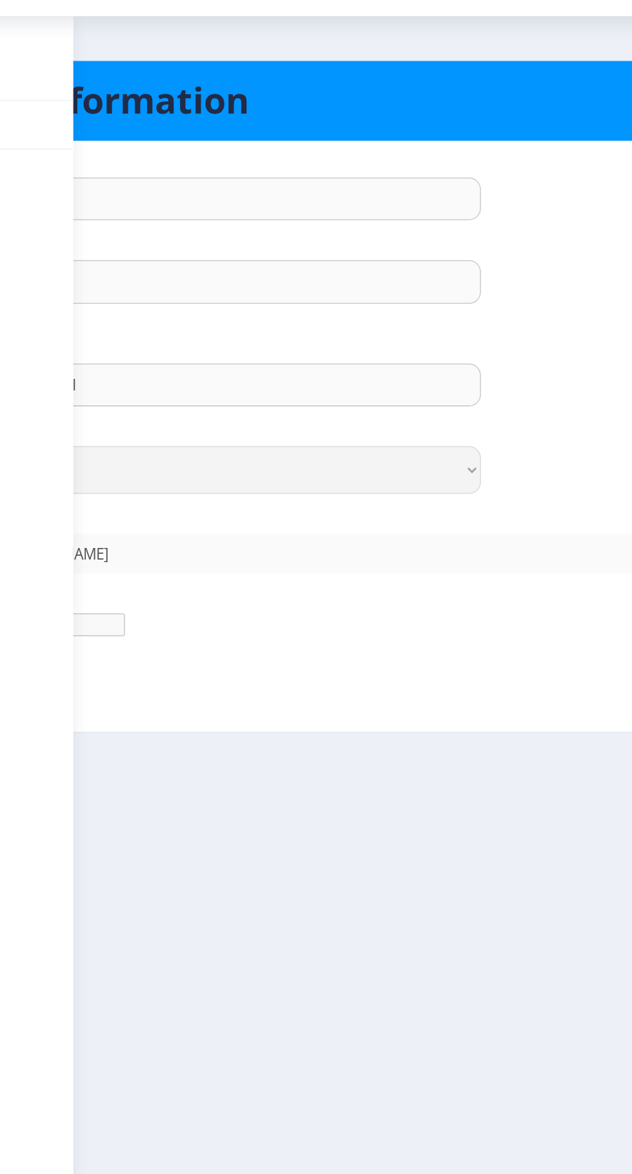
scroll to position [97, 0]
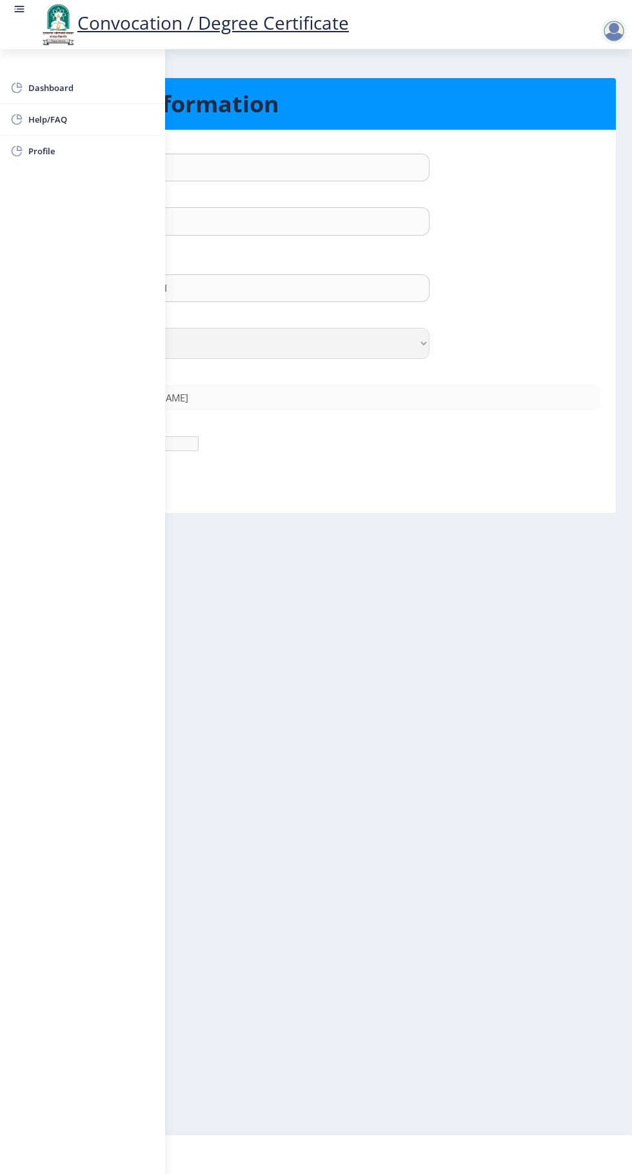
click at [600, 15] on div at bounding box center [616, 25] width 57 height 44
click at [599, 36] on nb-action at bounding box center [616, 30] width 57 height 15
click at [600, 34] on nb-action at bounding box center [616, 30] width 57 height 15
click at [599, 30] on nb-action at bounding box center [616, 30] width 57 height 15
click at [600, 27] on nb-action at bounding box center [616, 30] width 57 height 15
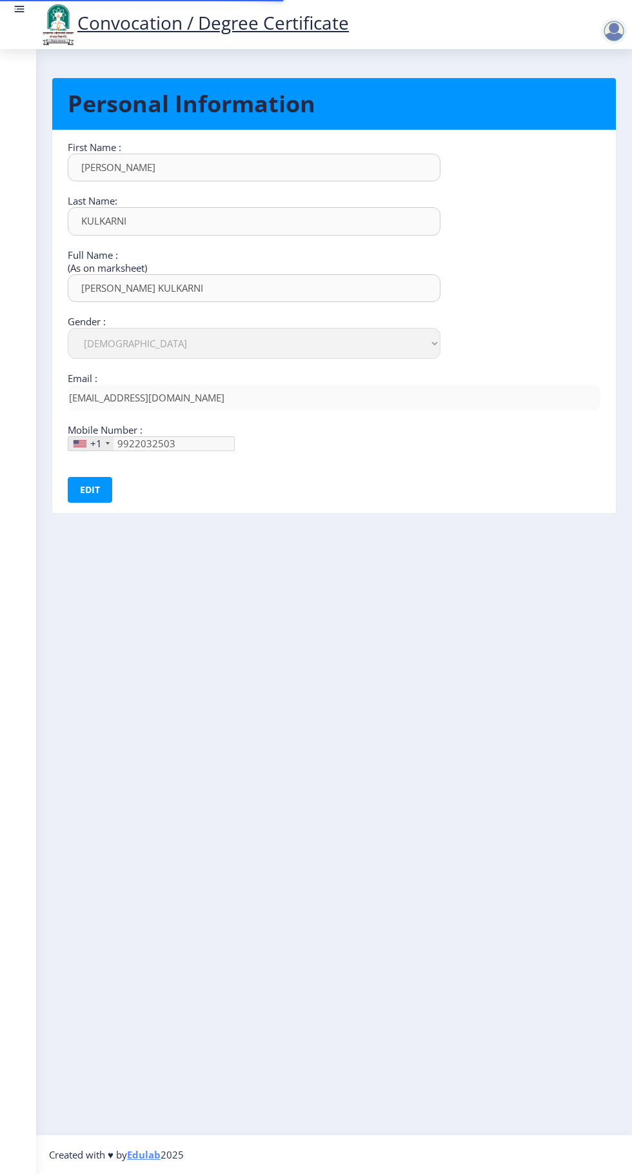
select select "[DEMOGRAPHIC_DATA]"
type input "992-203-25"
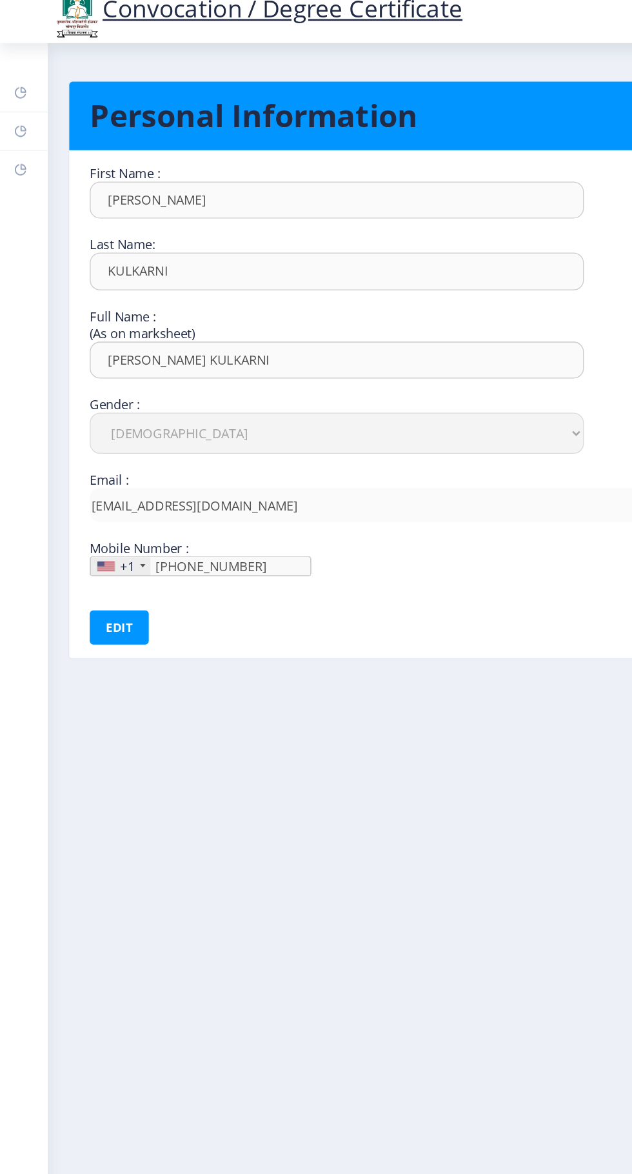
scroll to position [79, 0]
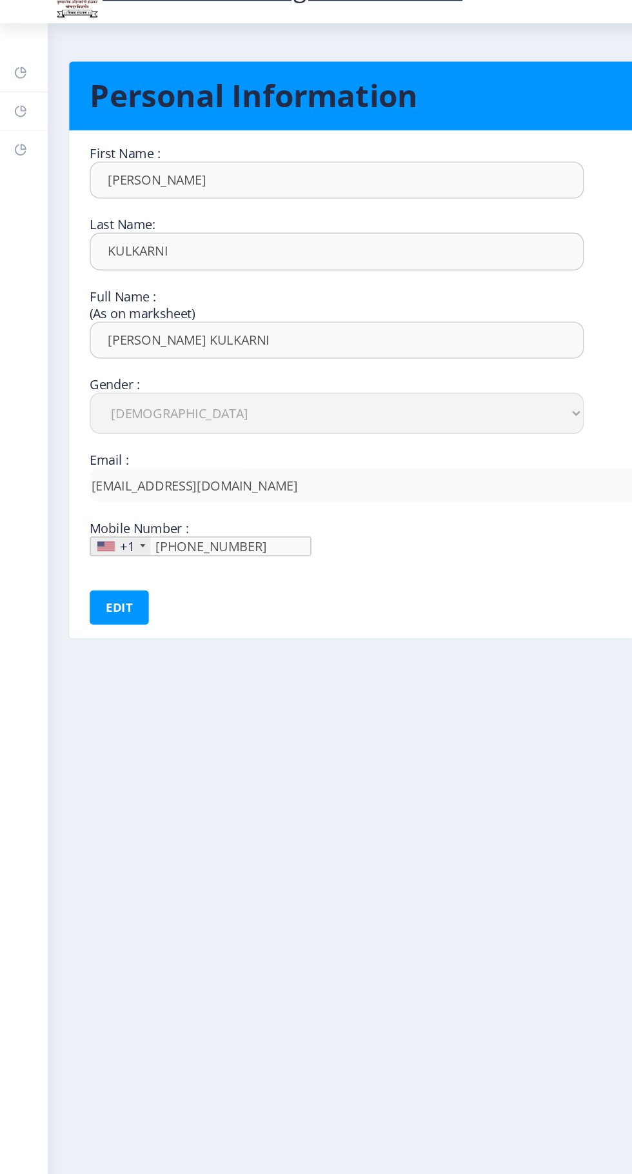
click at [17, 84] on rect at bounding box center [15, 86] width 10 height 10
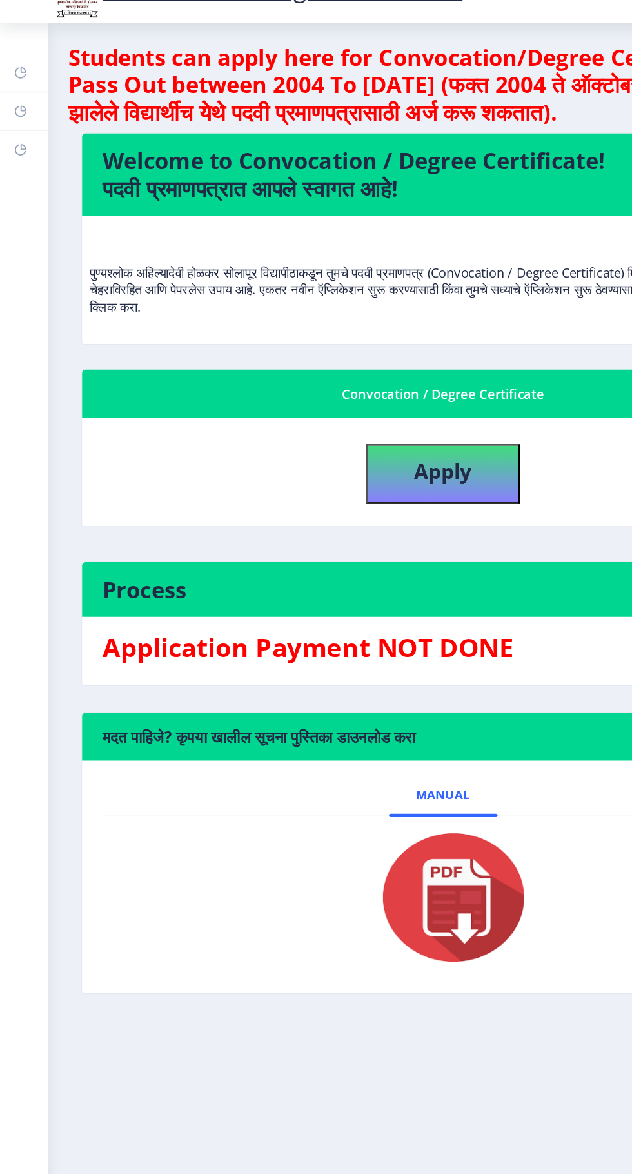
click at [17, 113] on rect at bounding box center [15, 115] width 10 height 10
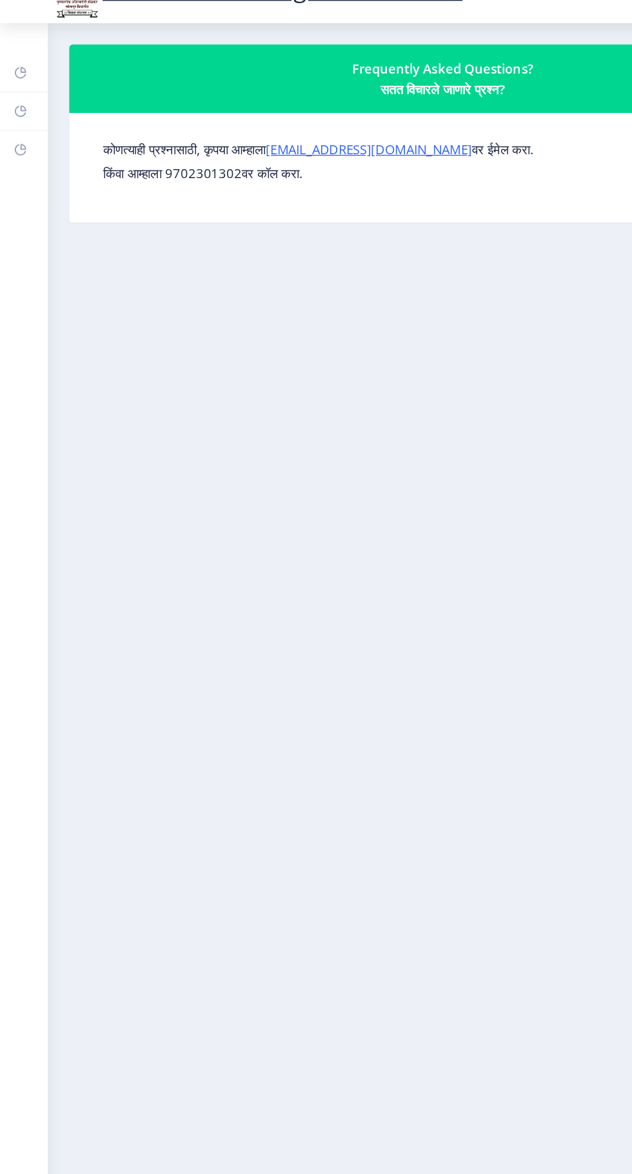
scroll to position [79, 0]
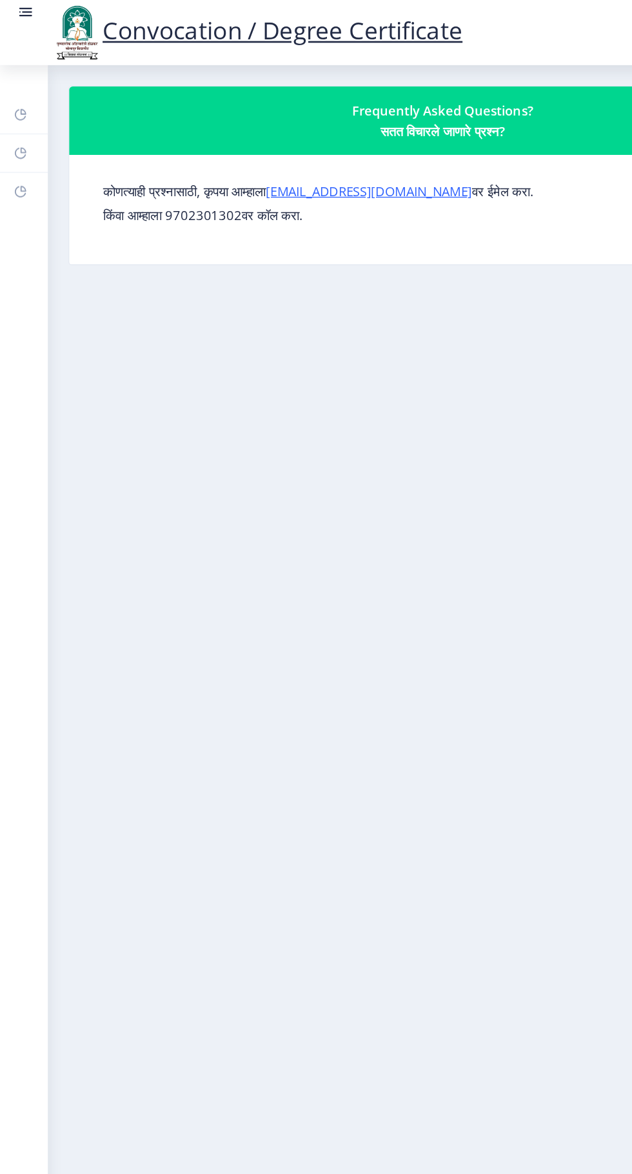
click at [26, 156] on link "Profile" at bounding box center [18, 144] width 36 height 28
select select
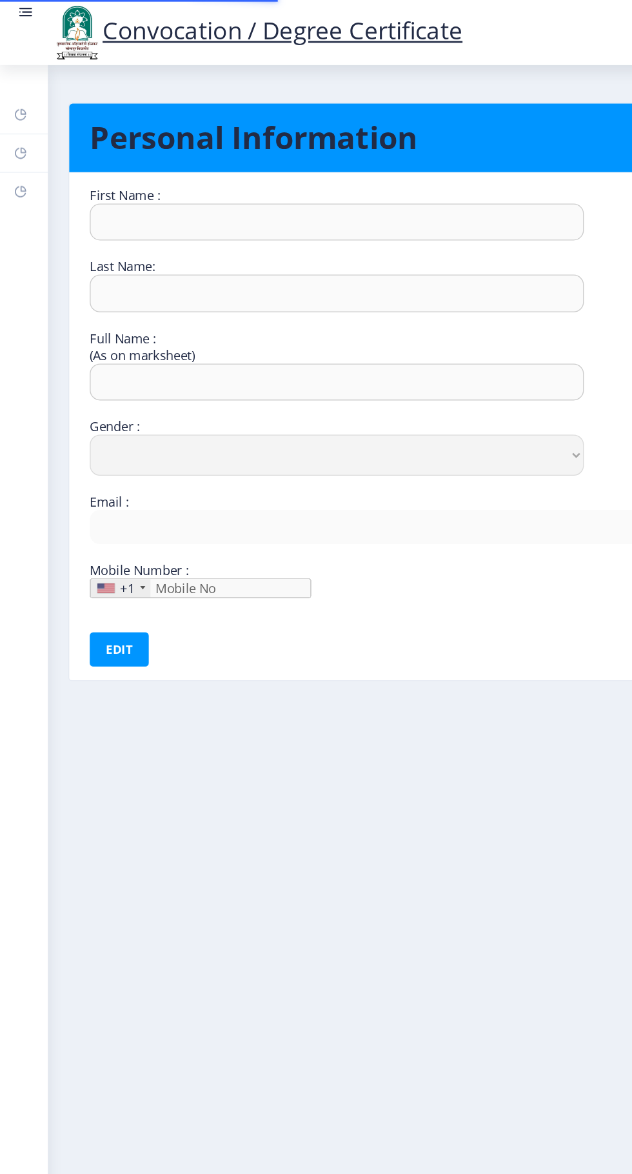
type input "[PERSON_NAME]"
type input "KULKARNI"
type input "[PERSON_NAME] KULKARNI"
select select "[DEMOGRAPHIC_DATA]"
type input "[EMAIL_ADDRESS][DOMAIN_NAME]"
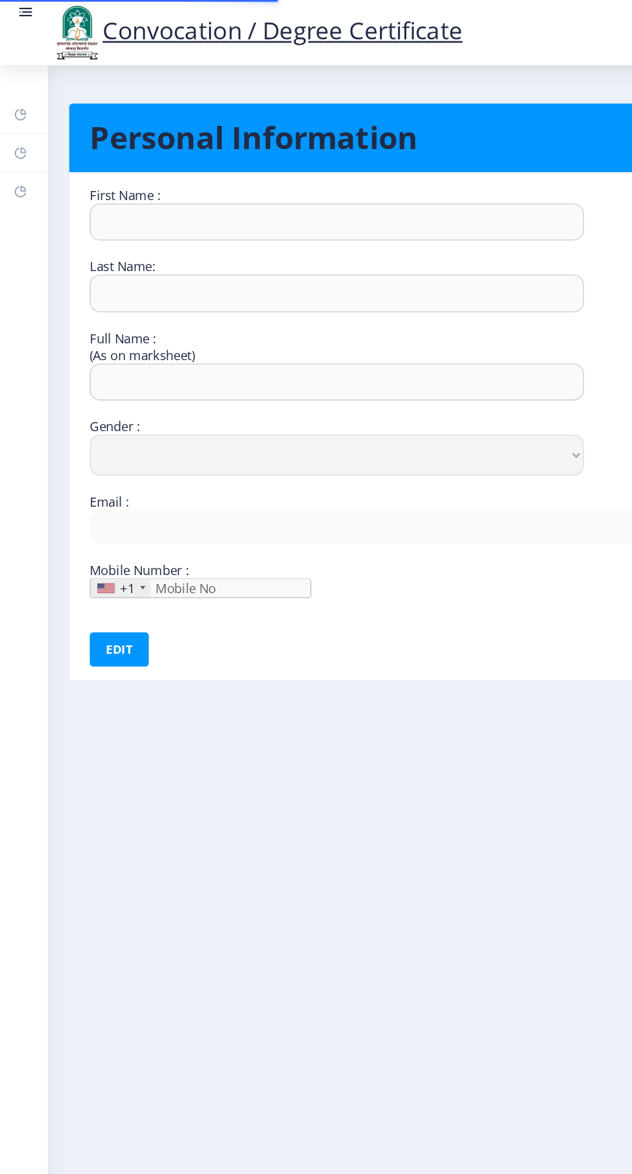
type input "9922032503"
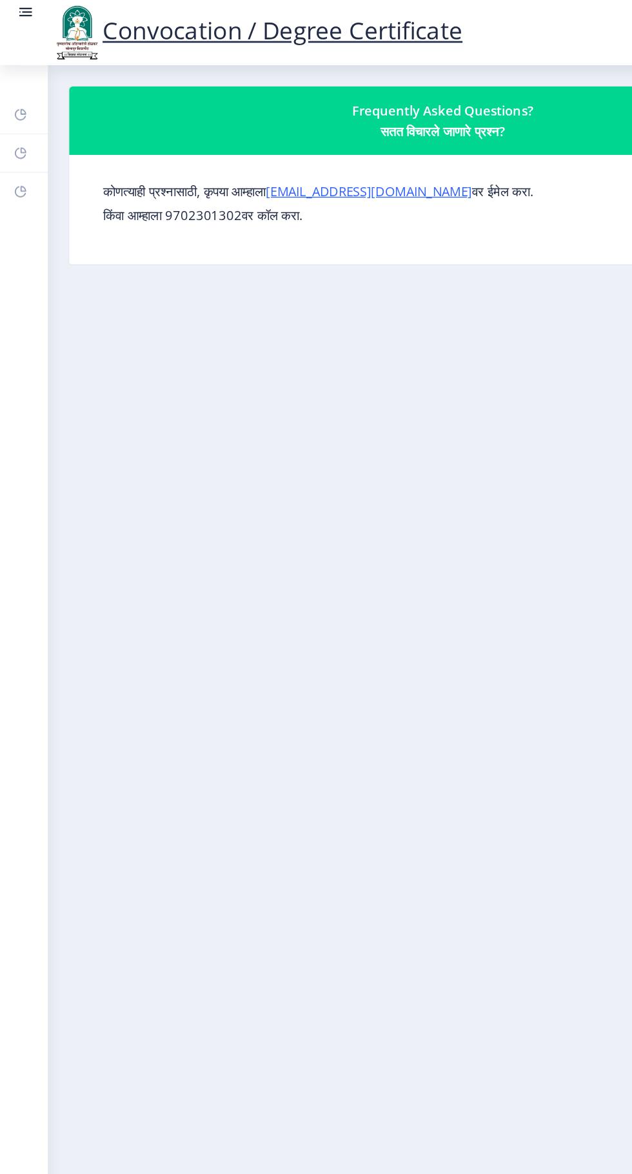
click at [374, 881] on nb-layout-column "Frequently Asked Questions? सतत विचारले जाणारे प्रश्न? कोणत्याही प्रश्नासाठी, क…" at bounding box center [334, 591] width 596 height 1085
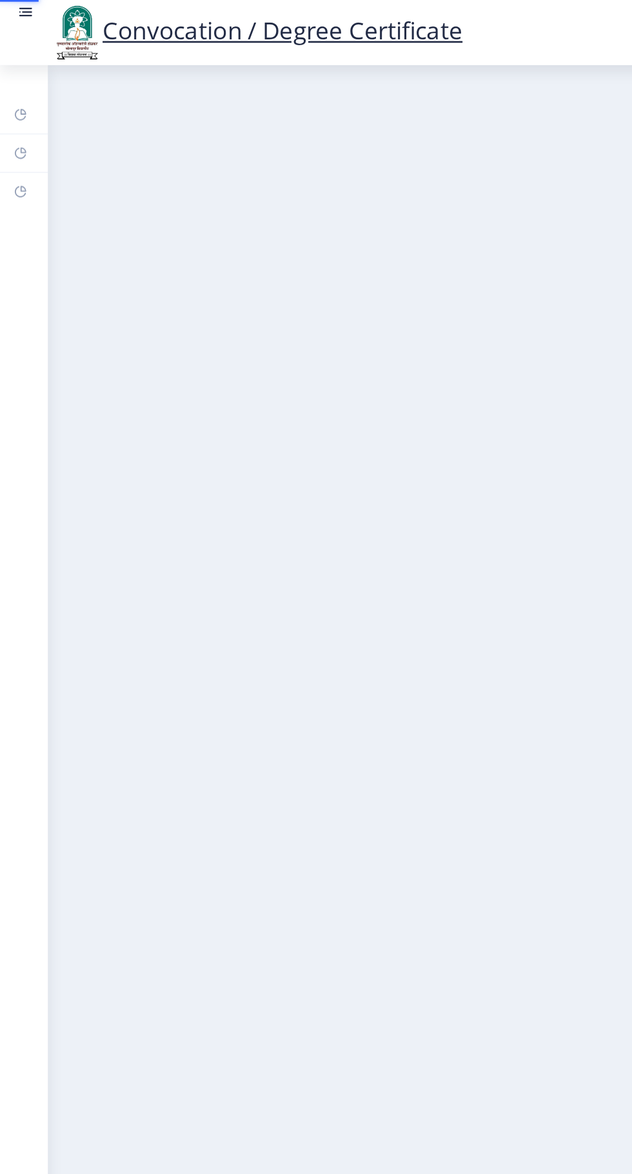
scroll to position [79, 0]
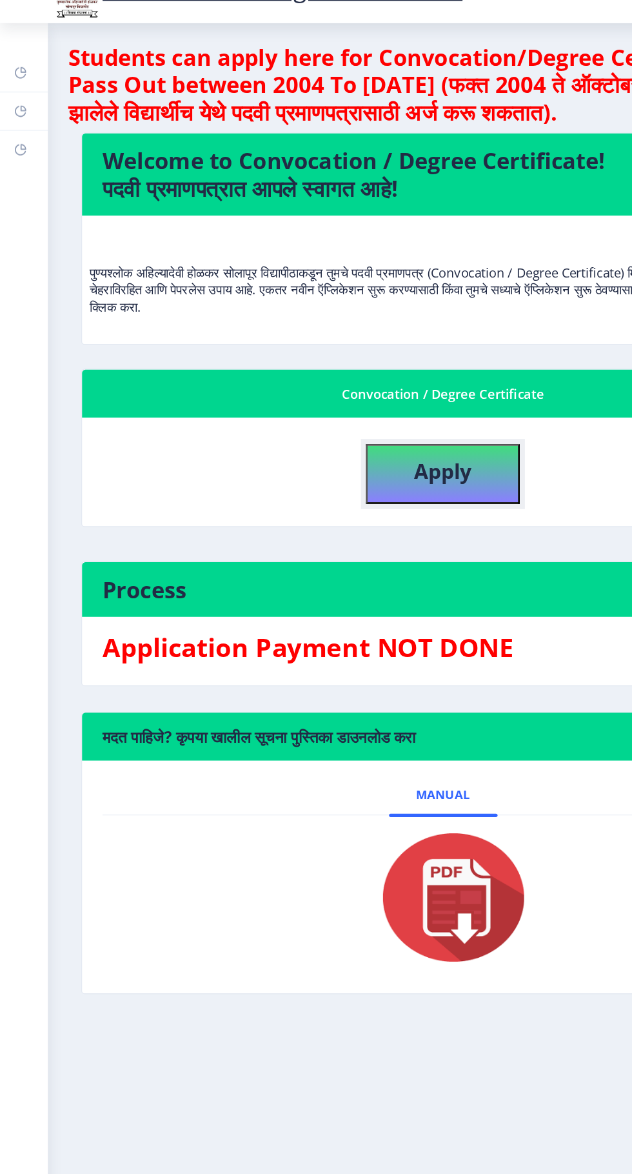
click at [353, 376] on b "Apply" at bounding box center [334, 386] width 44 height 21
select select
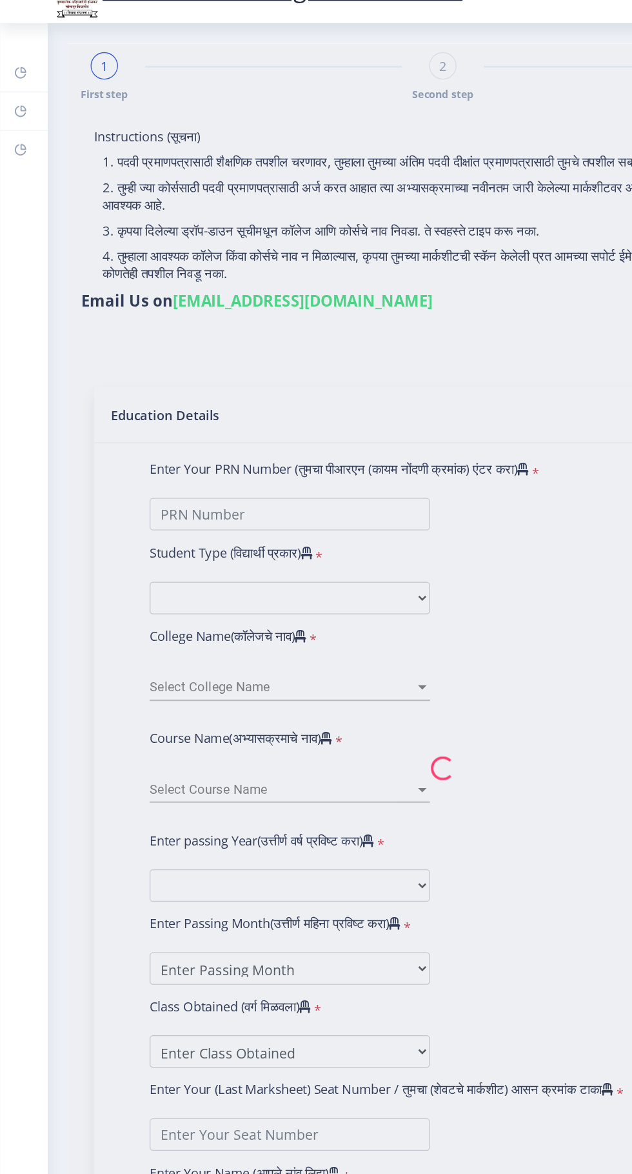
type input "[PERSON_NAME] KULKARNI"
type input "JAYSHRI"
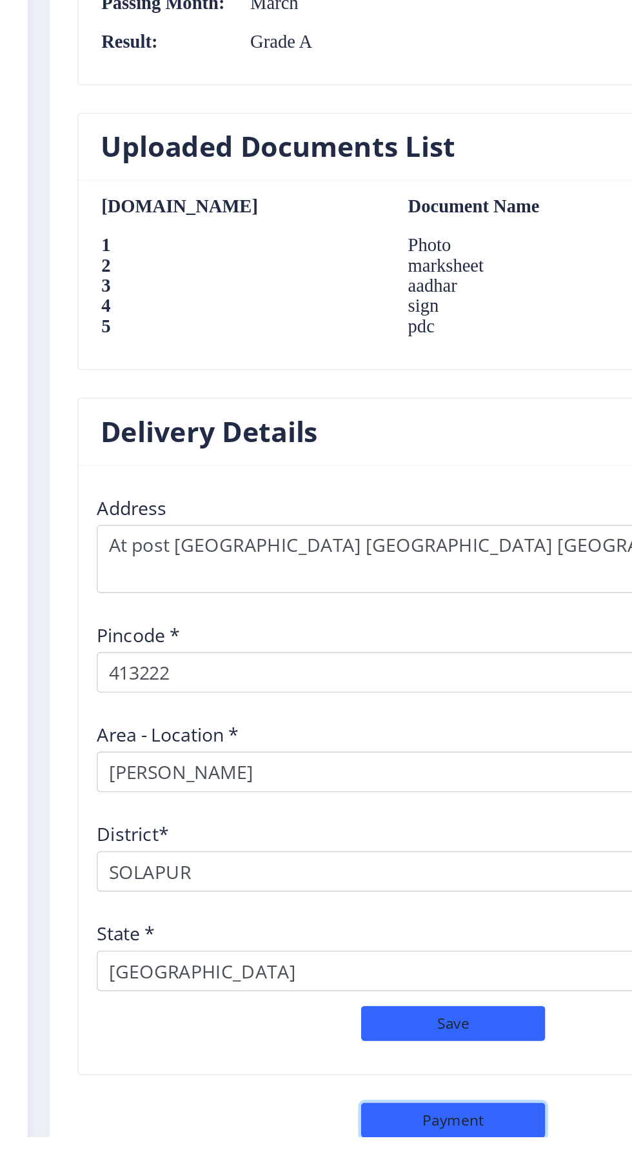
click at [339, 1163] on button "Payment" at bounding box center [334, 1162] width 129 height 25
select select "sealed"
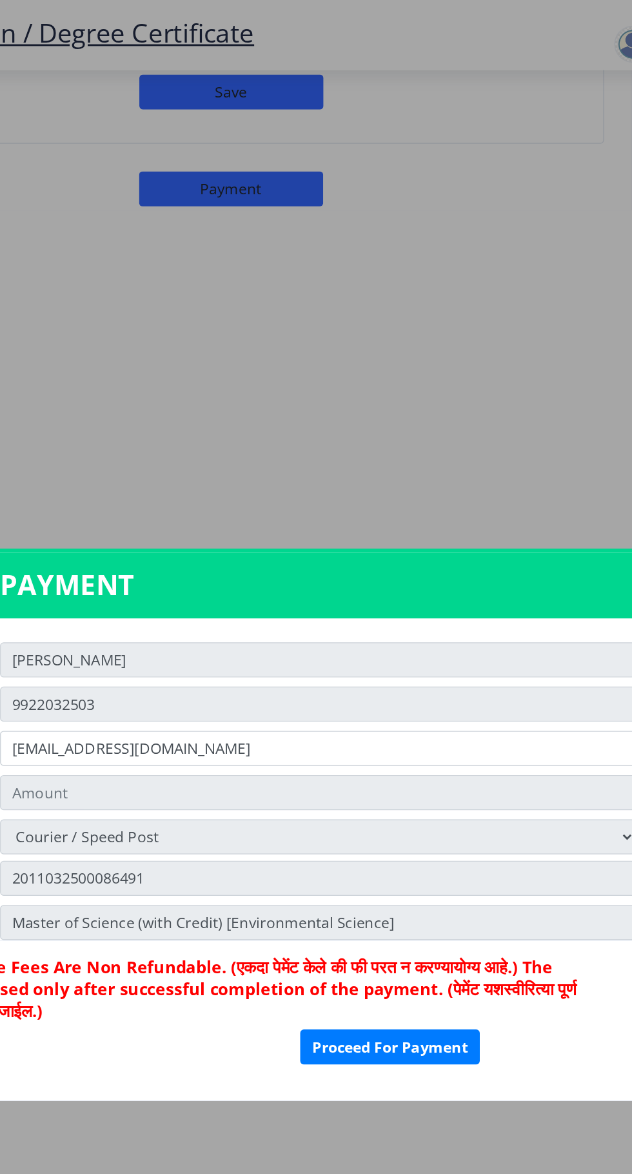
type input "1885"
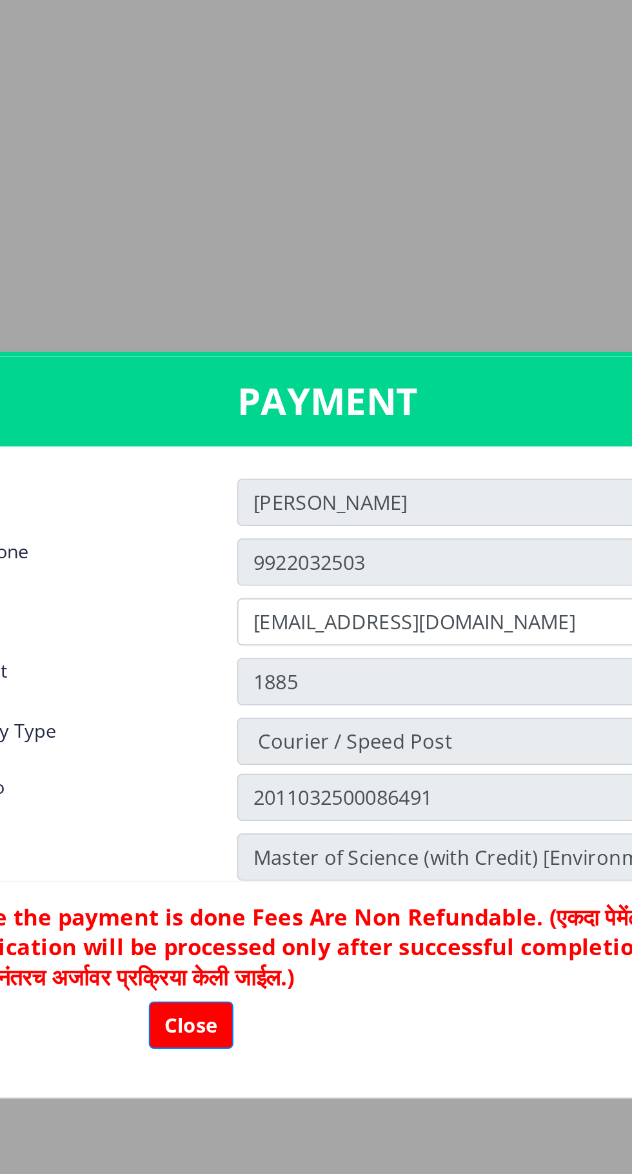
scroll to position [2, 0]
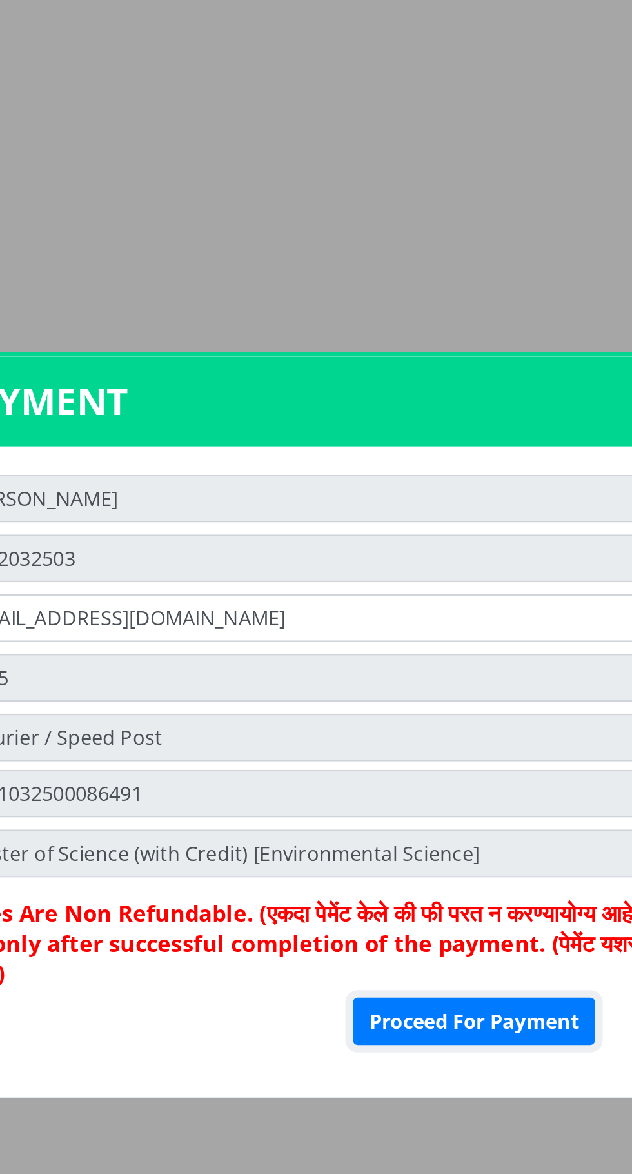
click at [459, 743] on button "Proceed For Payment" at bounding box center [444, 731] width 126 height 25
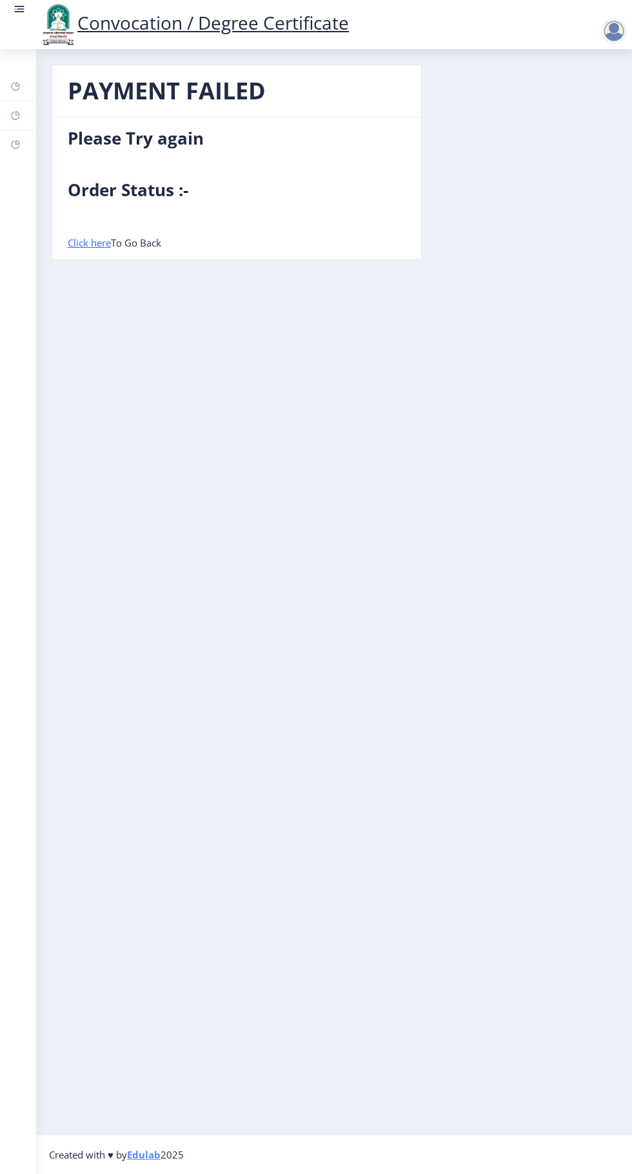
click at [131, 145] on h4 "Please Try again" at bounding box center [237, 138] width 338 height 21
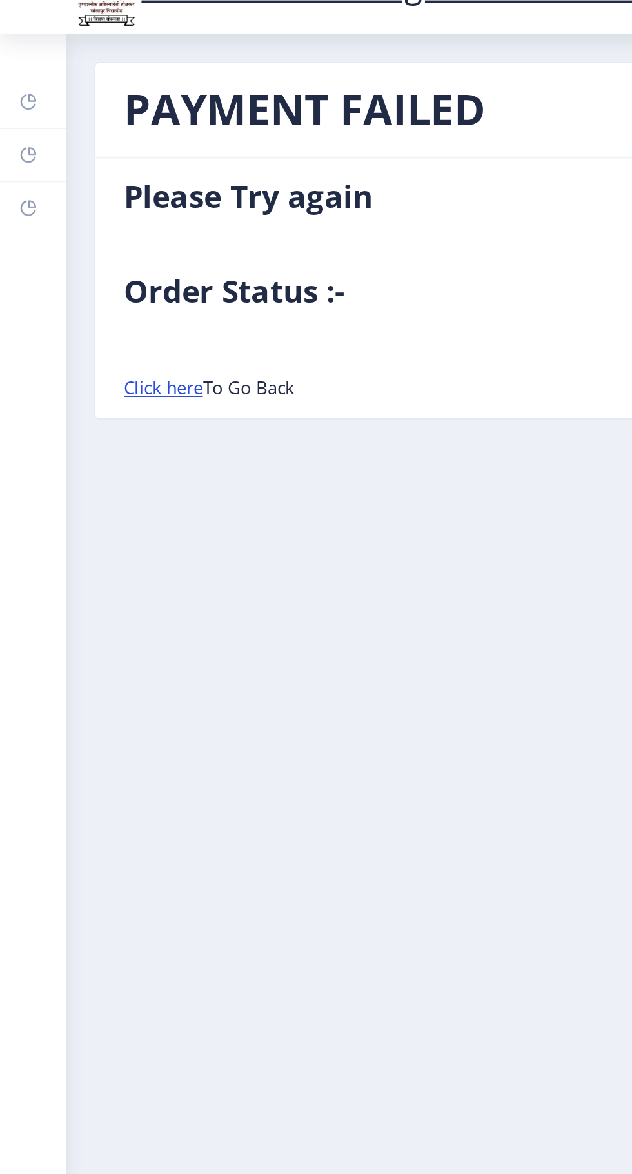
click at [83, 241] on link "Click here" at bounding box center [89, 242] width 43 height 13
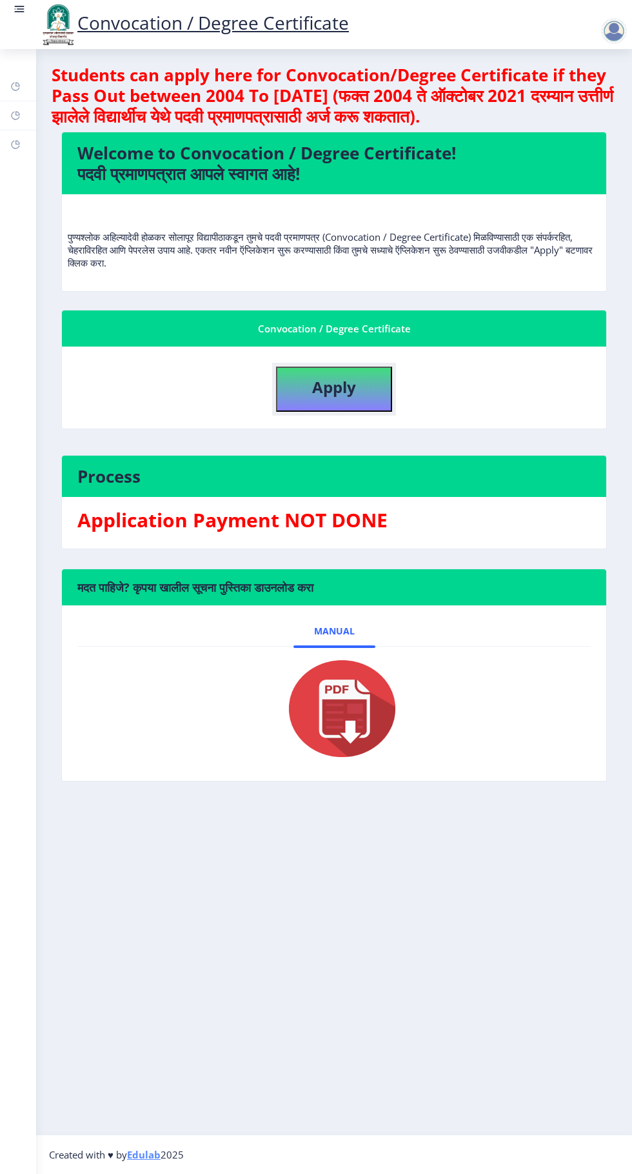
click at [323, 398] on button "Apply" at bounding box center [334, 388] width 116 height 45
select select
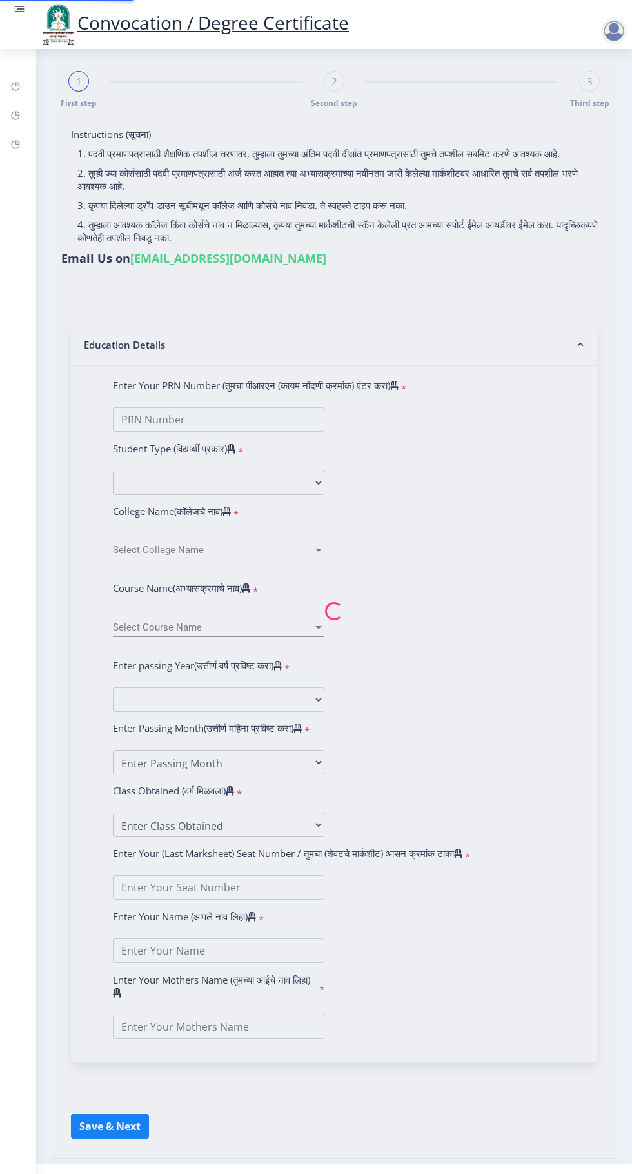
type input "[PERSON_NAME] KULKARNI"
type input "[PERSON_NAME]"
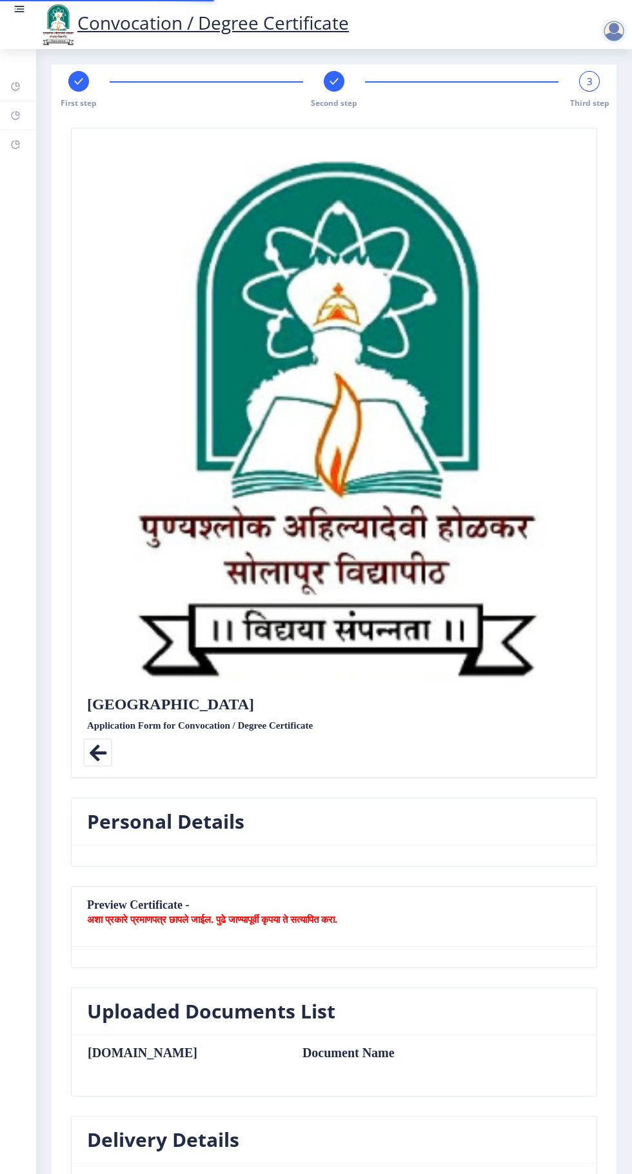
type textarea "At post [GEOGRAPHIC_DATA] [GEOGRAPHIC_DATA] [GEOGRAPHIC_DATA]"
type input "413222"
type input "[PERSON_NAME]"
type input "SOLAPUR"
type input "[GEOGRAPHIC_DATA]"
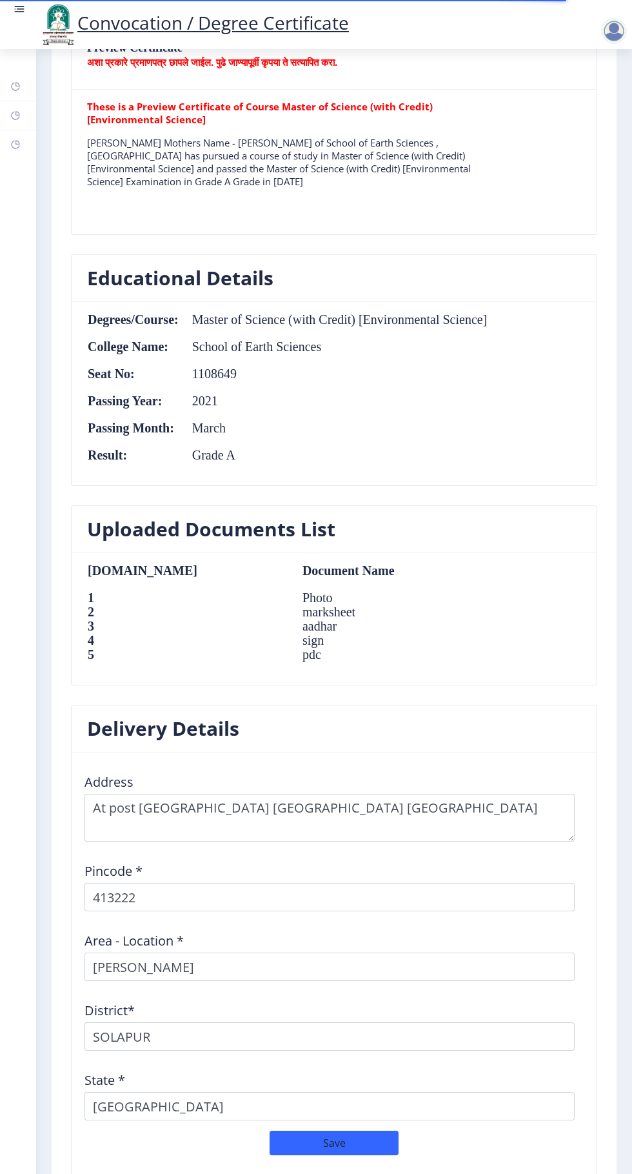
scroll to position [1026, 0]
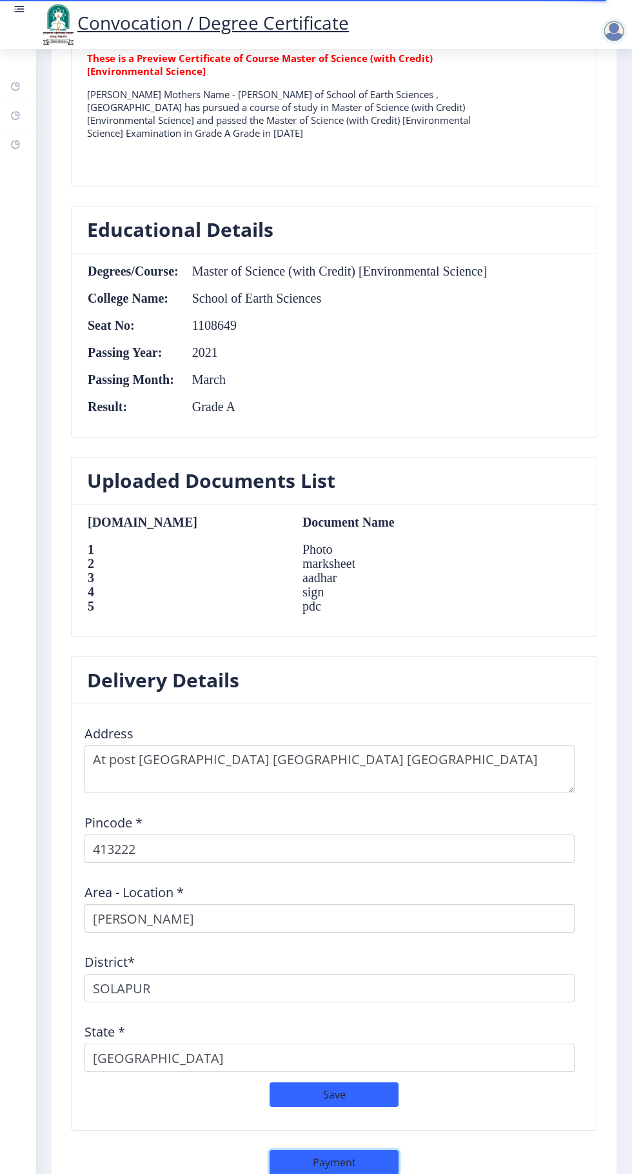
click at [366, 1153] on button "Payment" at bounding box center [334, 1162] width 129 height 25
select select "sealed"
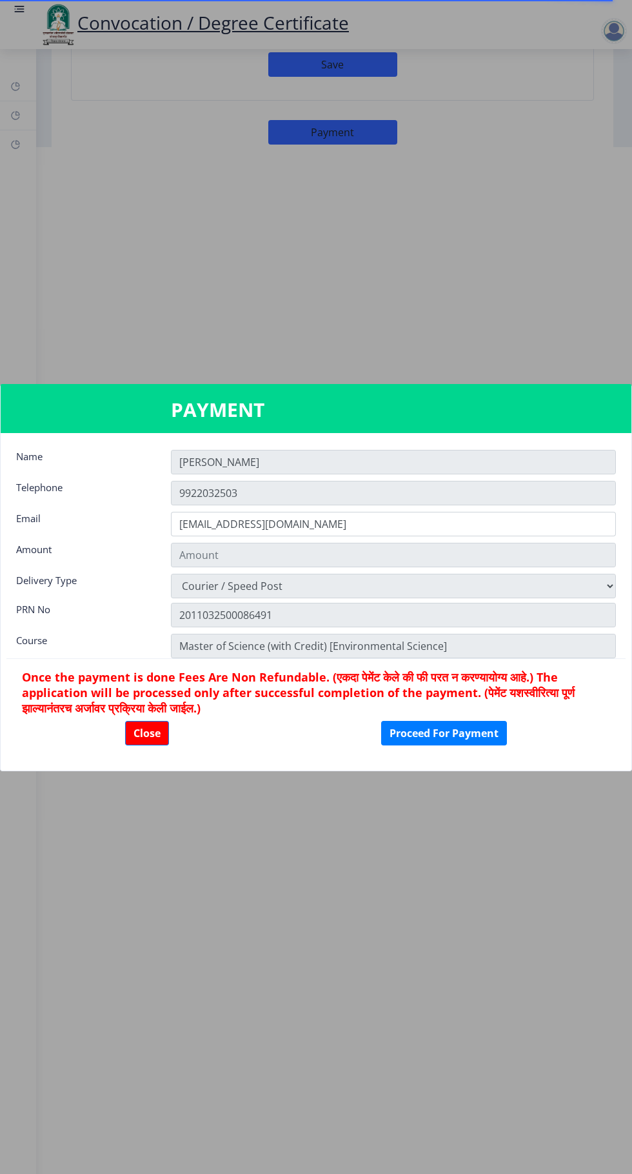
type input "1885"
click at [466, 732] on button "Proceed For Payment" at bounding box center [444, 733] width 126 height 25
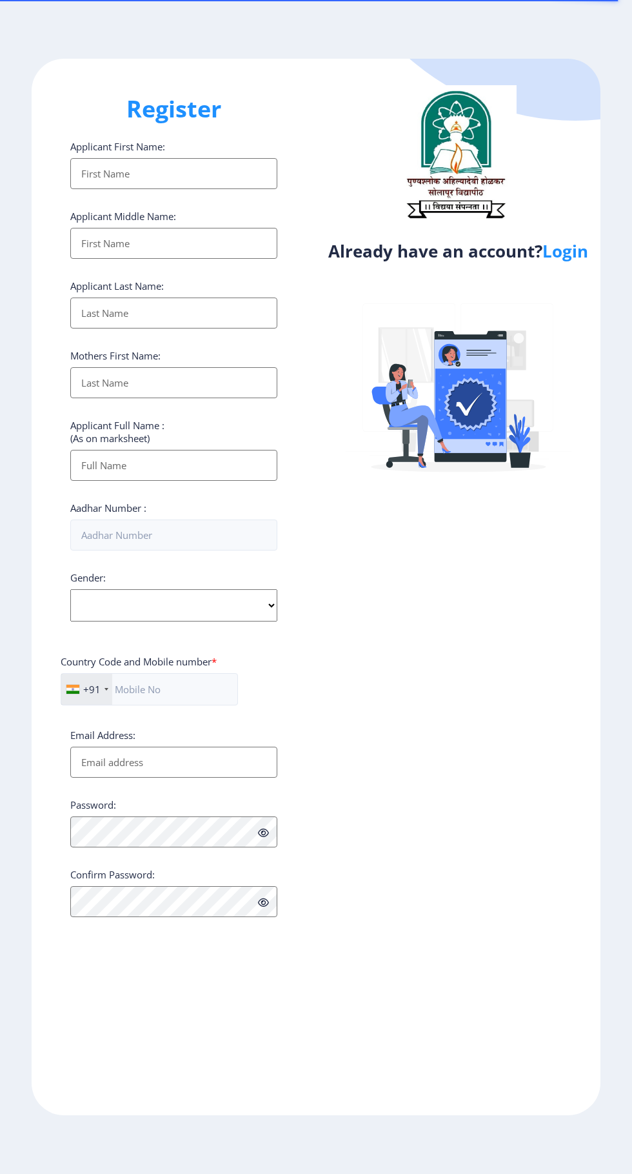
select select
click at [579, 253] on link "Login" at bounding box center [566, 250] width 46 height 23
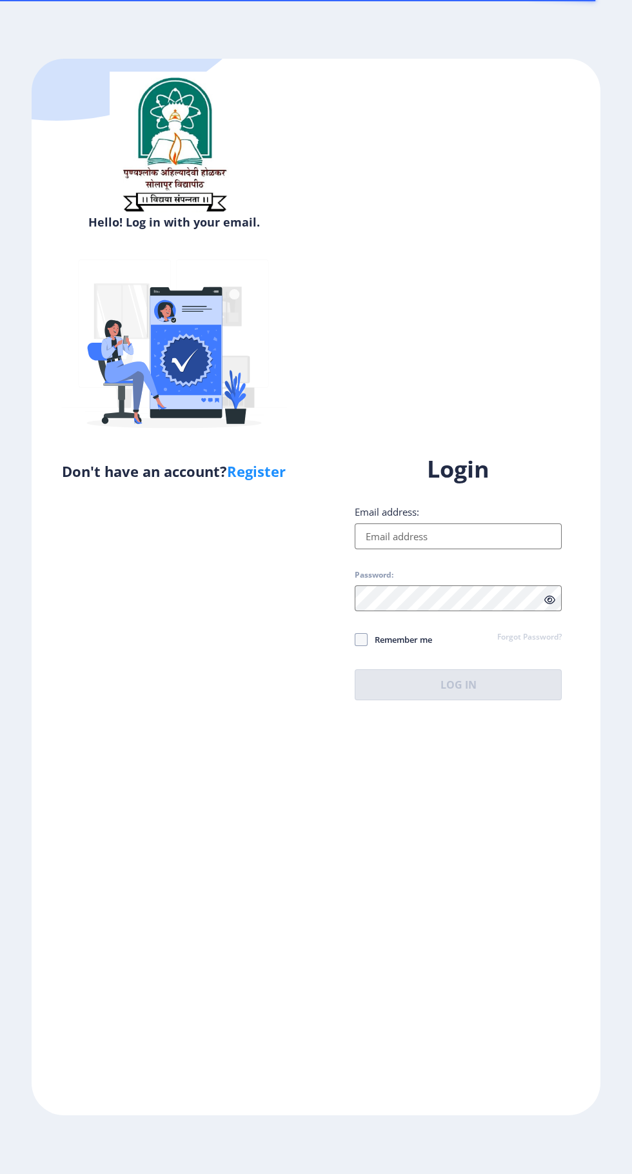
click at [466, 549] on input "Email address:" at bounding box center [458, 536] width 207 height 26
click at [434, 549] on input "Email address:" at bounding box center [458, 536] width 207 height 26
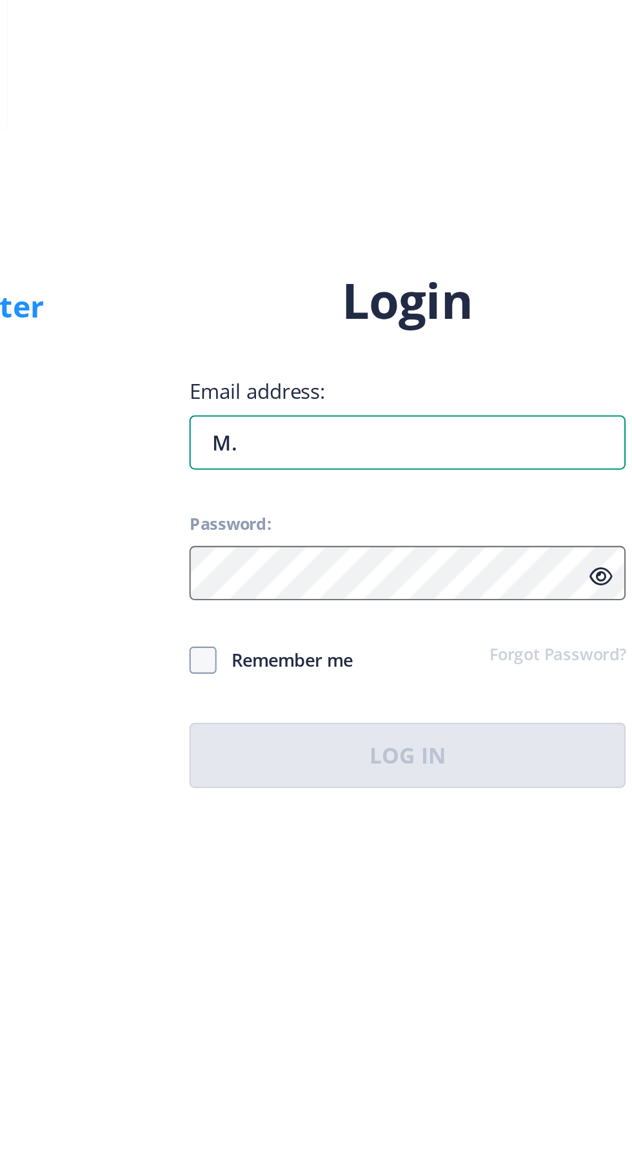
type input "[EMAIL_ADDRESS][DOMAIN_NAME]"
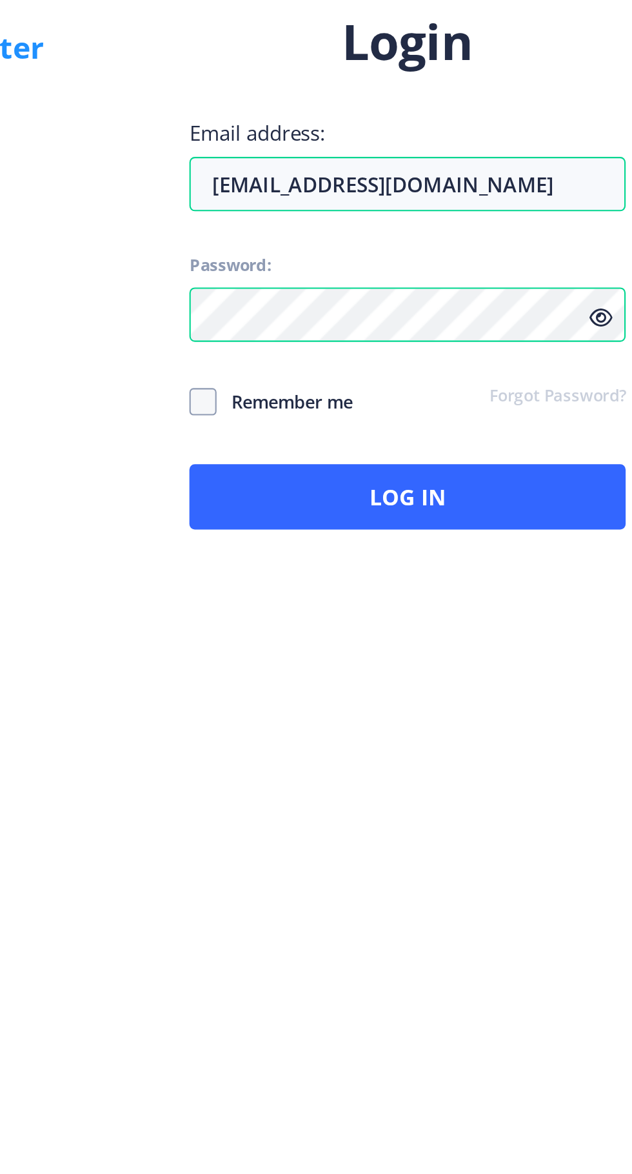
click at [360, 646] on span at bounding box center [361, 639] width 13 height 13
click at [355, 639] on input "Remember me" at bounding box center [355, 639] width 1 height 1
checkbox input "true"
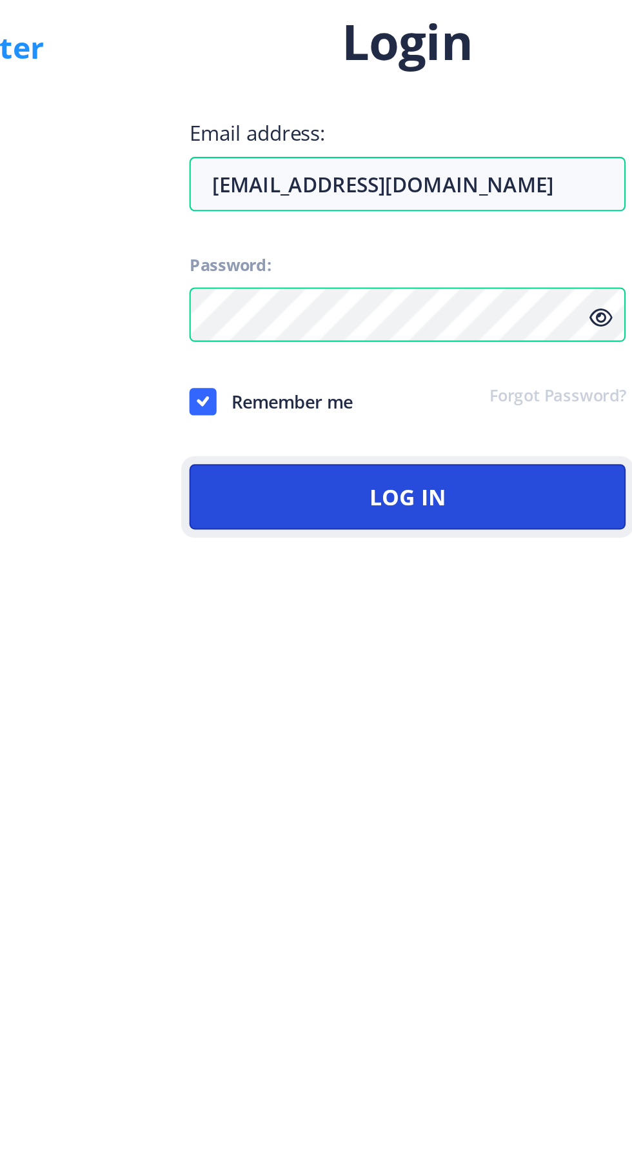
click at [505, 700] on button "Log In" at bounding box center [458, 684] width 207 height 31
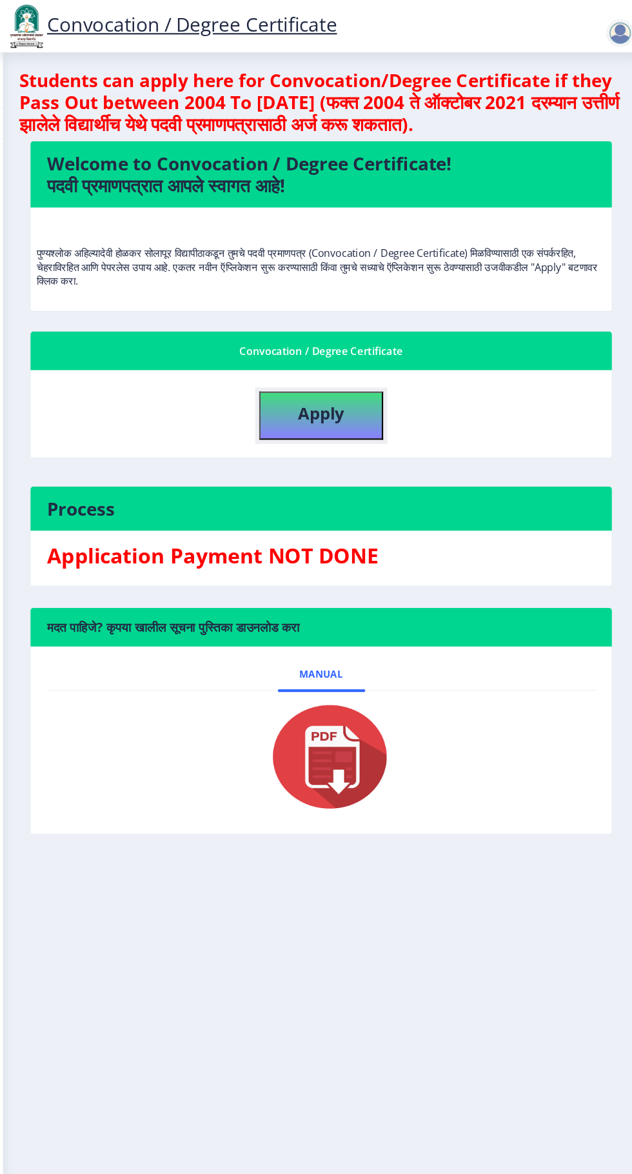
click at [317, 398] on button "Apply" at bounding box center [334, 388] width 116 height 45
select select
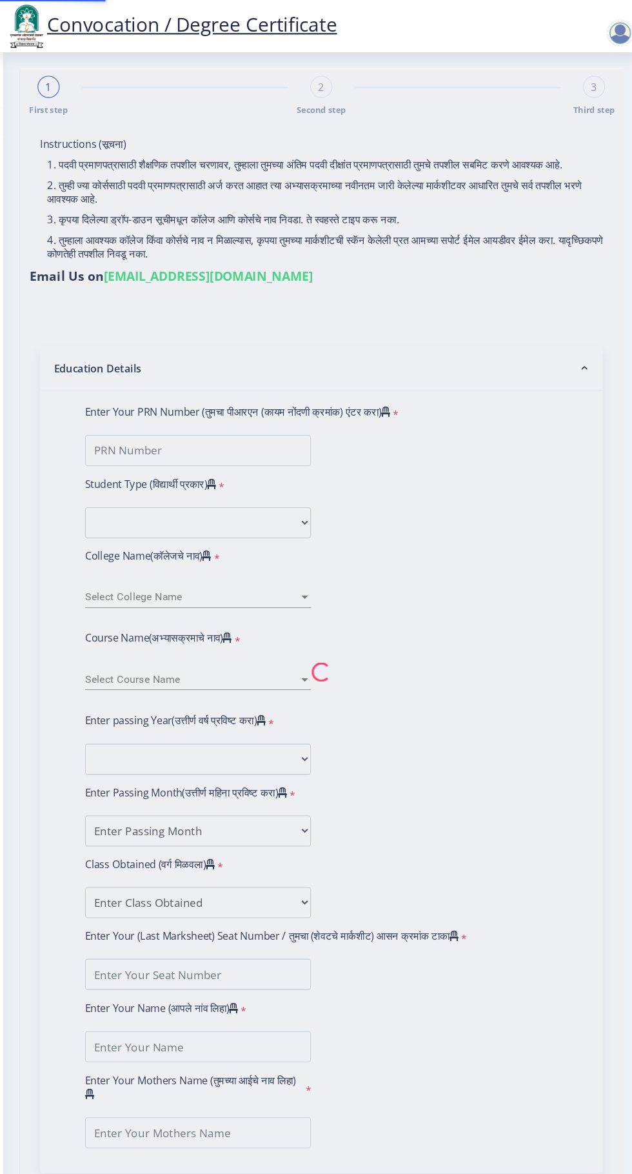
type input "MANGESH RAMKRUSHNA KULKARNI"
type input "JAYSHRI"
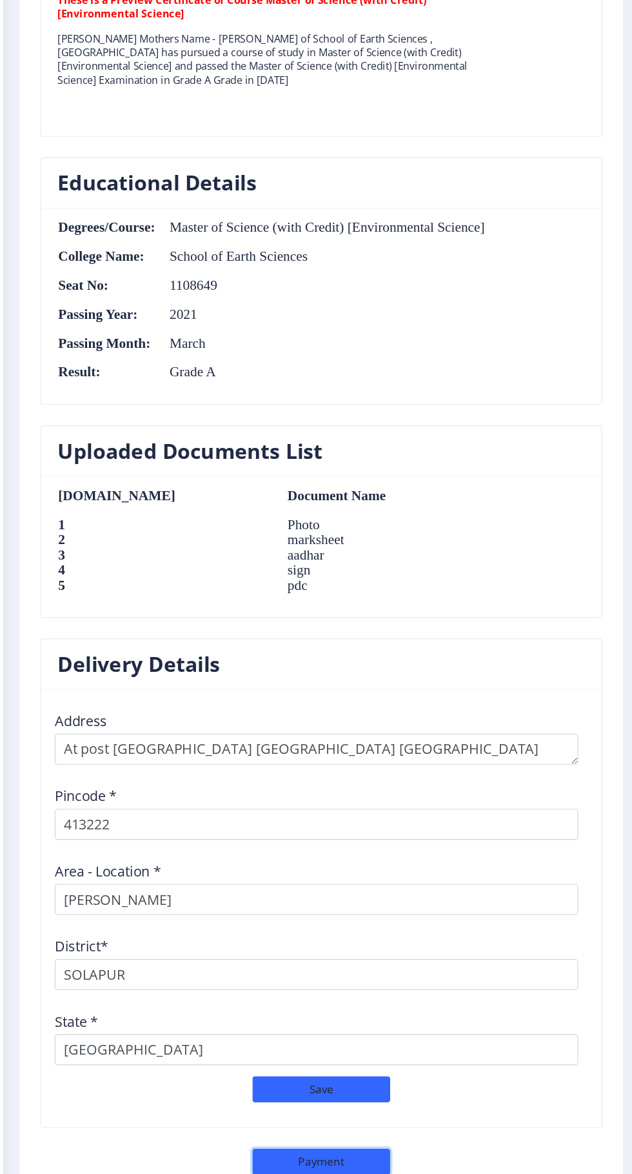
click at [355, 1161] on button "Payment" at bounding box center [334, 1162] width 129 height 25
select select "sealed"
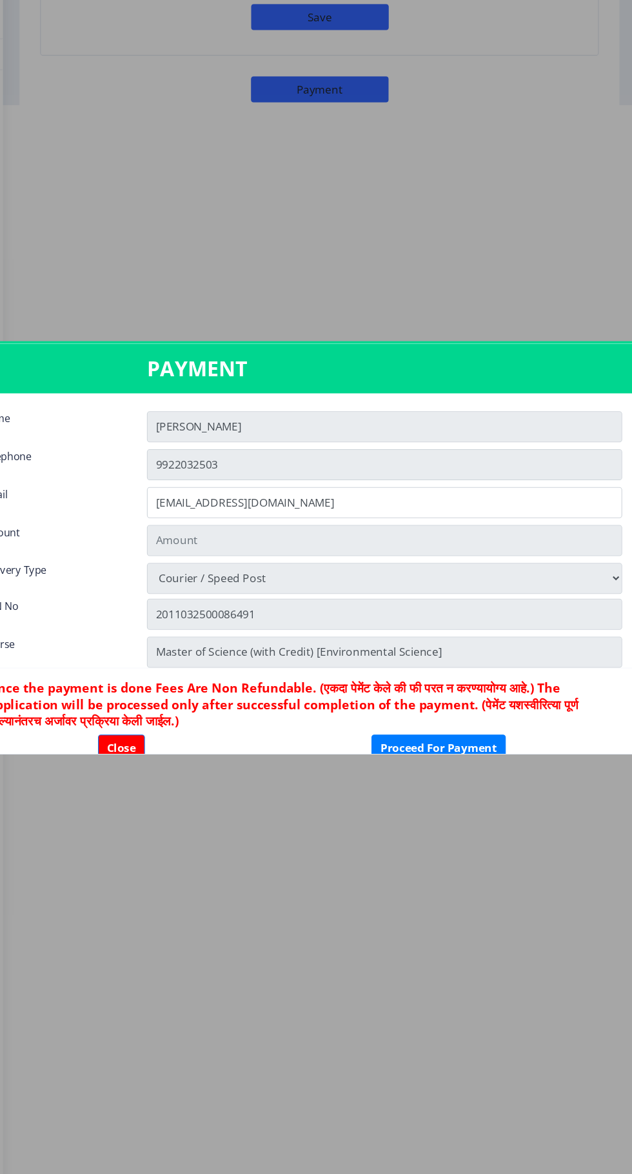
type input "1885"
click at [143, 761] on button "Close" at bounding box center [147, 764] width 44 height 25
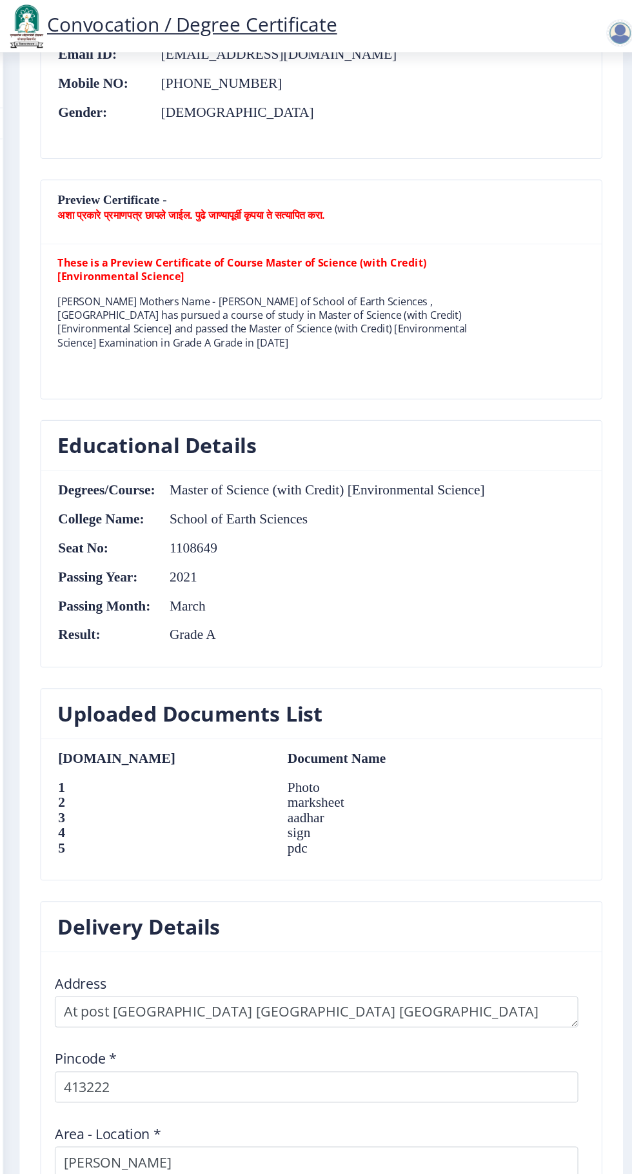
scroll to position [1010, 0]
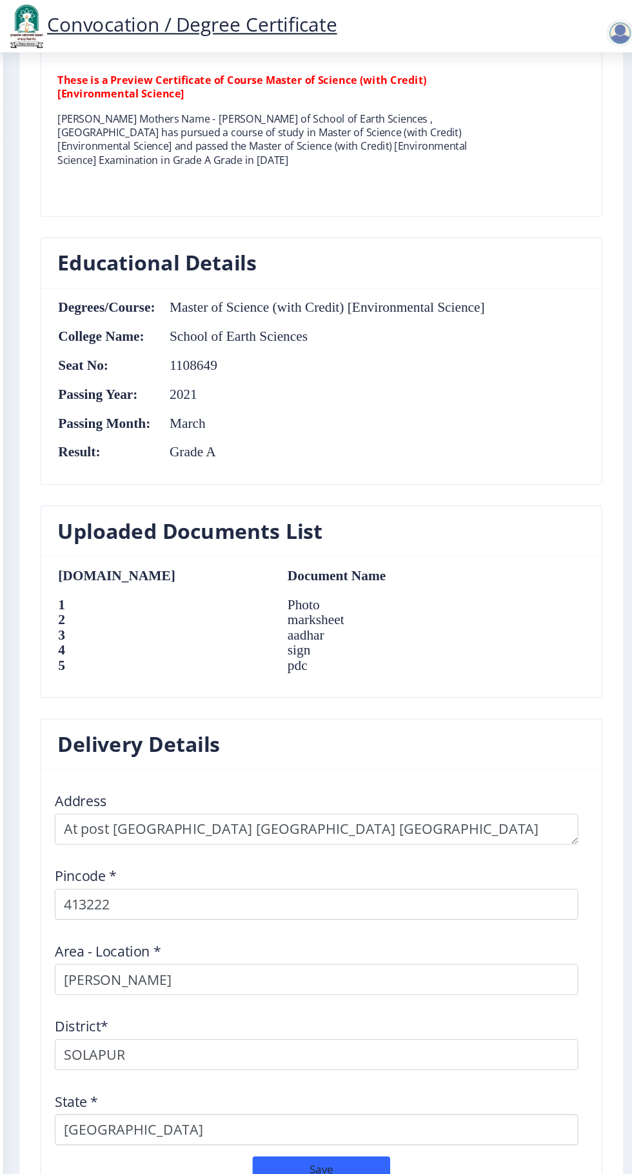
click at [340, 1150] on button "Payment" at bounding box center [334, 1162] width 129 height 25
select select "sealed"
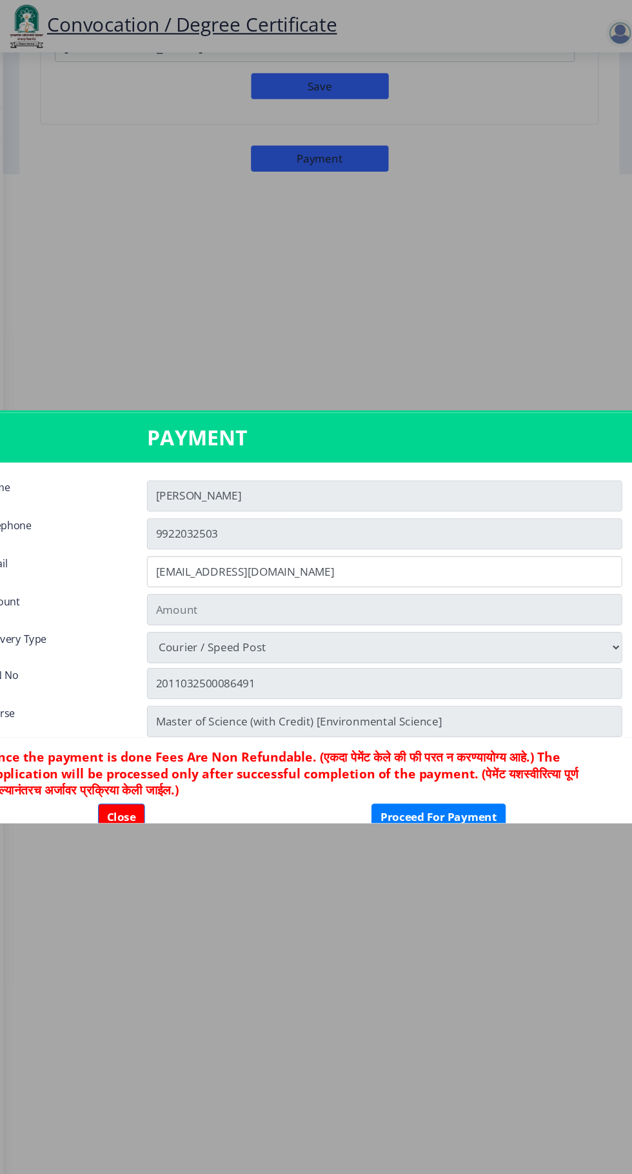
scroll to position [0, 0]
type input "1885"
click at [459, 769] on button "Proceed For Payment" at bounding box center [444, 764] width 126 height 25
click at [446, 761] on button "Proceed For Payment" at bounding box center [444, 764] width 126 height 25
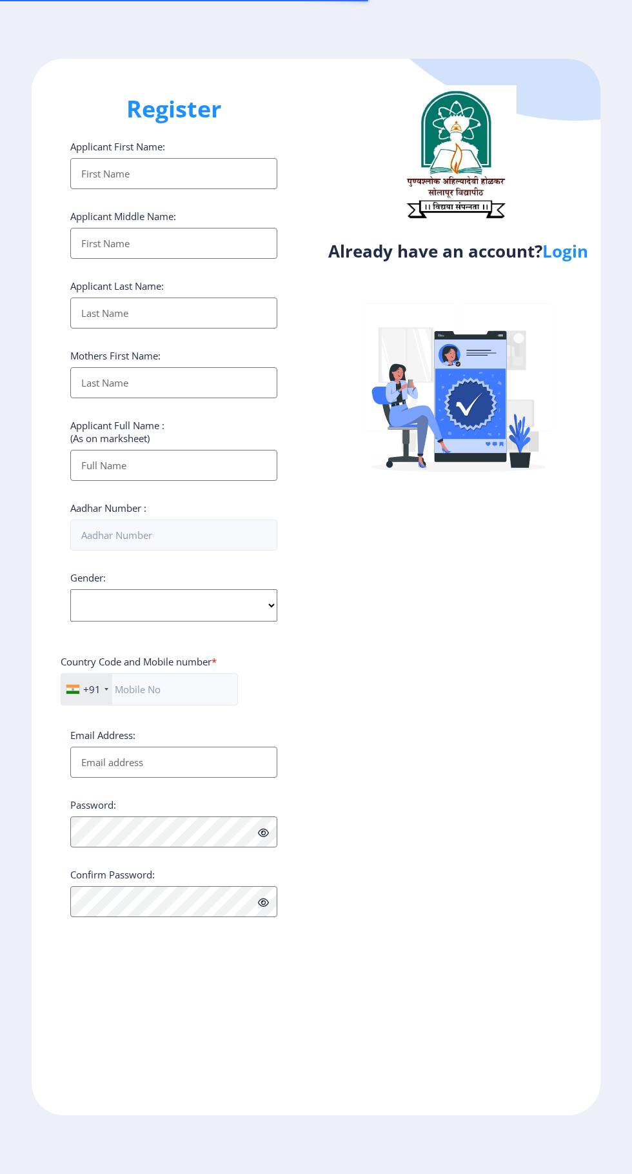
select select
click at [519, 214] on div at bounding box center [458, 149] width 129 height 129
click at [585, 254] on link "Login" at bounding box center [566, 250] width 46 height 23
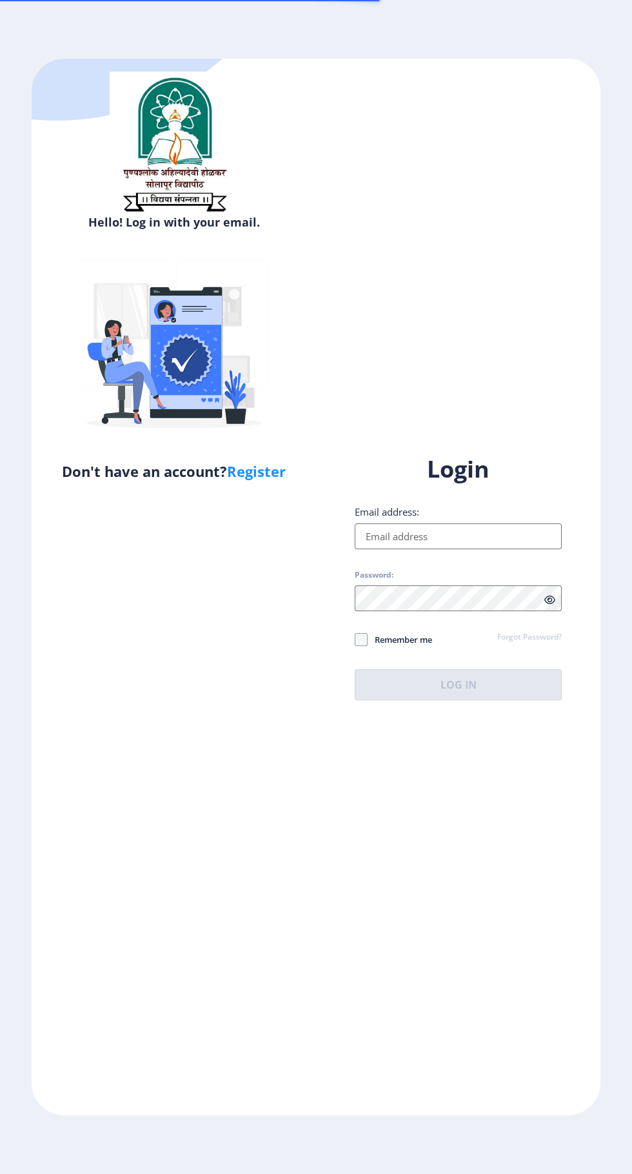
click at [576, 268] on div "Hello! Log in with your email. Don't have an account? Register Login Email addr…" at bounding box center [316, 587] width 569 height 1056
click at [496, 549] on input "Email address:" at bounding box center [458, 536] width 207 height 26
click at [429, 549] on input "Email address:" at bounding box center [458, 536] width 207 height 26
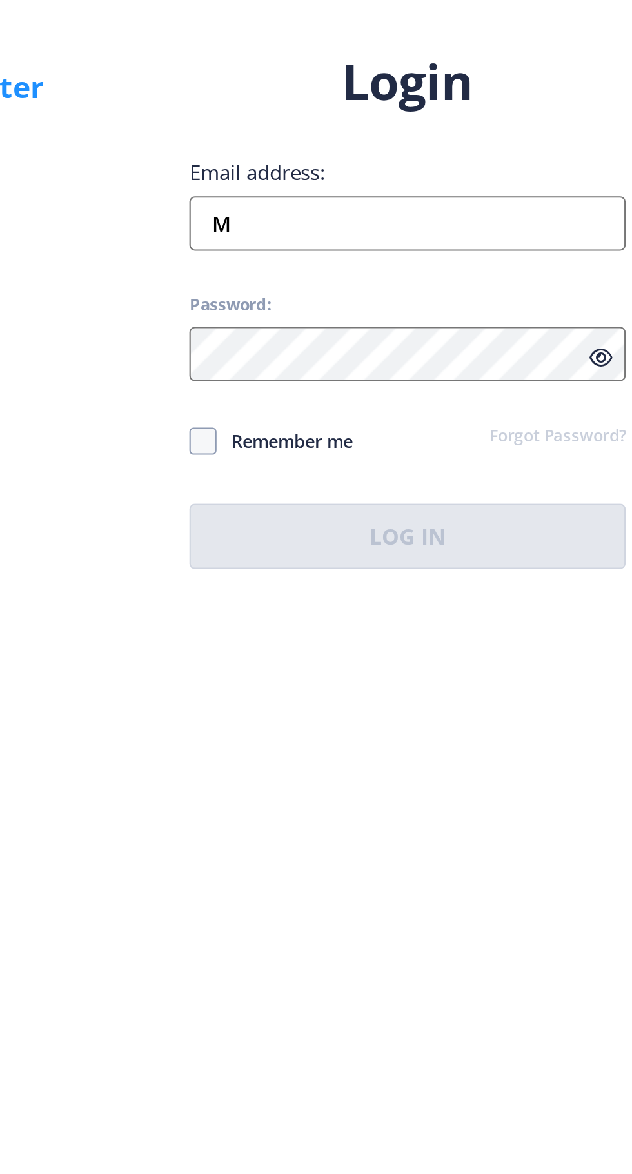
type input "M"
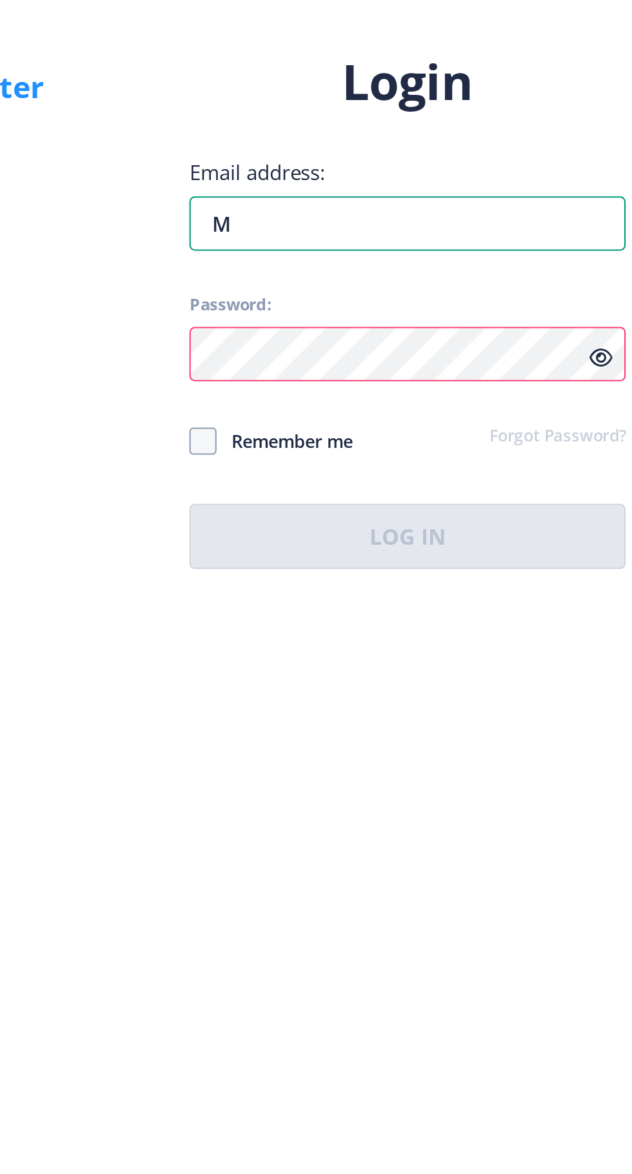
click at [380, 549] on input "M" at bounding box center [458, 536] width 207 height 26
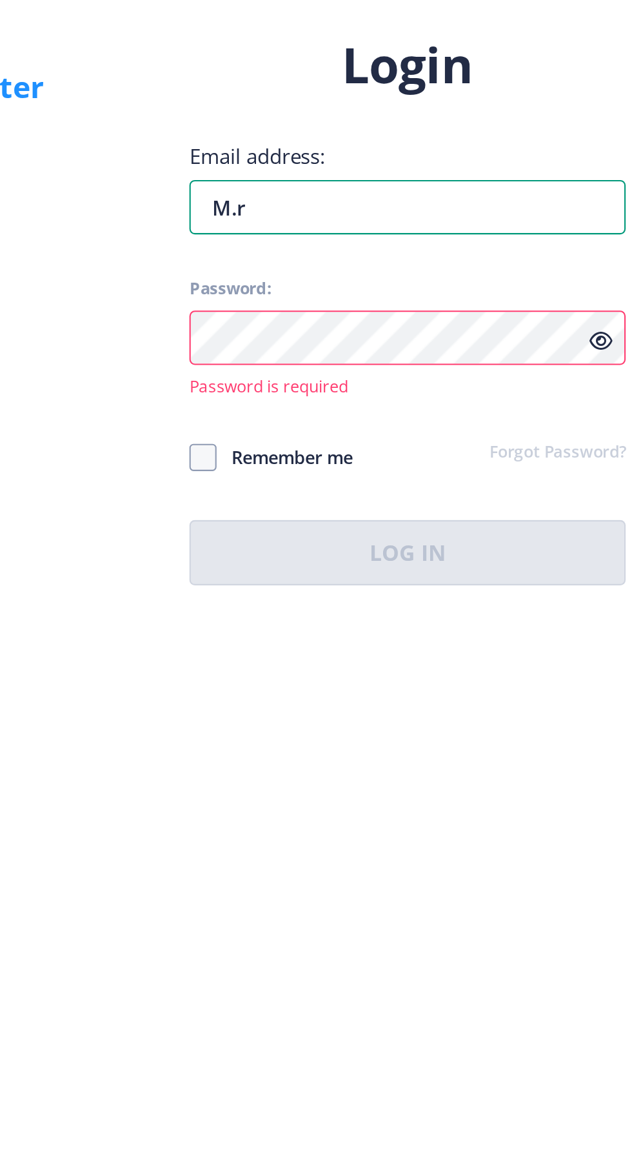
type input "[EMAIL_ADDRESS][DOMAIN_NAME]"
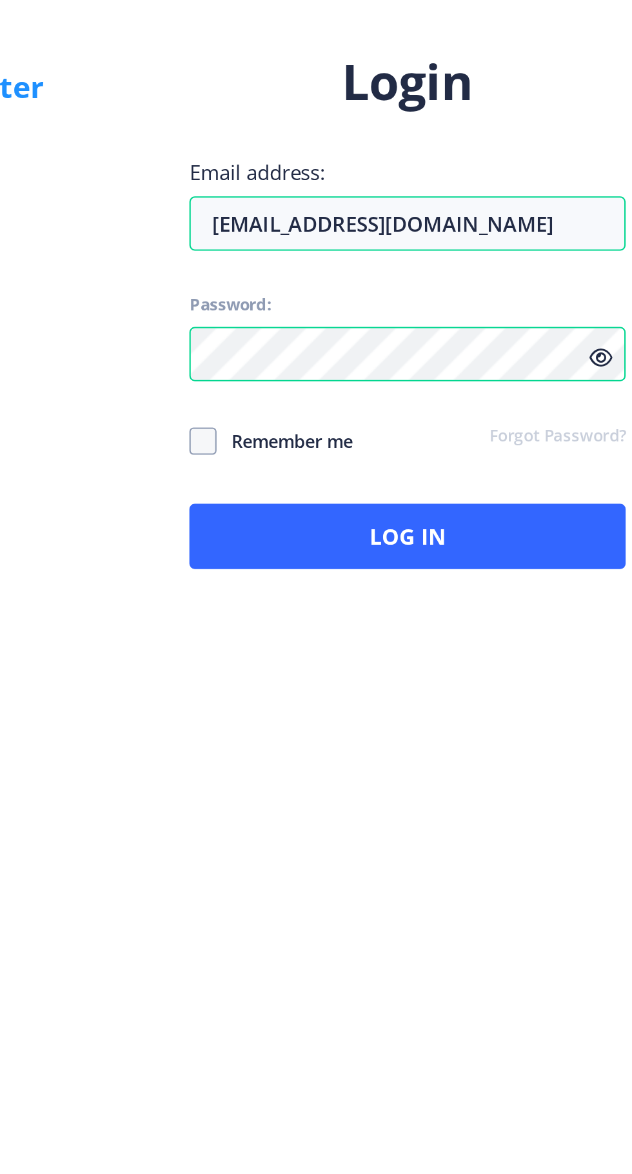
click at [366, 646] on span at bounding box center [361, 639] width 13 height 13
click at [355, 639] on input "Remember me" at bounding box center [355, 639] width 1 height 1
checkbox input "true"
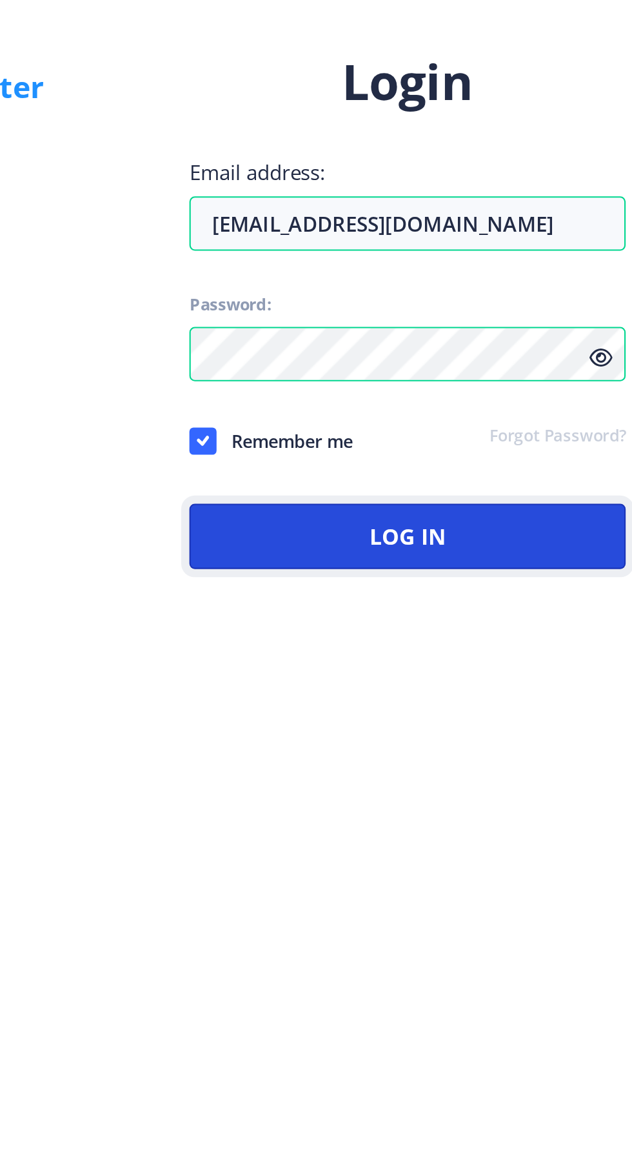
click at [494, 700] on button "Log In" at bounding box center [458, 684] width 207 height 31
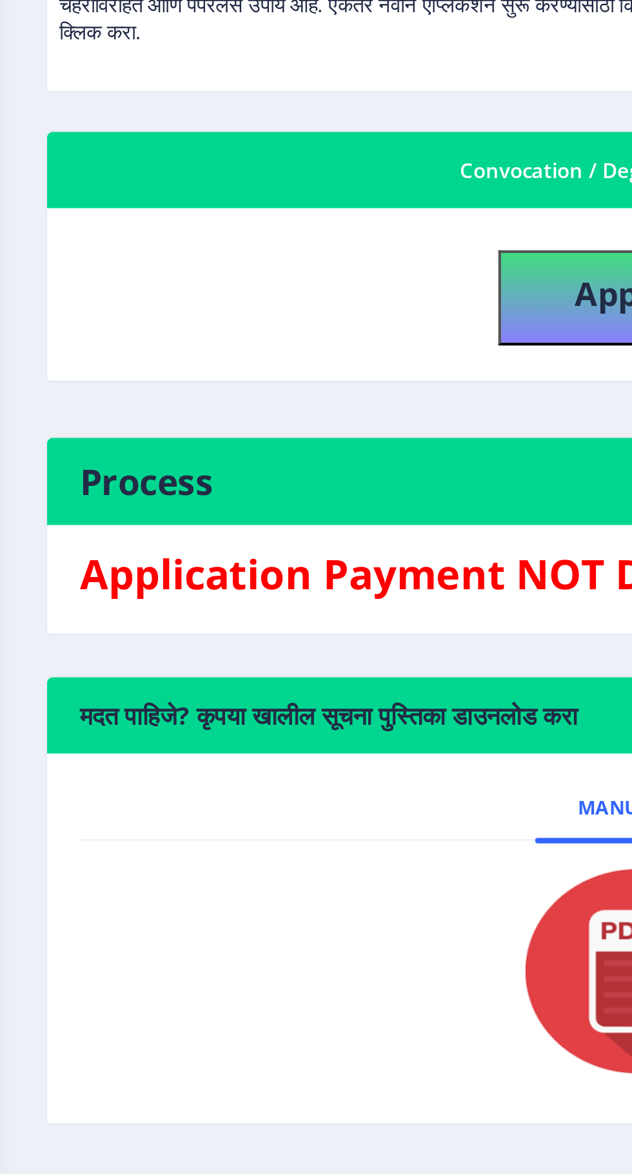
click at [273, 514] on h3 "Application Payment NOT DONE" at bounding box center [334, 520] width 514 height 26
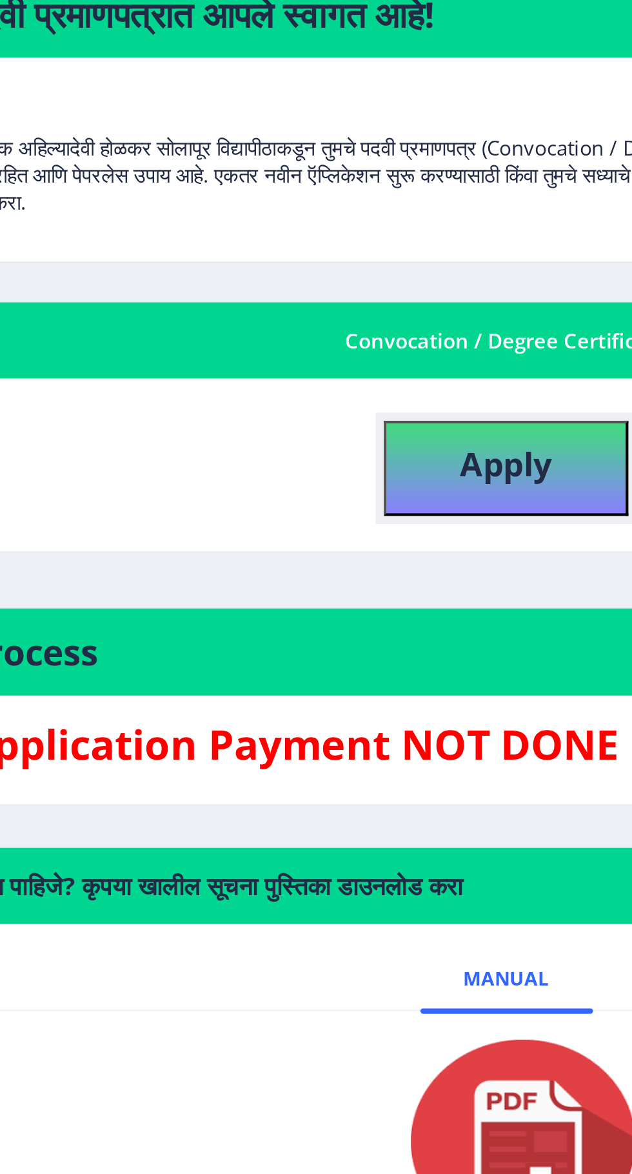
click at [350, 399] on button "Apply" at bounding box center [334, 388] width 116 height 45
select select
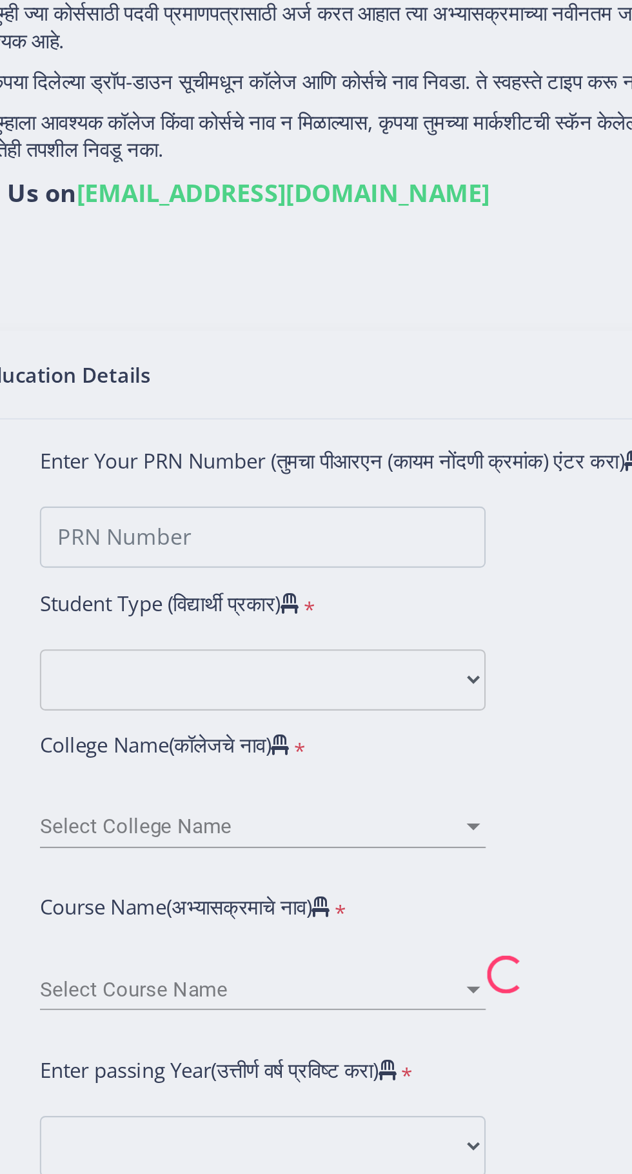
type input "[PERSON_NAME] KULKARNI"
type input "[PERSON_NAME]"
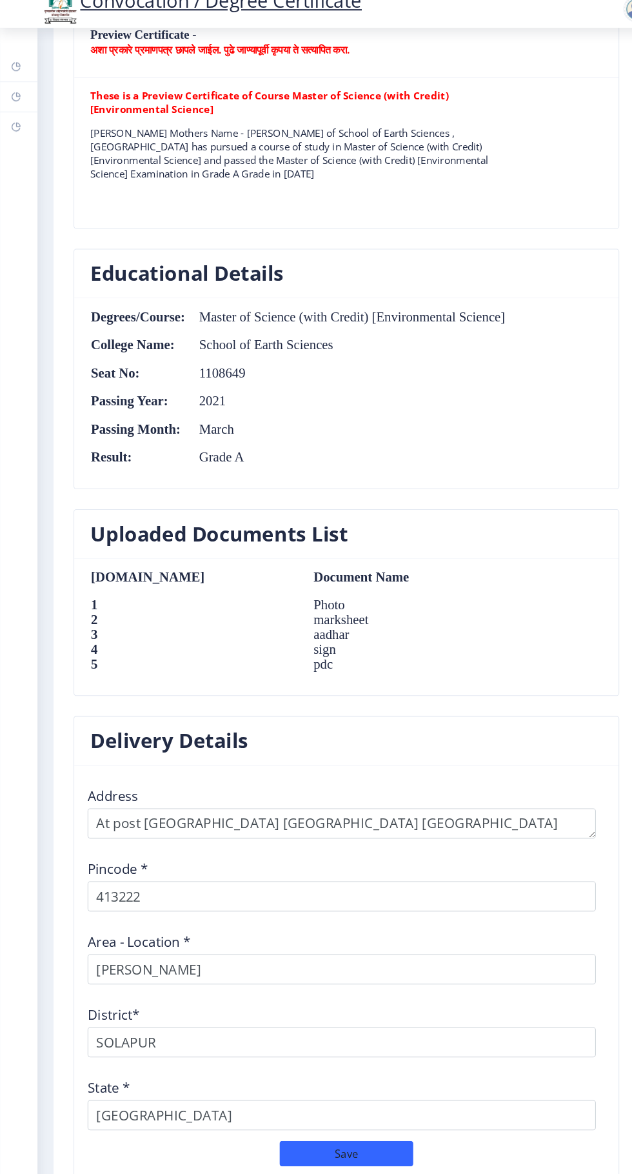
scroll to position [1010, 0]
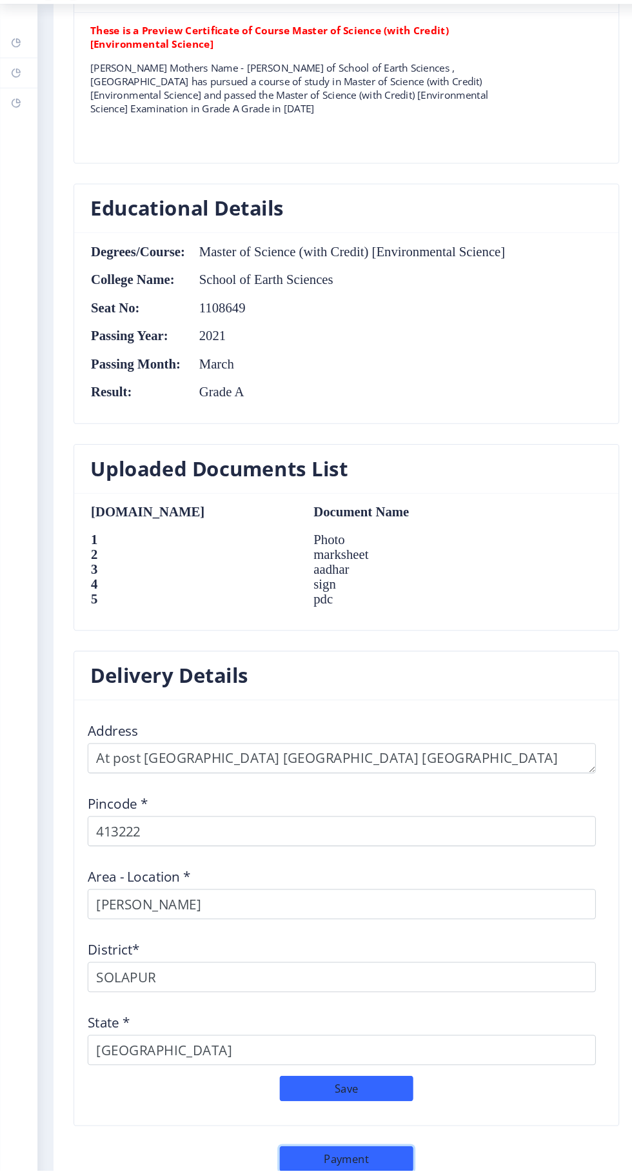
click at [346, 1166] on button "Payment" at bounding box center [334, 1162] width 129 height 25
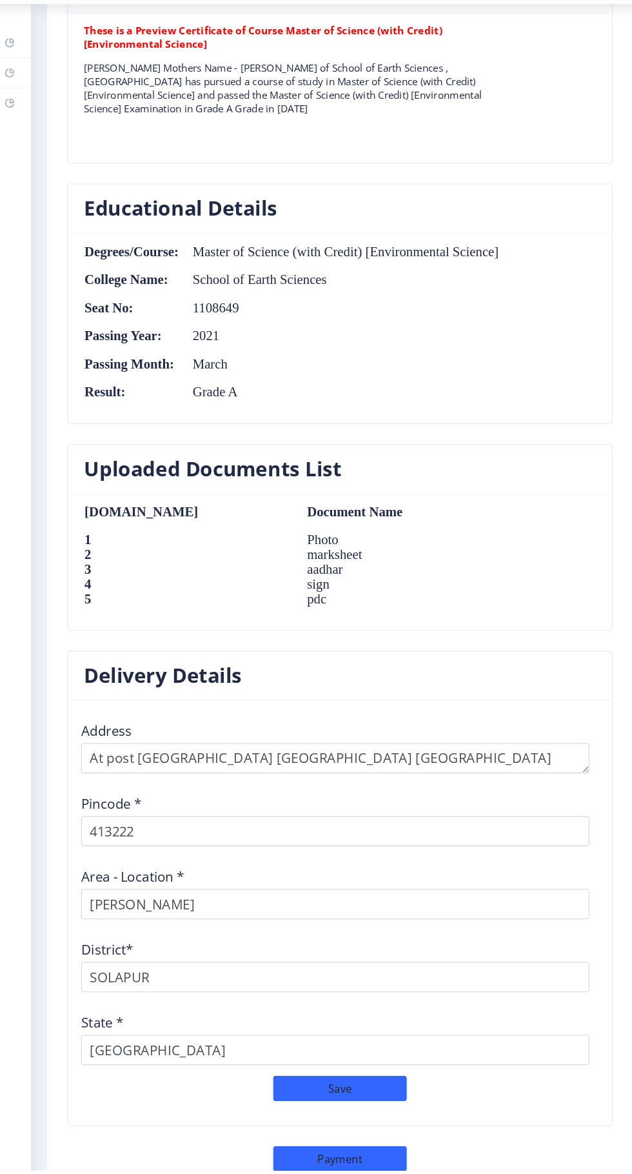
select select "sealed"
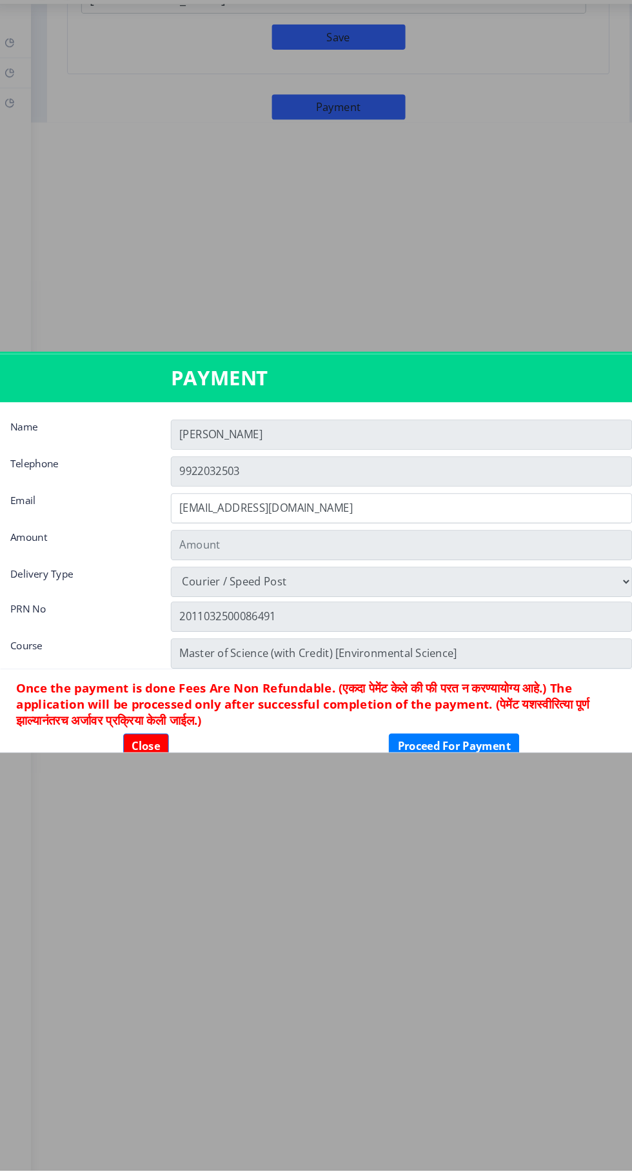
type input "1885"
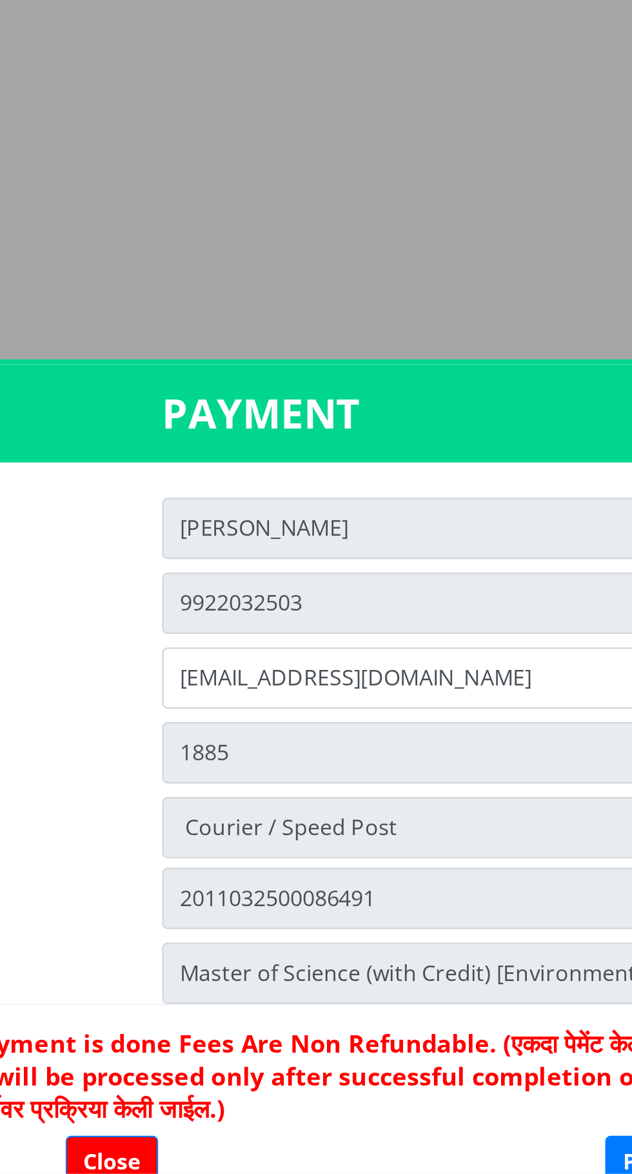
click at [300, 341] on div at bounding box center [316, 587] width 632 height 1174
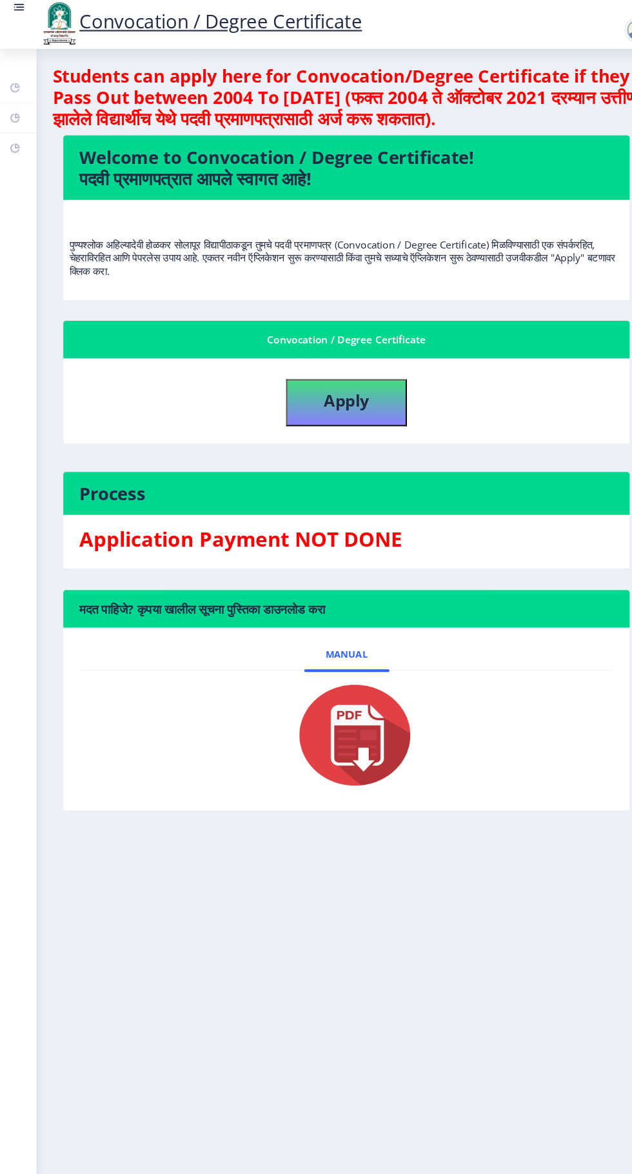
scroll to position [98, 0]
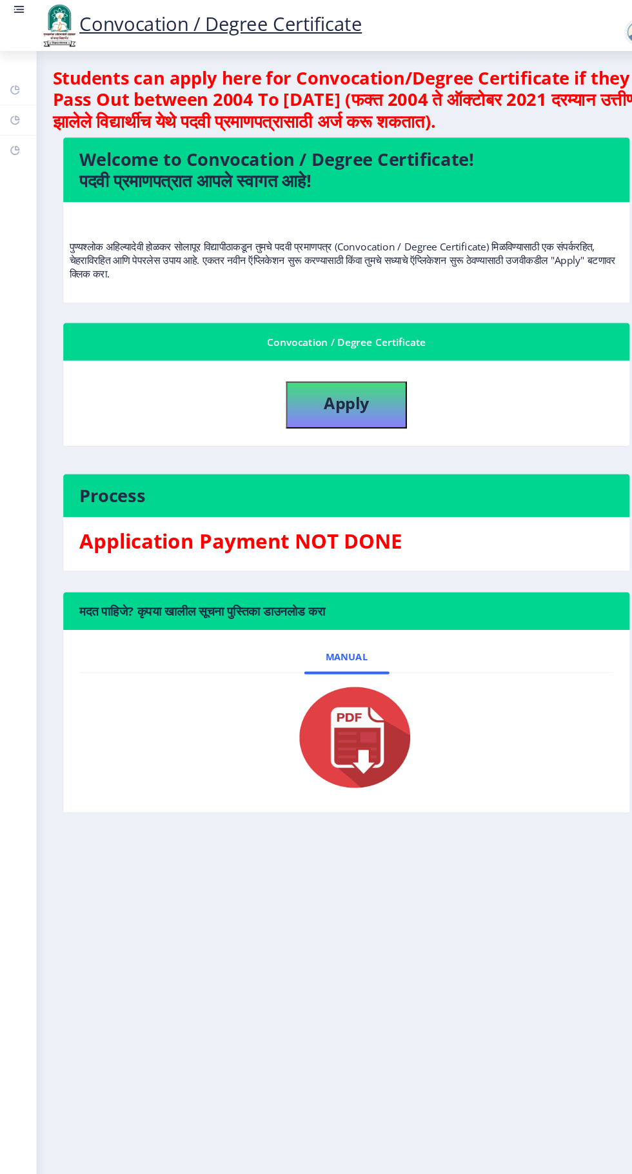
click at [325, 507] on h3 "Application Payment NOT DONE" at bounding box center [334, 520] width 514 height 26
click at [483, 507] on h3 "Application Payment NOT DONE" at bounding box center [334, 520] width 514 height 26
click at [530, 507] on div "Application Payment NOT DONE" at bounding box center [334, 522] width 533 height 31
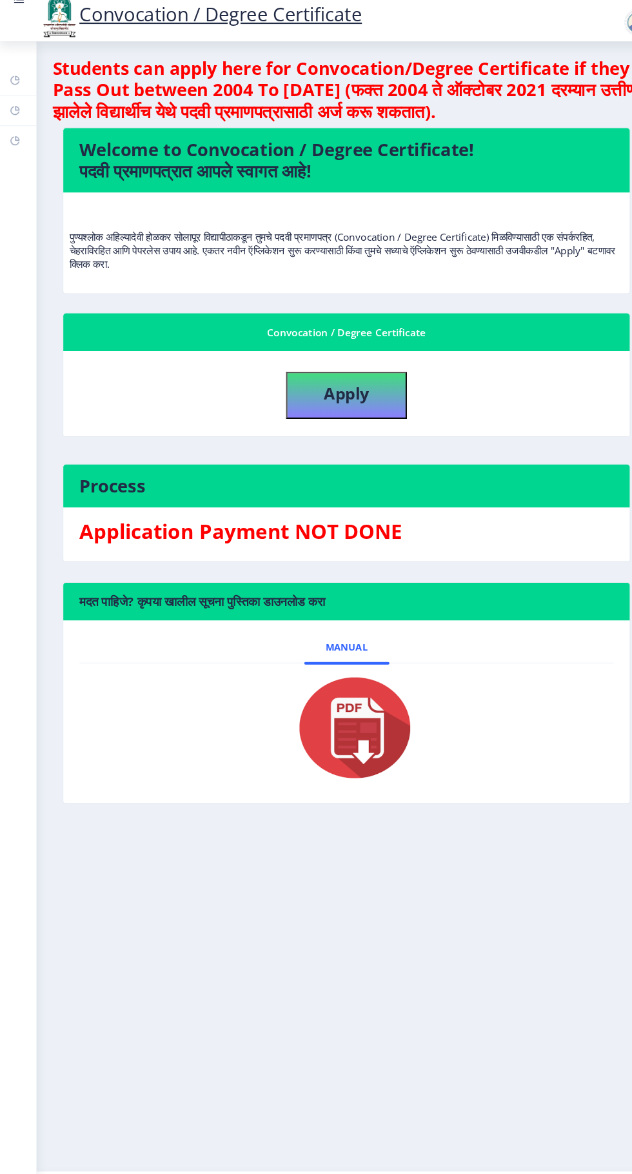
scroll to position [4, 0]
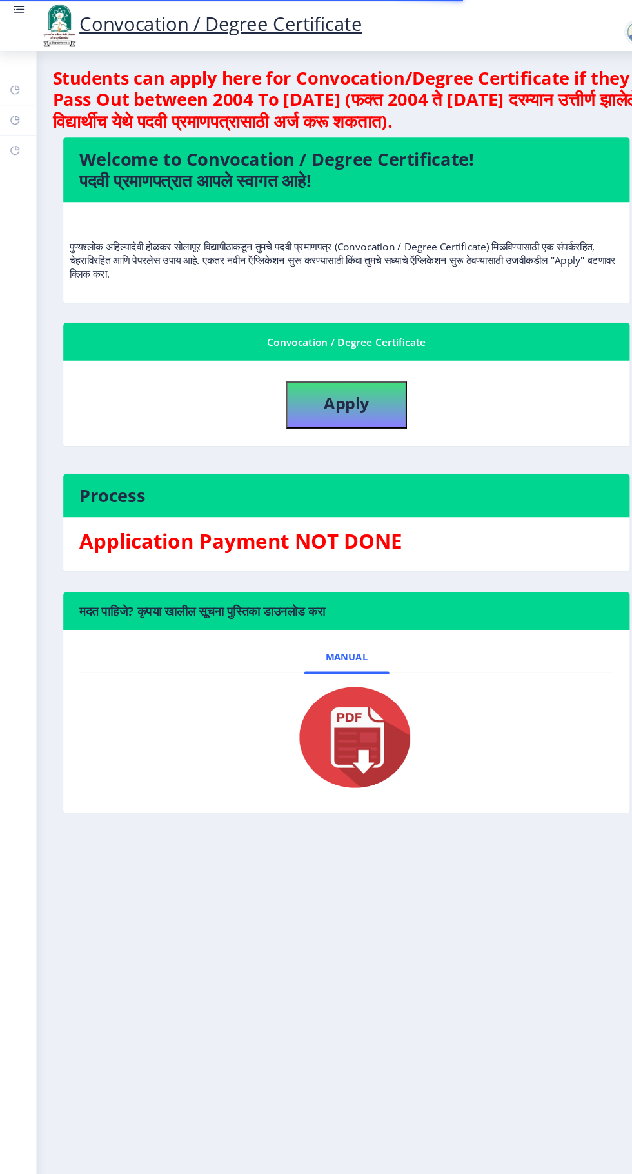
scroll to position [4, 0]
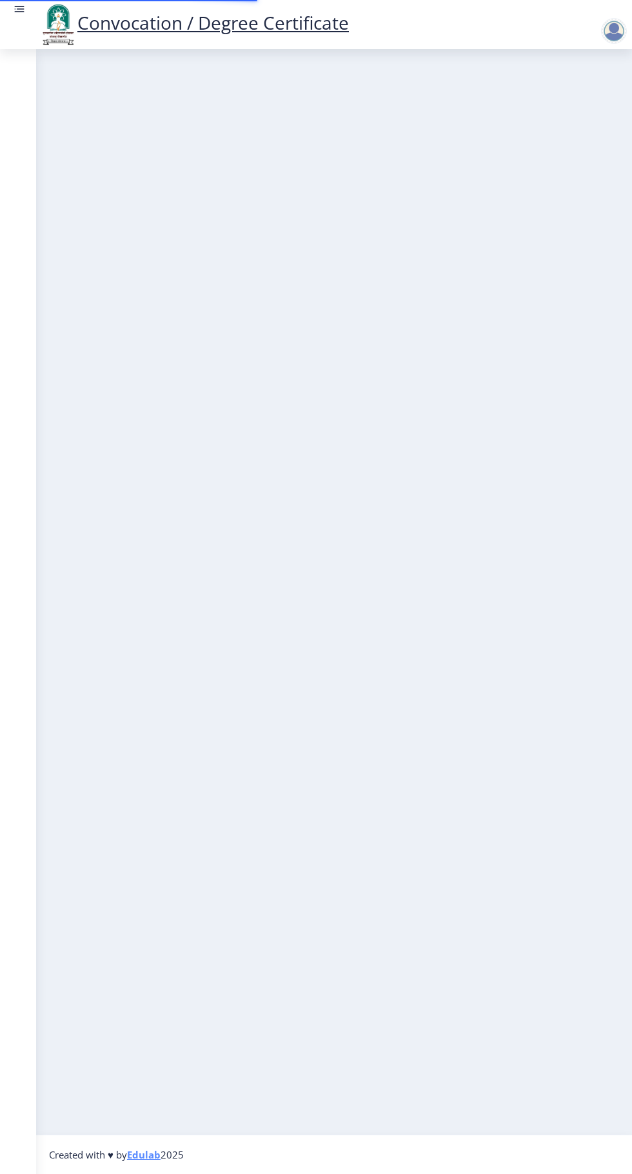
scroll to position [4, 0]
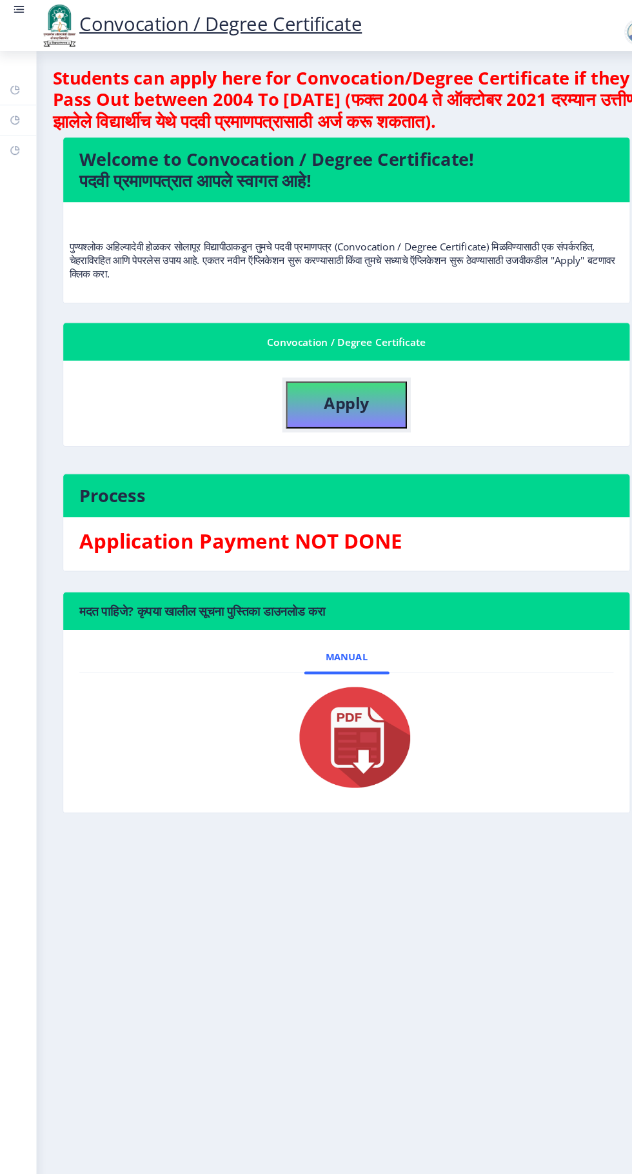
click at [336, 399] on button "Apply" at bounding box center [334, 388] width 116 height 45
select select
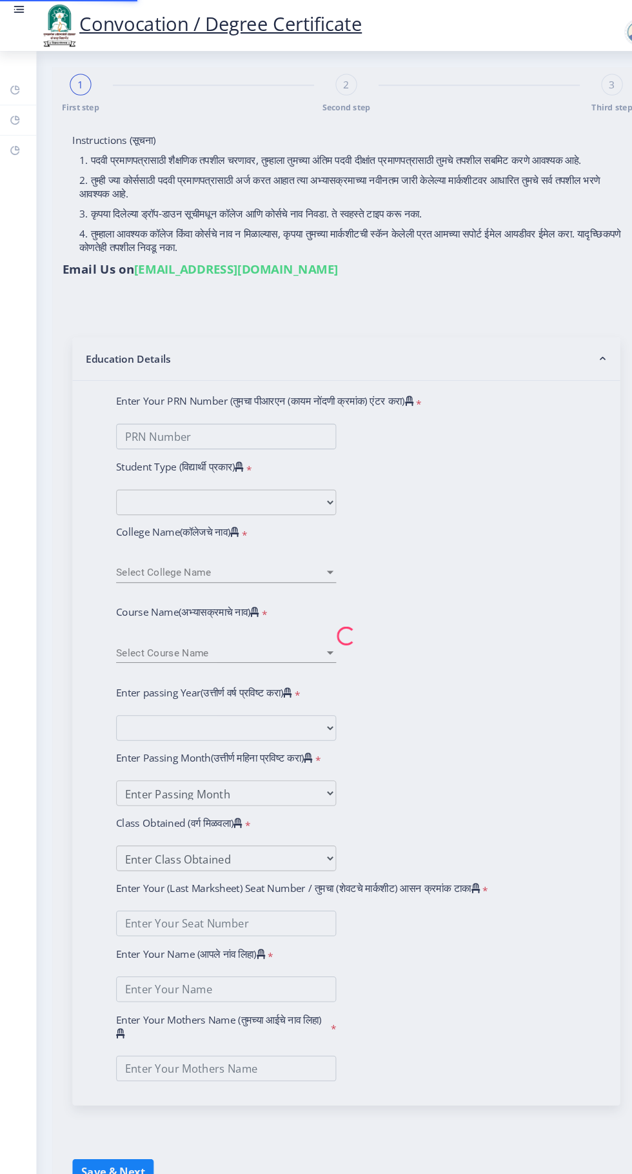
type input "[PERSON_NAME] KULKARNI"
type input "[PERSON_NAME]"
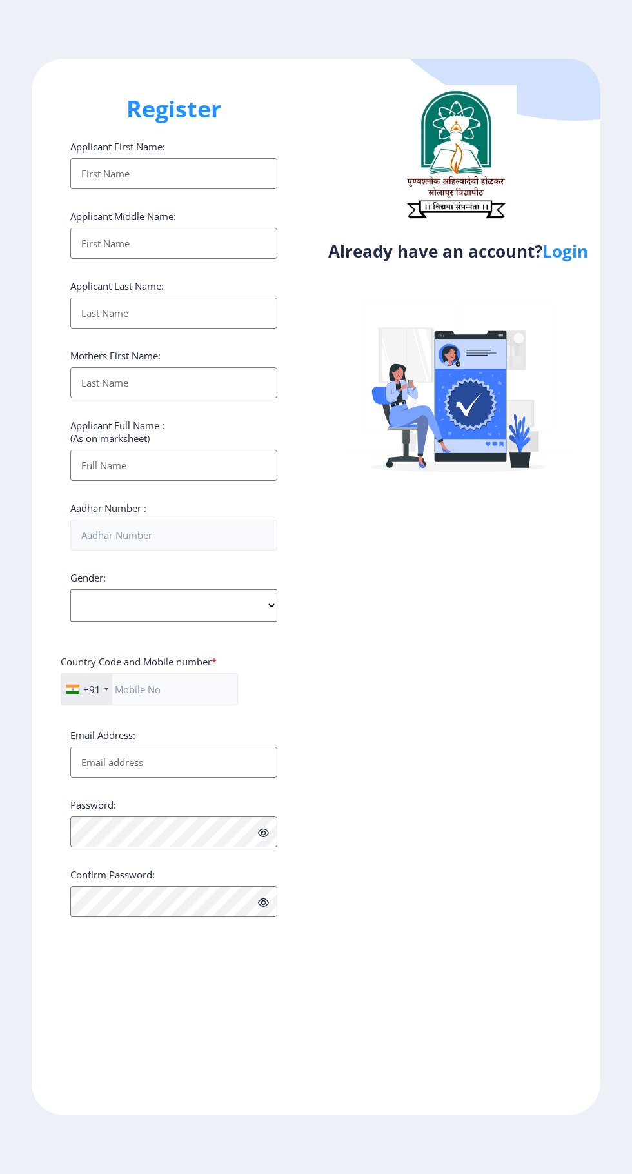
select select
click at [588, 263] on link "Login" at bounding box center [566, 250] width 46 height 23
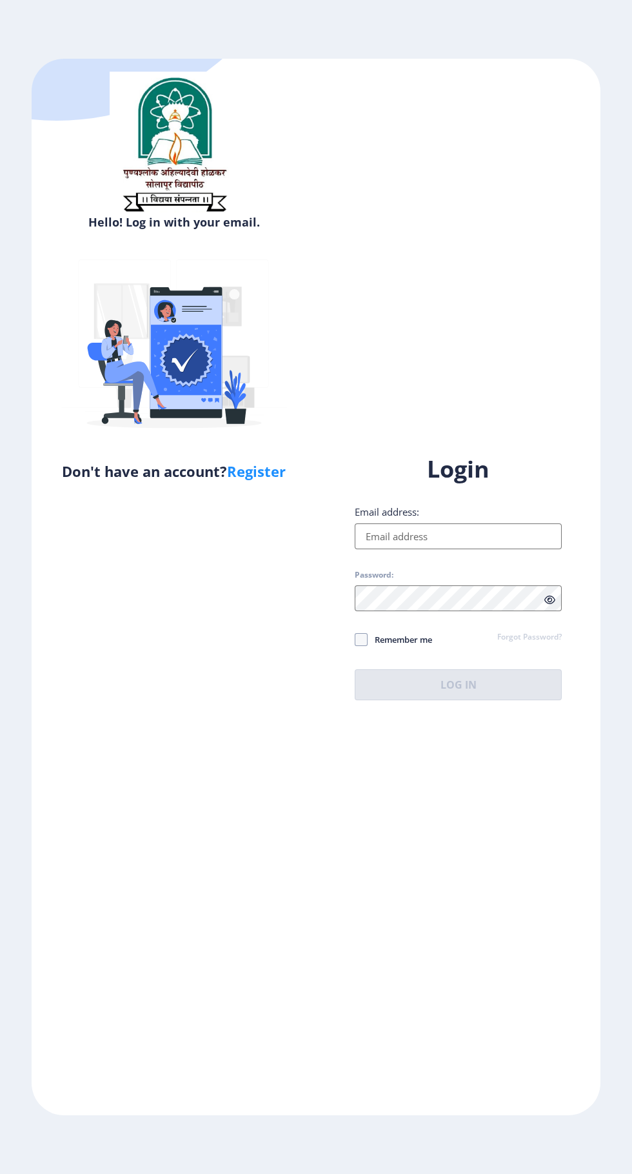
click at [427, 549] on input "Email address:" at bounding box center [458, 536] width 207 height 26
click at [441, 549] on input "Email address:" at bounding box center [458, 536] width 207 height 26
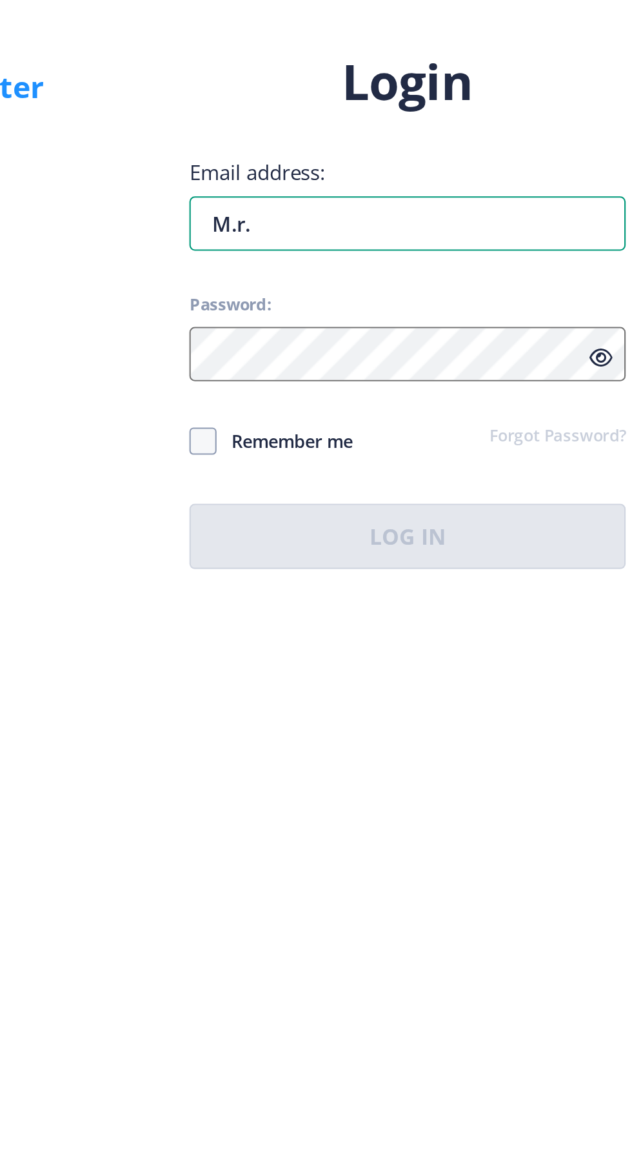
type input "[EMAIL_ADDRESS][DOMAIN_NAME]"
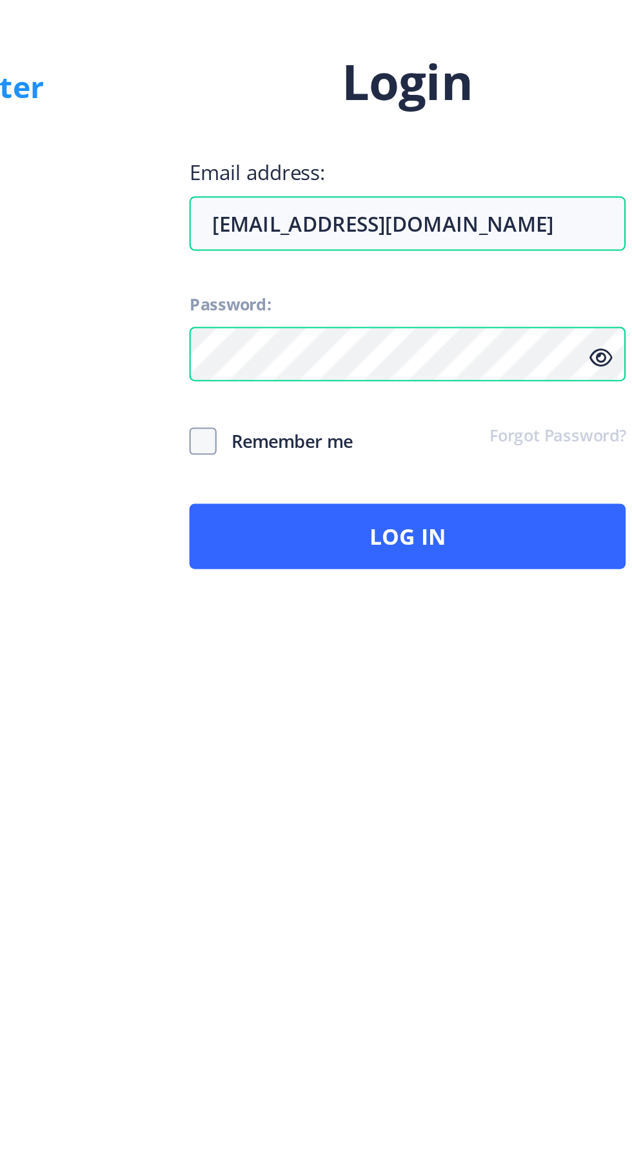
click at [363, 646] on span at bounding box center [361, 639] width 13 height 13
click at [355, 639] on input "Remember me" at bounding box center [355, 639] width 1 height 1
checkbox input "true"
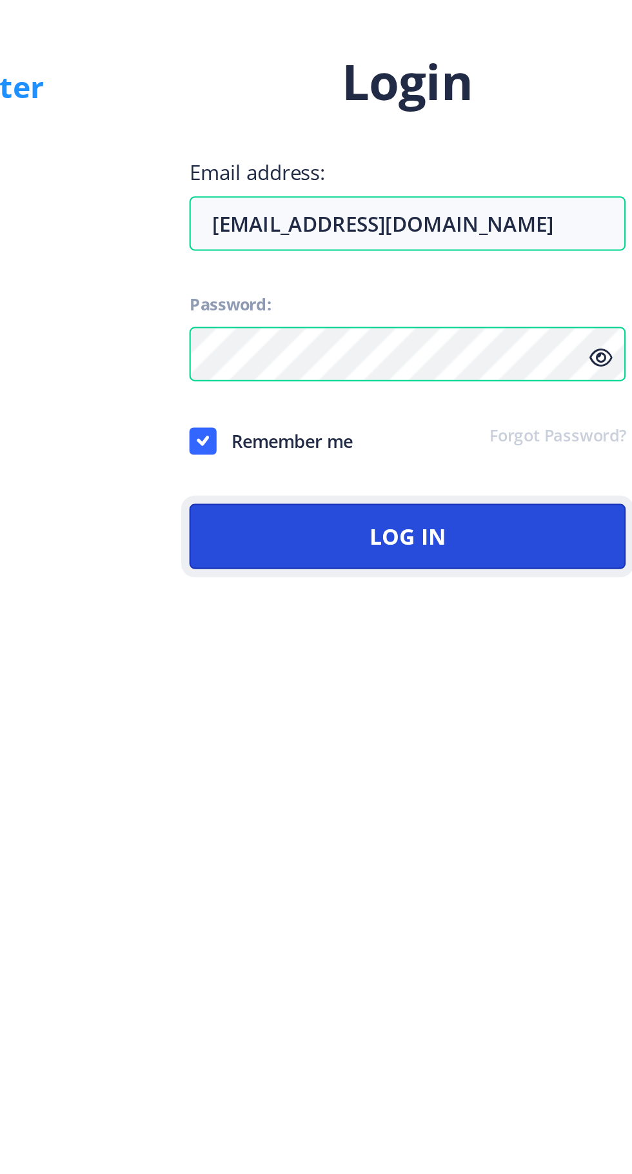
click at [475, 700] on button "Log In" at bounding box center [458, 684] width 207 height 31
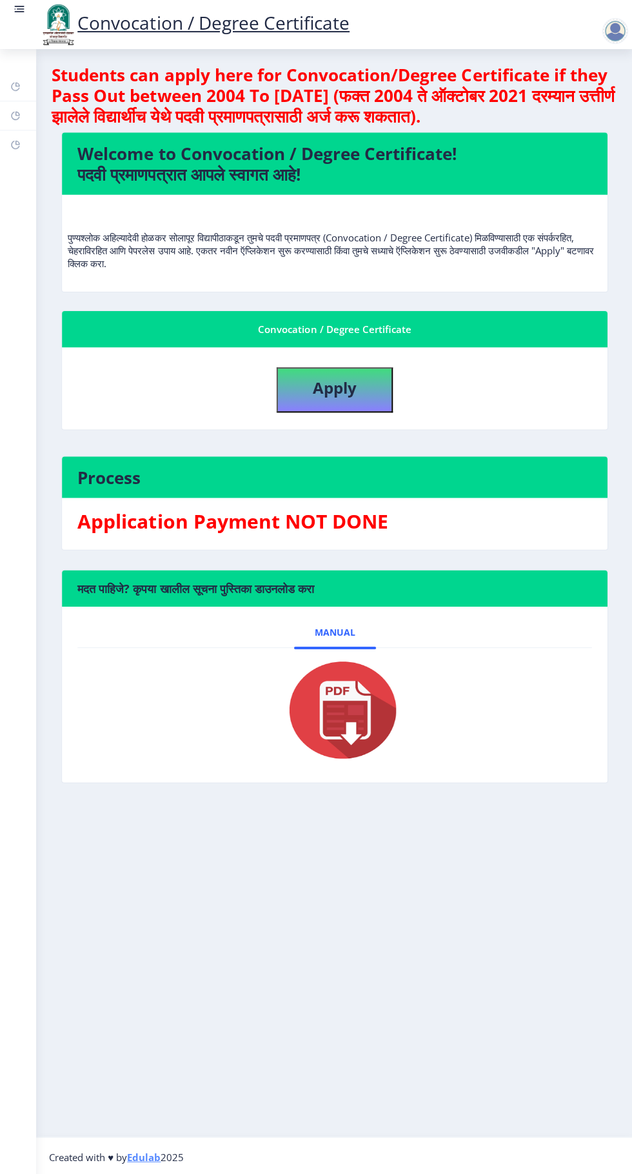
click at [343, 547] on nb-card-body "Application Payment NOT DONE" at bounding box center [334, 523] width 545 height 52
click at [360, 386] on button "Apply" at bounding box center [334, 388] width 116 height 45
select select
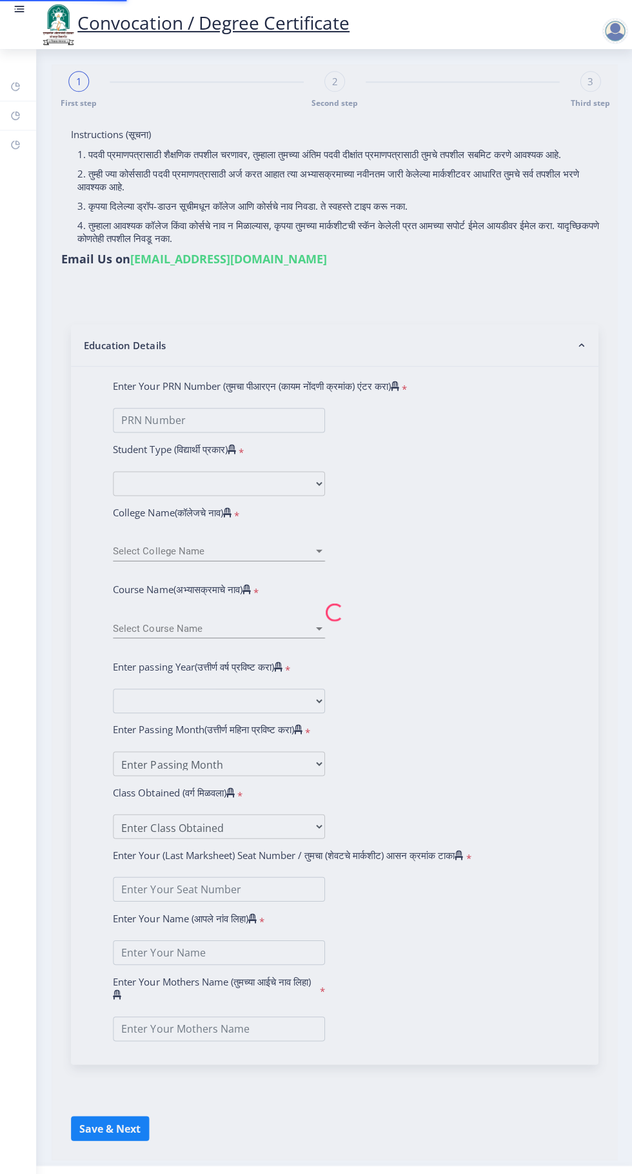
type input "[PERSON_NAME] KULKARNI"
type input "[PERSON_NAME]"
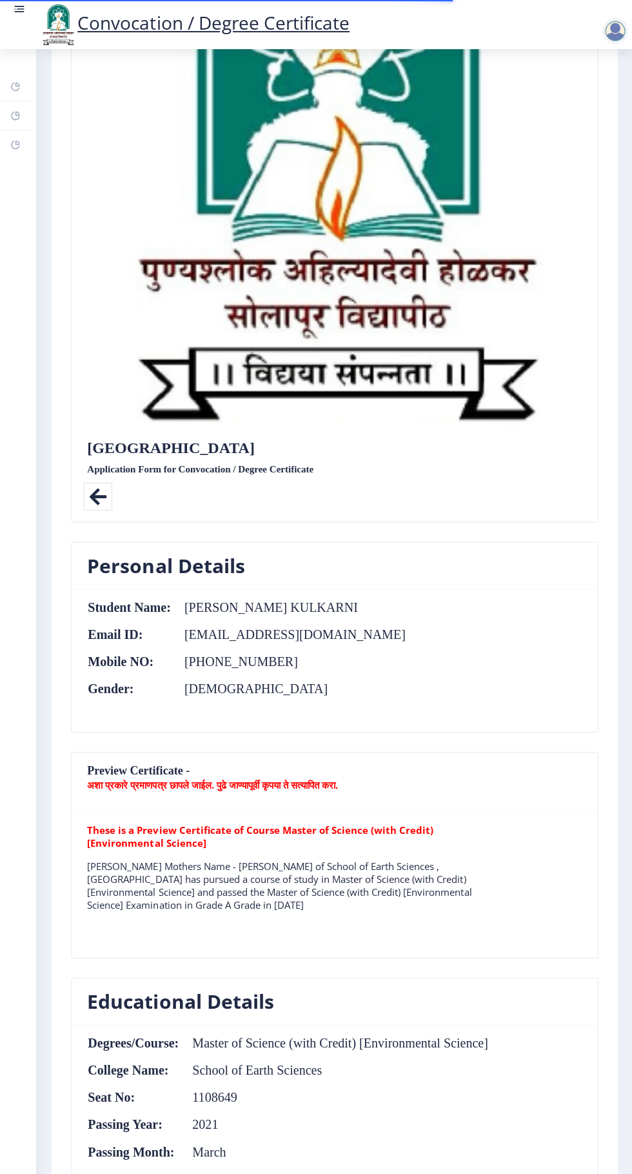
scroll to position [257, 0]
click at [308, 453] on div "Solapur University Application Form for Convocation / Degree Certificate" at bounding box center [334, 460] width 514 height 42
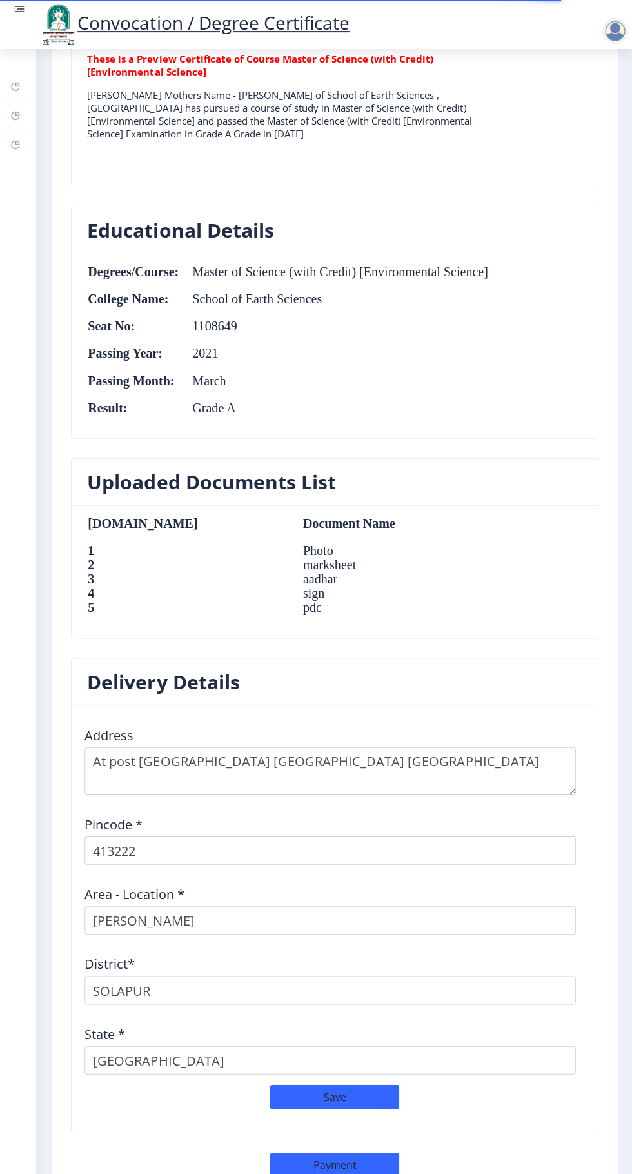
scroll to position [0, 0]
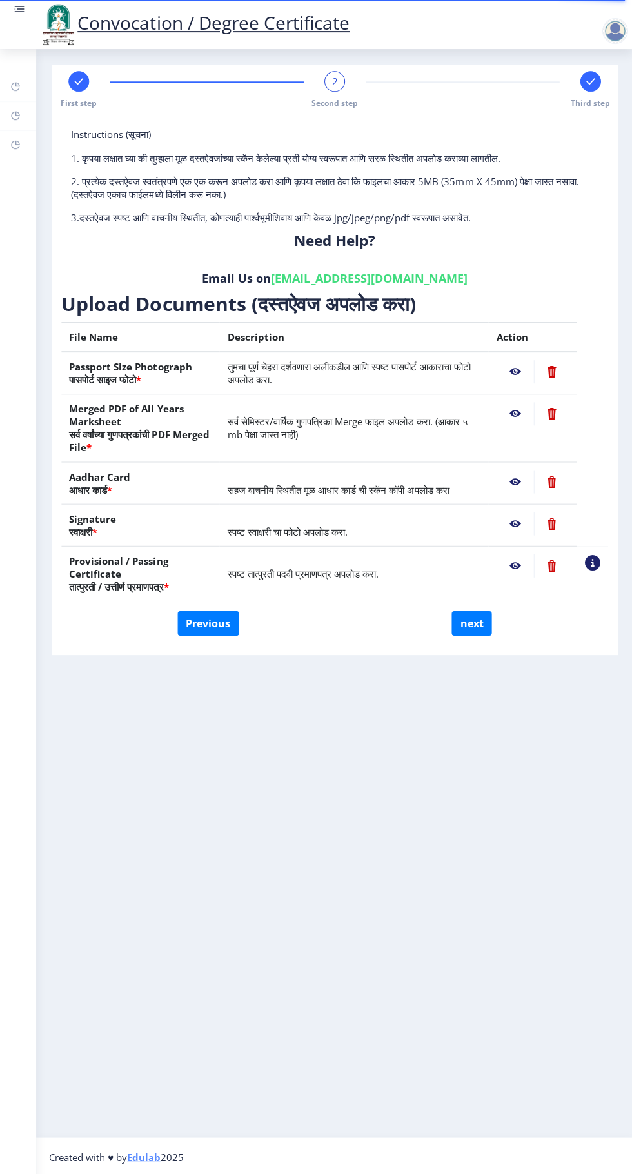
click at [514, 413] on nb-action at bounding box center [513, 412] width 37 height 23
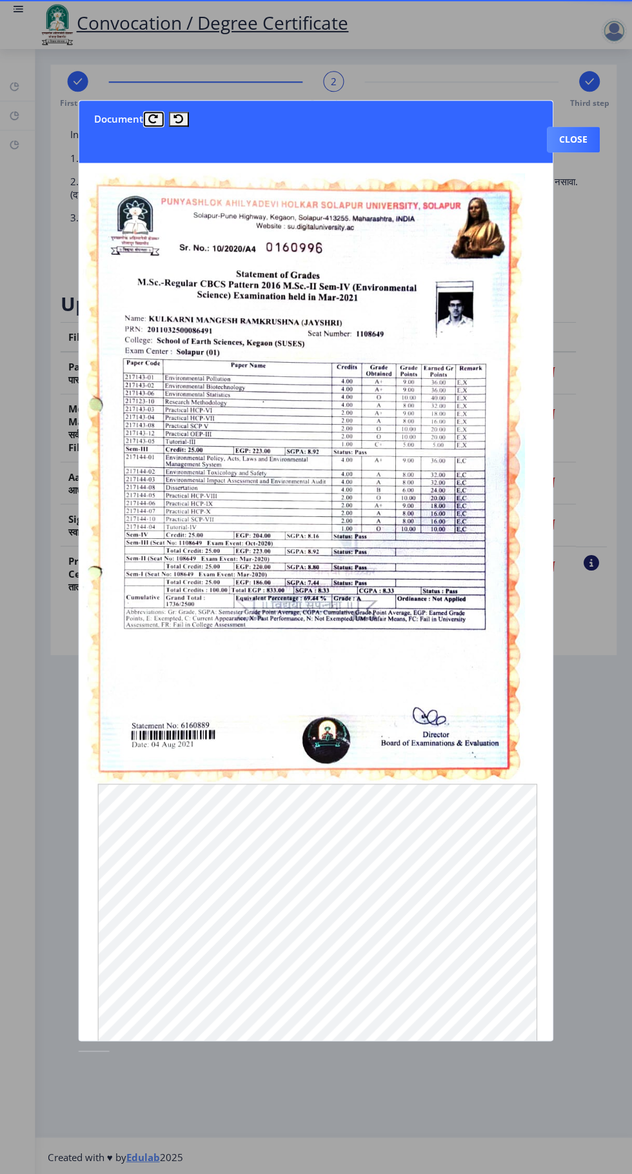
click at [153, 114] on icon at bounding box center [155, 119] width 10 height 10
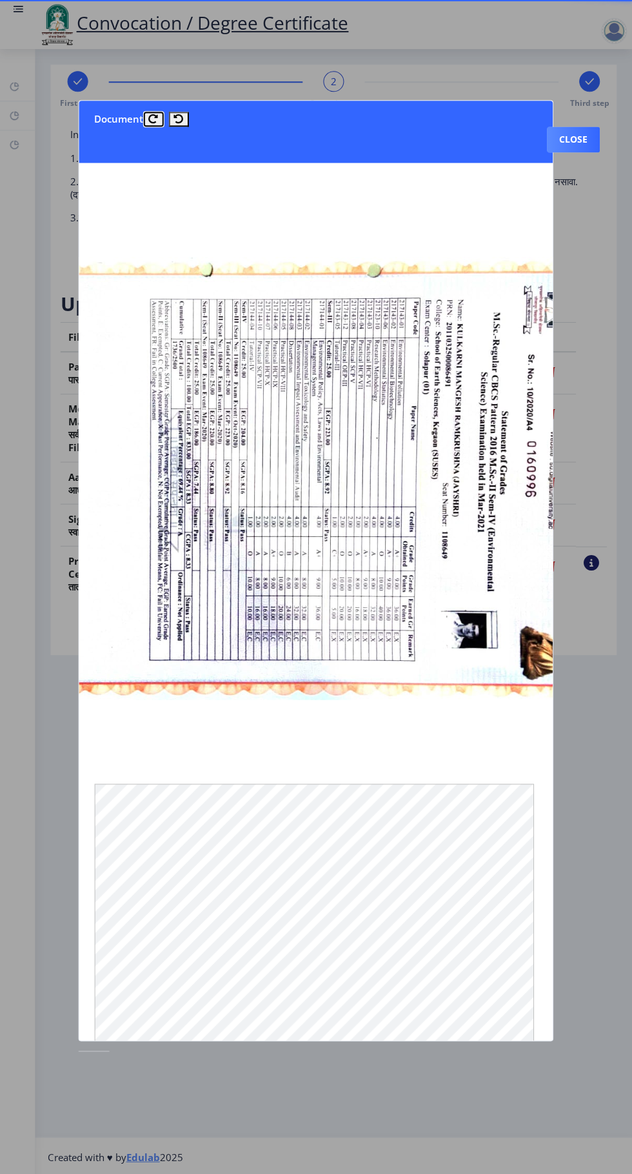
click at [156, 114] on icon at bounding box center [155, 119] width 10 height 10
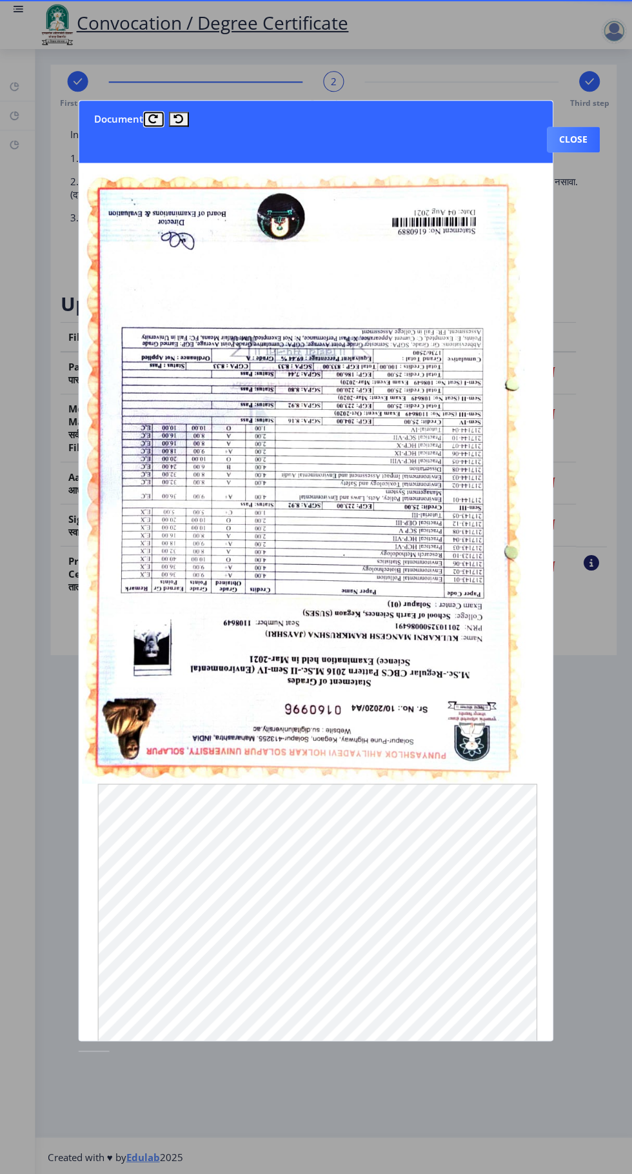
click at [152, 114] on icon at bounding box center [155, 119] width 10 height 10
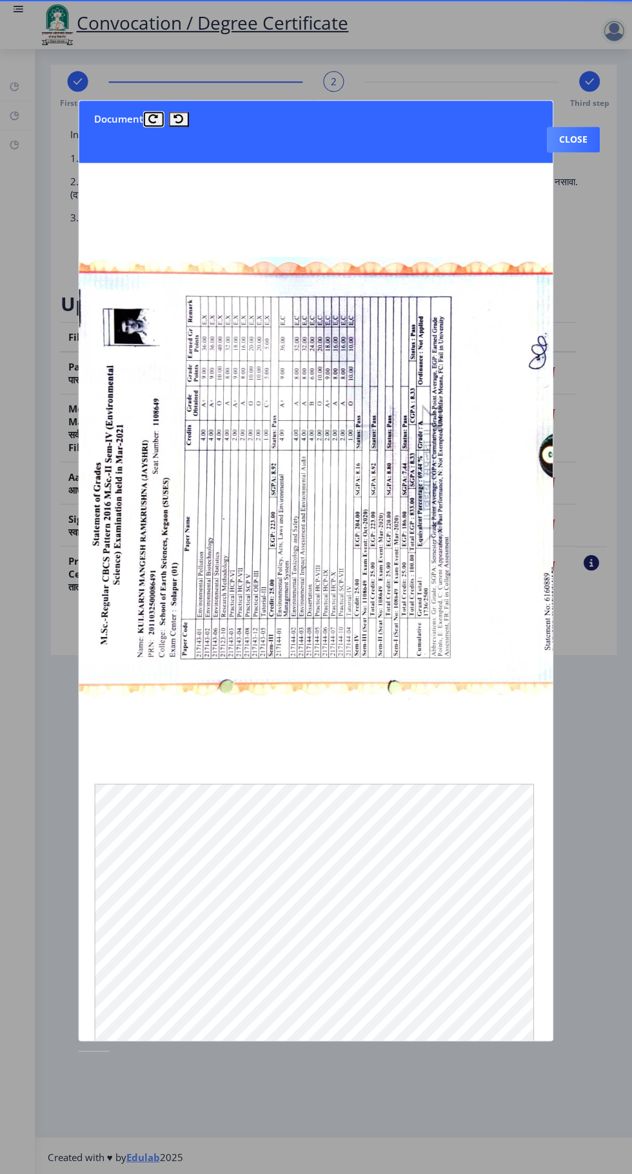
click at [150, 112] on button at bounding box center [155, 119] width 20 height 15
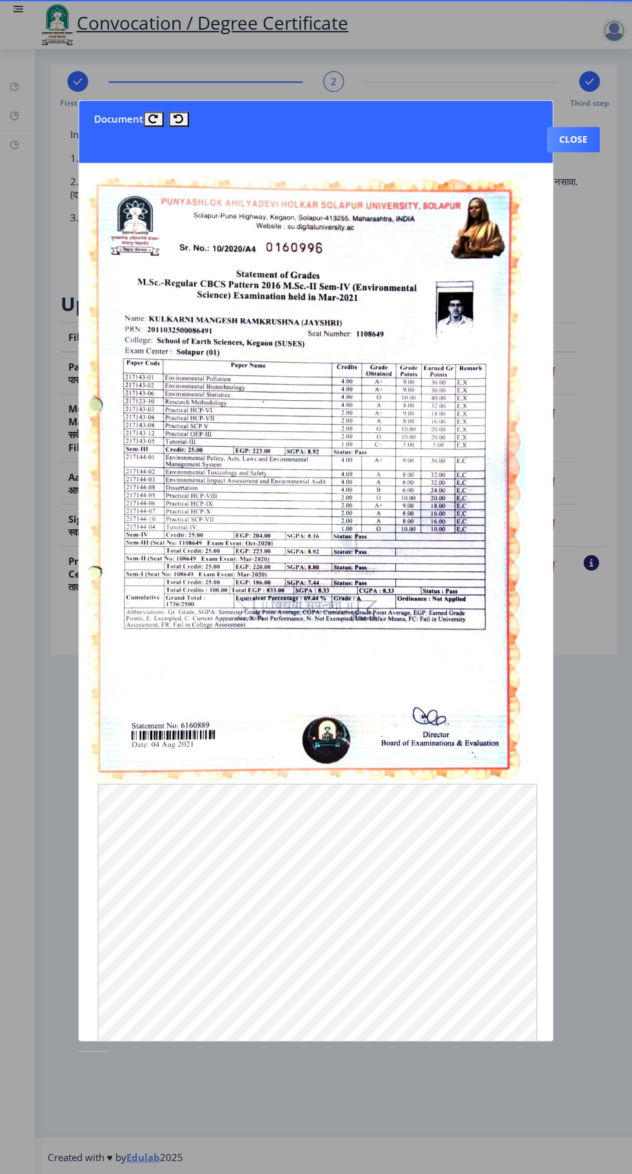
click at [574, 117] on div at bounding box center [316, 587] width 632 height 1174
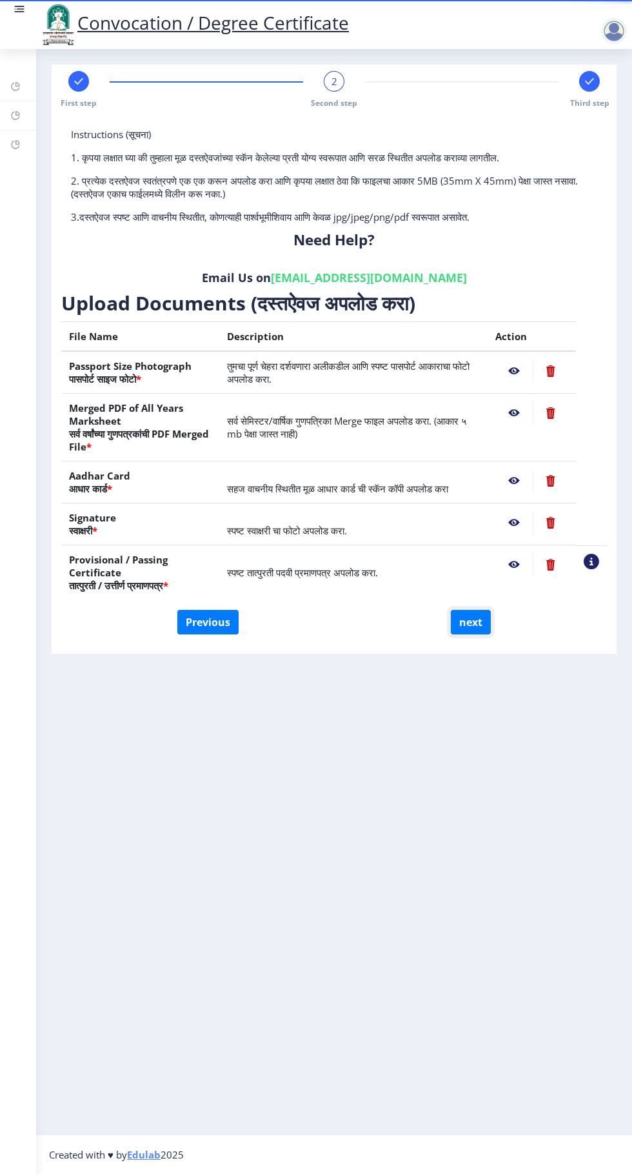
click at [486, 626] on button "next" at bounding box center [471, 622] width 40 height 25
select select
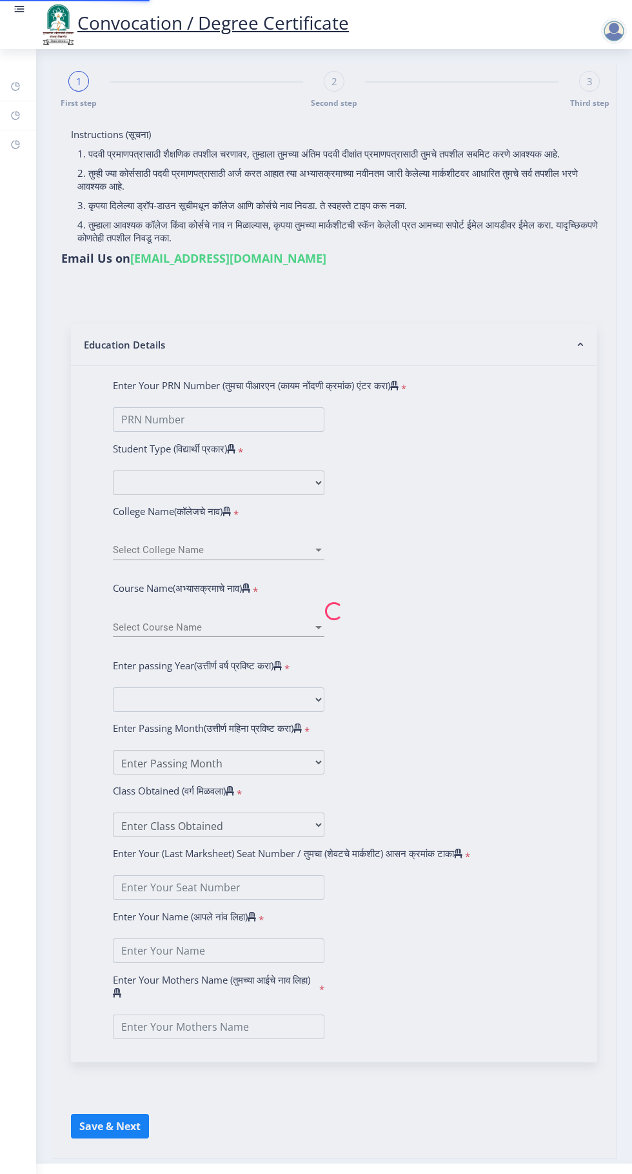
type input "[PERSON_NAME] KULKARNI"
type input "[PERSON_NAME]"
select select
type input "[PERSON_NAME] KULKARNI"
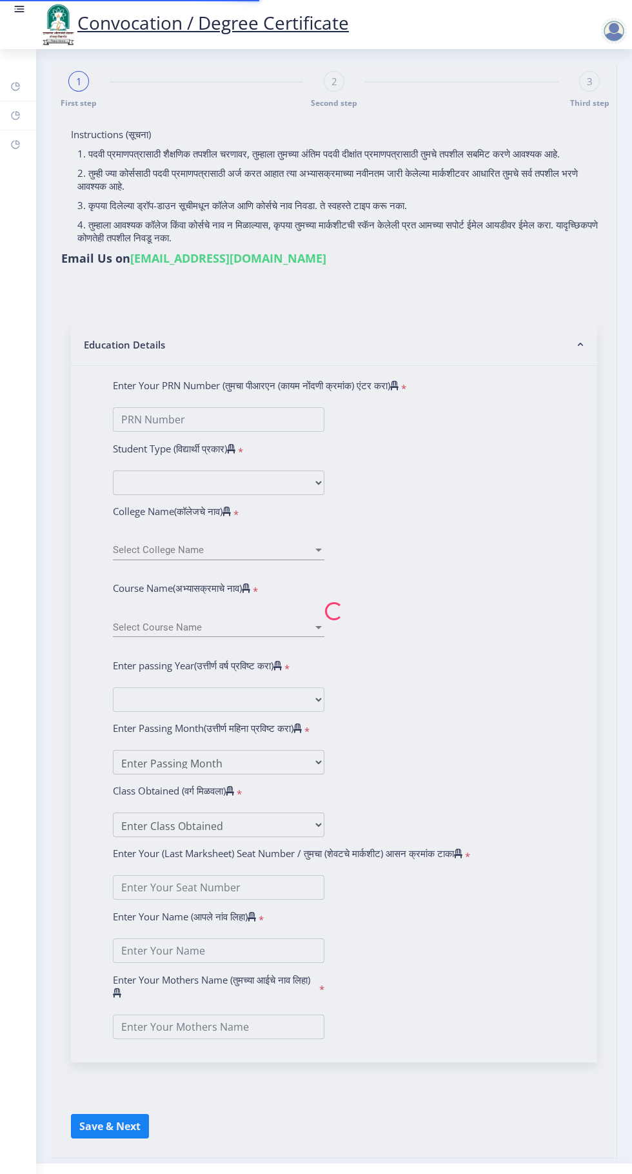
type input "[PERSON_NAME]"
select select
type input "[PERSON_NAME] KULKARNI"
type input "[PERSON_NAME]"
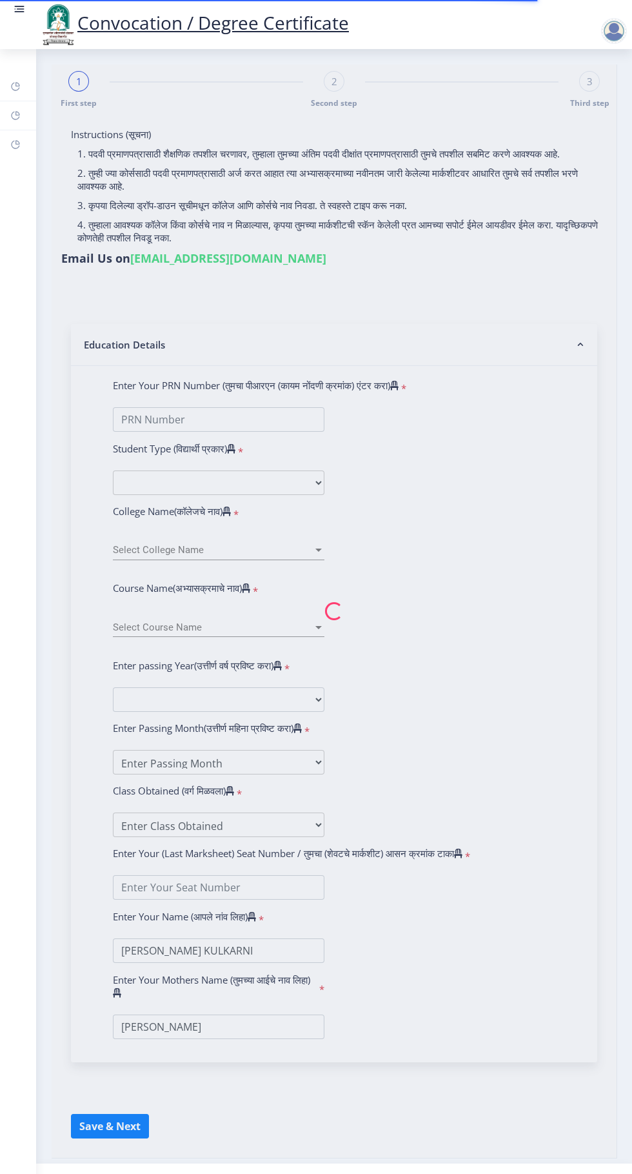
type input "2011032500086491"
select select "Regular"
select select "2021"
select select "March"
select select "Grade A"
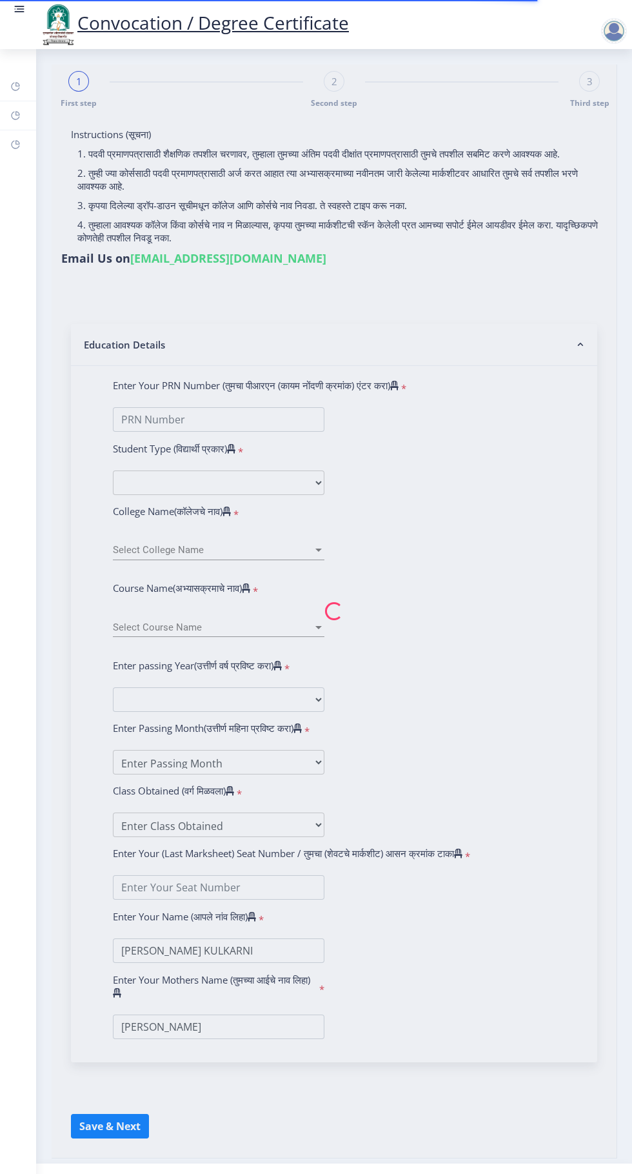
type input "1108649"
select select "Environmental Science"
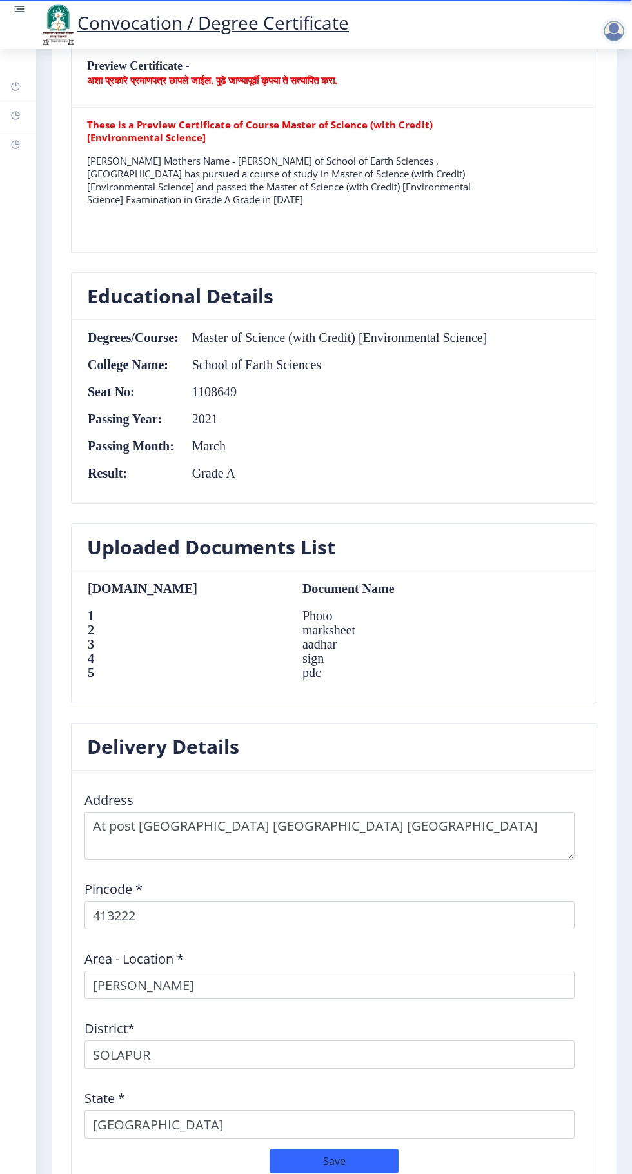
scroll to position [1026, 0]
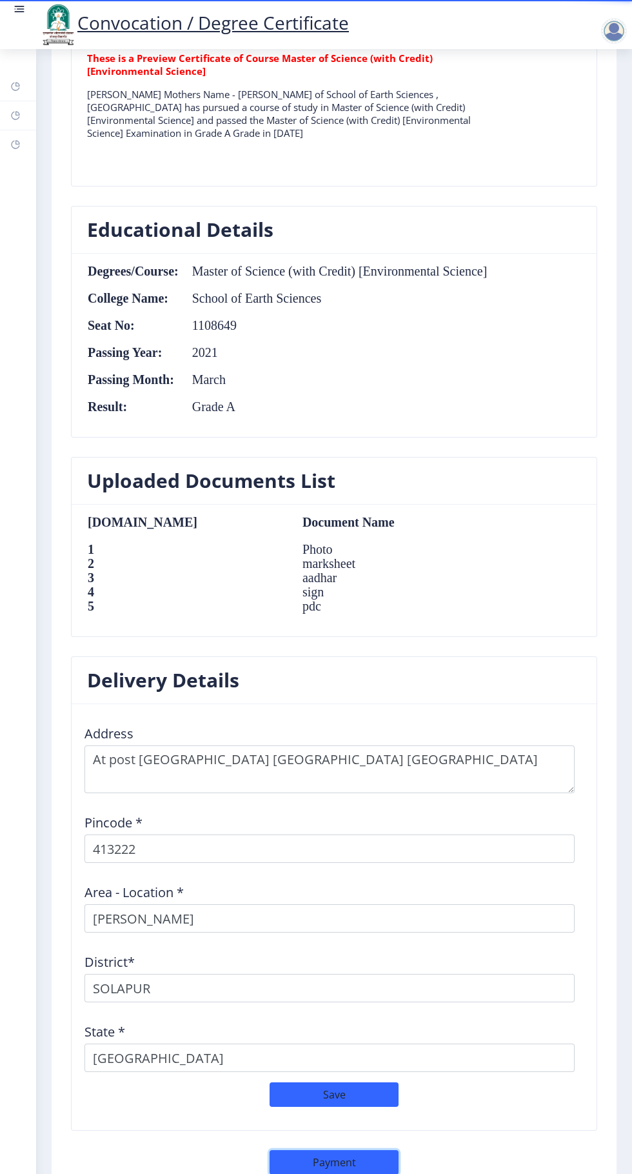
click at [360, 1151] on button "Payment" at bounding box center [334, 1162] width 129 height 25
select select "sealed"
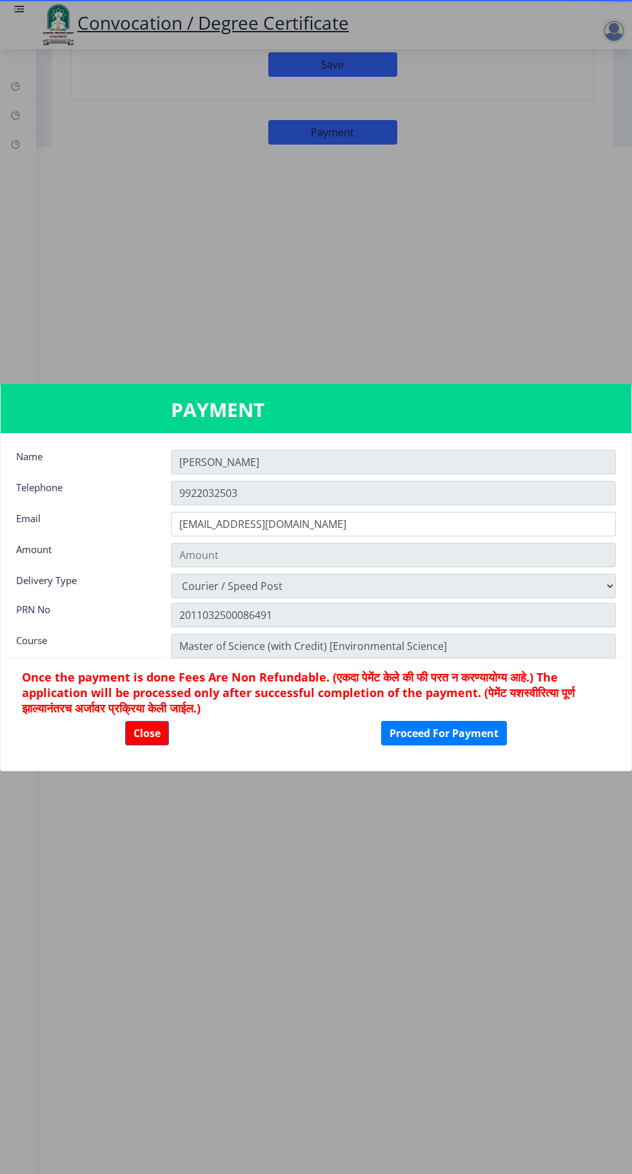
scroll to position [0, 0]
type input "1885"
click at [150, 733] on button "Close" at bounding box center [147, 733] width 44 height 25
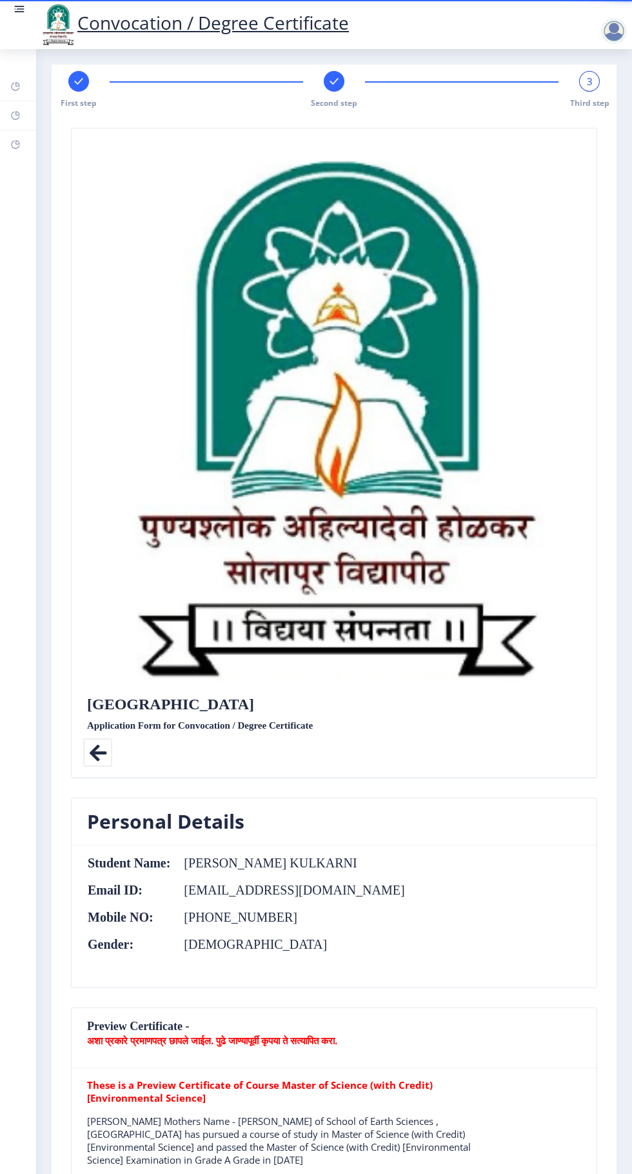
click at [101, 738] on icon at bounding box center [97, 752] width 29 height 29
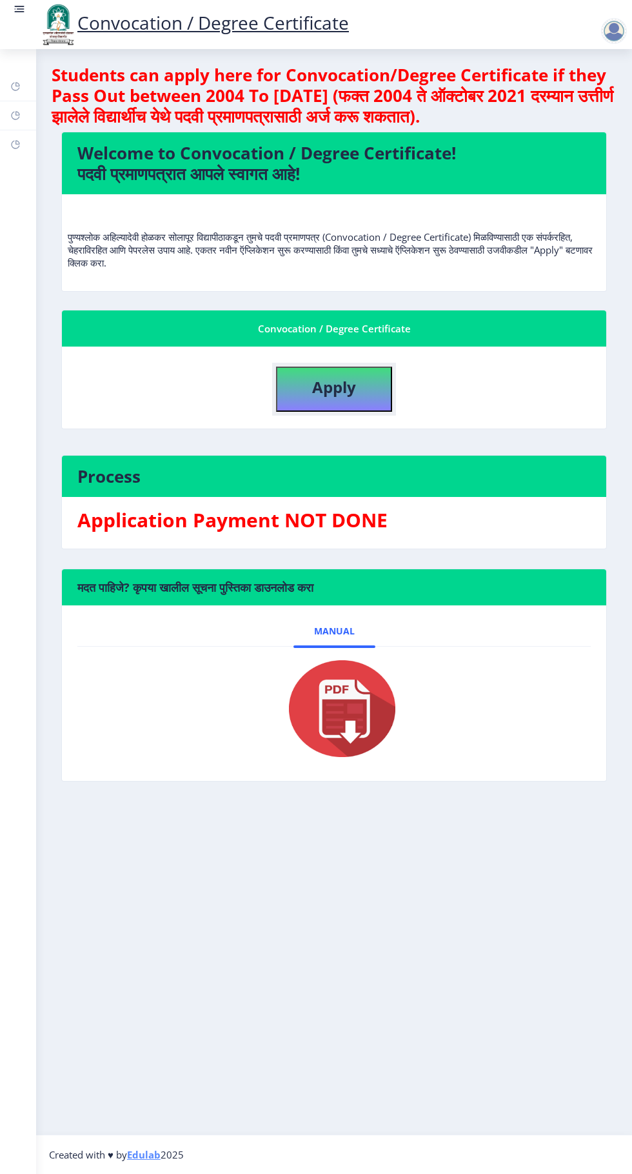
click at [366, 400] on button "Apply" at bounding box center [334, 388] width 116 height 45
select select
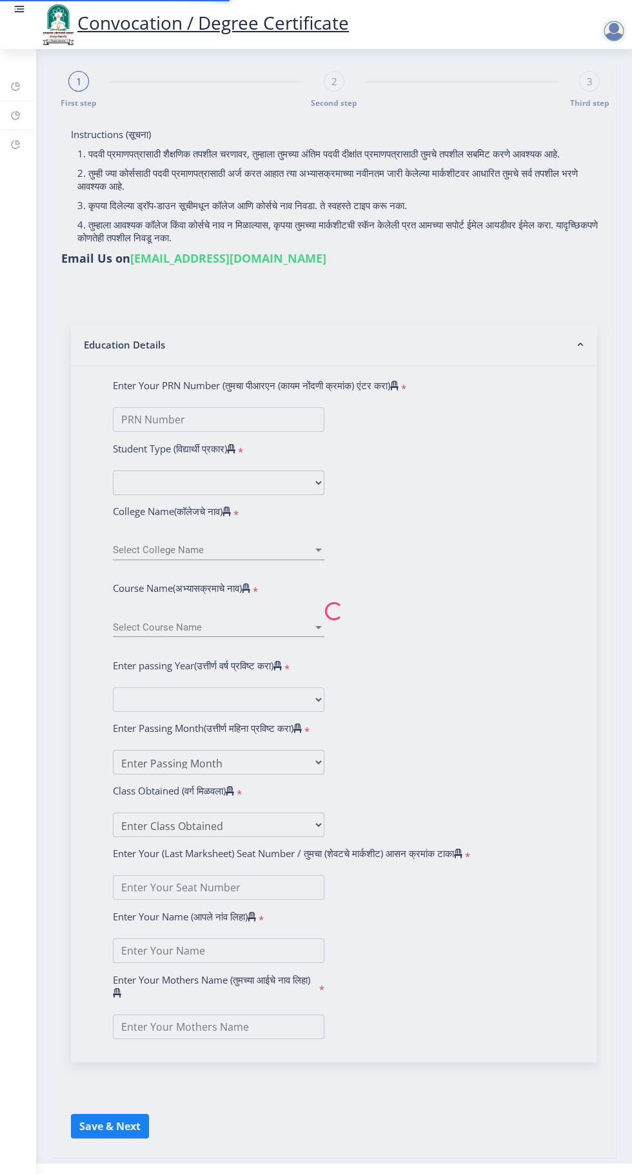
type input "[PERSON_NAME] KULKARNI"
type input "[PERSON_NAME]"
select select
type input "MANGESH RAMKRUSHNA KULKARNI"
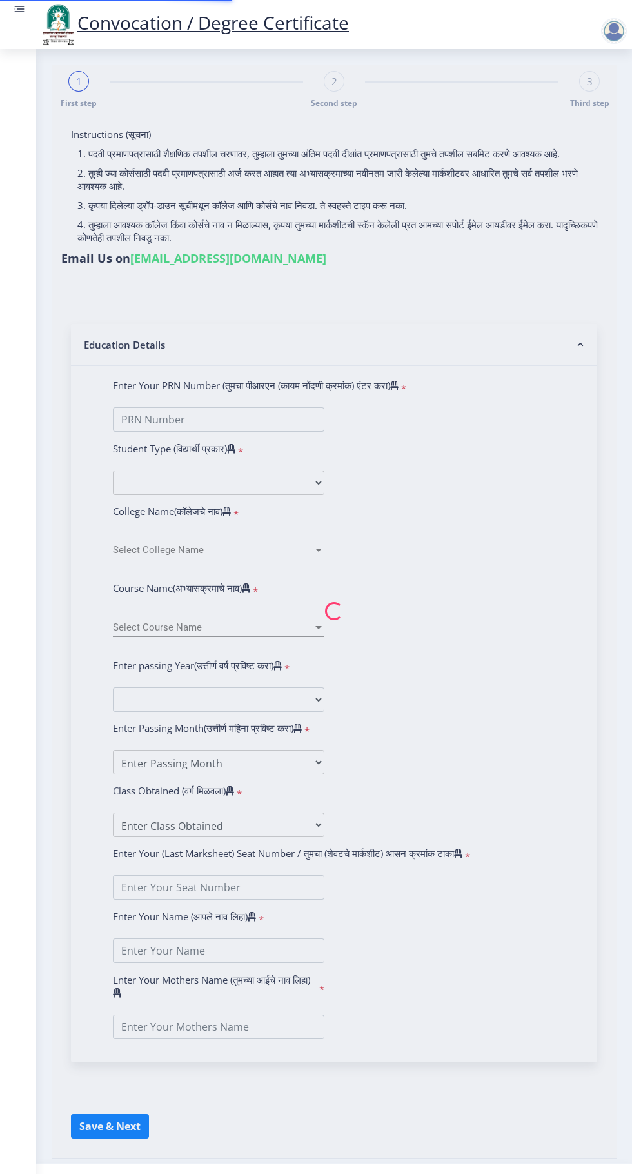
type input "JAYSHRI"
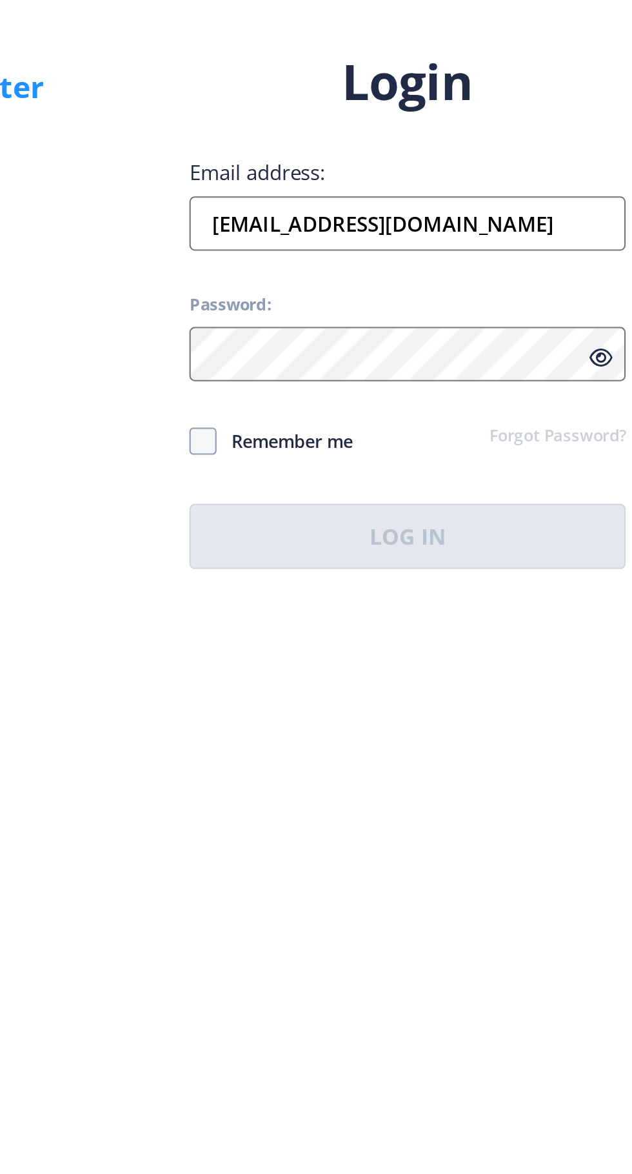
click at [506, 549] on input "[EMAIL_ADDRESS][DOMAIN_NAME]" at bounding box center [458, 536] width 207 height 26
click at [530, 549] on input "m.r.kulkarni12@gmail.com" at bounding box center [458, 536] width 207 height 26
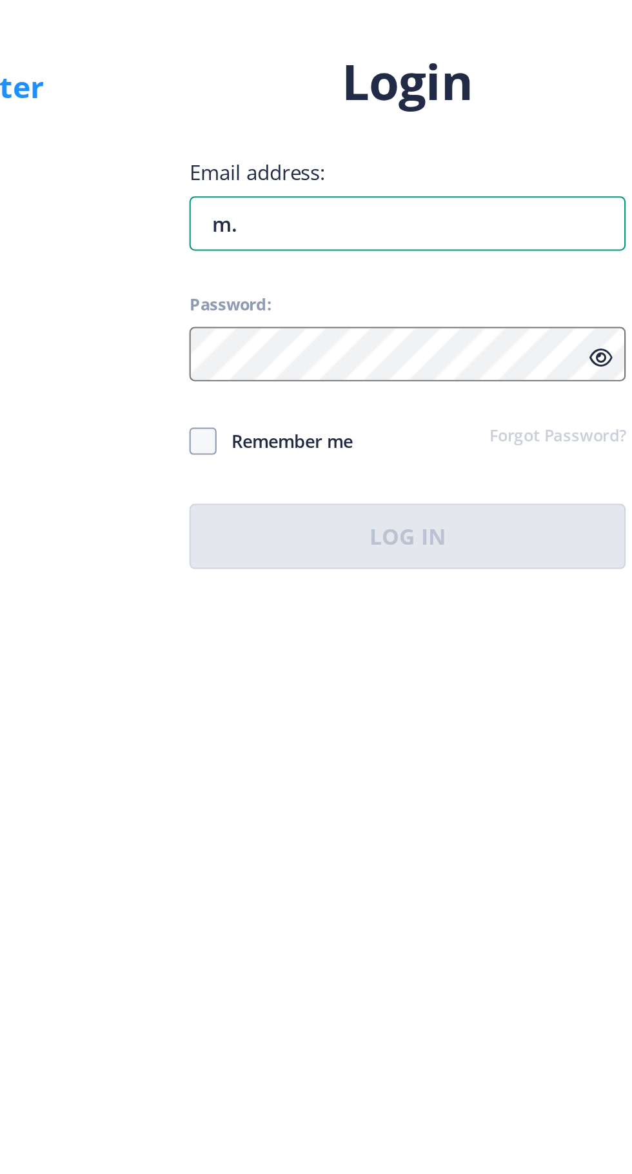
type input "m"
type input "mangeshkulkarni54@gmail.com"
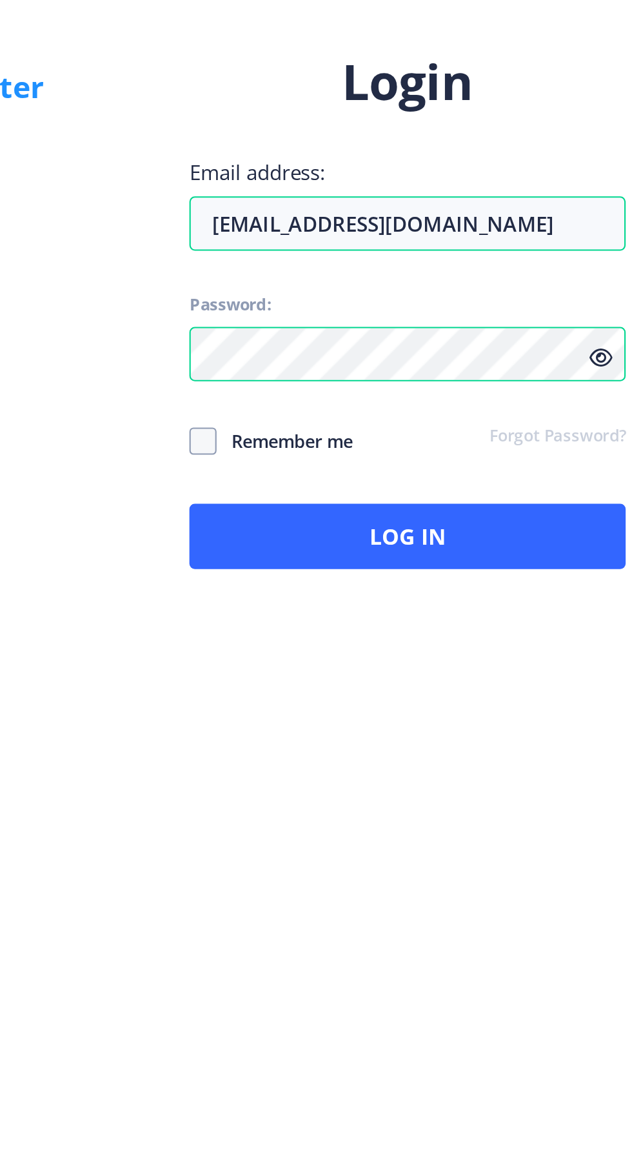
click at [365, 646] on span at bounding box center [361, 639] width 13 height 13
click at [355, 639] on input "Remember me" at bounding box center [355, 639] width 1 height 1
checkbox input "false"
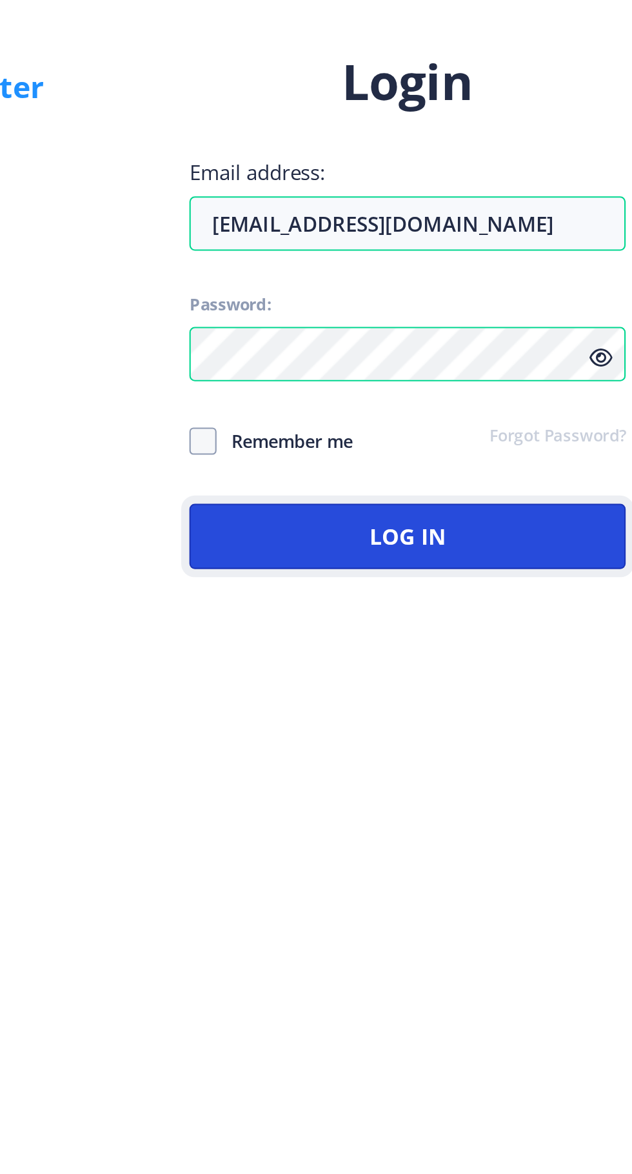
click at [465, 700] on button "Log In" at bounding box center [458, 684] width 207 height 31
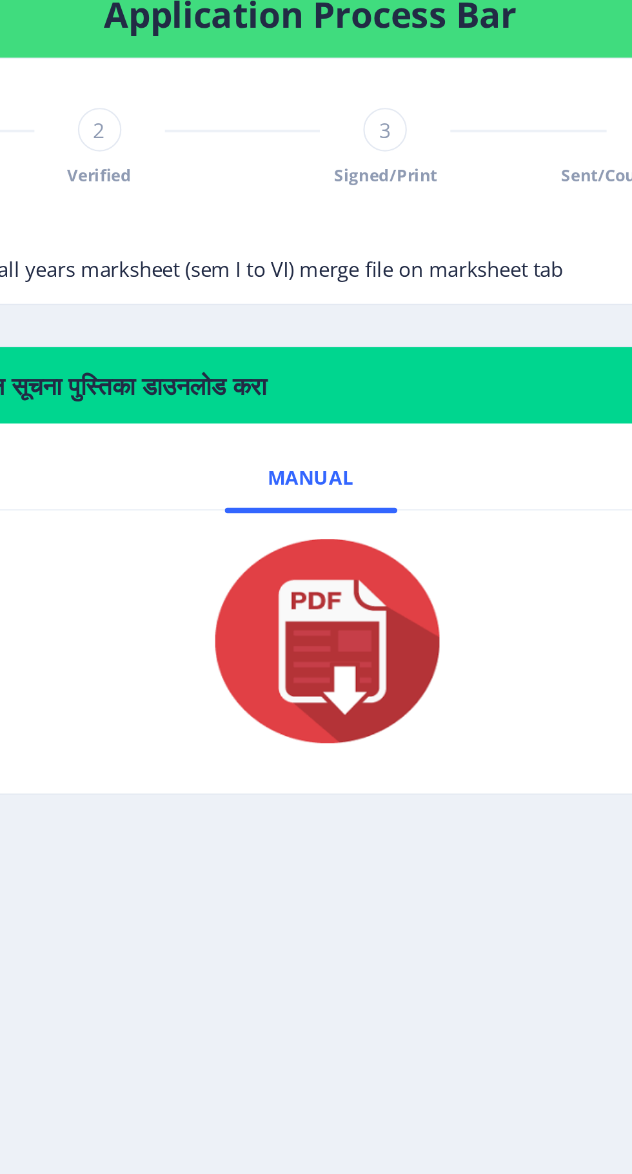
click at [366, 497] on div "3" at bounding box center [369, 491] width 21 height 21
click at [372, 502] on div "3" at bounding box center [369, 491] width 21 height 21
click at [226, 501] on div "2 Verified" at bounding box center [234, 499] width 21 height 37
click at [347, 485] on div "Applied 2 Verified 3 Signed/Print 4 Sent/Couriered to recipient" at bounding box center [301, 499] width 449 height 37
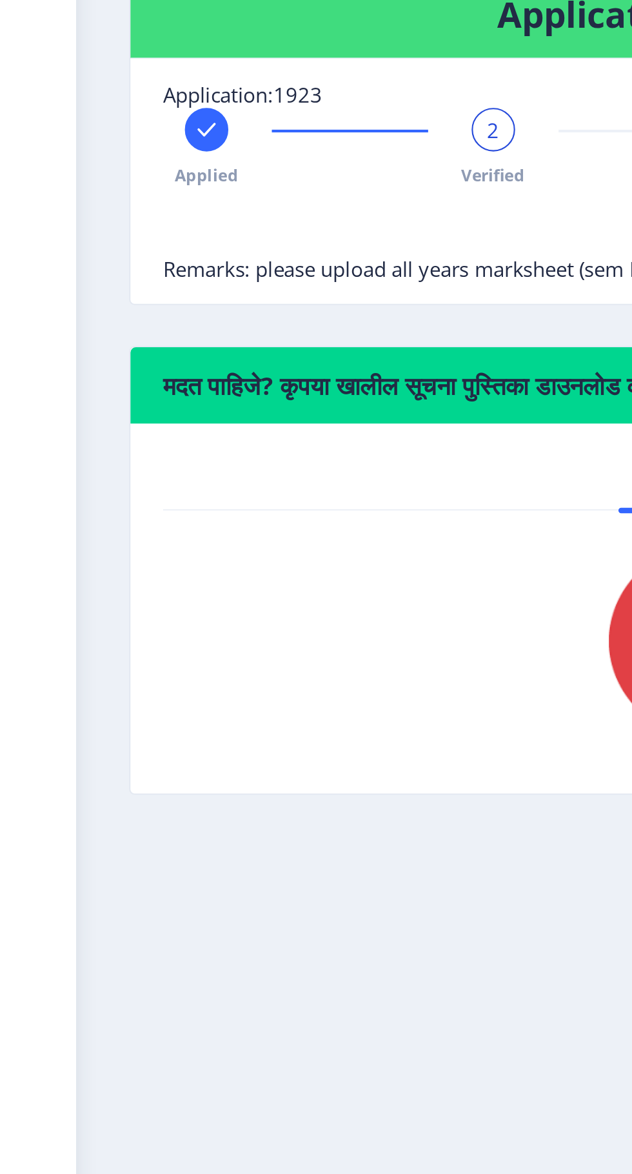
click at [99, 494] on rect at bounding box center [98, 491] width 13 height 13
click at [235, 492] on icon at bounding box center [234, 491] width 8 height 6
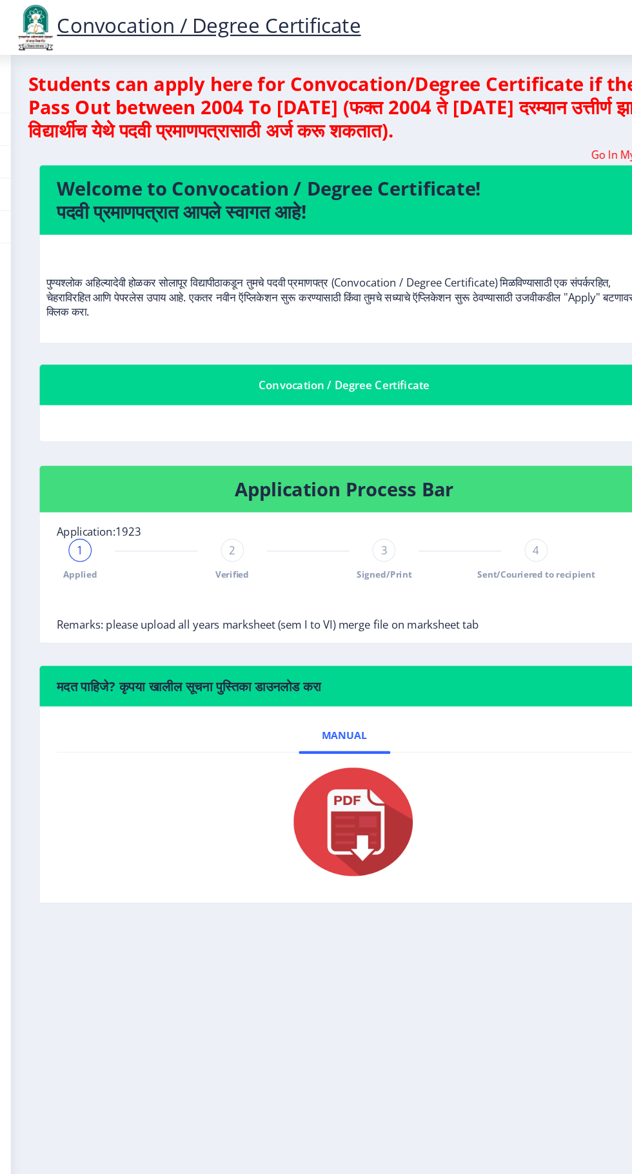
click at [506, 492] on span "4" at bounding box center [506, 491] width 6 height 13
click at [510, 514] on span "Sent/Couriered to recipient" at bounding box center [506, 513] width 105 height 11
click at [485, 512] on span "Sent/Couriered to recipient" at bounding box center [506, 513] width 105 height 11
click at [506, 492] on span "4" at bounding box center [506, 491] width 6 height 13
click at [363, 495] on div "3" at bounding box center [369, 491] width 21 height 21
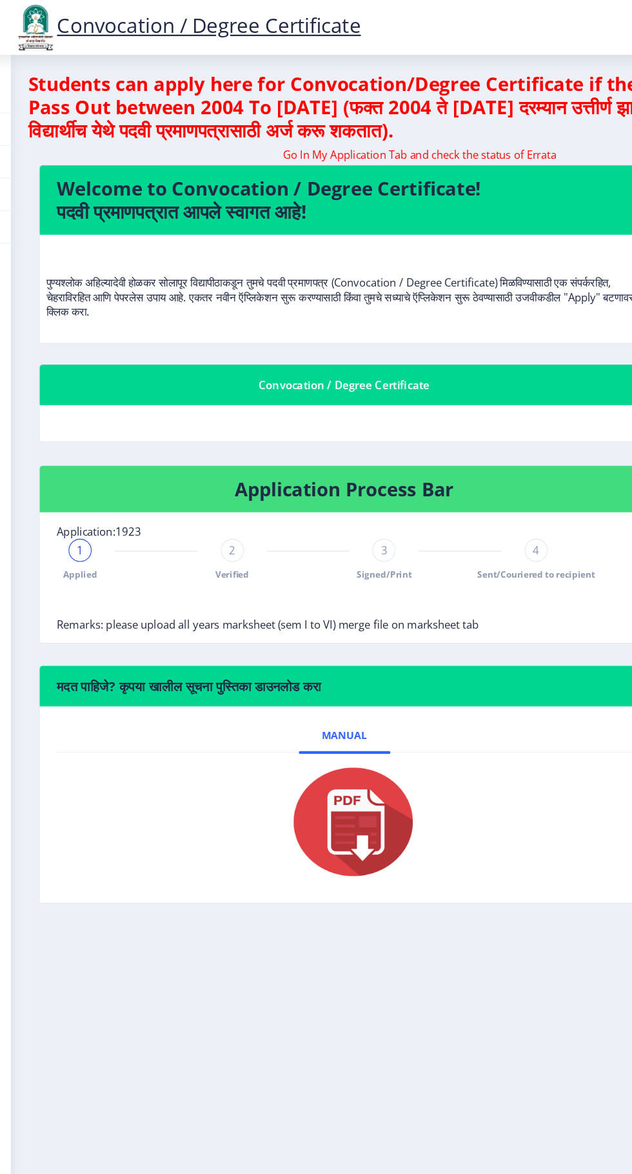
click at [239, 501] on div "2 Verified" at bounding box center [234, 499] width 21 height 37
click at [371, 488] on span "3" at bounding box center [370, 491] width 6 height 13
click at [374, 496] on div "3" at bounding box center [369, 491] width 21 height 21
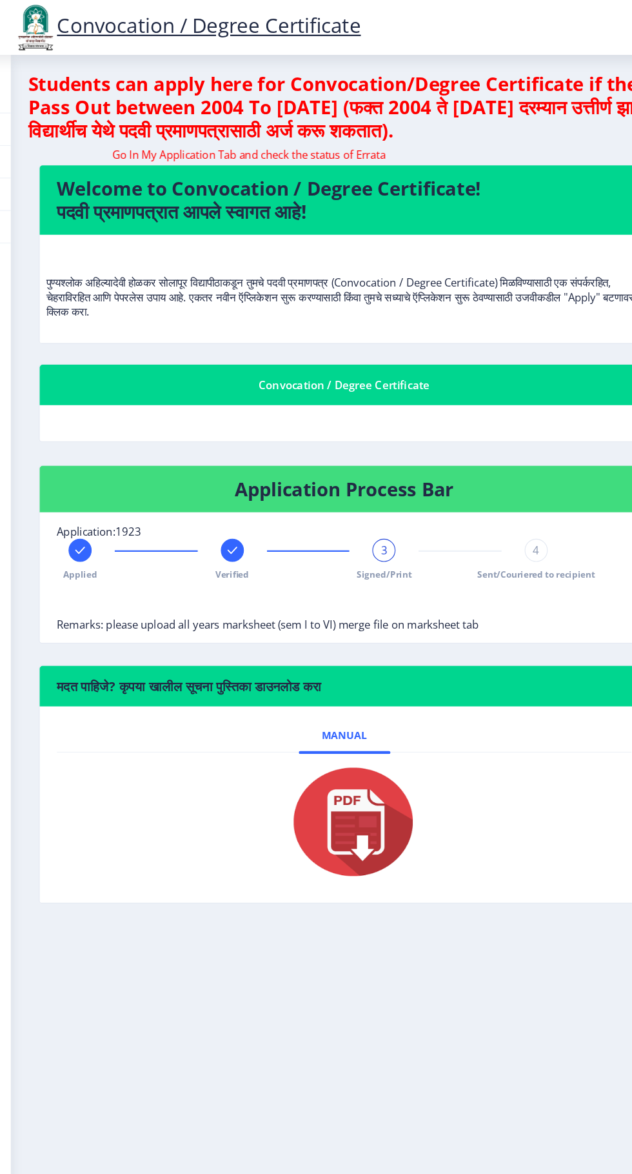
click at [506, 492] on span "4" at bounding box center [506, 491] width 6 height 13
click at [379, 559] on span "Remarks: please upload all years marksheet (sem I to VI) merge file on markshee…" at bounding box center [265, 557] width 377 height 13
click at [459, 704] on div at bounding box center [334, 734] width 472 height 103
click at [491, 512] on span "Sent/Couriered to recipient" at bounding box center [506, 513] width 105 height 11
click at [370, 492] on rect at bounding box center [369, 491] width 13 height 13
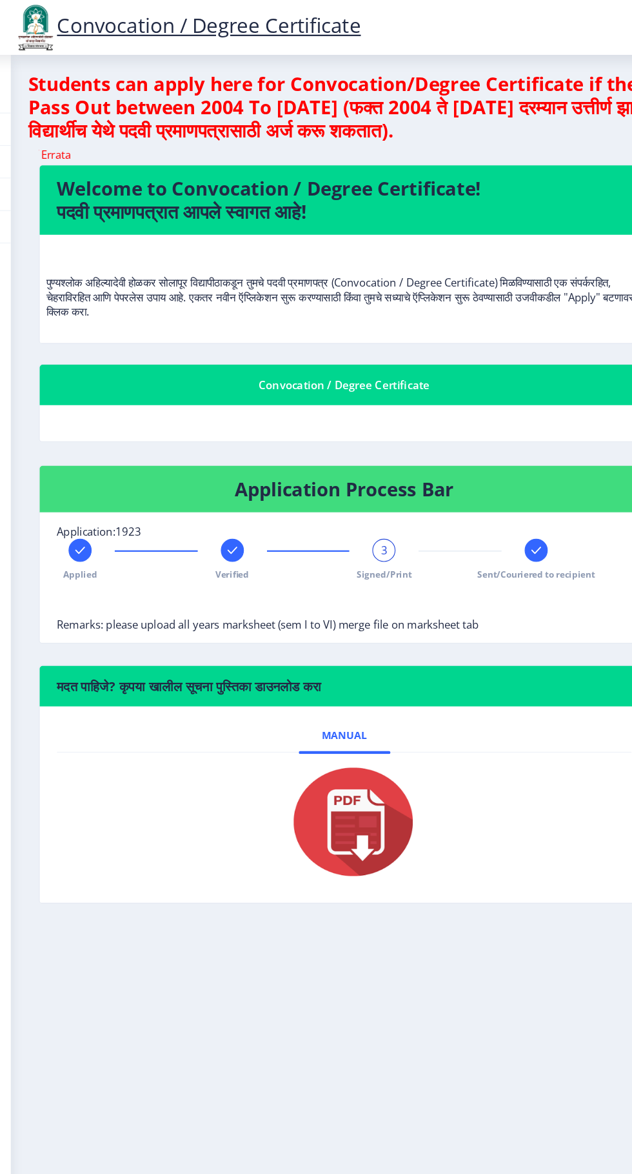
click at [521, 515] on span "Sent/Couriered to recipient" at bounding box center [506, 513] width 105 height 11
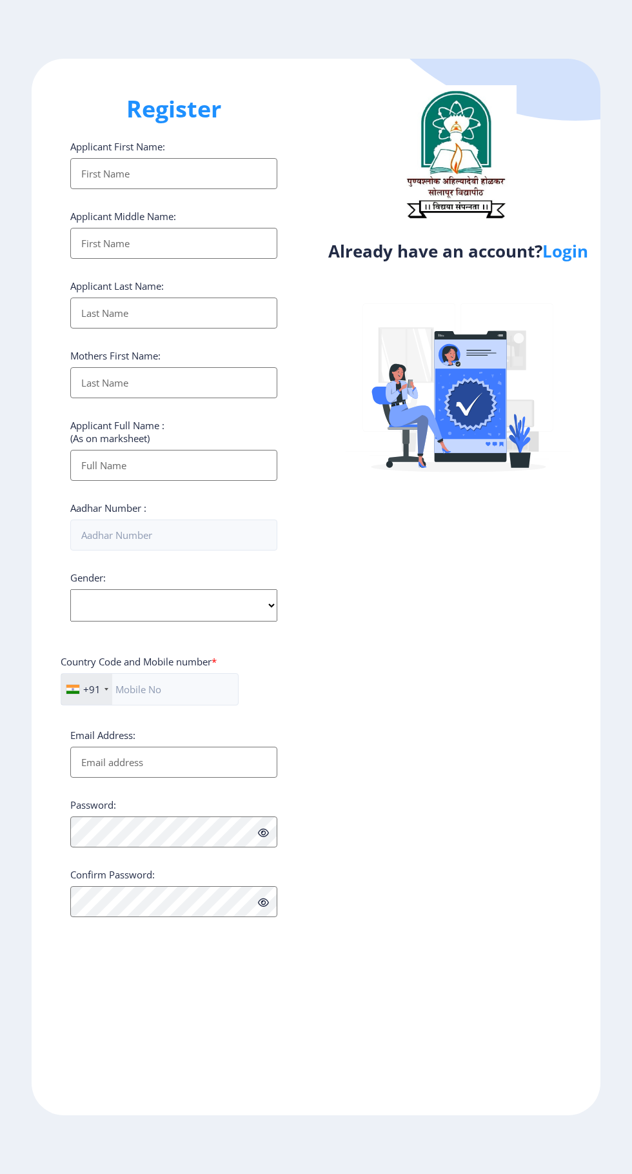
select select
click at [582, 246] on link "Login" at bounding box center [566, 250] width 46 height 23
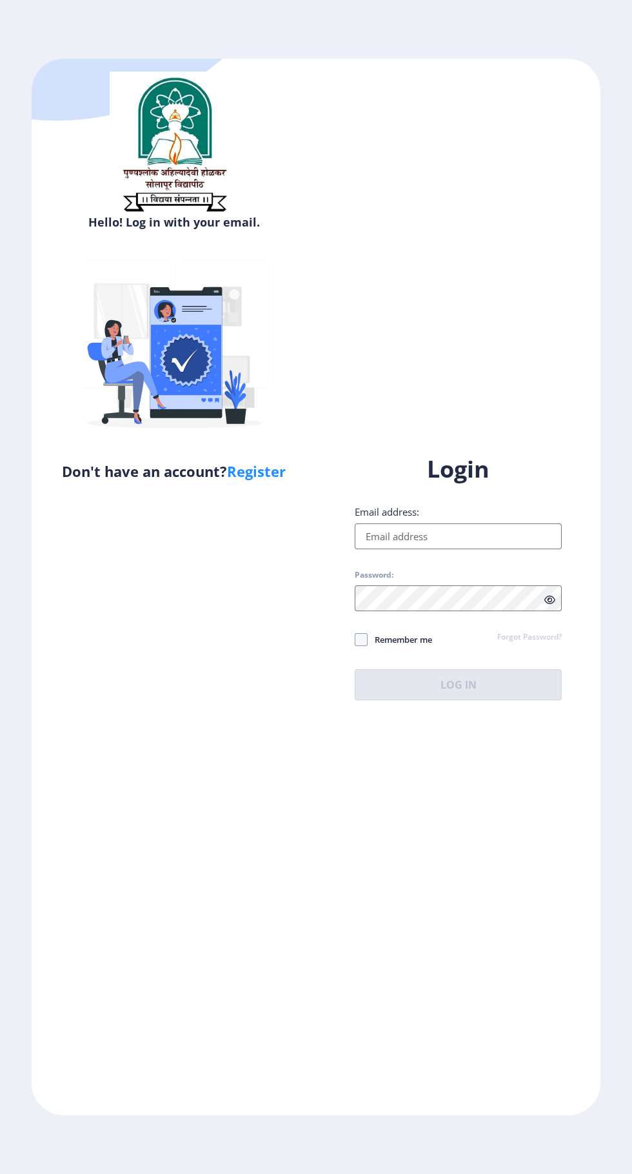
click at [487, 549] on input "Email address:" at bounding box center [458, 536] width 207 height 26
click at [399, 518] on label "Email address:" at bounding box center [387, 511] width 65 height 13
click at [399, 549] on input "Email address:" at bounding box center [458, 536] width 207 height 26
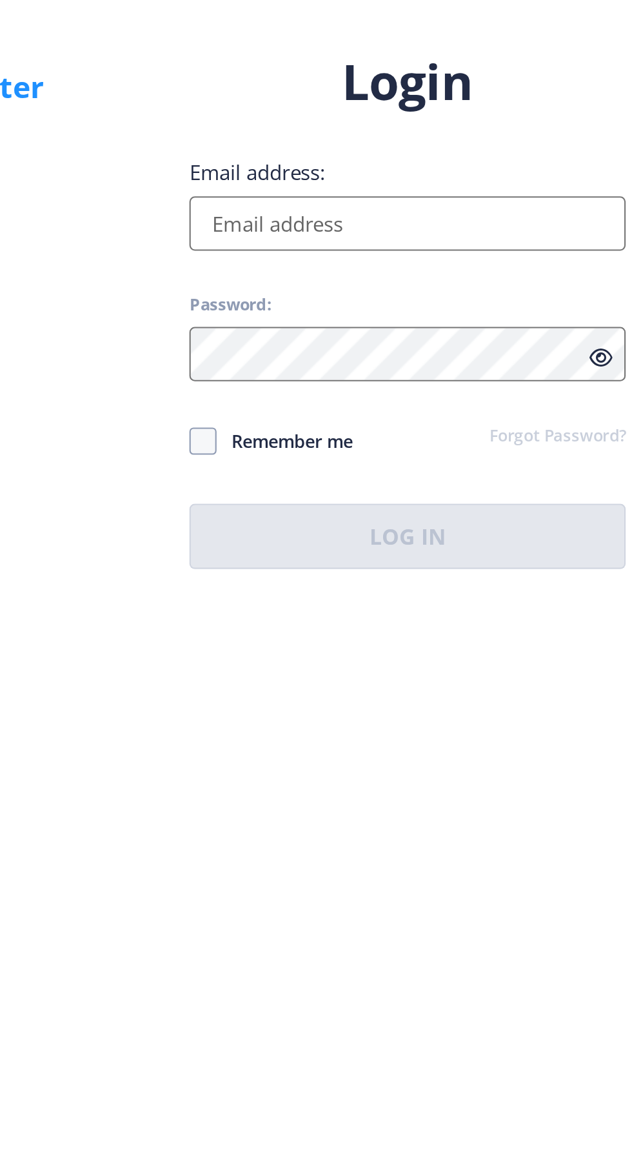
click at [378, 549] on input "Email address:" at bounding box center [458, 536] width 207 height 26
type input "[EMAIL_ADDRESS][DOMAIN_NAME]"
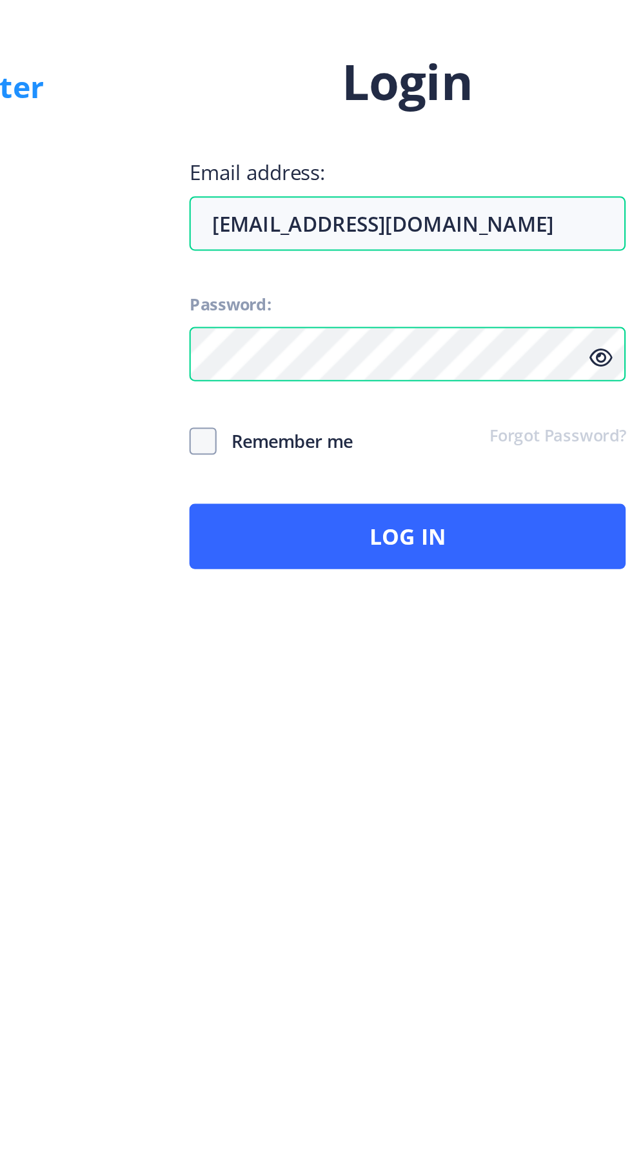
click at [366, 646] on span at bounding box center [361, 639] width 13 height 13
click at [355, 639] on input "Remember me" at bounding box center [355, 639] width 1 height 1
checkbox input "true"
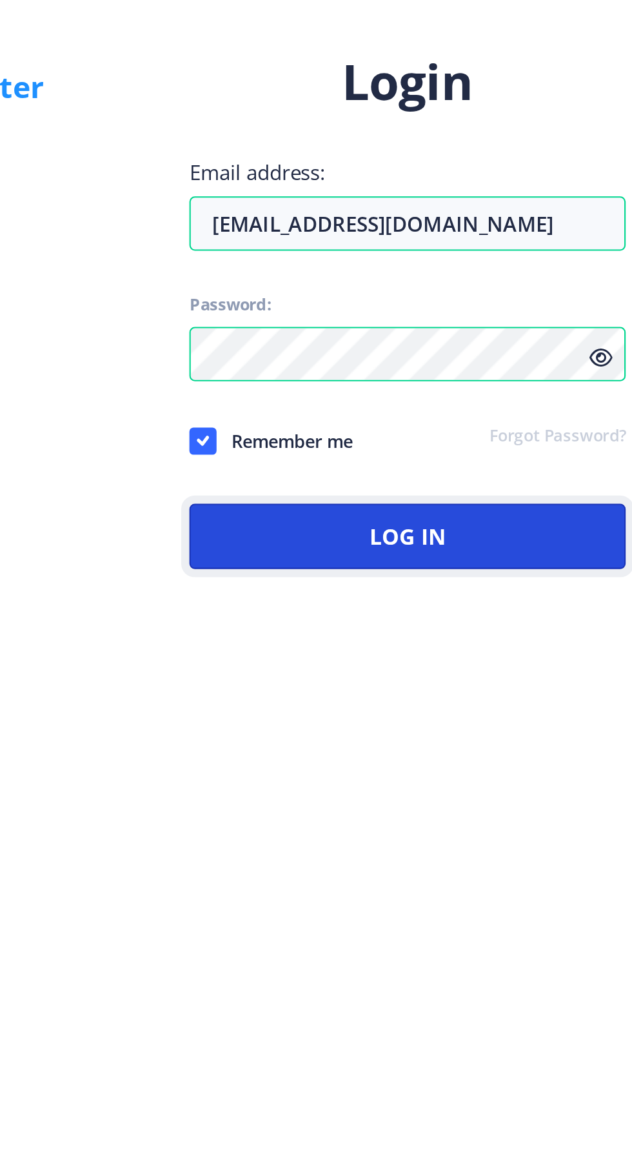
click at [457, 700] on button "Log In" at bounding box center [458, 684] width 207 height 31
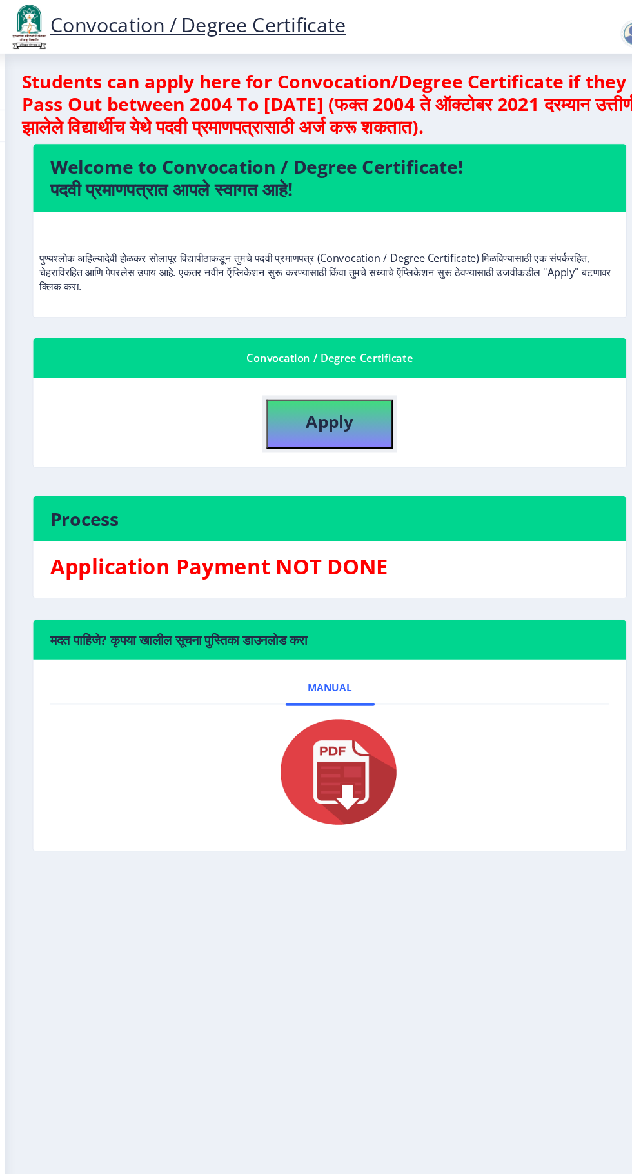
click at [352, 372] on button "Apply" at bounding box center [334, 388] width 116 height 45
select select
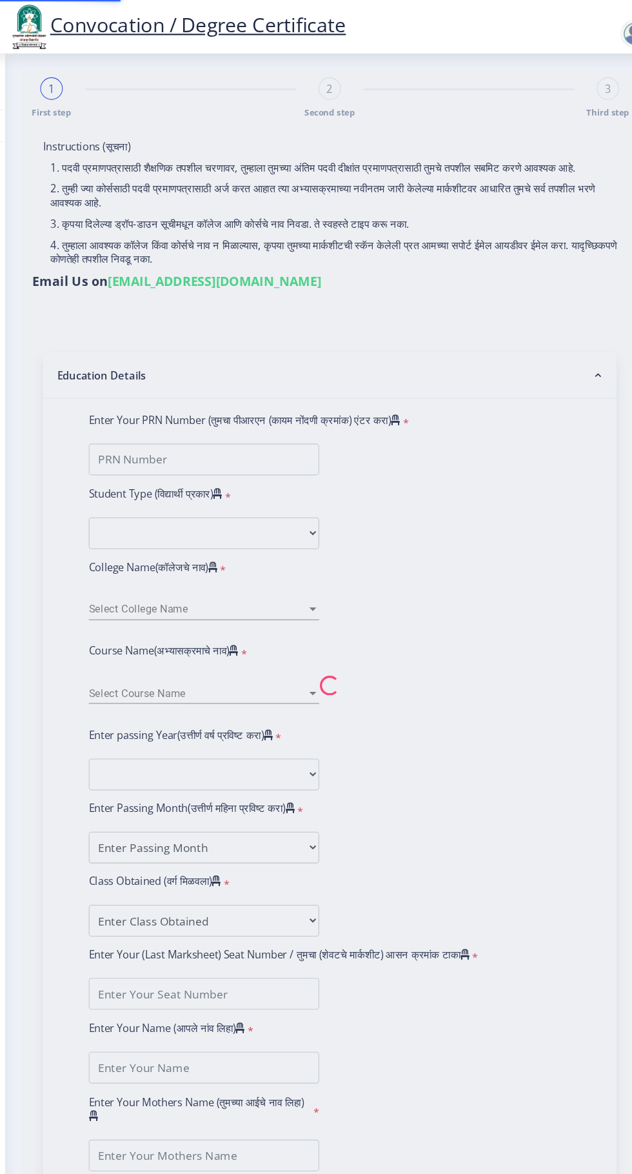
type input "MANGESH RAMKRUSHNA KULKARNI"
type input "JAYSHRI"
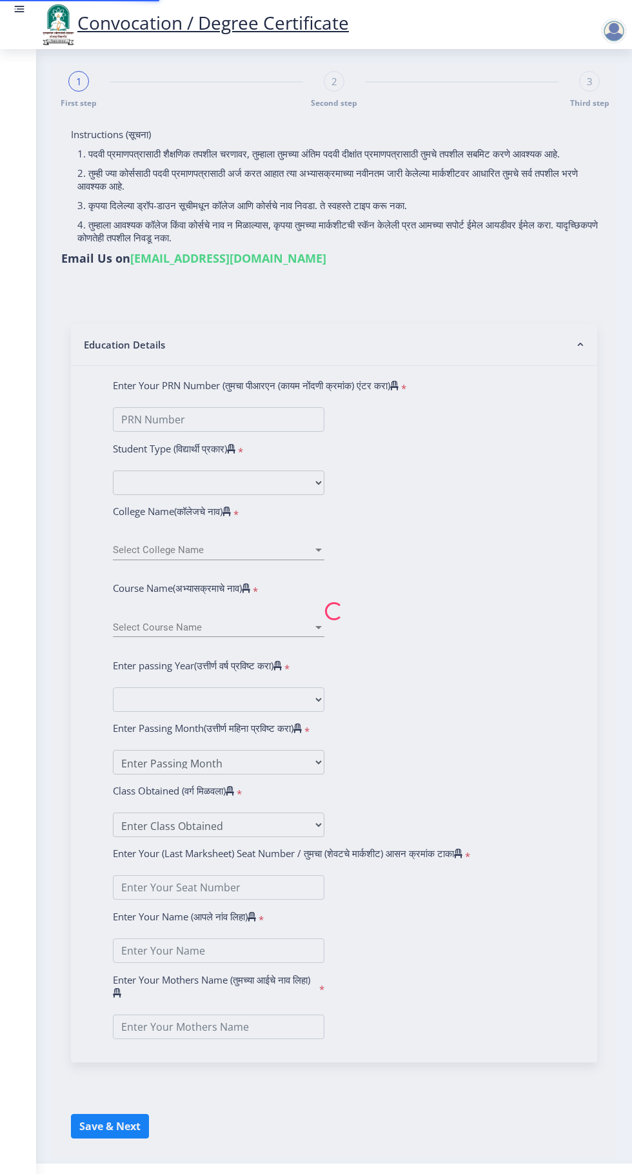
select select
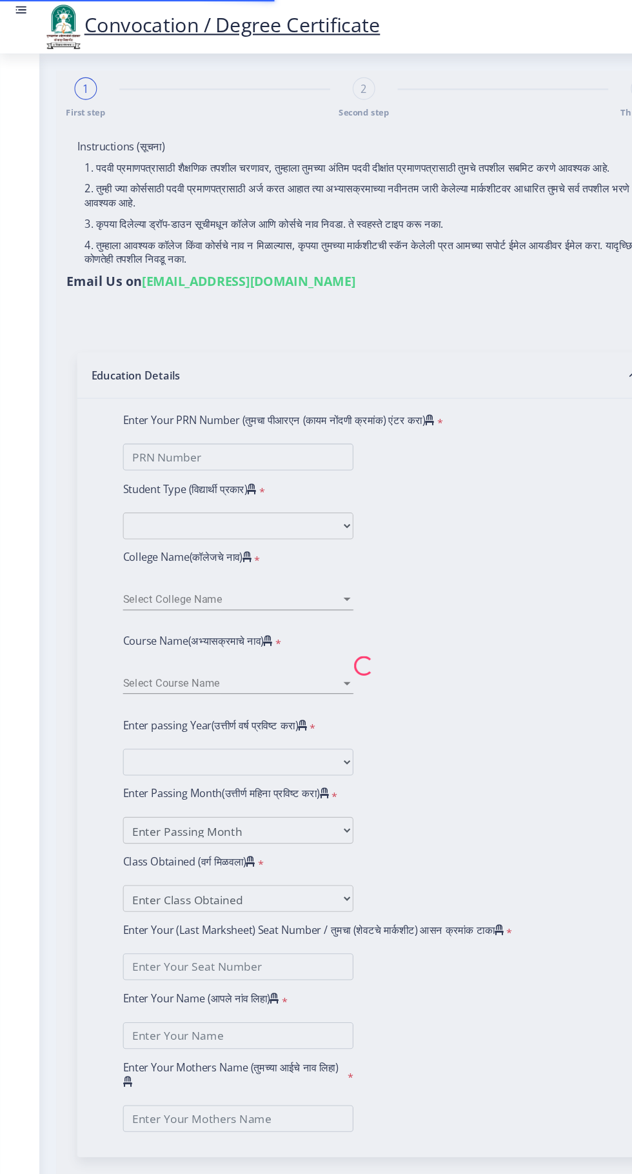
type input "[PERSON_NAME] KULKARNI"
type input "[PERSON_NAME]"
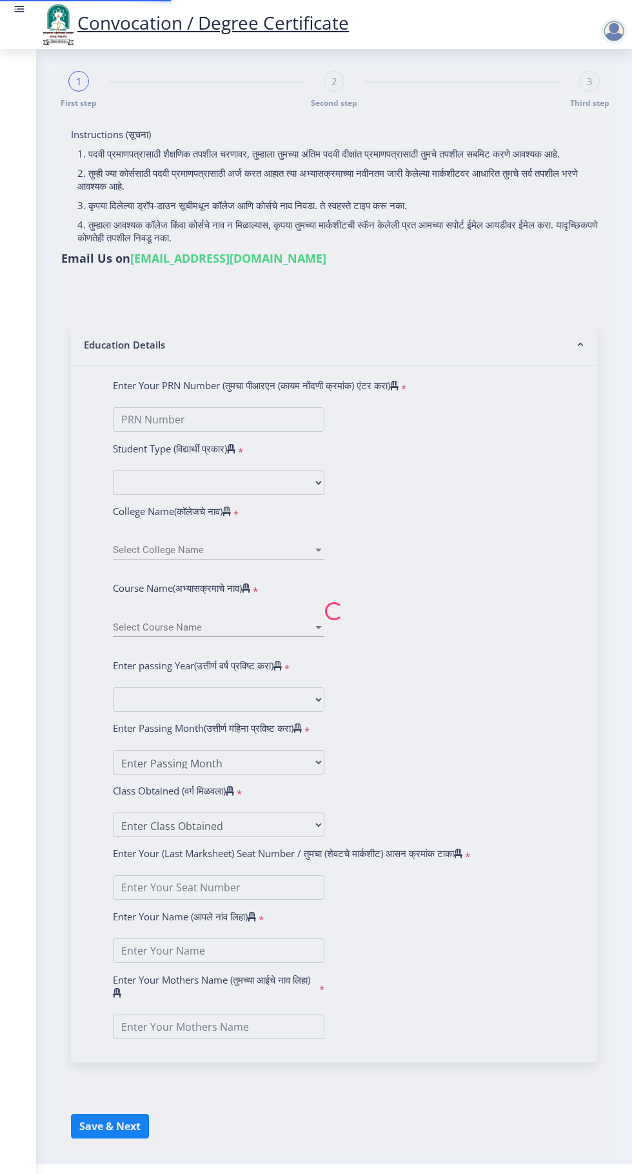
select select
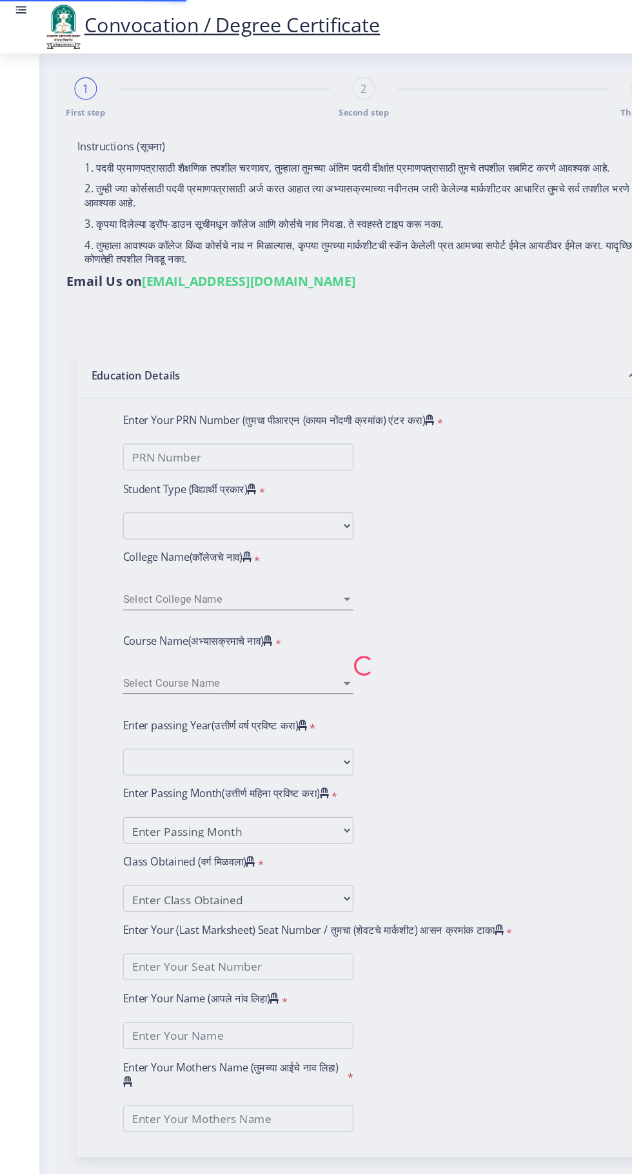
type input "[PERSON_NAME] KULKARNI"
type input "[PERSON_NAME]"
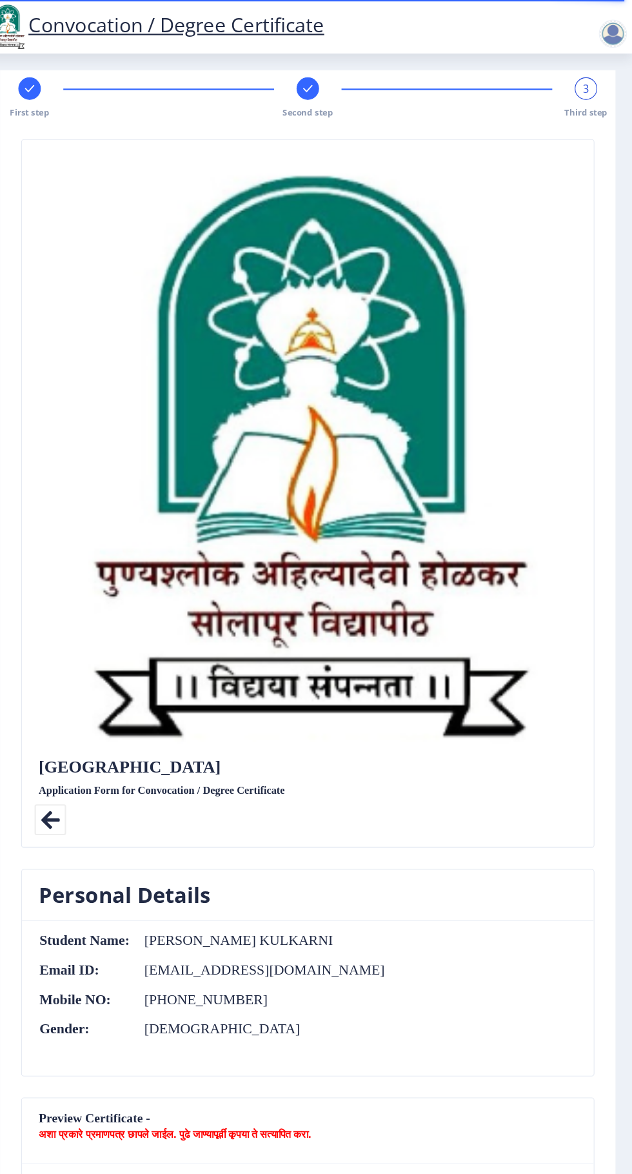
scroll to position [8, 0]
click at [585, 97] on span "Third step" at bounding box center [589, 102] width 39 height 11
click at [581, 97] on span "Third step" at bounding box center [589, 102] width 39 height 11
click at [590, 75] on div "3" at bounding box center [589, 81] width 21 height 21
click at [345, 97] on span "Second step" at bounding box center [334, 102] width 46 height 11
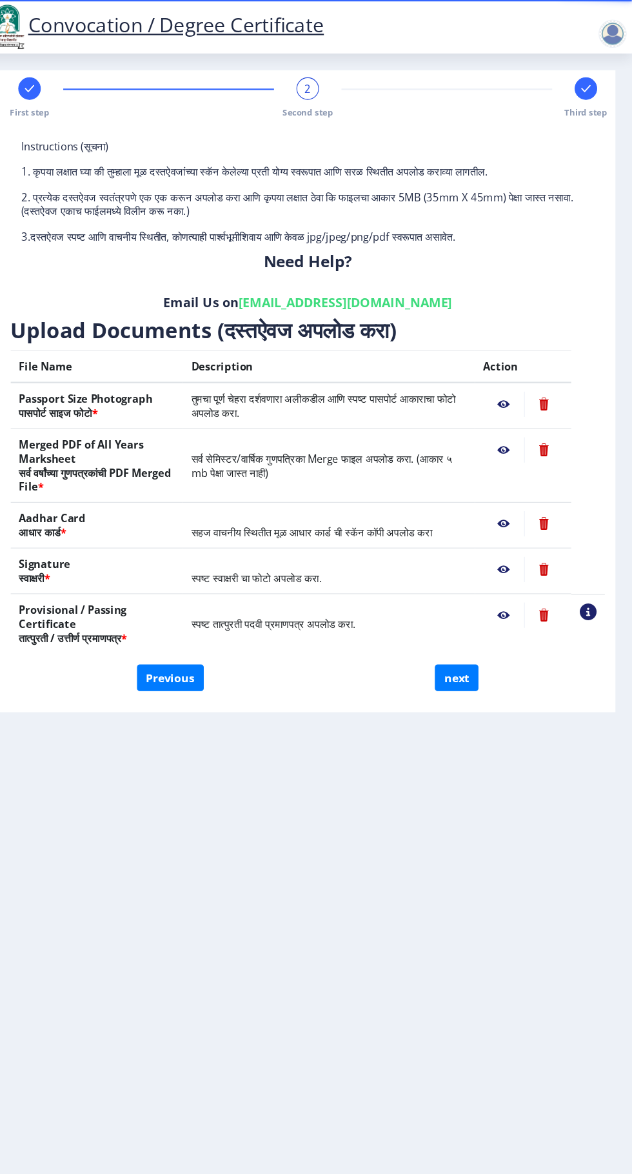
click at [598, 97] on span "Third step" at bounding box center [589, 102] width 39 height 11
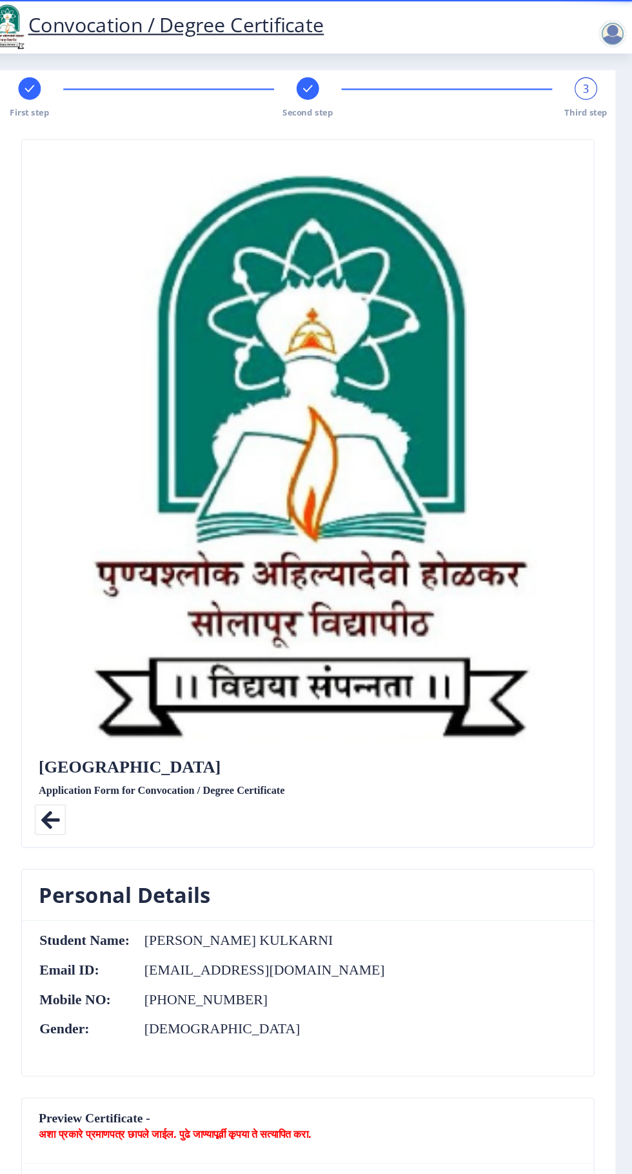
click at [336, 97] on span "Second step" at bounding box center [334, 102] width 46 height 11
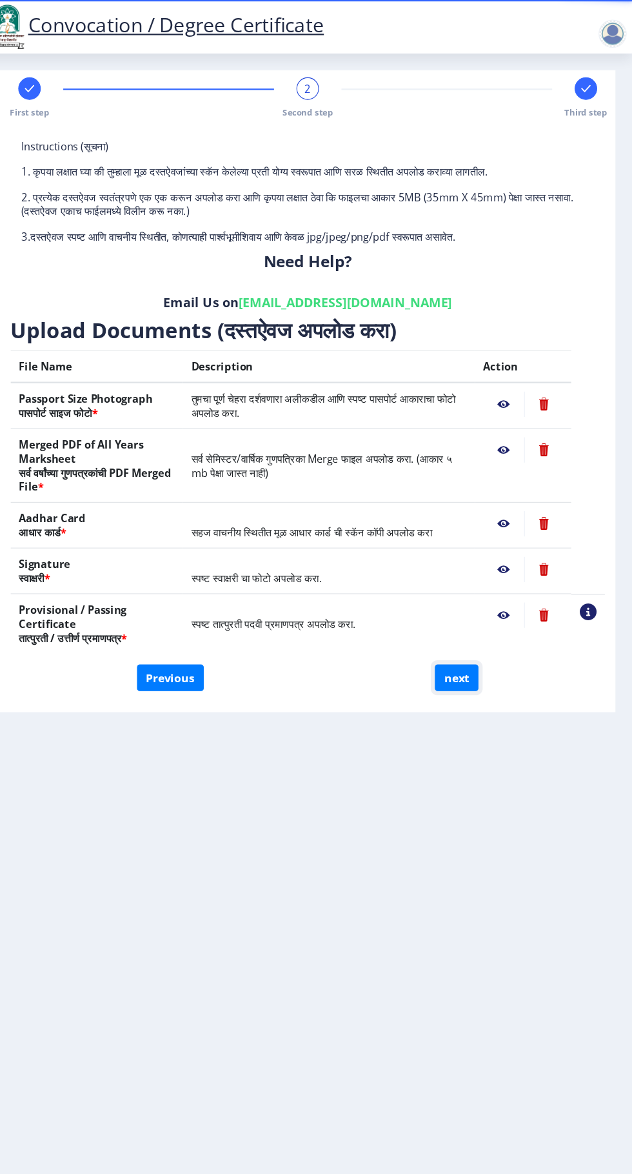
click at [485, 614] on button "next" at bounding box center [471, 622] width 40 height 25
select select
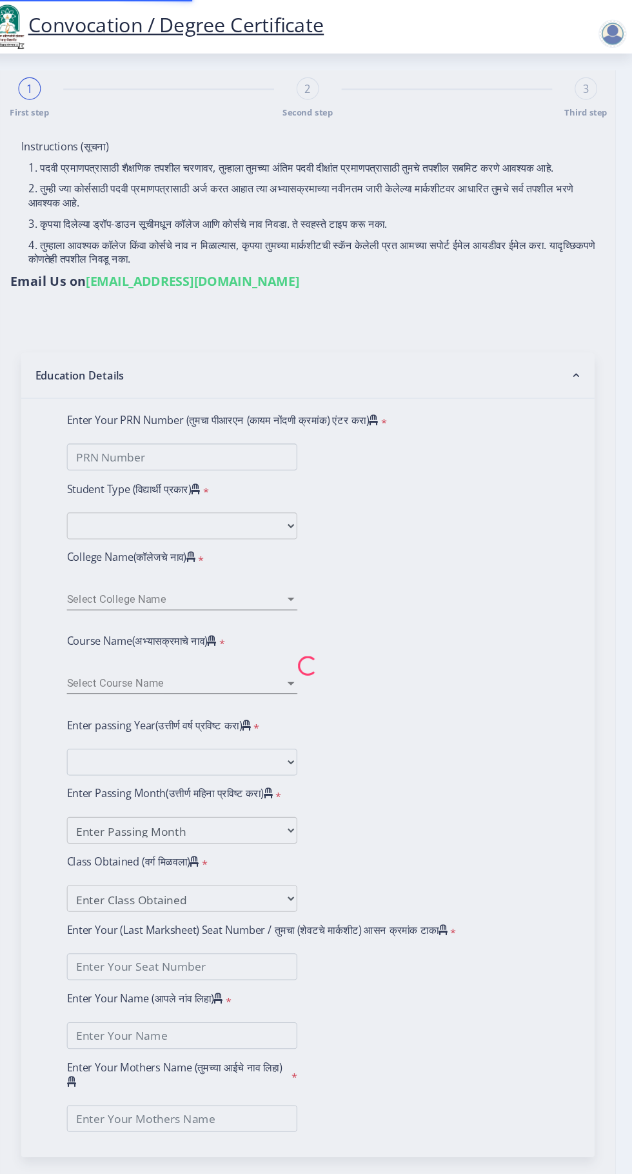
type input "[PERSON_NAME] KULKARNI"
type input "[PERSON_NAME]"
select select
type input "[PERSON_NAME] KULKARNI"
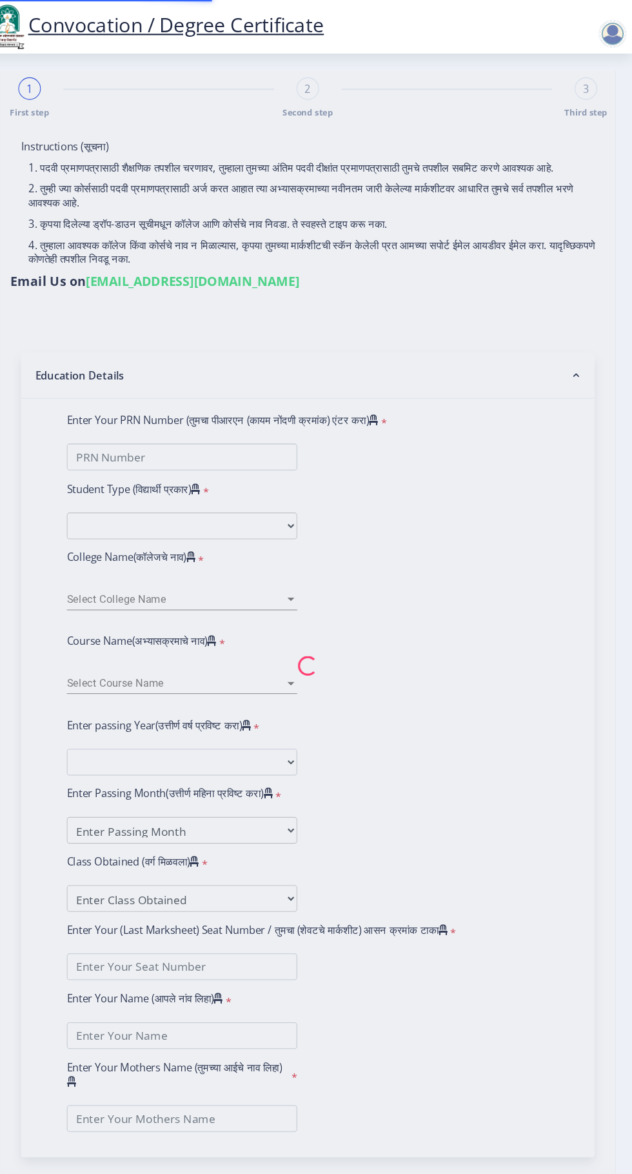
type input "[PERSON_NAME]"
select select
type input "[PERSON_NAME] KULKARNI"
type input "[PERSON_NAME]"
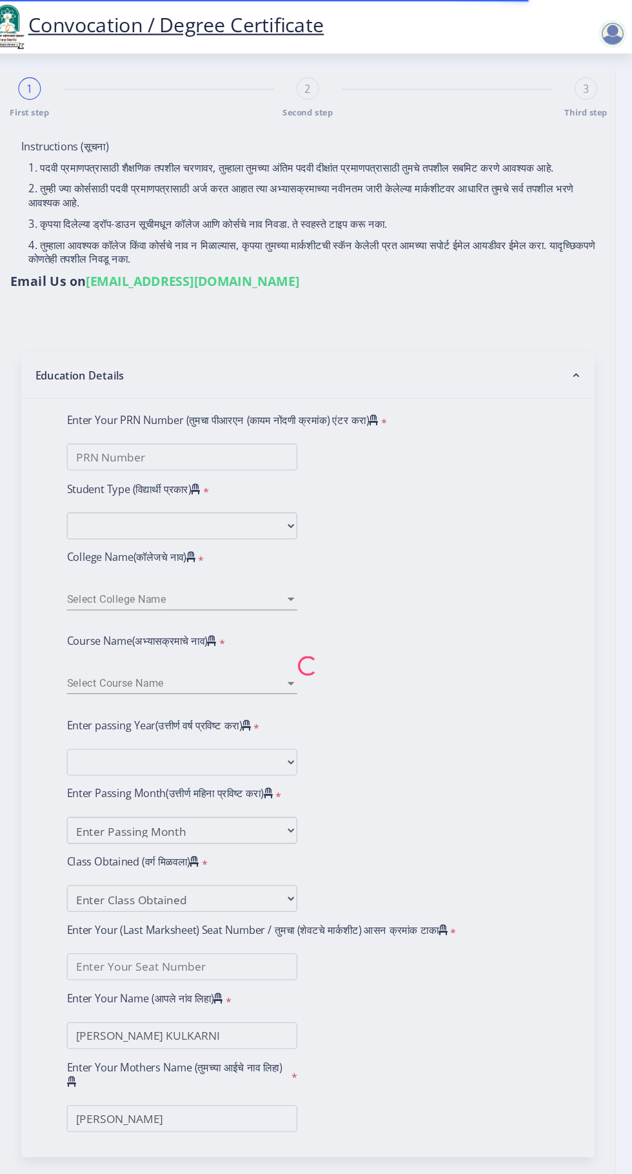
type input "2011032500086491"
select select "Regular"
select select "2021"
select select "March"
select select "Grade A"
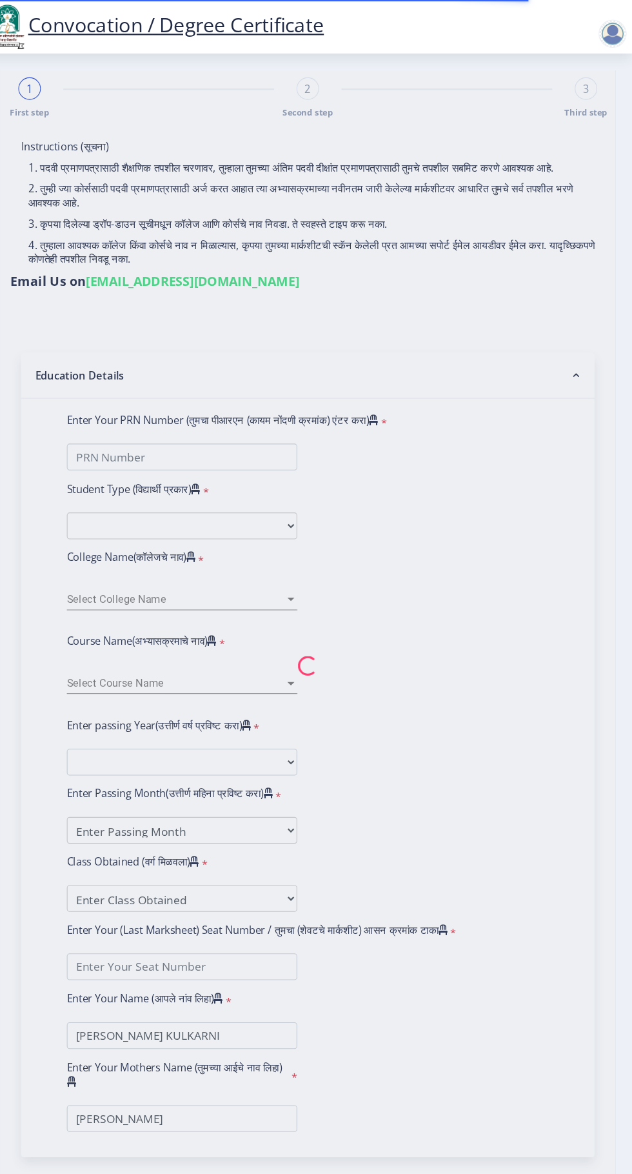
type input "1108649"
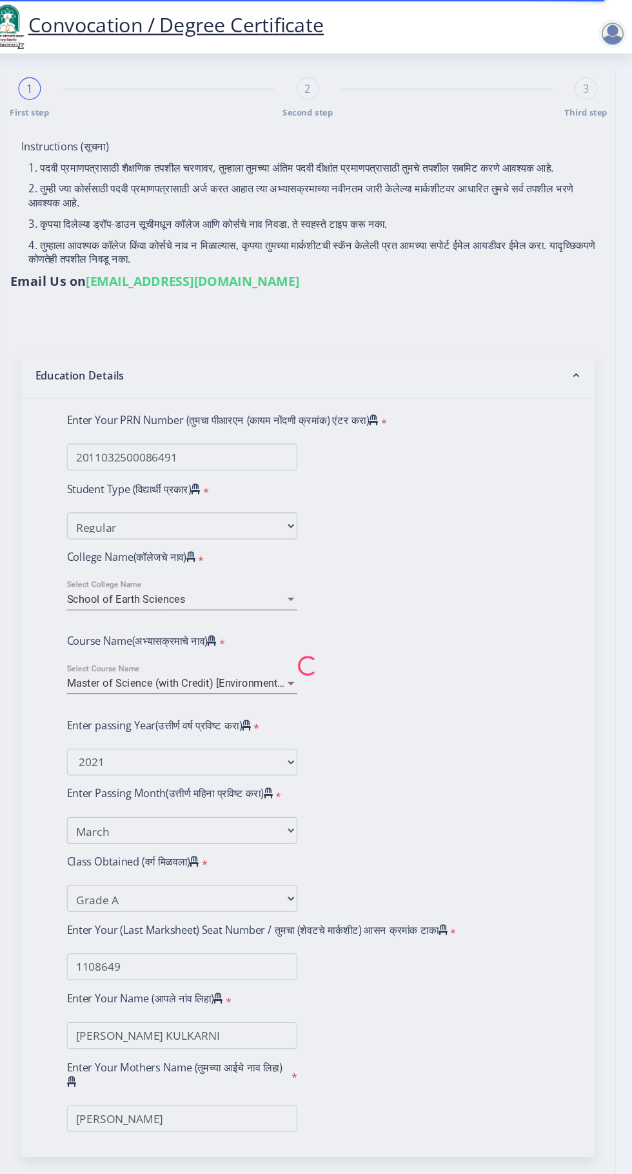
select select "Environmental Science"
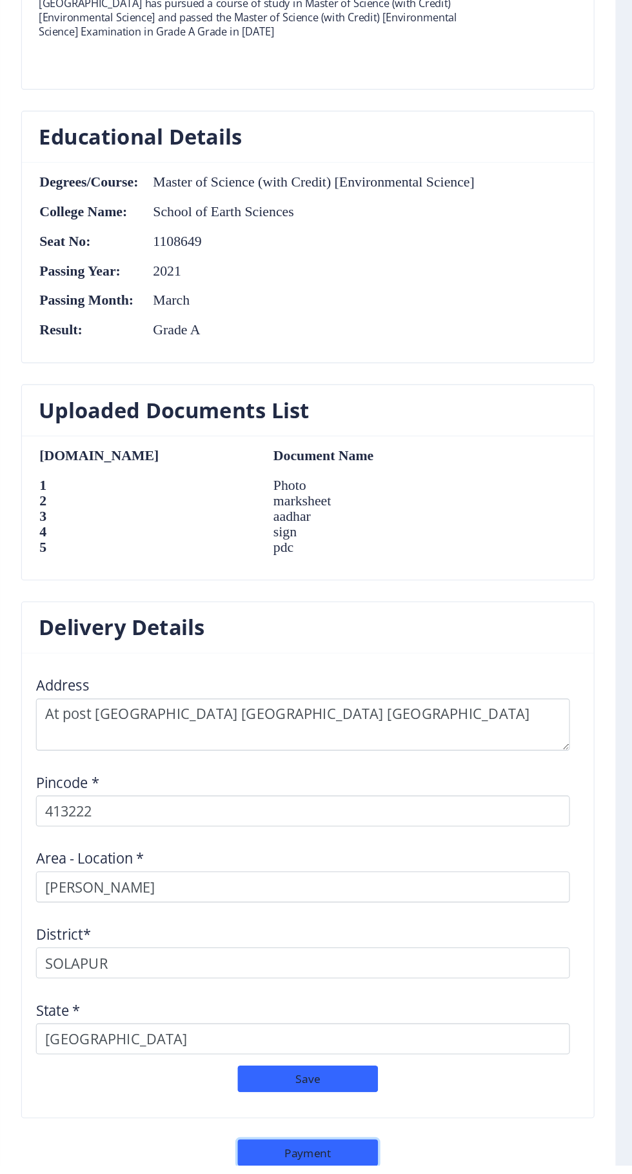
click at [361, 1163] on button "Payment" at bounding box center [334, 1162] width 129 height 25
select select "sealed"
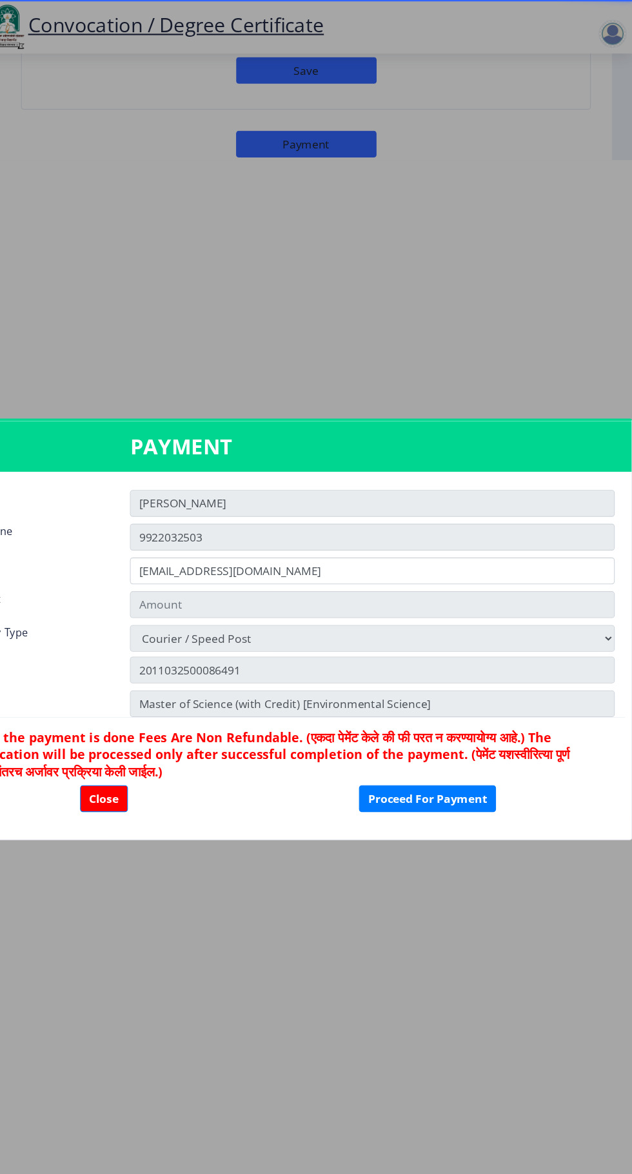
type input "1885"
click at [441, 745] on button "Proceed For Payment" at bounding box center [444, 733] width 126 height 25
